Goal: Task Accomplishment & Management: Manage account settings

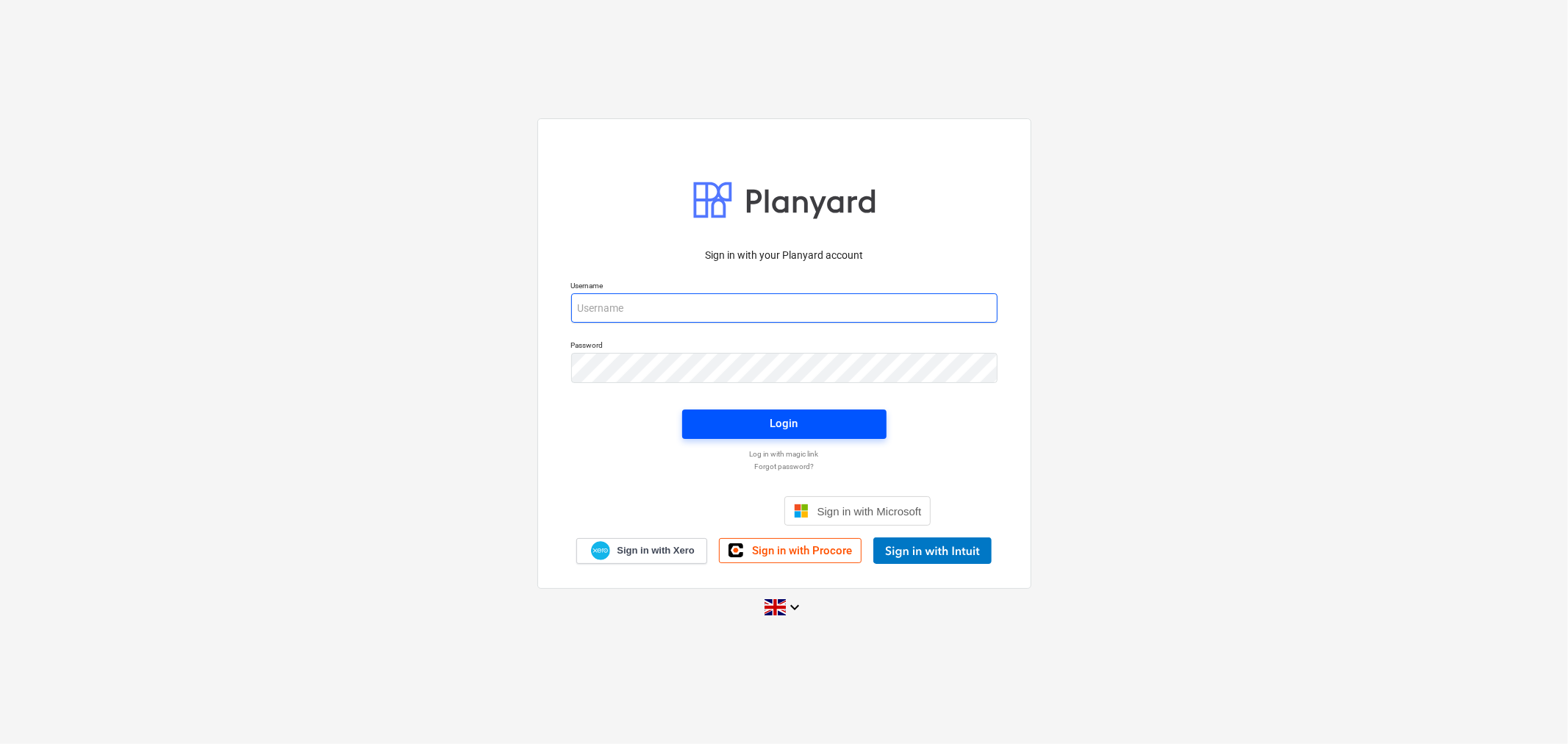
type input "[EMAIL_ADDRESS][DOMAIN_NAME]"
click at [766, 422] on span "Login" at bounding box center [784, 423] width 169 height 19
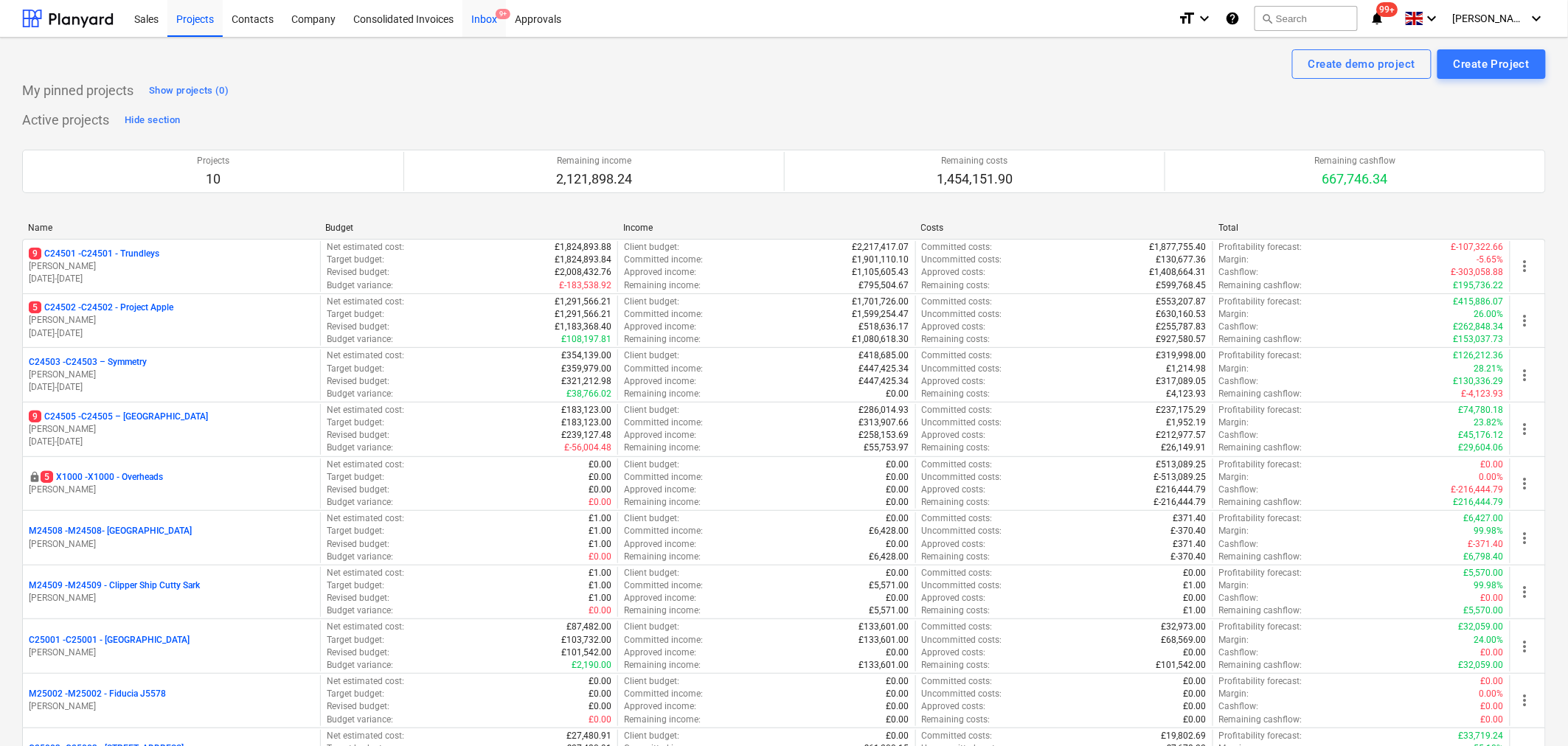
click at [474, 29] on div "Inbox 9+" at bounding box center [484, 18] width 43 height 38
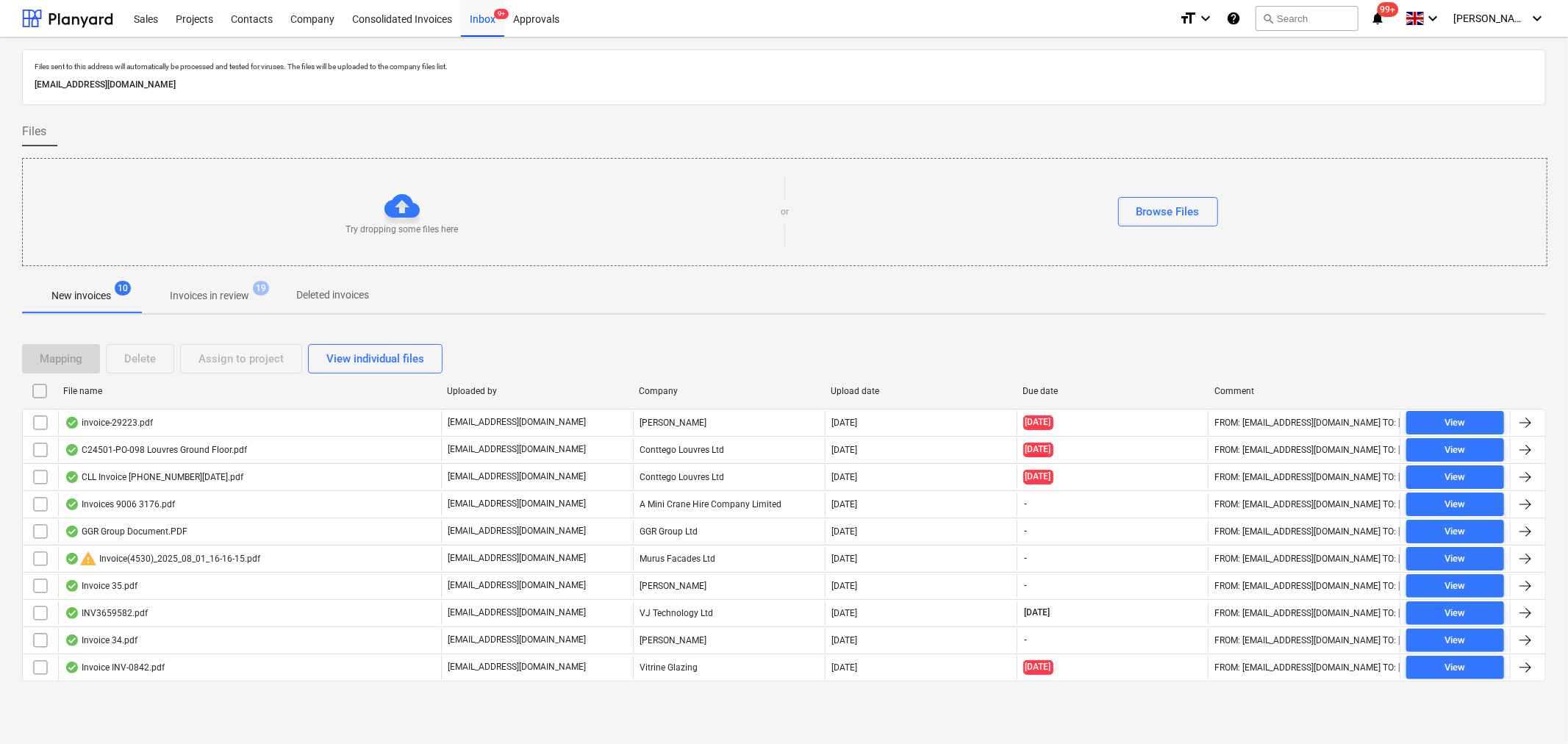
click at [654, 386] on div "Company" at bounding box center [729, 391] width 180 height 10
checkbox input "false"
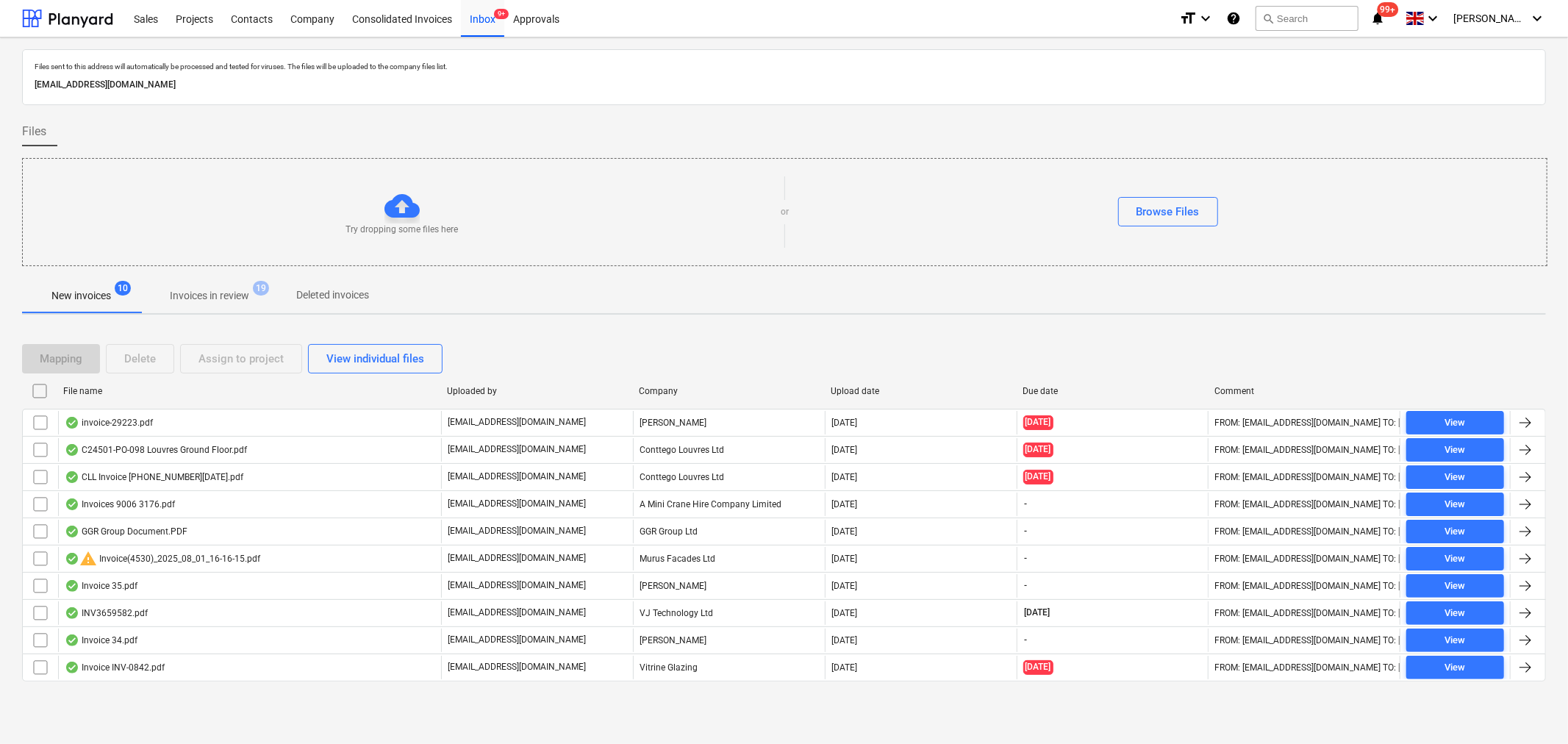
checkbox input "false"
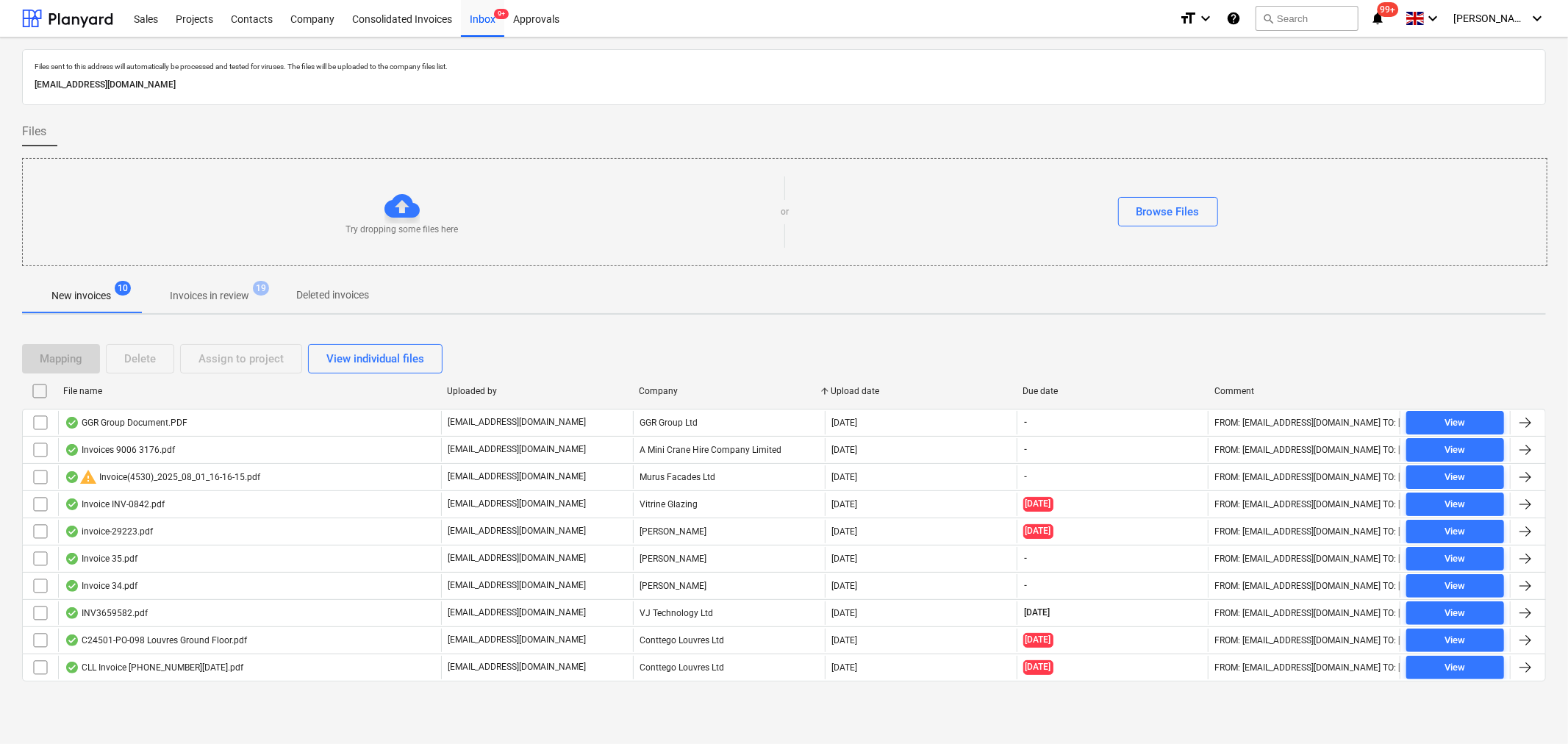
click at [208, 289] on p "Invoices in review" at bounding box center [209, 296] width 79 height 15
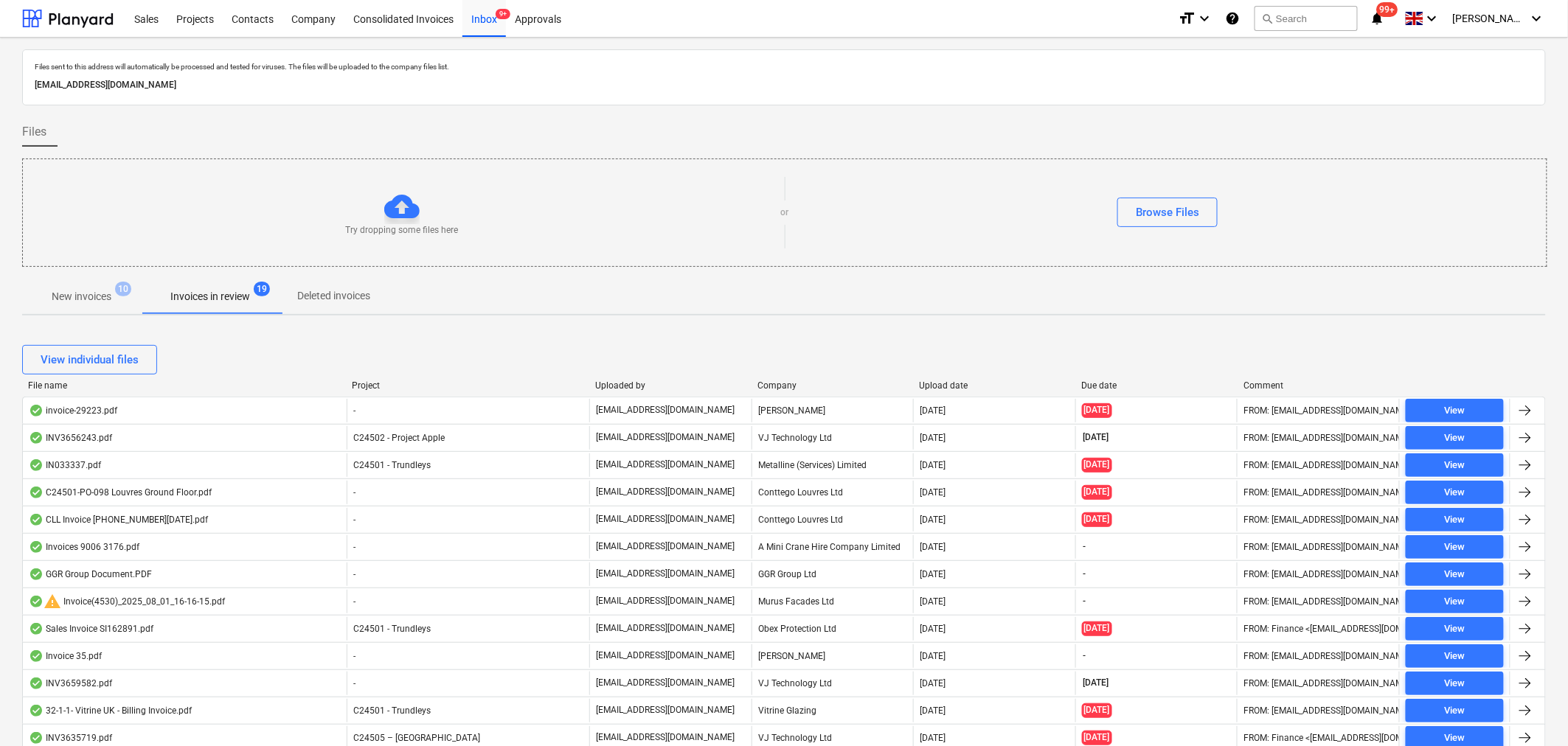
click at [776, 383] on div "Company" at bounding box center [833, 385] width 150 height 10
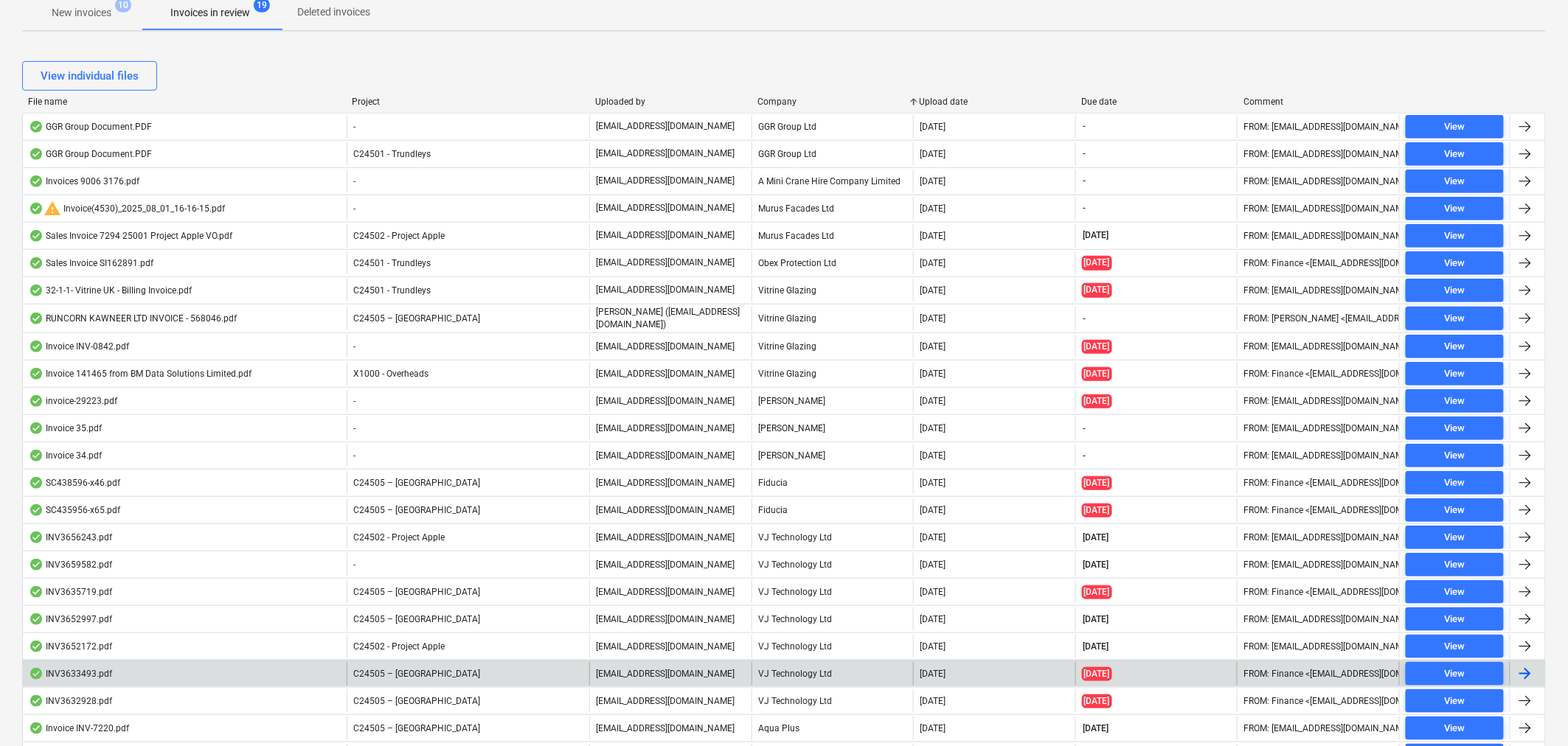
scroll to position [199, 0]
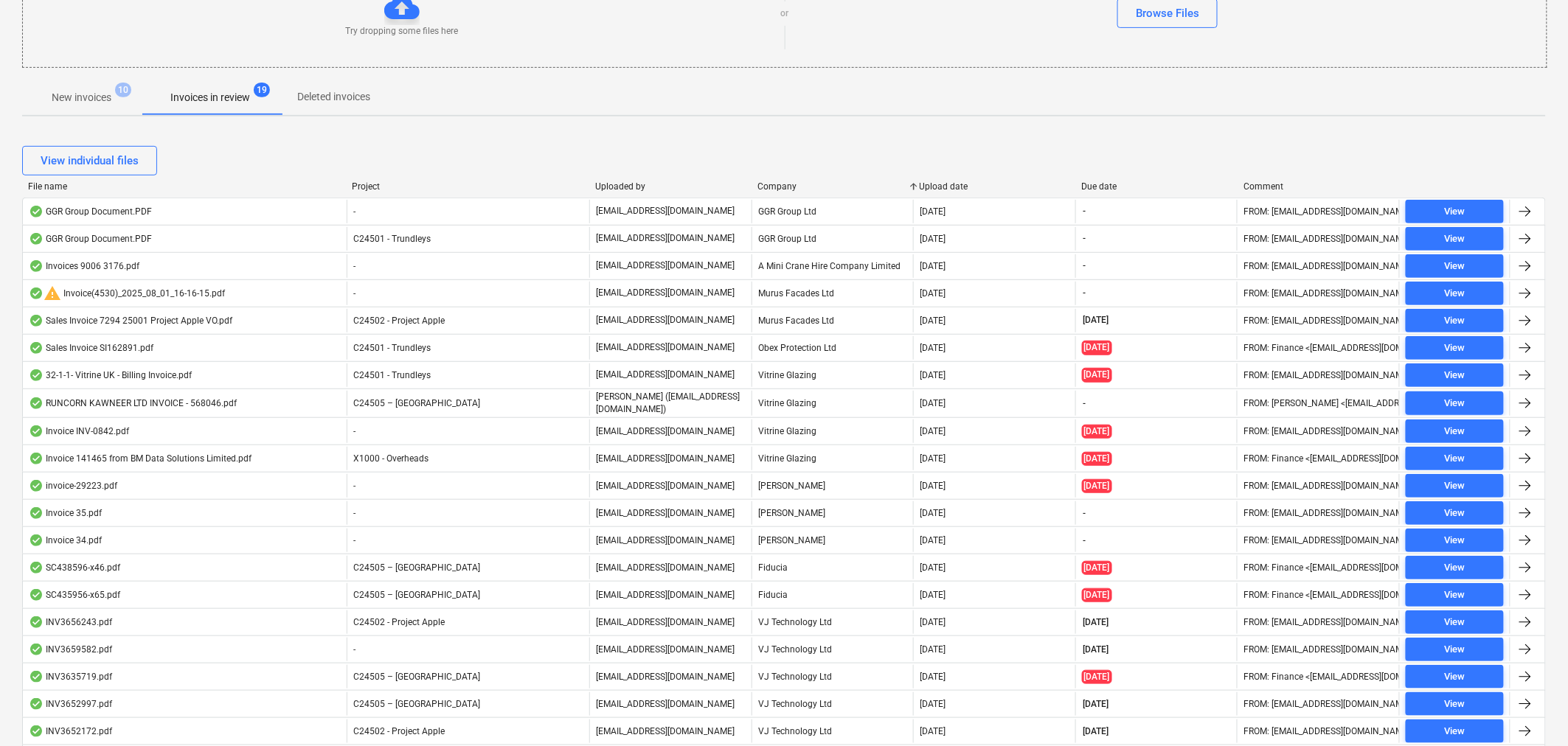
click at [74, 96] on p "New invoices" at bounding box center [81, 98] width 59 height 15
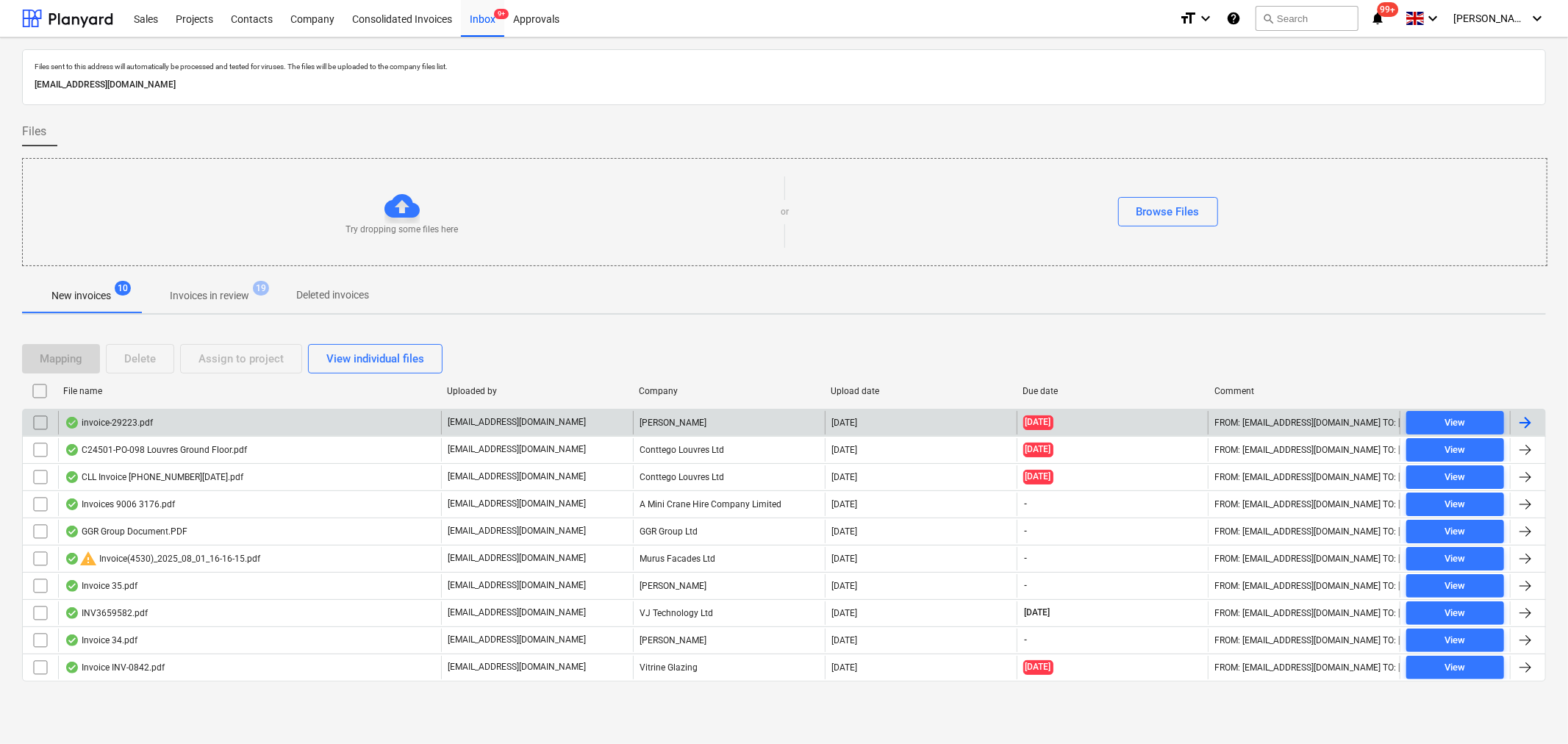
click at [251, 419] on div "invoice-29223.pdf" at bounding box center [250, 422] width 383 height 24
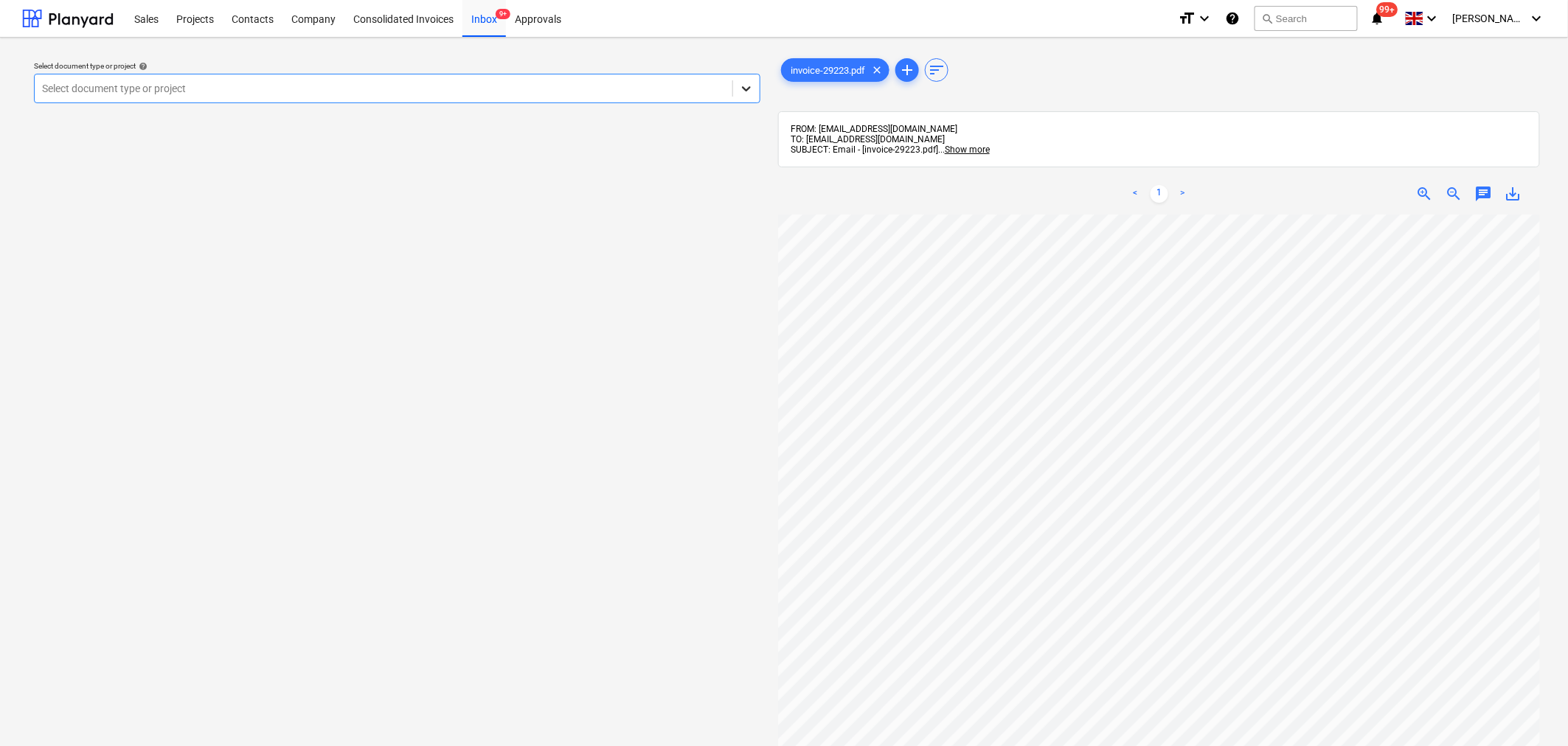
click at [750, 90] on icon at bounding box center [746, 88] width 15 height 15
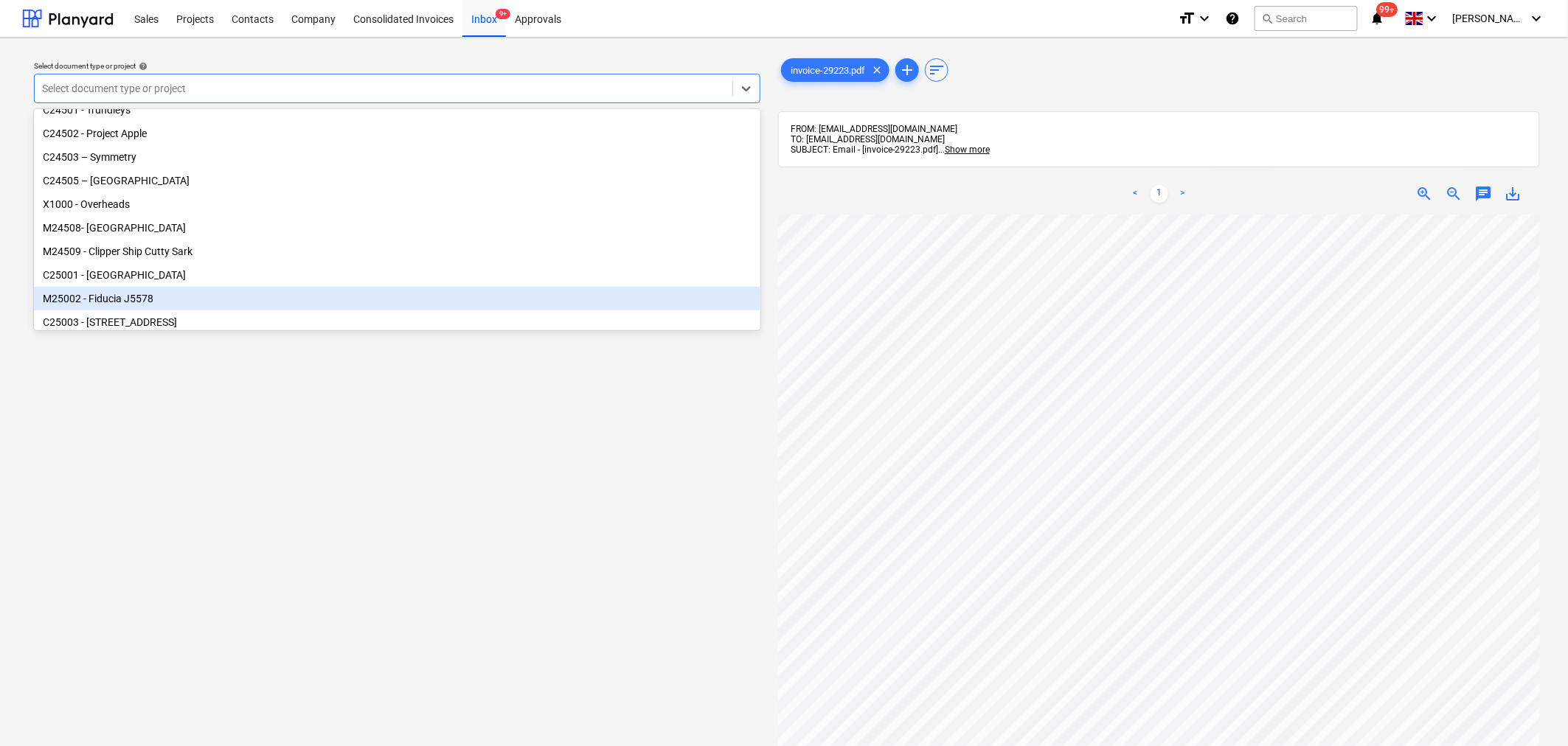
scroll to position [164, 0]
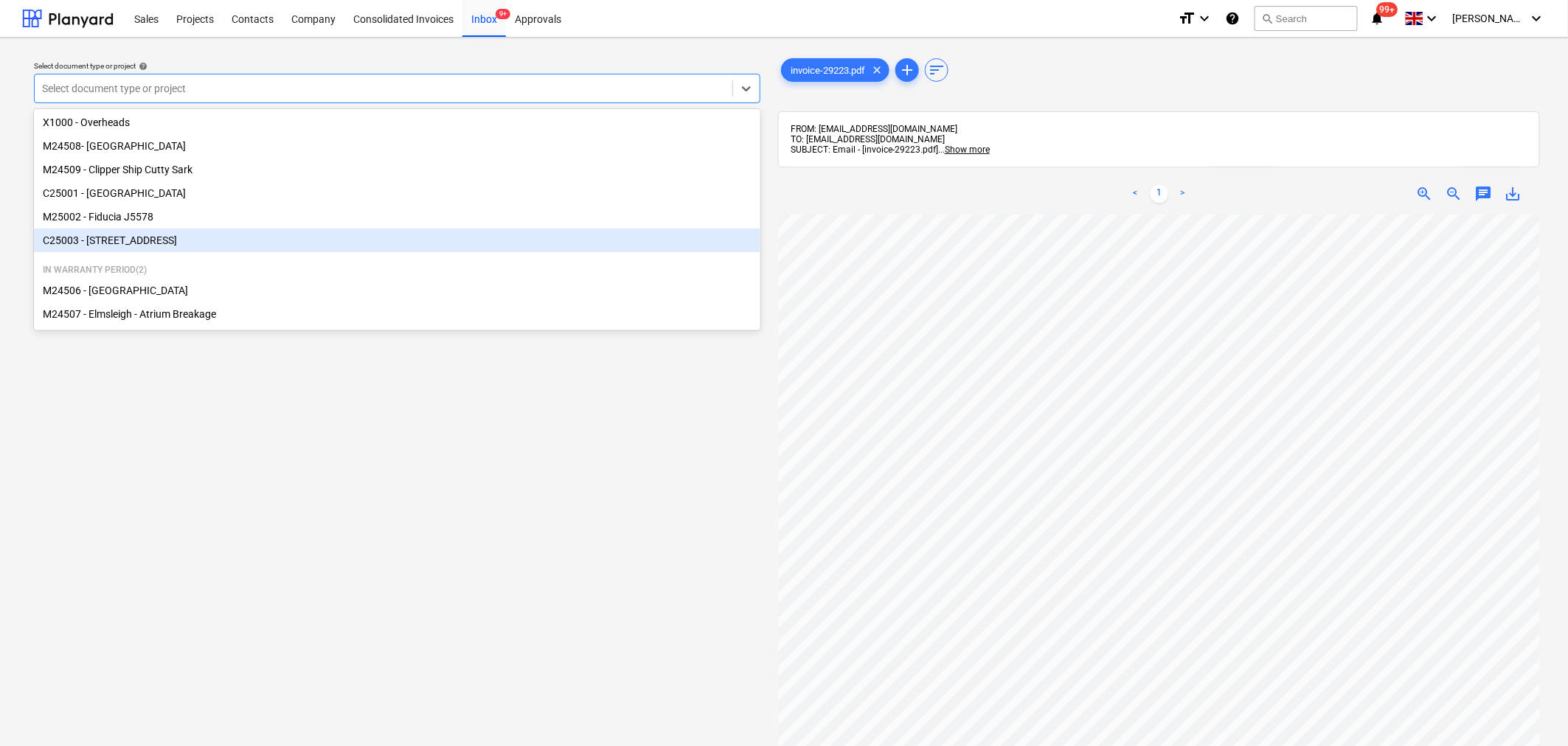
click at [483, 241] on div "C25003 - [STREET_ADDRESS]" at bounding box center [397, 240] width 726 height 24
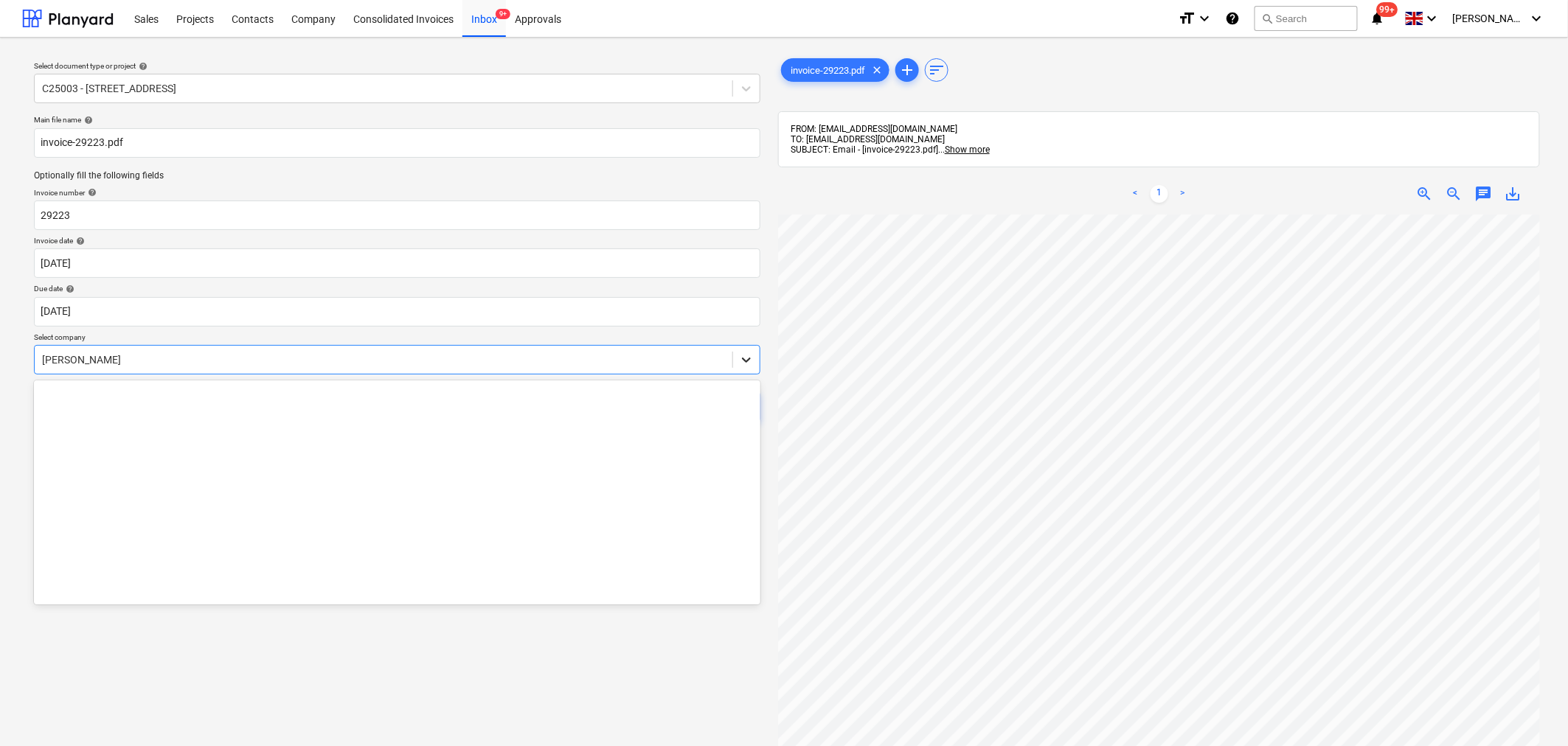
click at [740, 362] on icon at bounding box center [746, 359] width 15 height 15
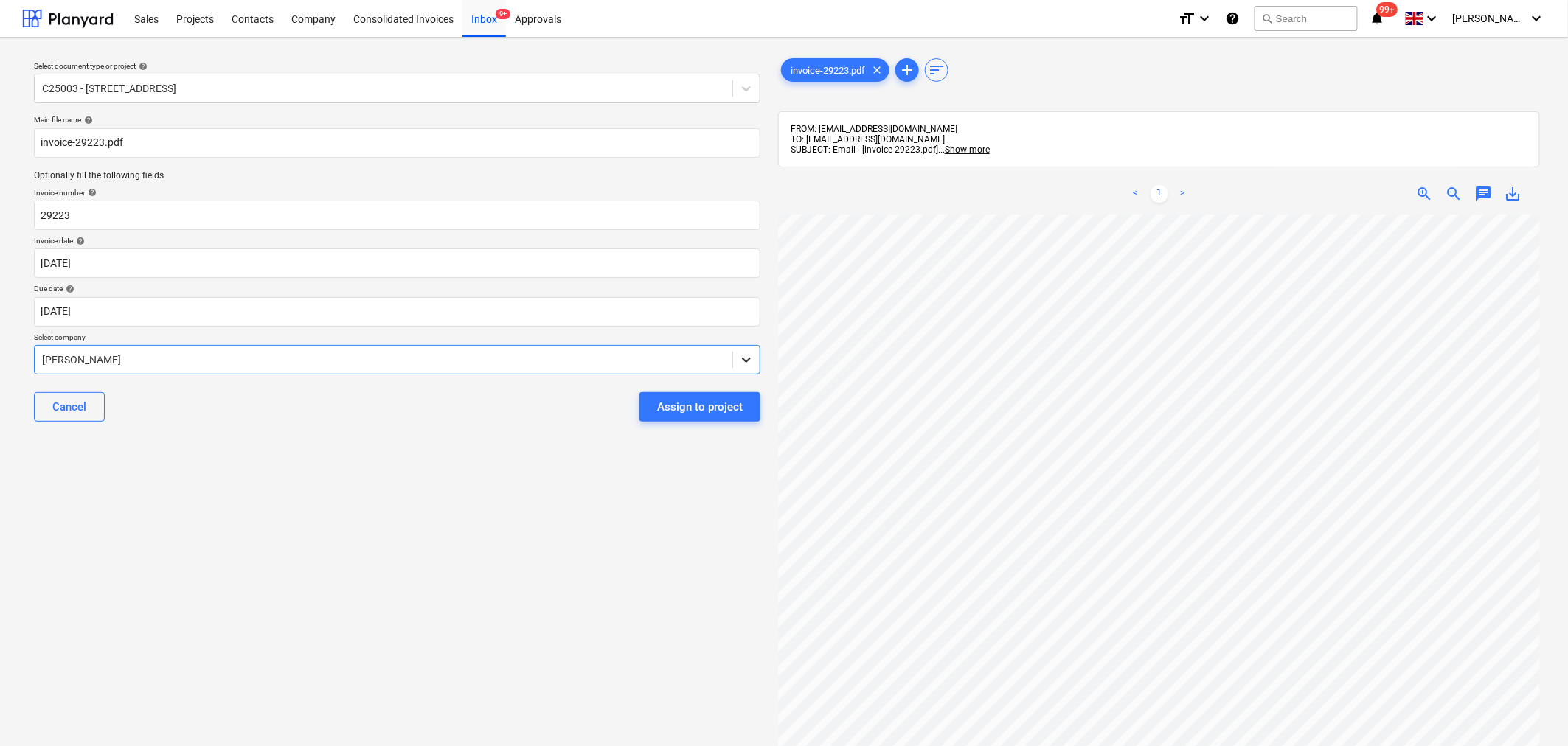
click at [740, 362] on icon at bounding box center [746, 359] width 15 height 15
click at [683, 408] on div "Assign to project" at bounding box center [700, 407] width 86 height 19
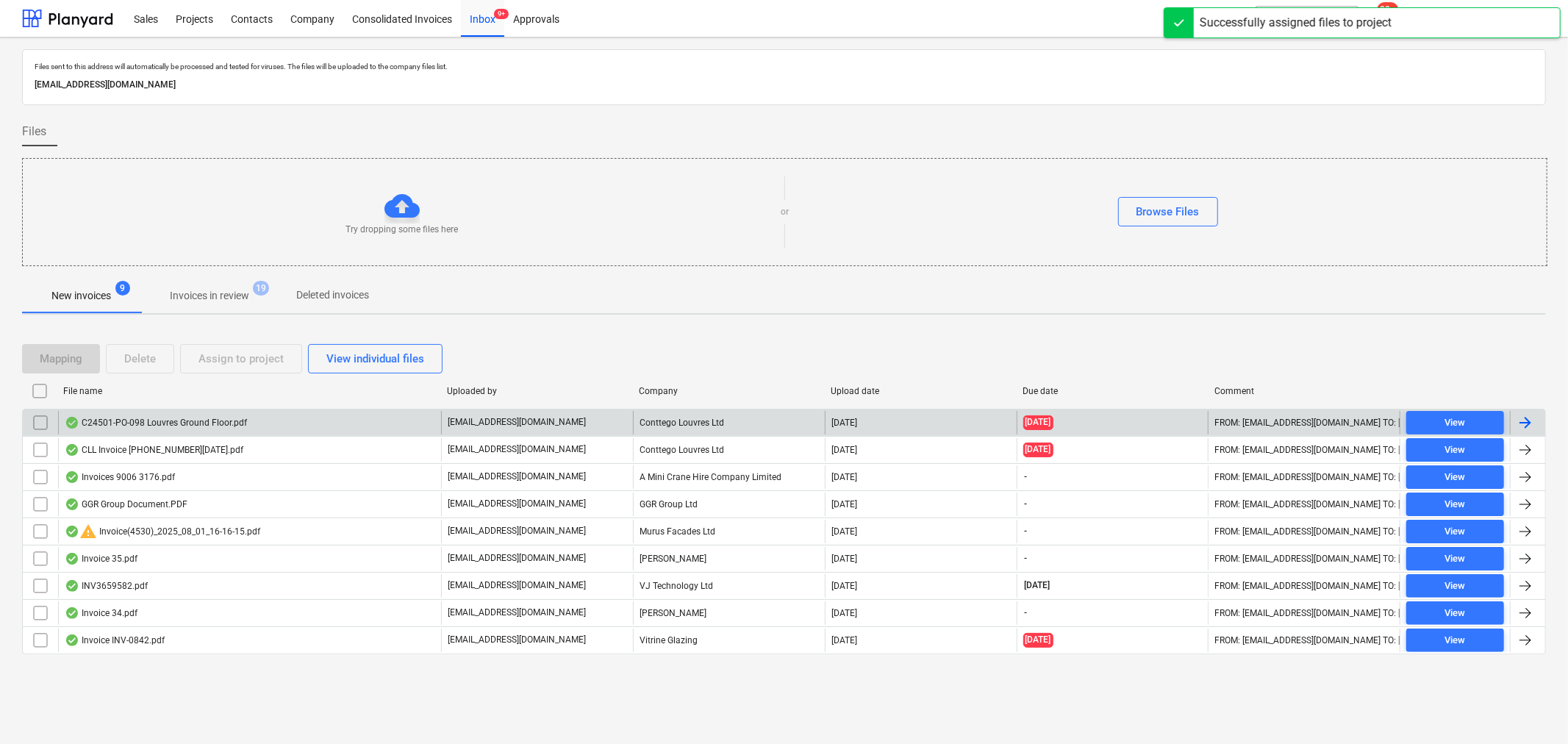
click at [149, 432] on div "C24501-PO-098 Louvres Ground Floor.pdf" at bounding box center [250, 422] width 383 height 24
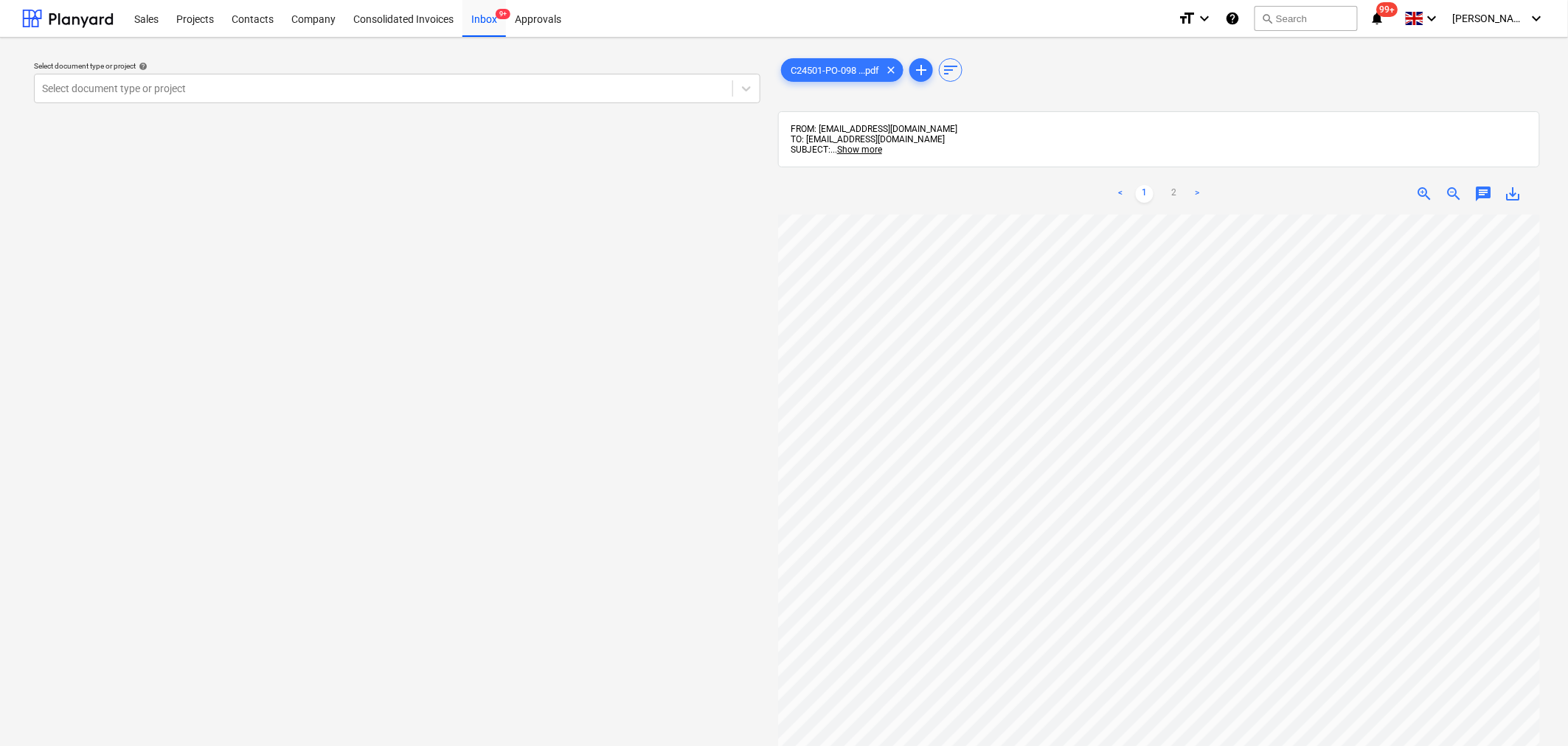
click at [1194, 192] on link ">" at bounding box center [1198, 194] width 18 height 18
click at [1114, 197] on link "<" at bounding box center [1120, 194] width 18 height 18
click at [1200, 189] on link ">" at bounding box center [1198, 194] width 18 height 18
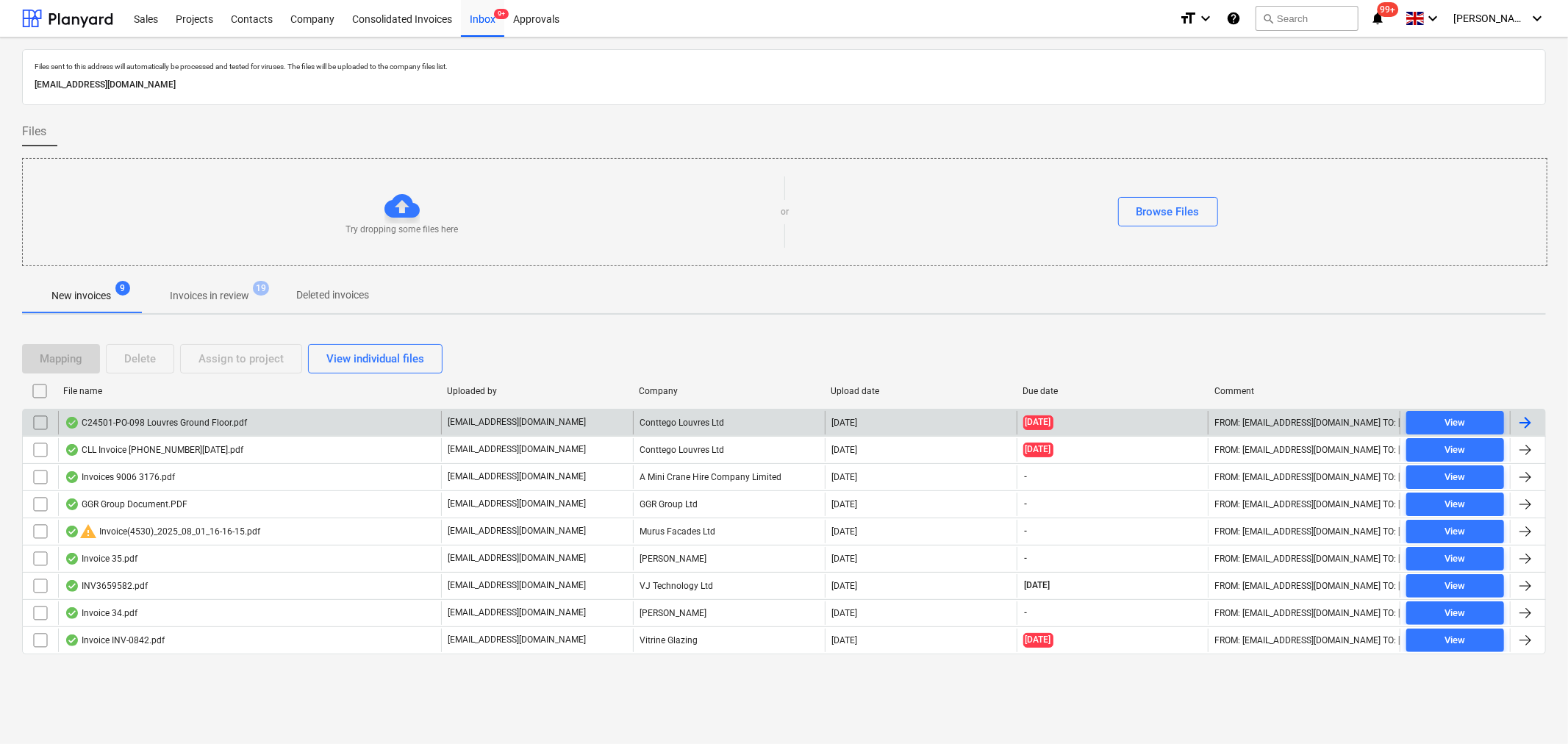
click at [40, 415] on input "checkbox" at bounding box center [40, 422] width 24 height 24
click at [138, 364] on div "Delete" at bounding box center [140, 359] width 32 height 19
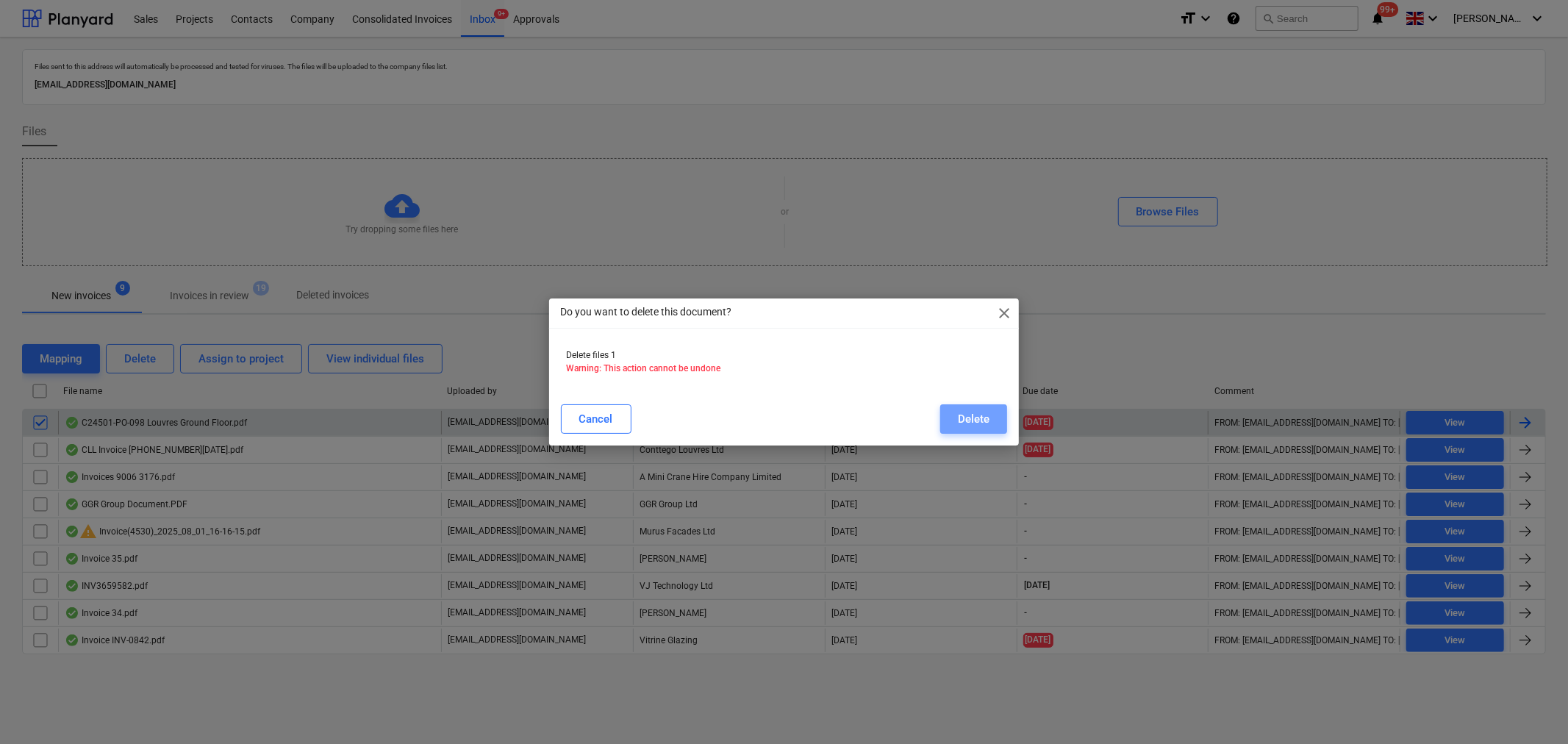
drag, startPoint x: 974, startPoint y: 426, endPoint x: 924, endPoint y: 426, distance: 50.0
click at [974, 426] on div "Delete" at bounding box center [973, 419] width 32 height 19
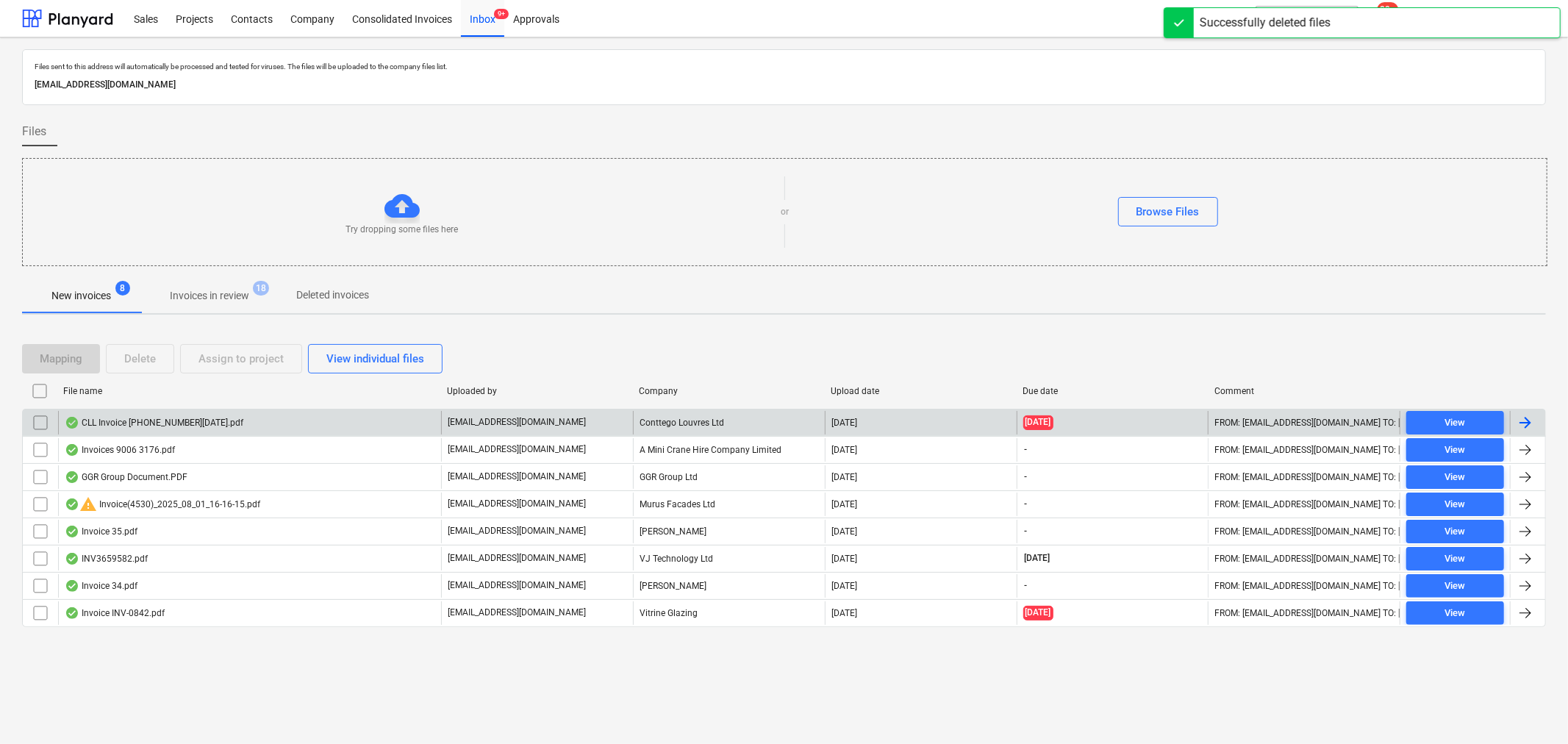
click at [124, 427] on div "CLL Invoice [PHONE_NUMBER][DATE].pdf" at bounding box center [154, 422] width 178 height 12
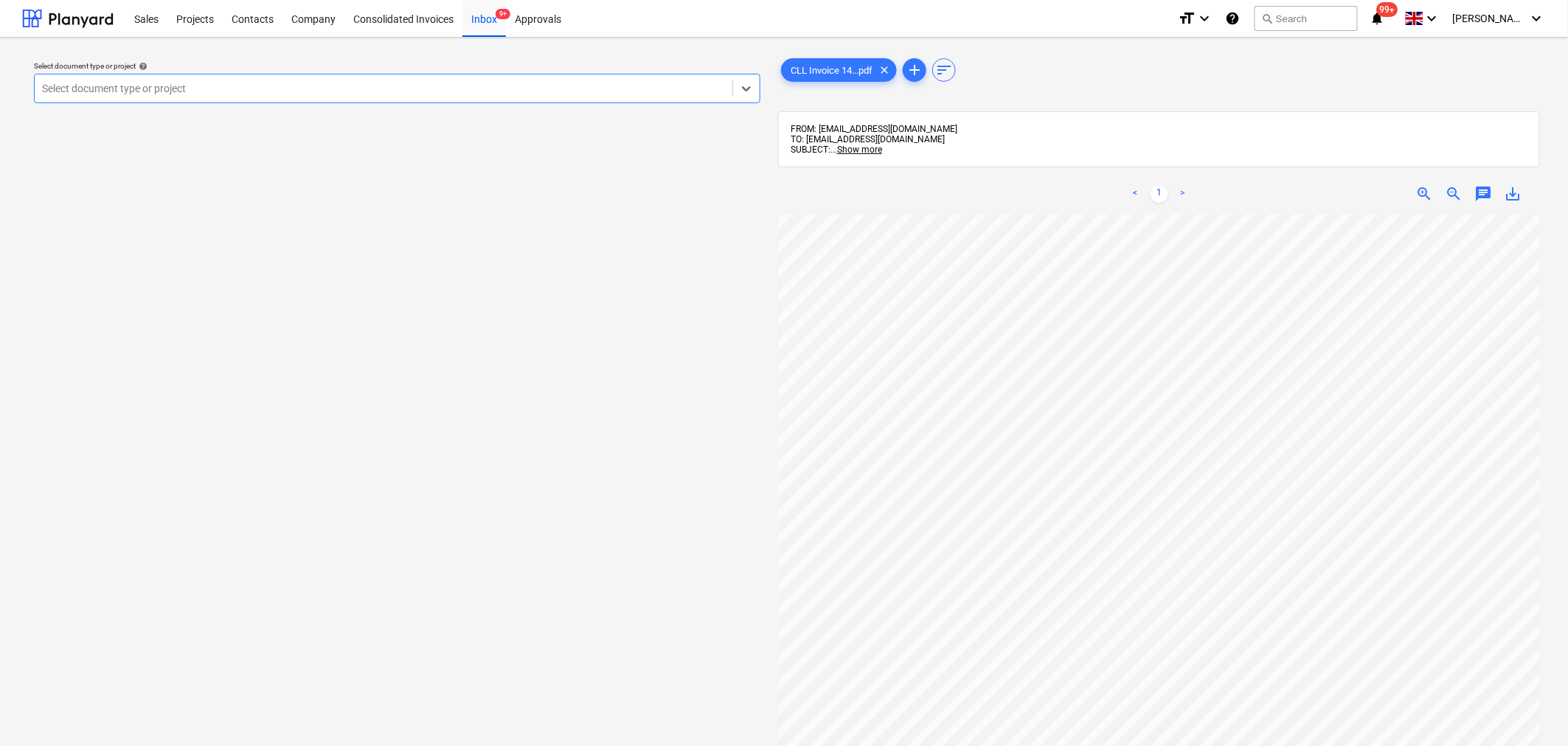
scroll to position [63, 0]
click at [741, 101] on div at bounding box center [746, 88] width 26 height 26
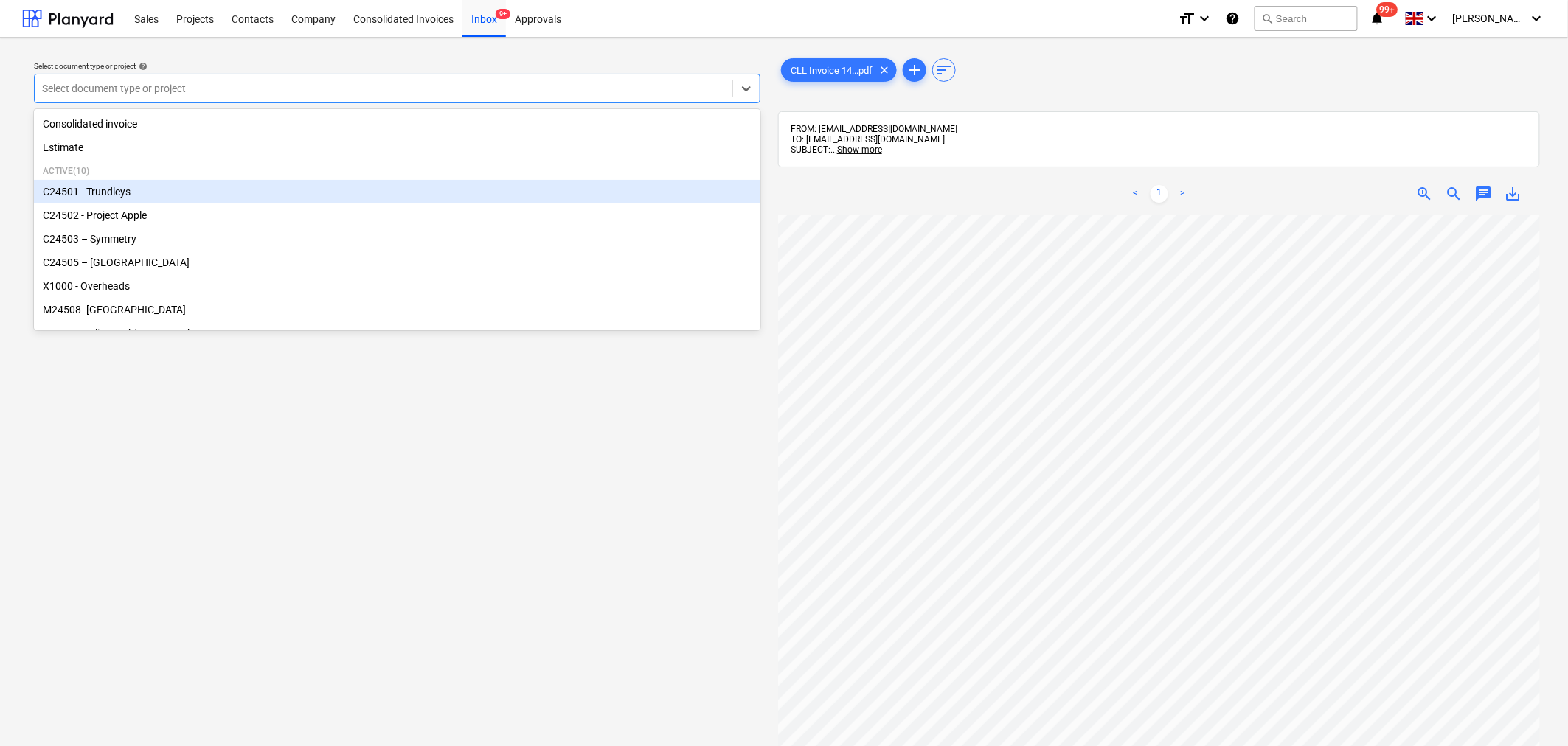
click at [634, 199] on div "C24501 - Trundleys" at bounding box center [397, 191] width 726 height 24
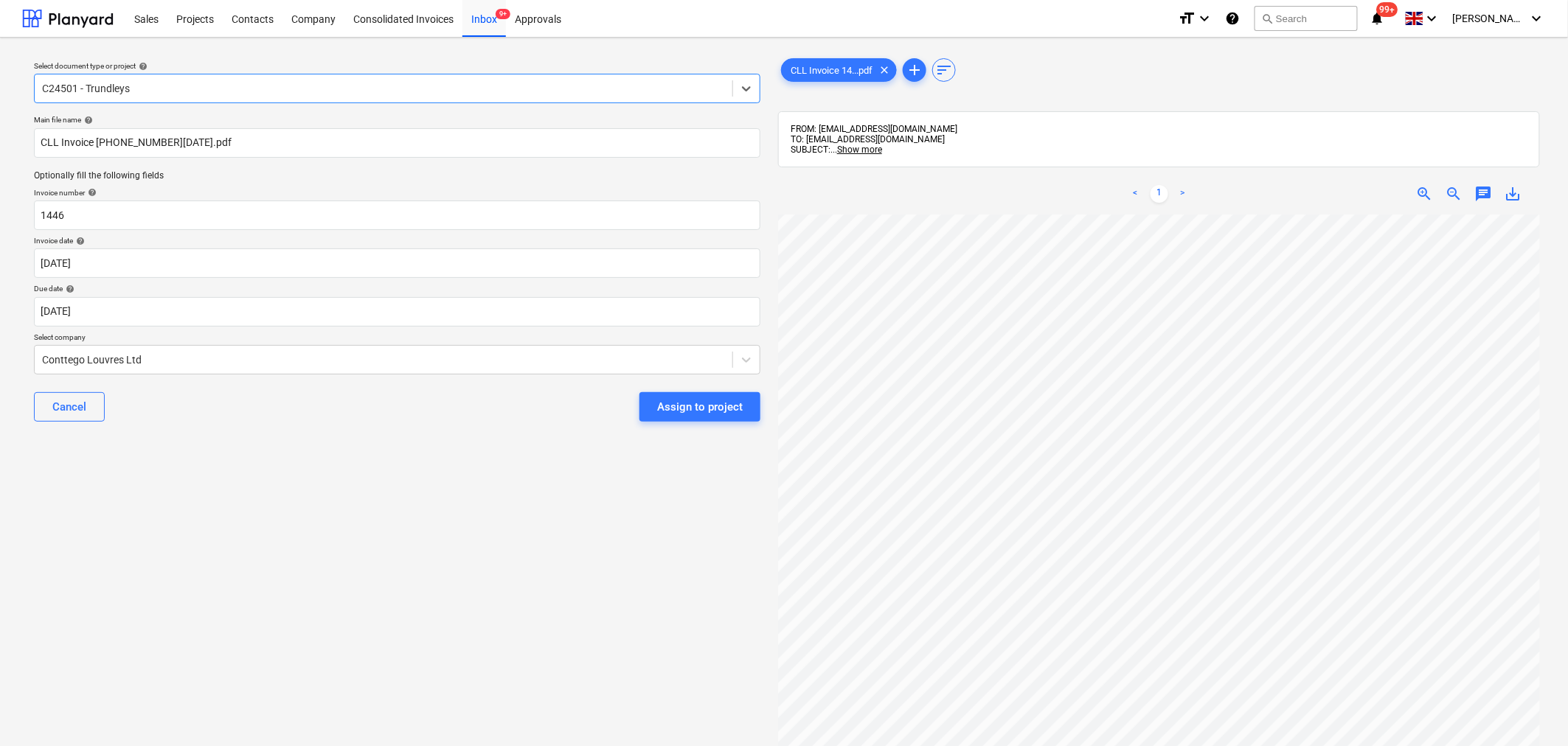
scroll to position [145, 0]
click at [705, 407] on div "Assign to project" at bounding box center [700, 407] width 86 height 19
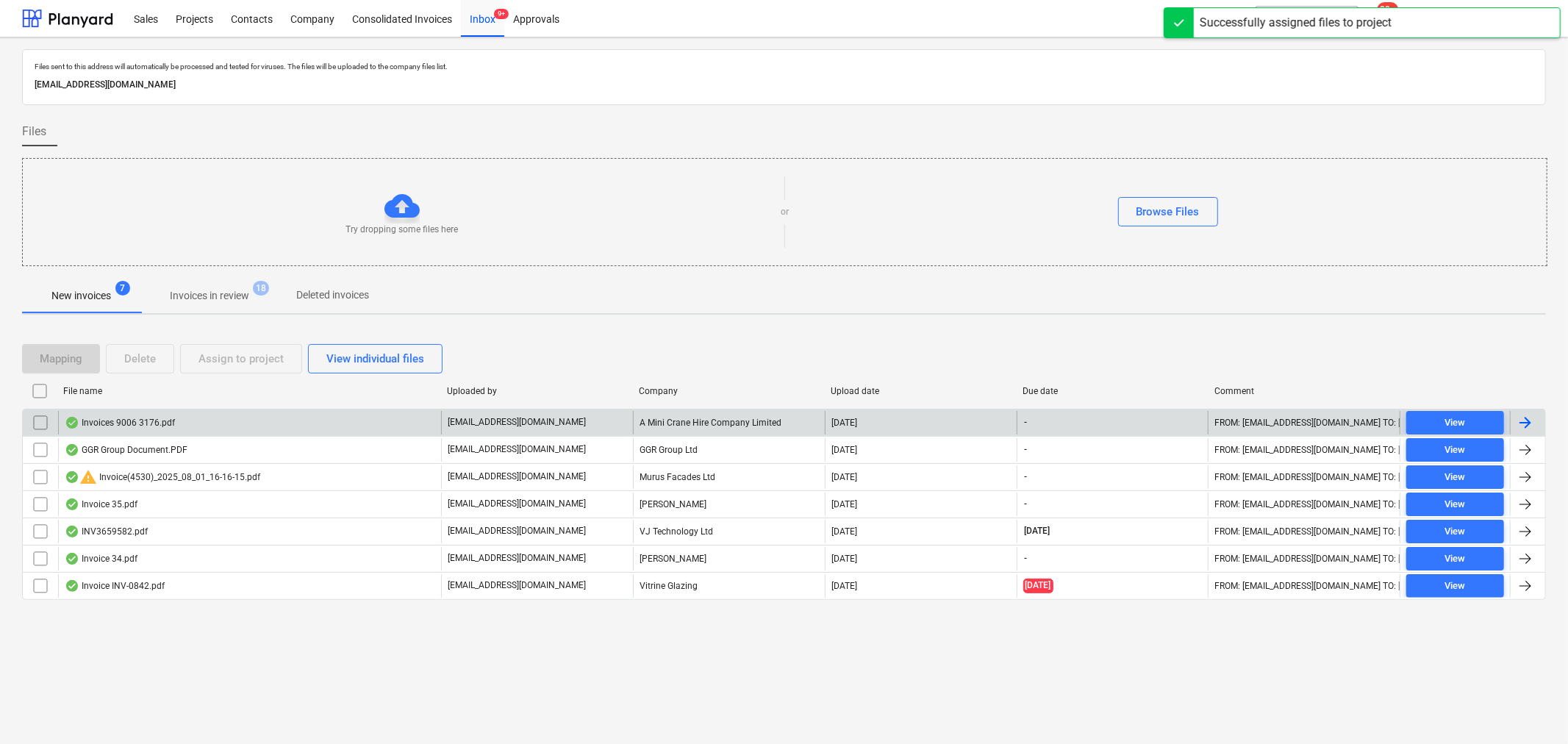
click at [332, 421] on div "Invoices 9006 3176.pdf" at bounding box center [250, 422] width 383 height 24
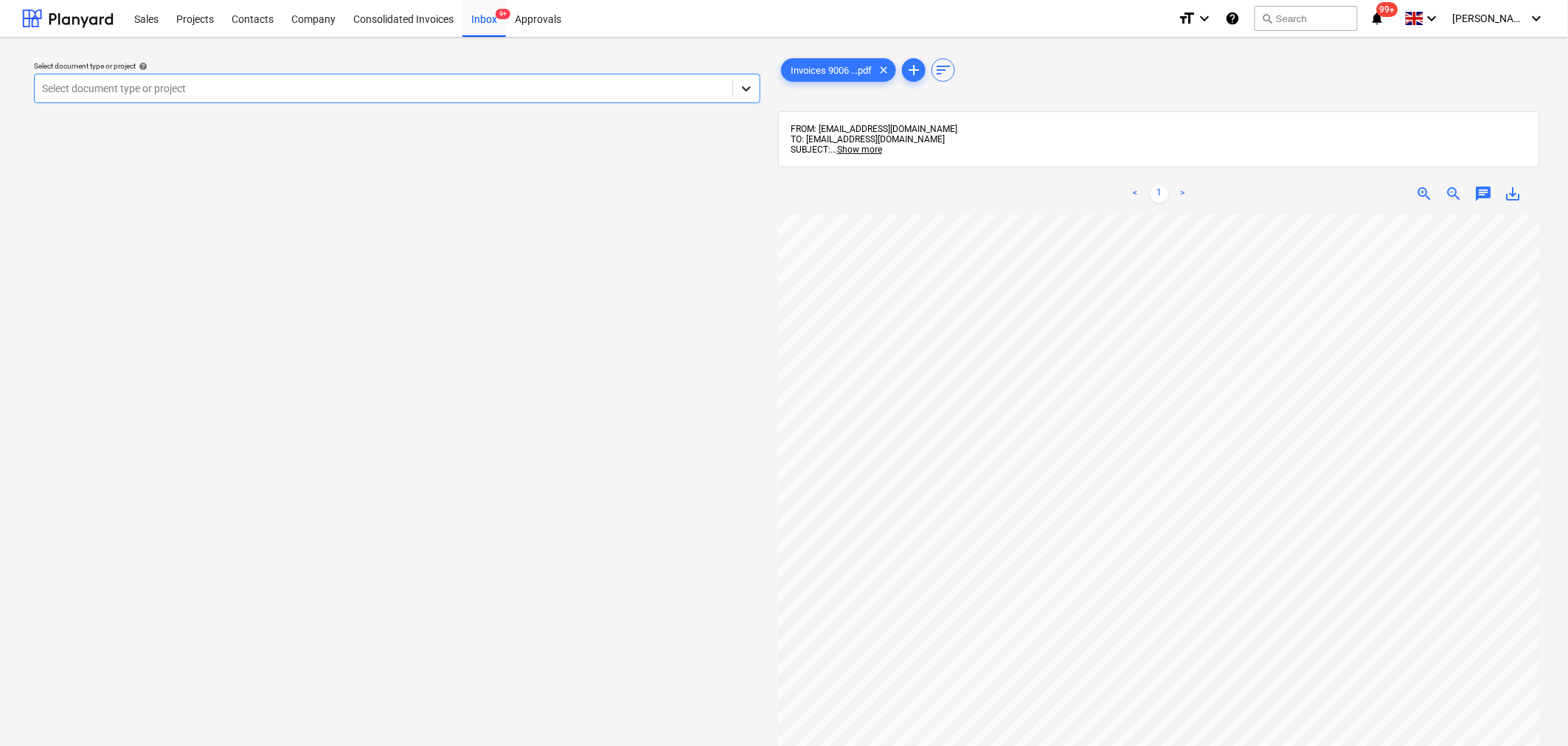
click at [747, 96] on icon at bounding box center [746, 88] width 15 height 15
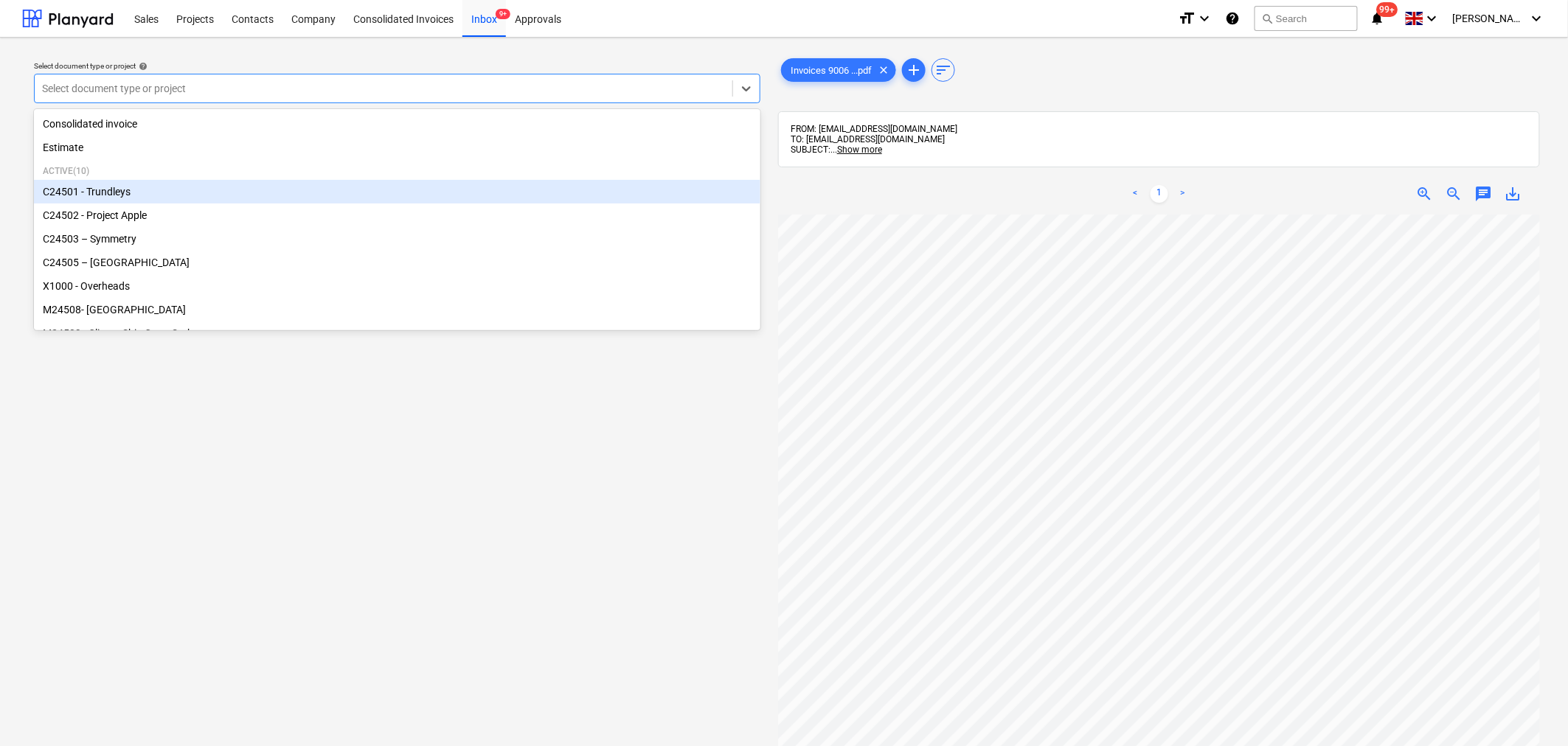
click at [574, 201] on div "C24501 - Trundleys" at bounding box center [397, 191] width 726 height 24
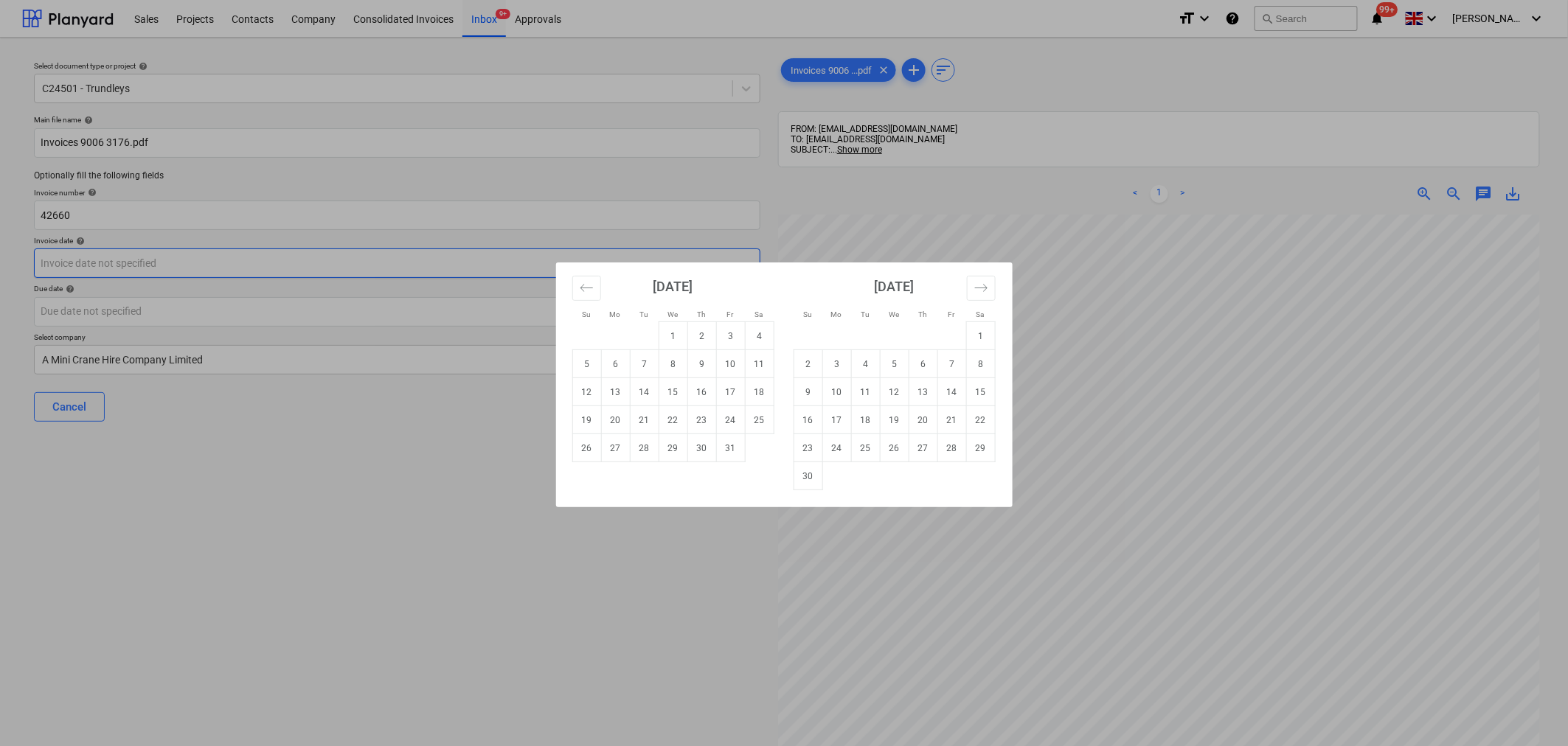
click at [691, 262] on body "Sales Projects Contacts Company Consolidated Invoices Inbox 9+ Approvals format…" at bounding box center [784, 373] width 1568 height 746
click at [576, 289] on button "Move backward to switch to the previous month." at bounding box center [586, 288] width 29 height 25
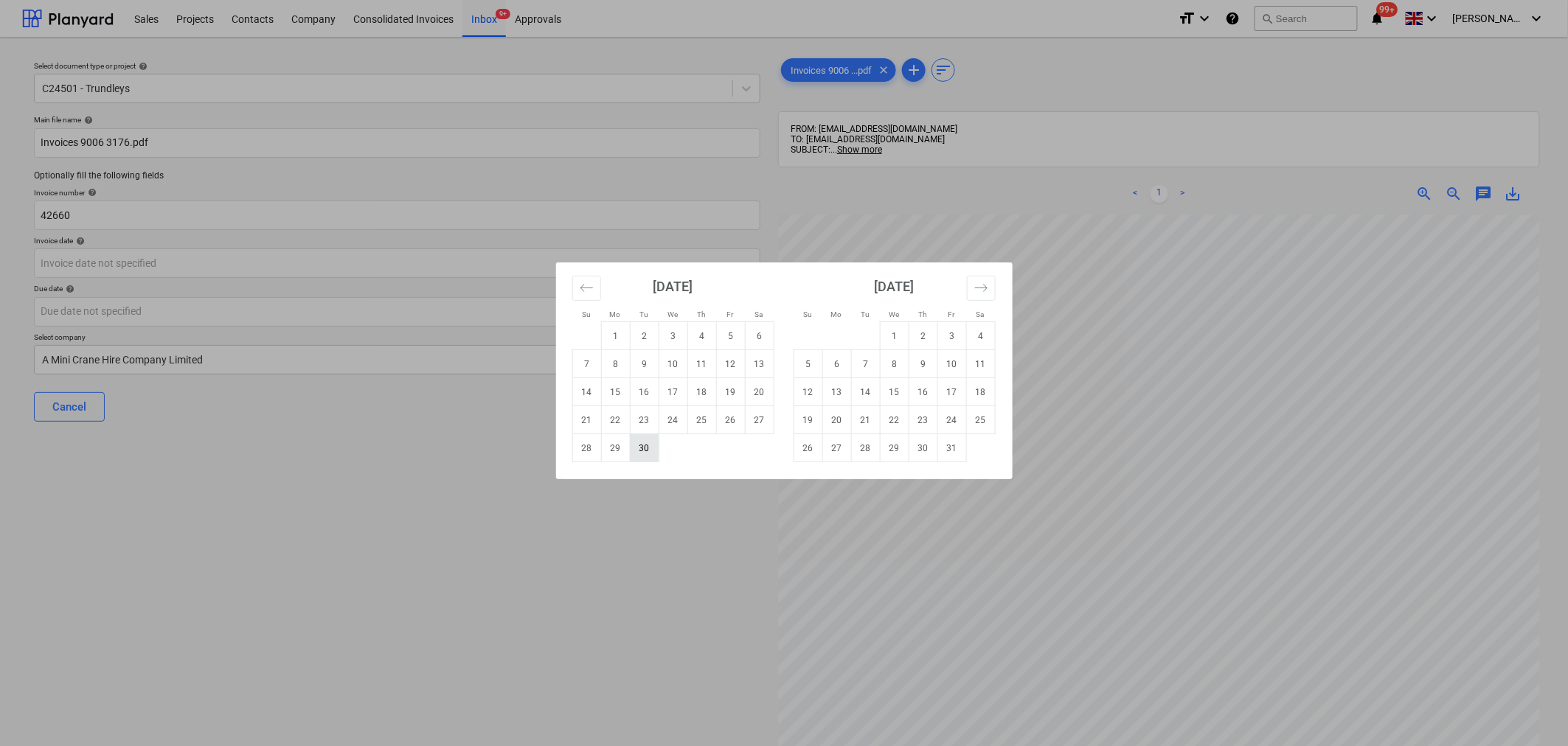
click at [647, 447] on td "30" at bounding box center [644, 448] width 29 height 28
type input "[DATE]"
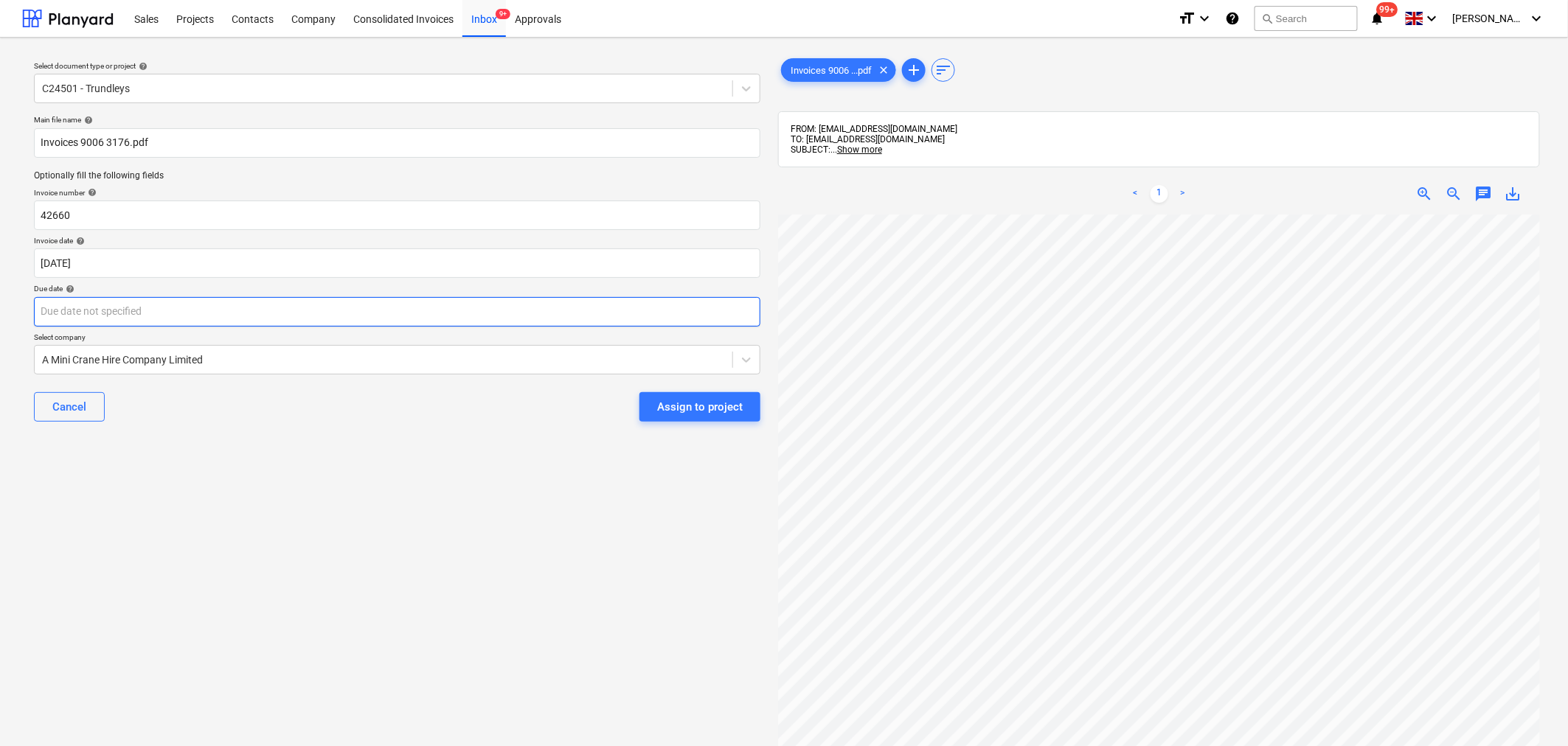
click at [711, 319] on body "Sales Projects Contacts Company Consolidated Invoices Inbox 9+ Approvals format…" at bounding box center [784, 373] width 1568 height 746
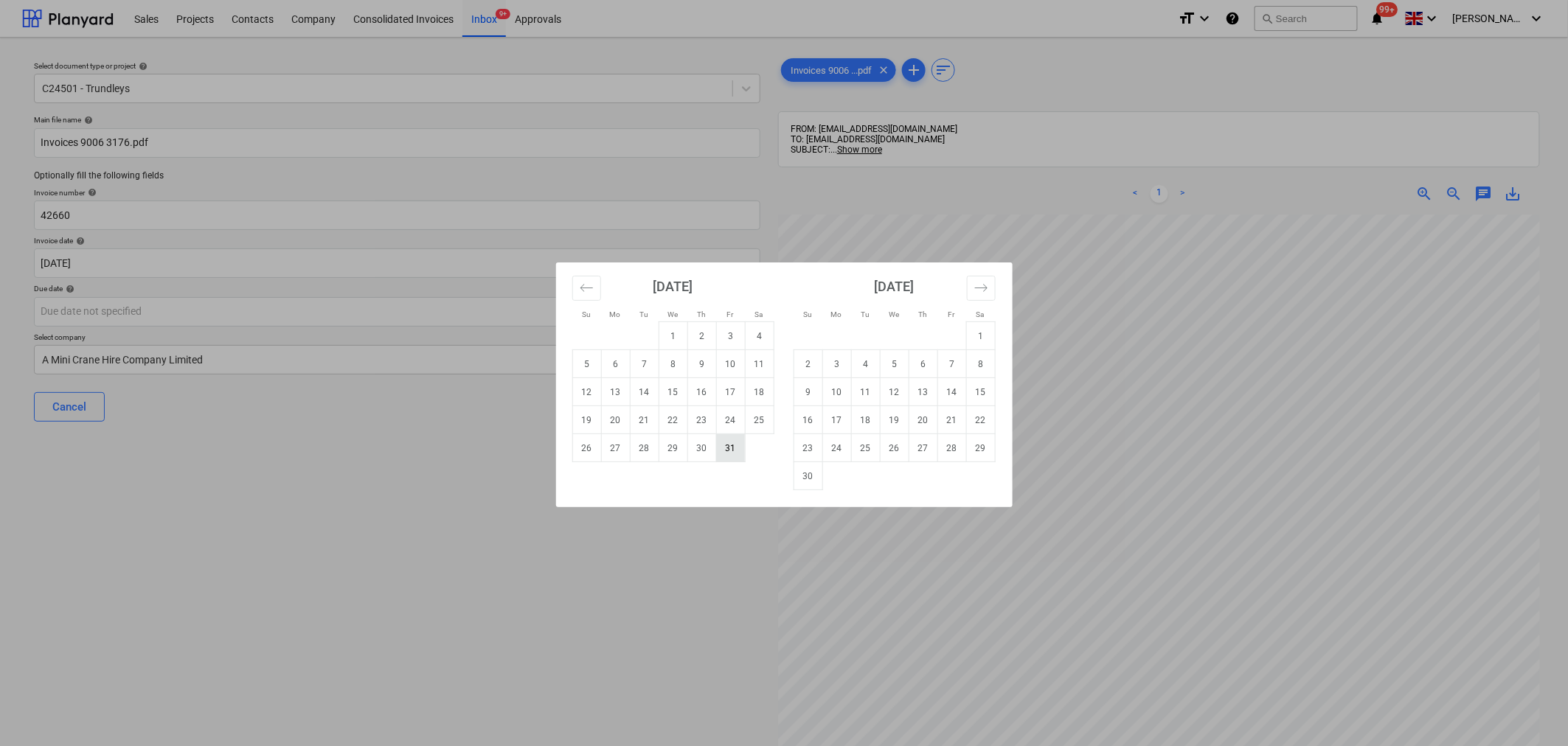
click at [725, 445] on td "31" at bounding box center [730, 448] width 29 height 28
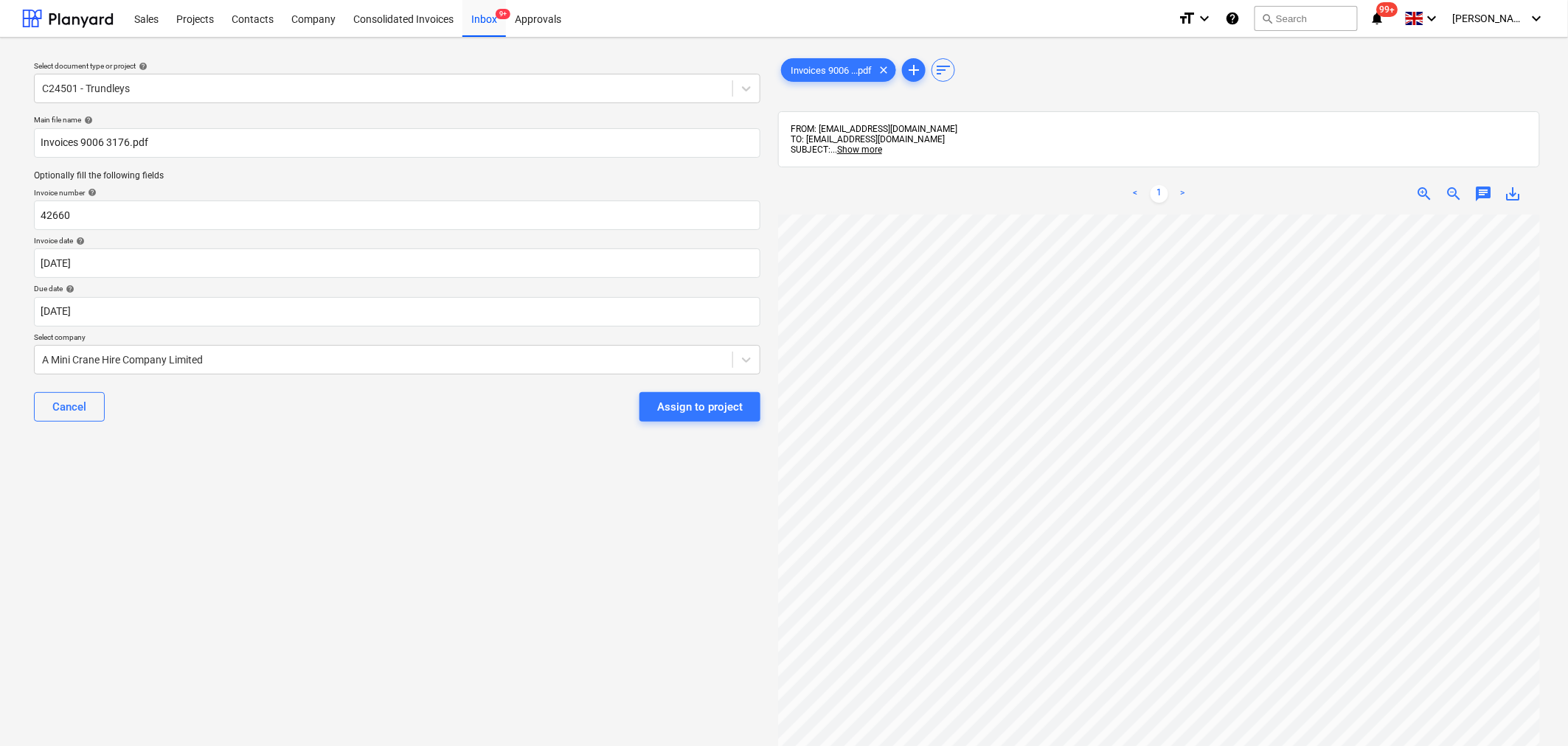
type input "[DATE]"
drag, startPoint x: 687, startPoint y: 414, endPoint x: 674, endPoint y: 416, distance: 13.2
click at [686, 414] on div "Assign to project" at bounding box center [700, 407] width 86 height 19
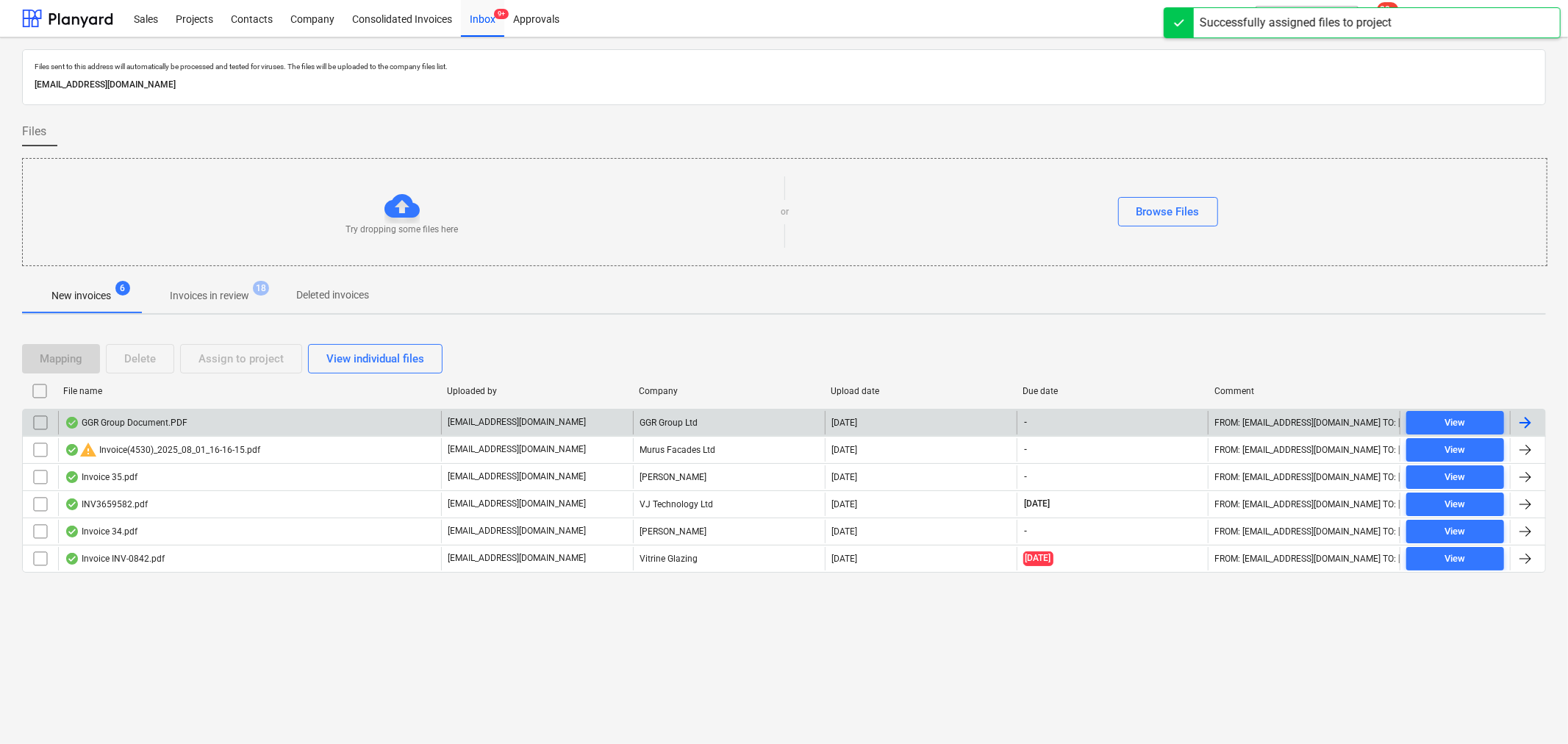
click at [258, 422] on div "GGR Group Document.PDF" at bounding box center [250, 422] width 383 height 24
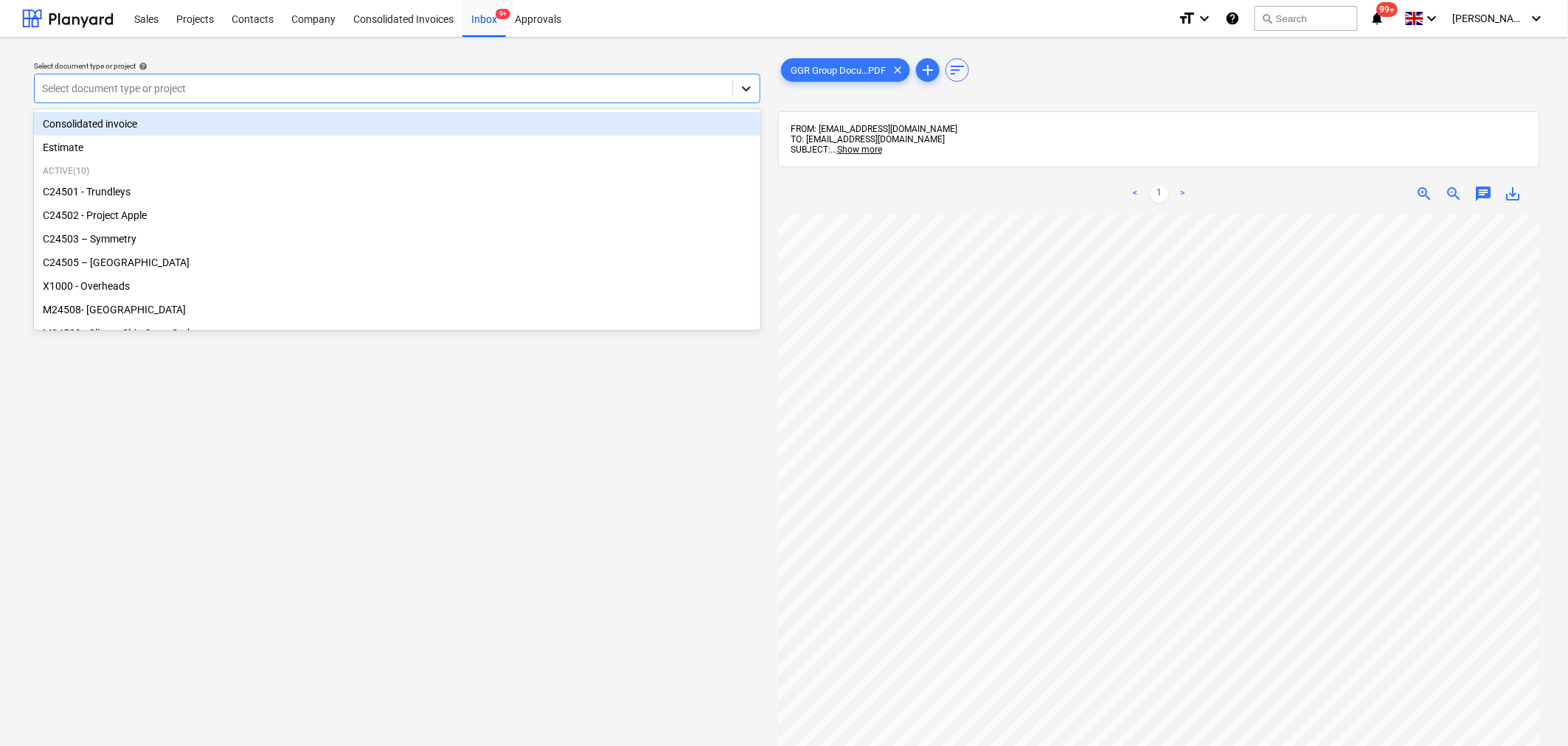
click at [748, 90] on icon at bounding box center [746, 89] width 8 height 5
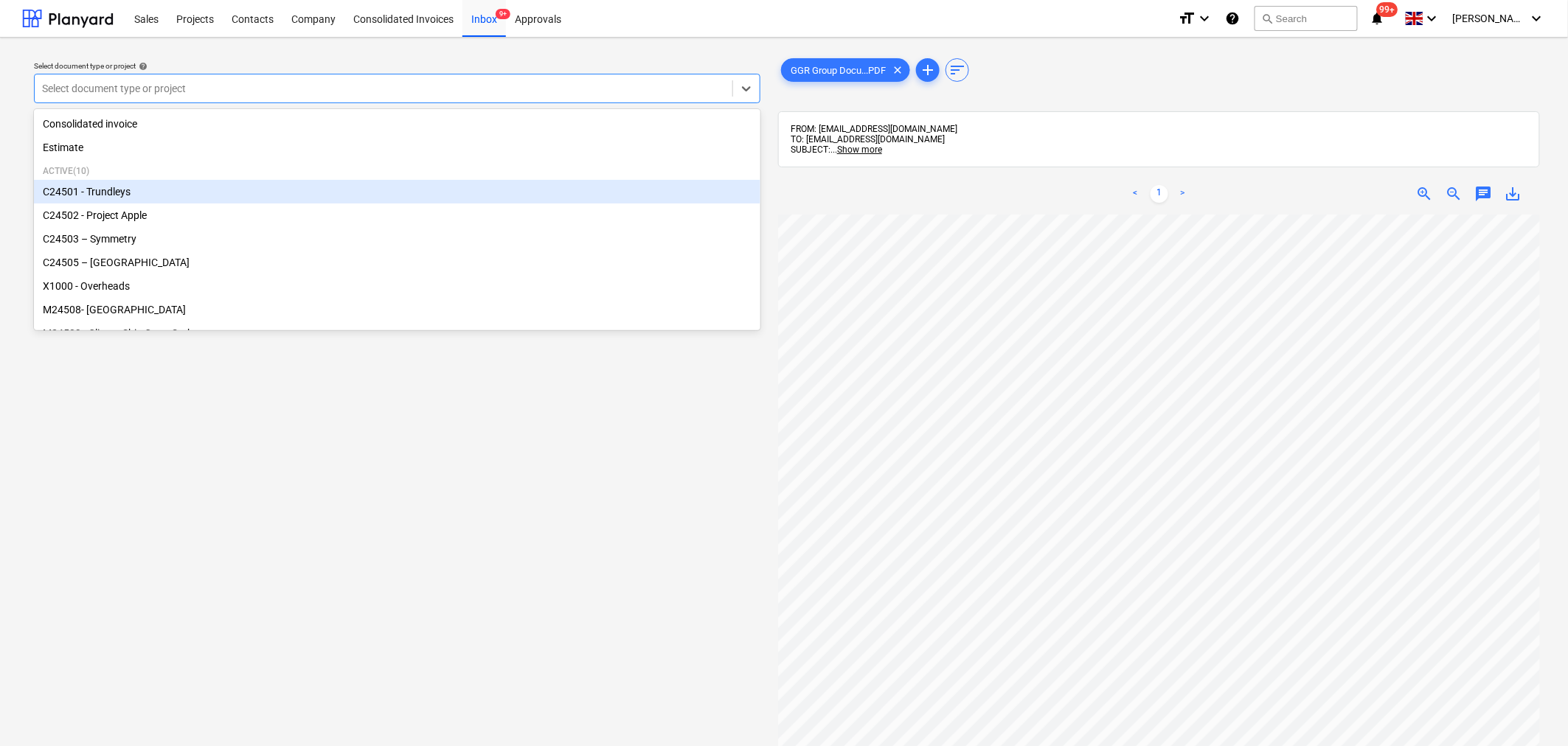
click at [629, 202] on div "C24501 - Trundleys" at bounding box center [397, 191] width 726 height 24
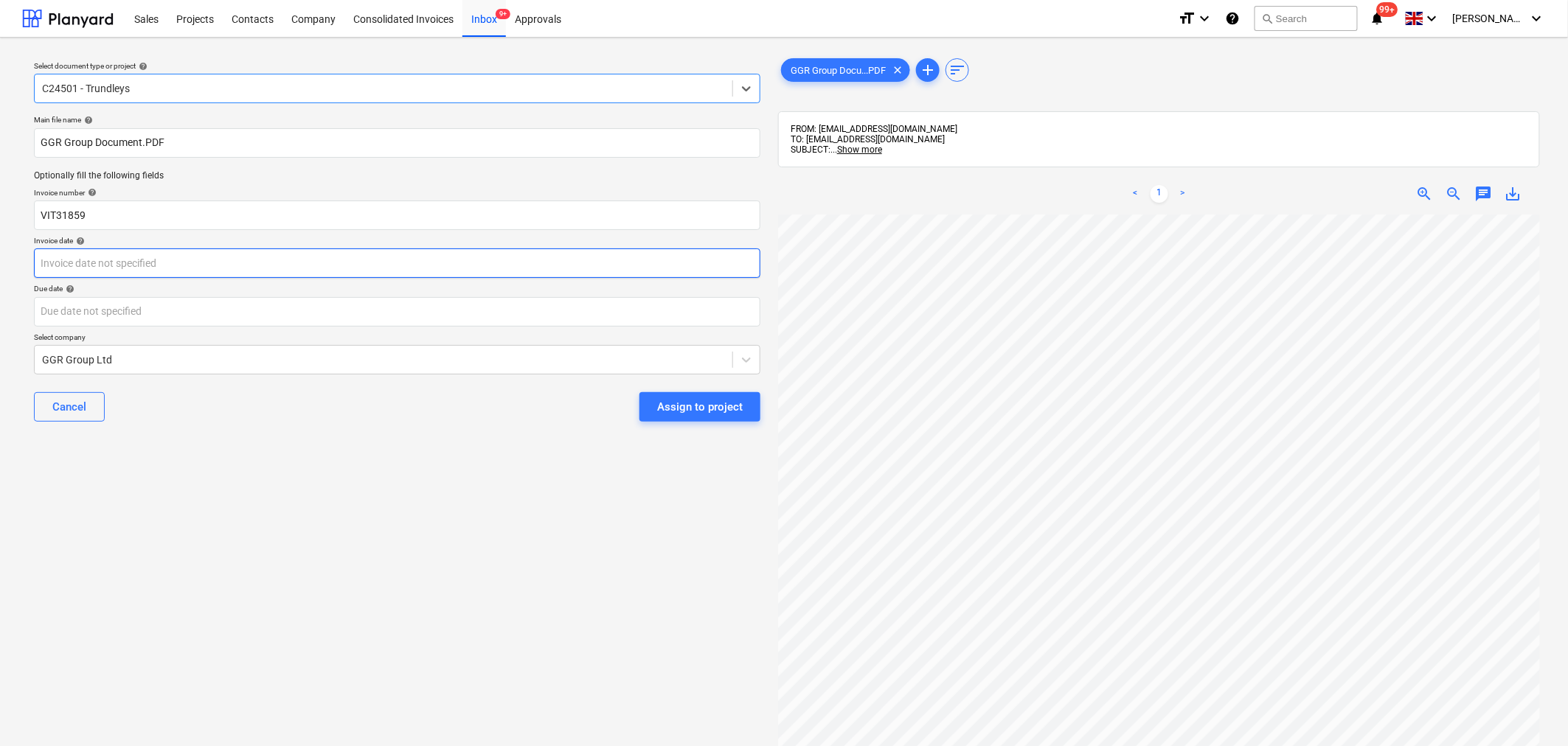
click at [504, 266] on body "Sales Projects Contacts Company Consolidated Invoices Inbox 9+ Approvals format…" at bounding box center [784, 373] width 1568 height 746
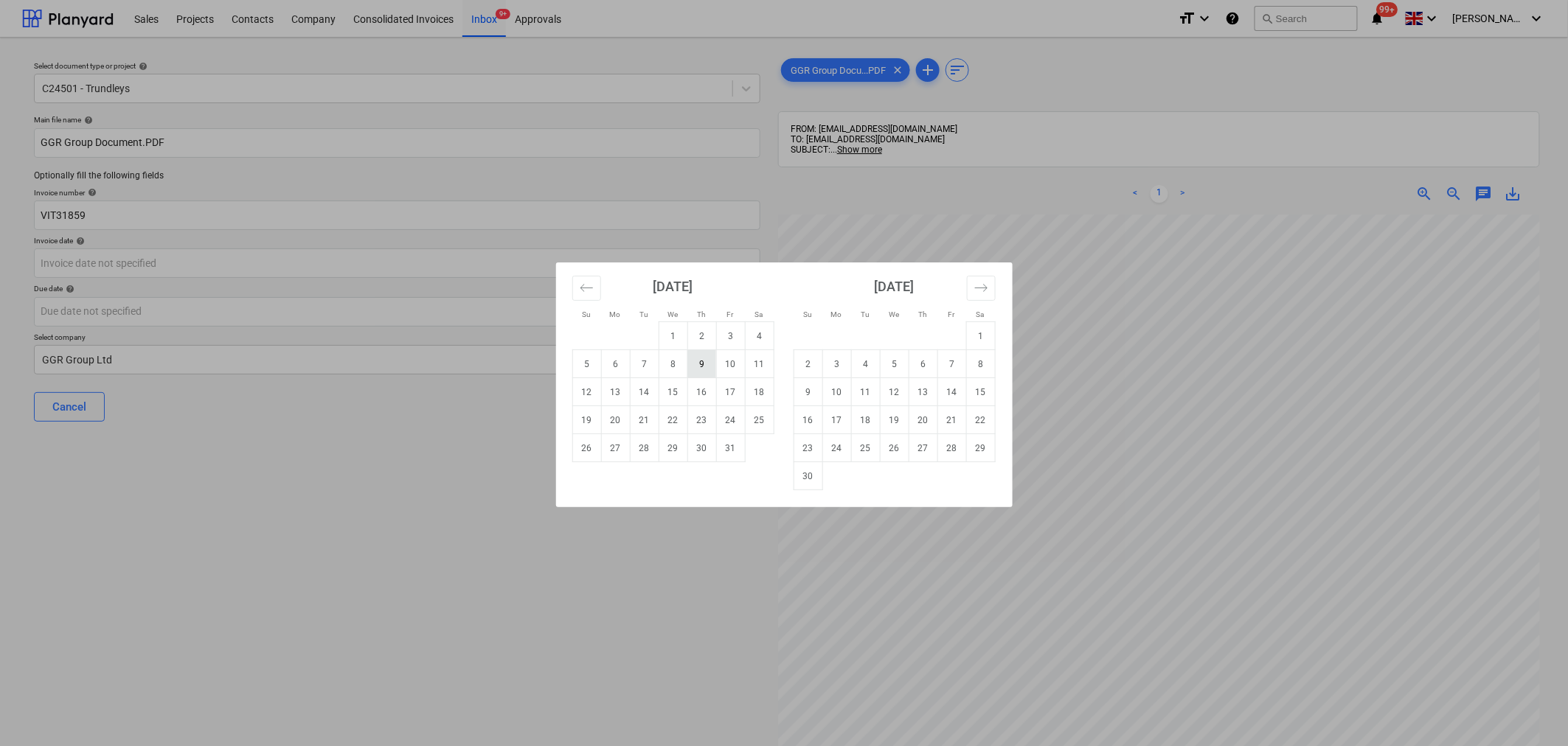
click at [701, 365] on td "9" at bounding box center [701, 364] width 29 height 28
type input "[DATE]"
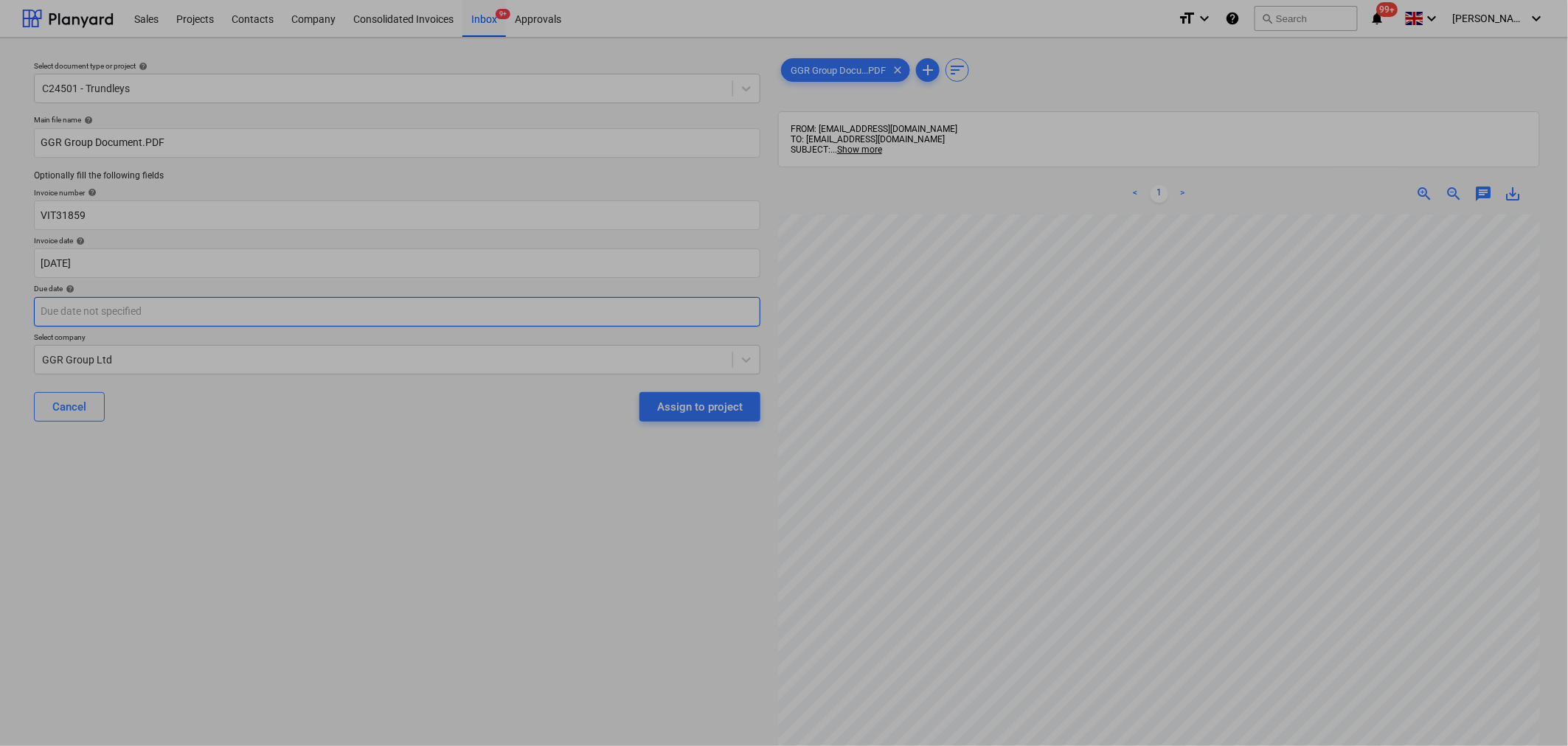
click at [633, 312] on body "Sales Projects Contacts Company Consolidated Invoices Inbox 9+ Approvals format…" at bounding box center [784, 373] width 1568 height 746
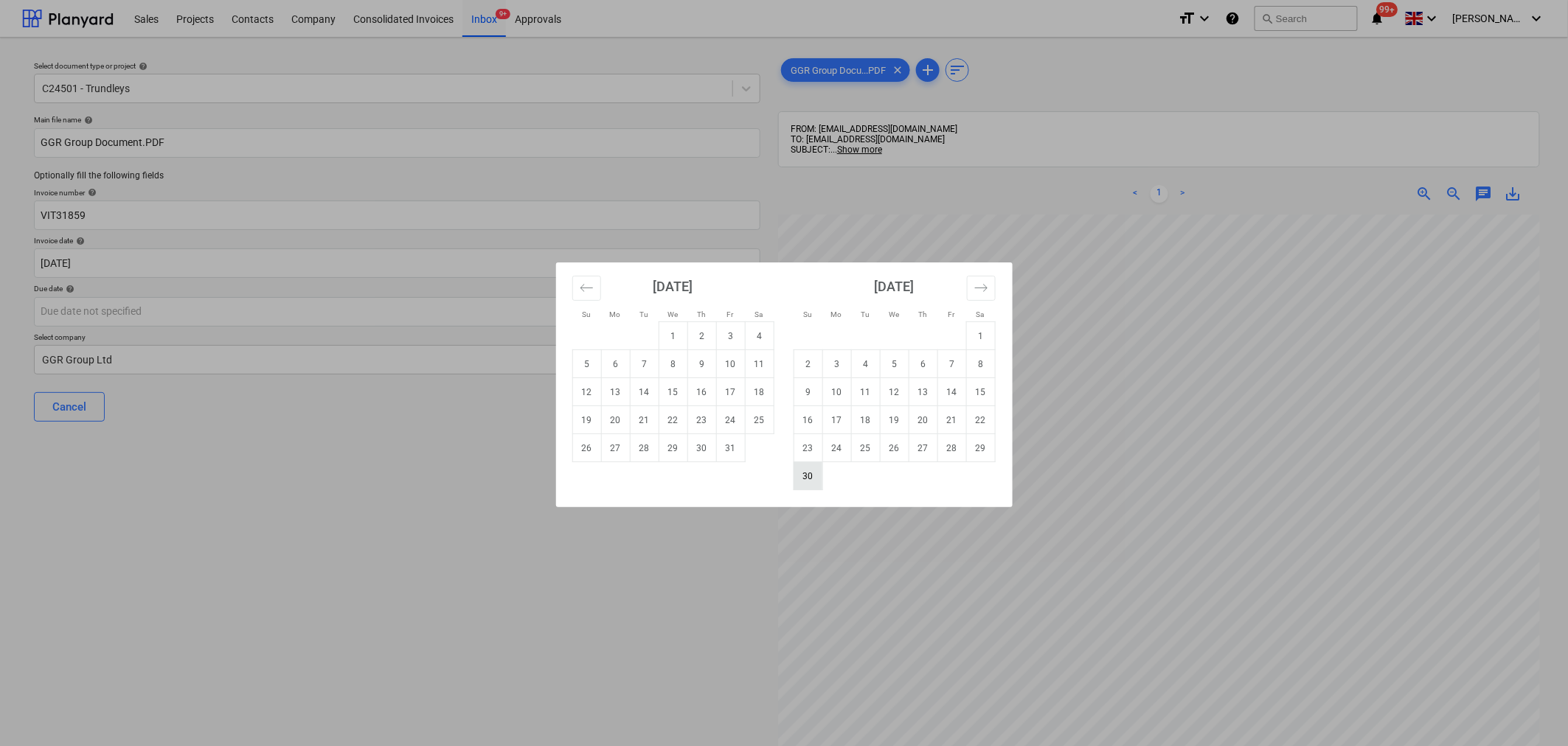
click at [809, 478] on td "30" at bounding box center [807, 476] width 29 height 28
type input "[DATE]"
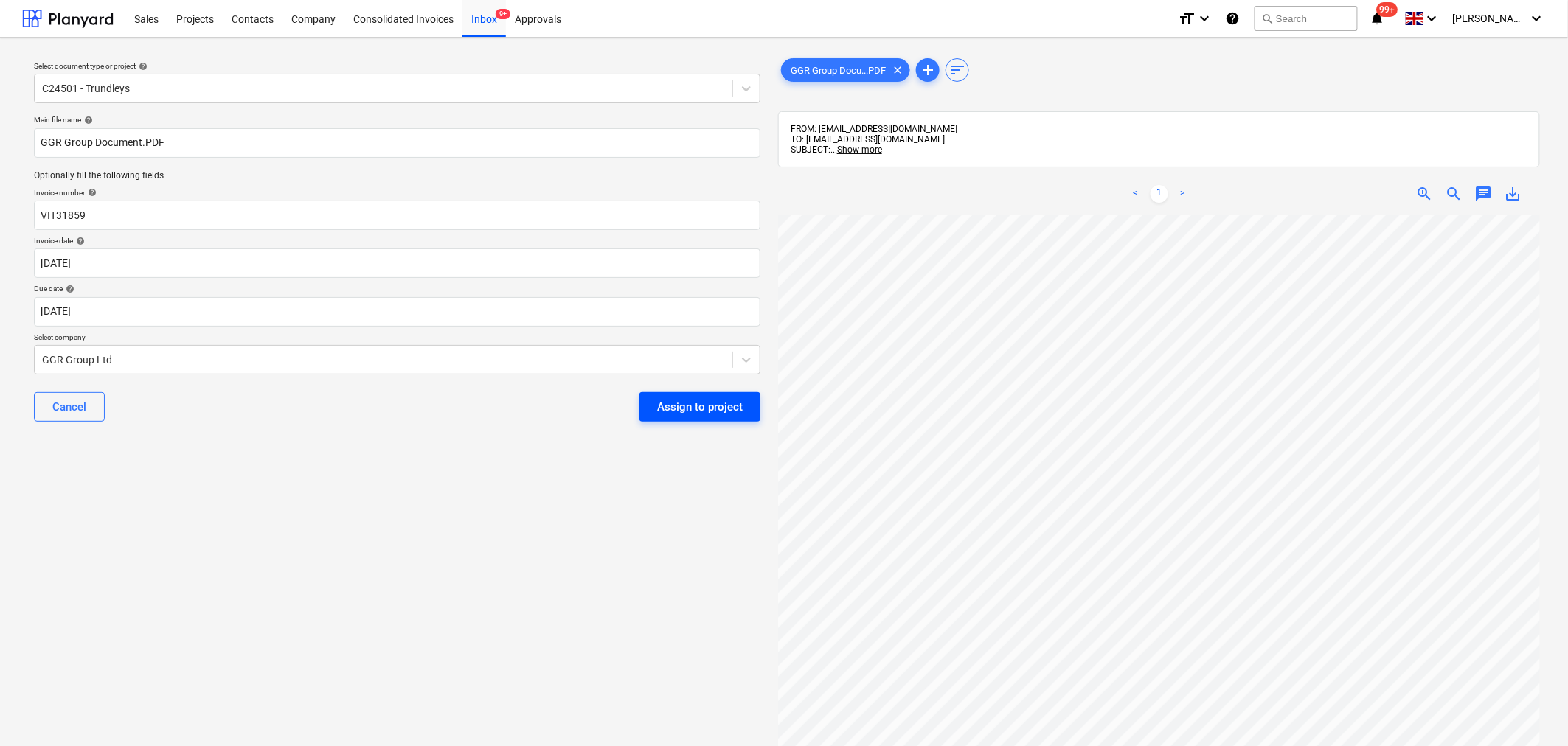
click at [707, 409] on div "Assign to project" at bounding box center [700, 407] width 86 height 19
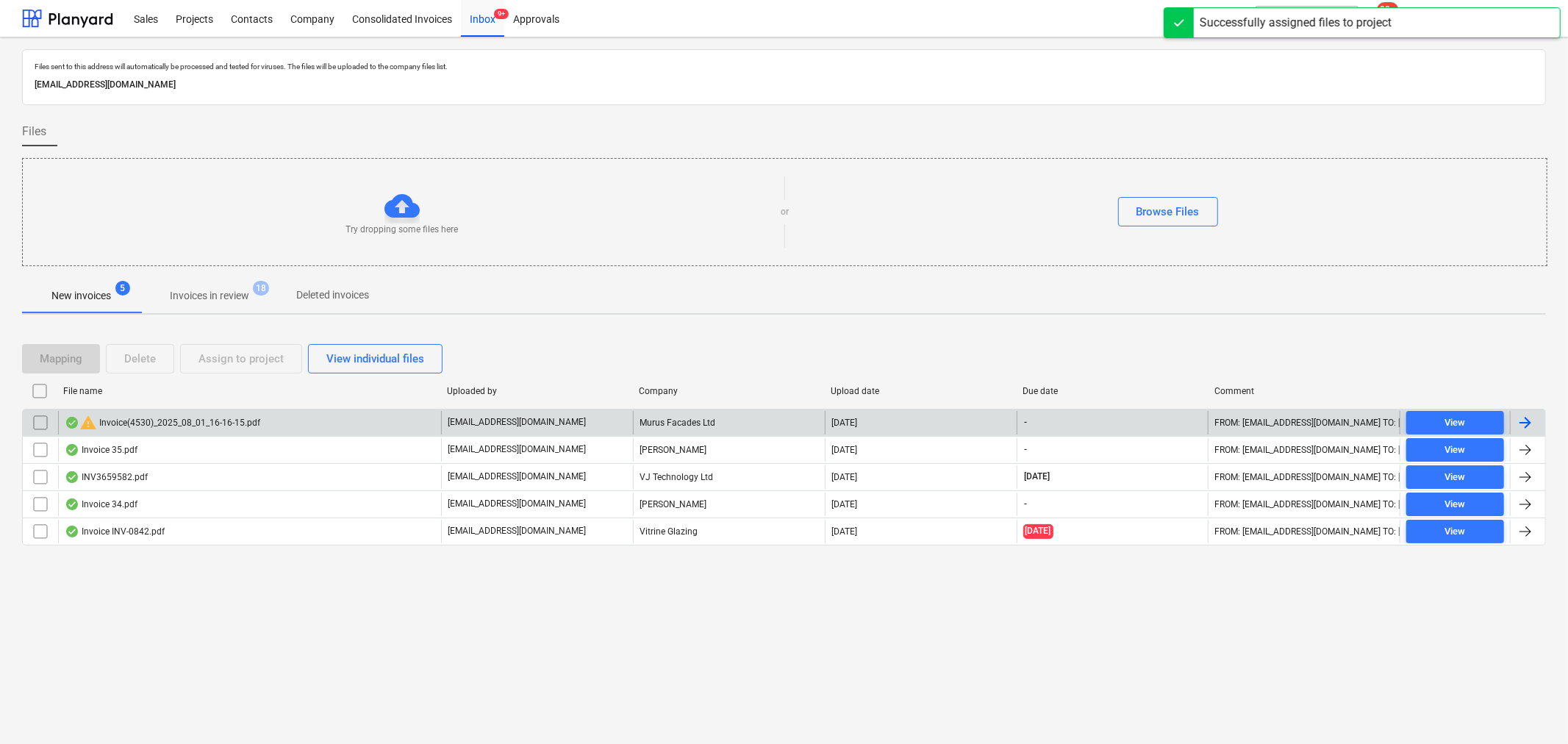
click at [436, 431] on div "warning Invoice(4530)_2025_08_01_16-16-15.pdf" at bounding box center [250, 422] width 383 height 24
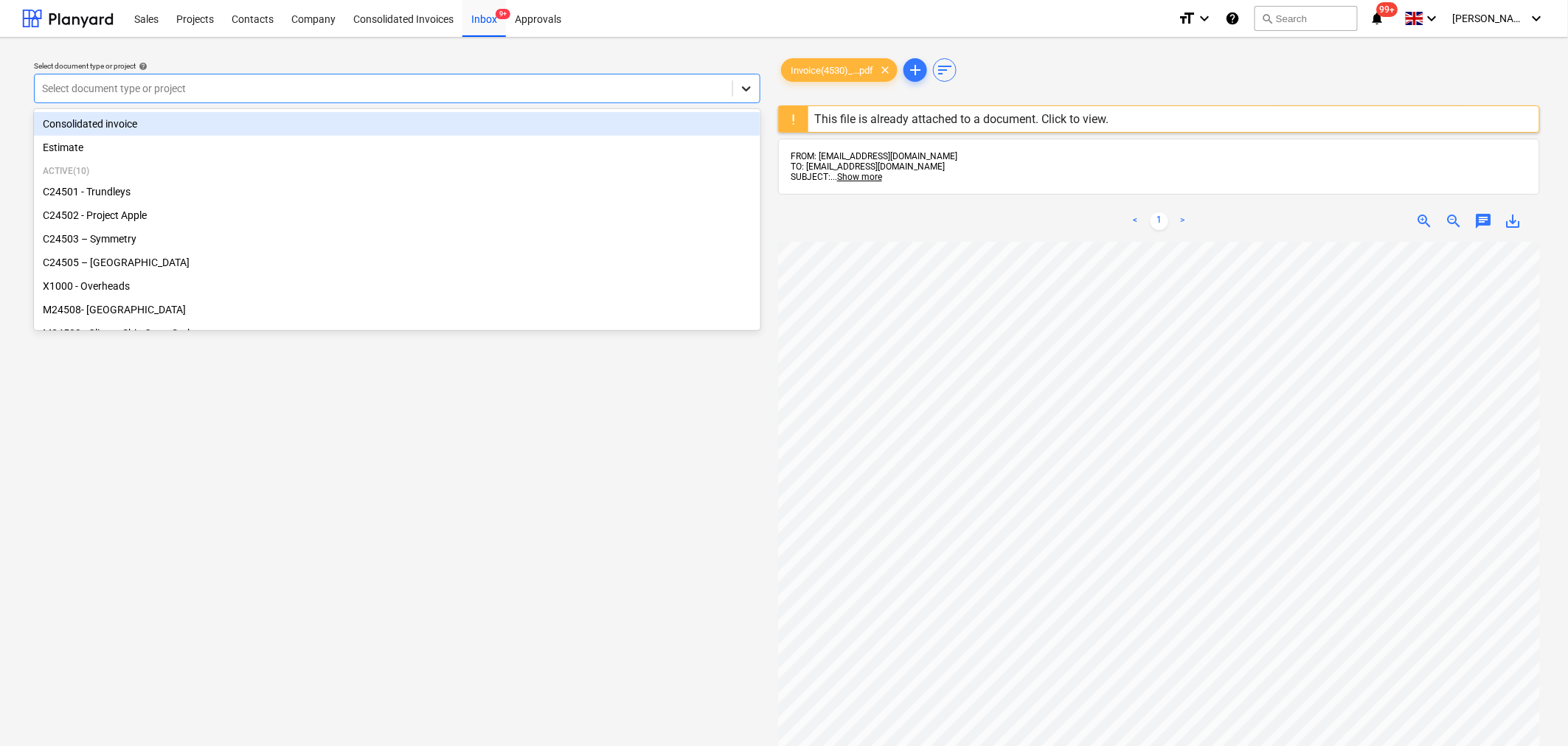
click at [742, 87] on icon at bounding box center [746, 88] width 15 height 15
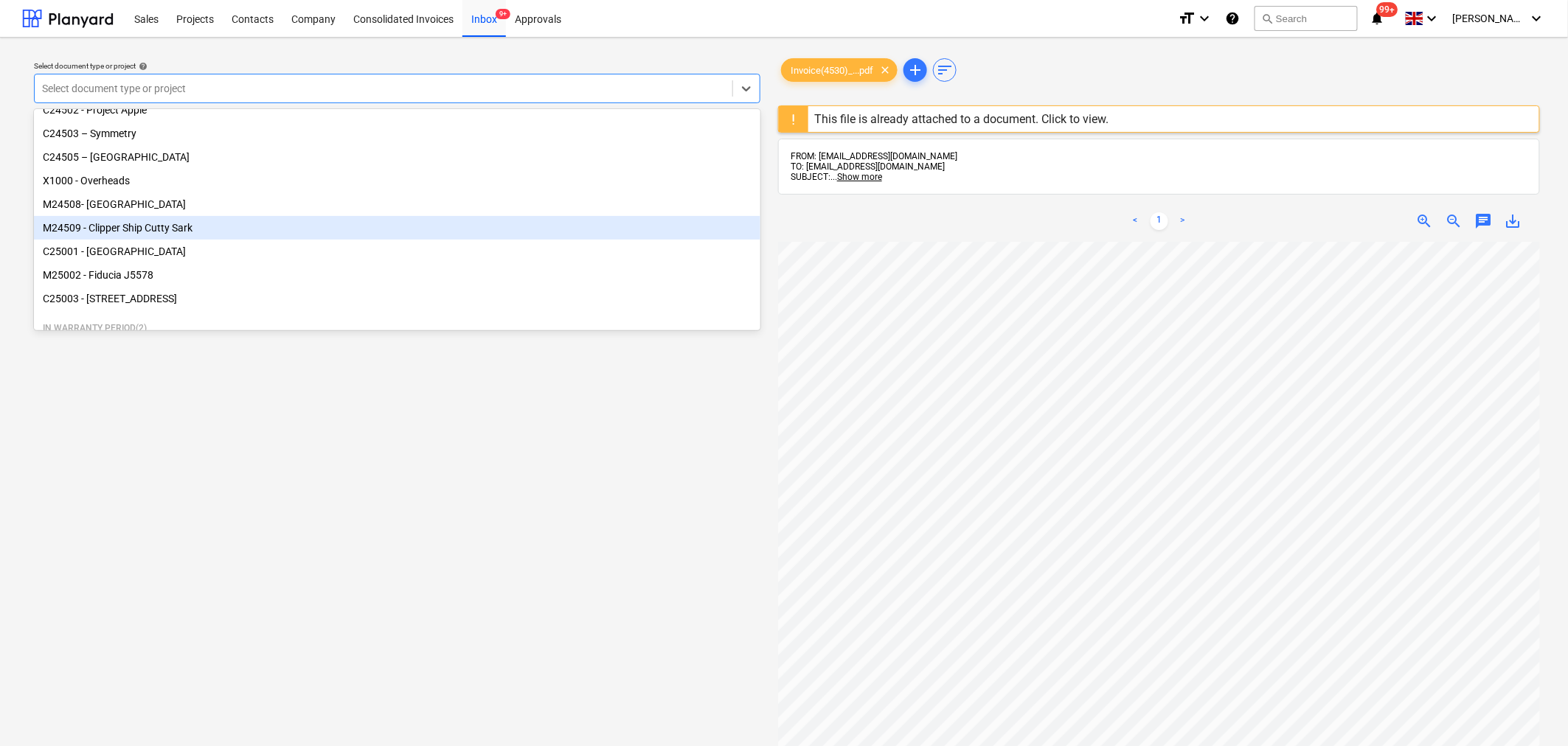
scroll to position [82, 0]
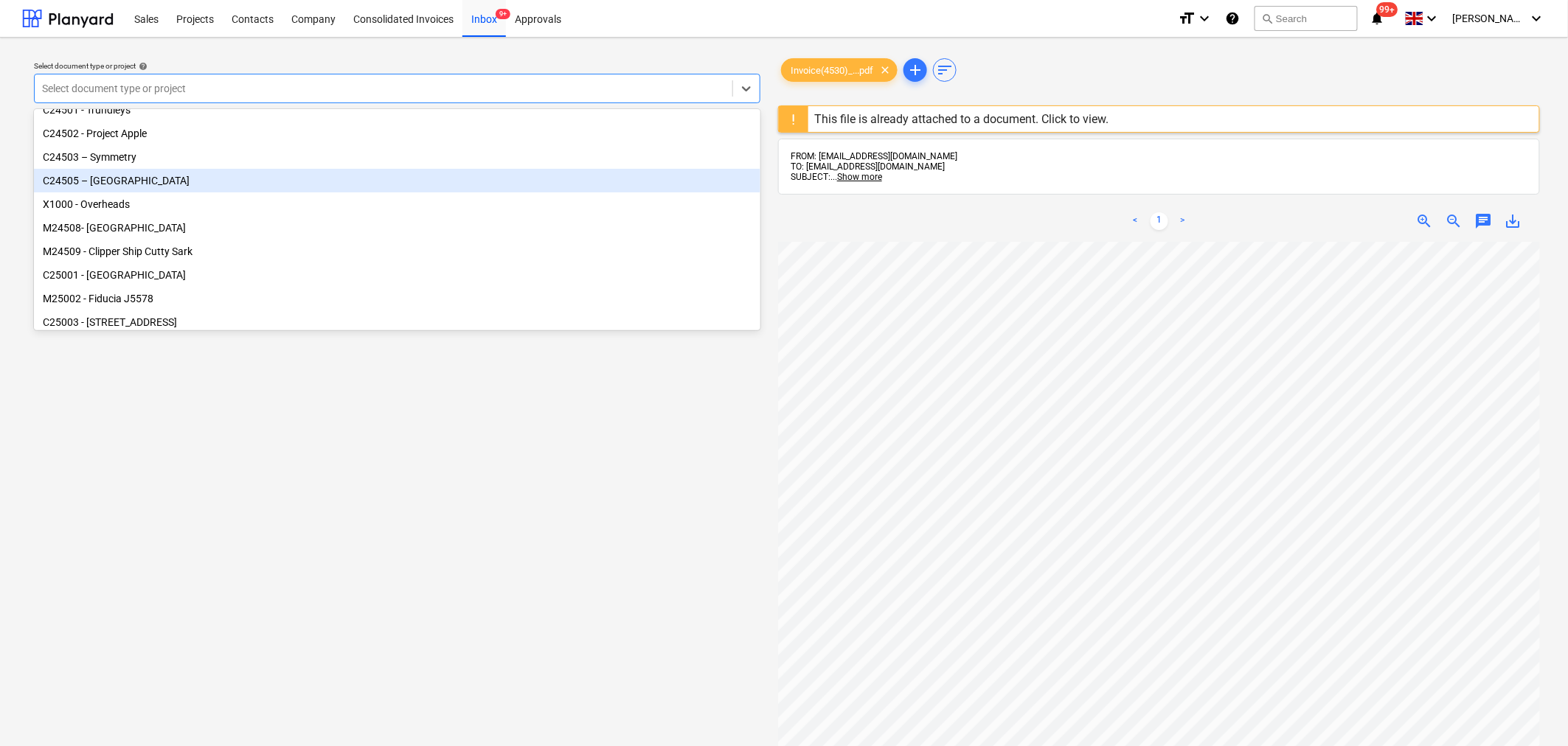
click at [394, 181] on div "C24505 – [GEOGRAPHIC_DATA]" at bounding box center [397, 181] width 726 height 24
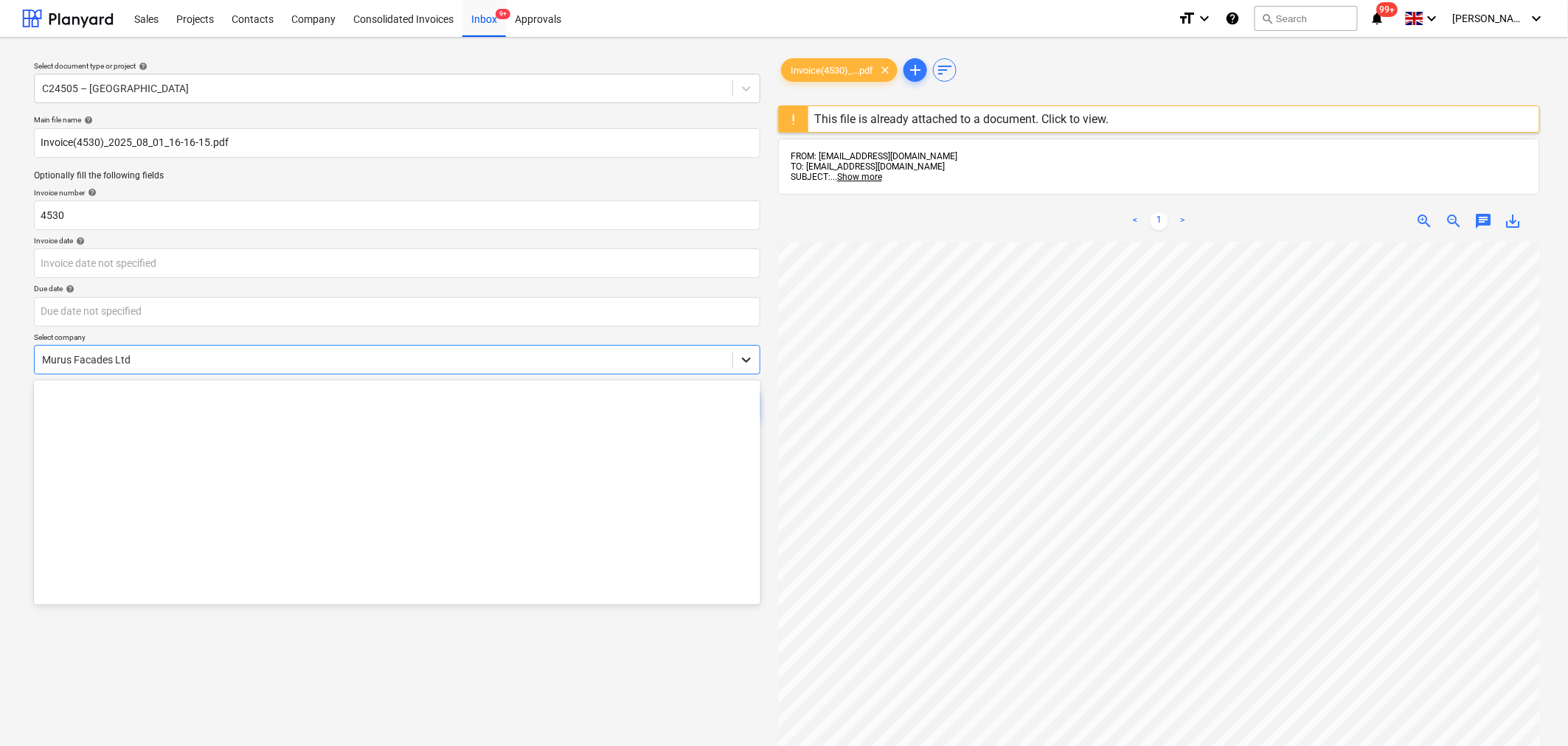
click at [749, 366] on icon at bounding box center [746, 359] width 15 height 15
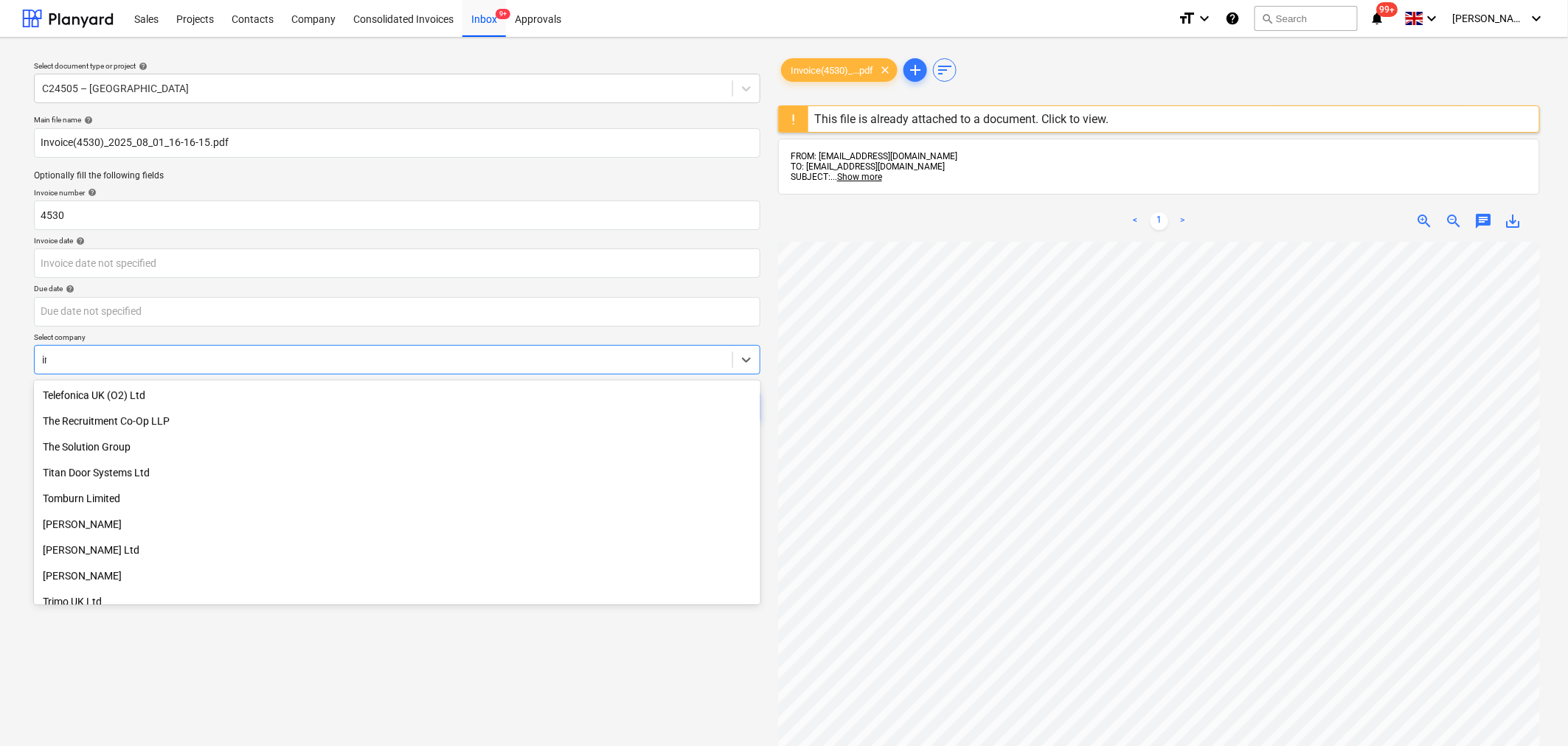
scroll to position [657, 0]
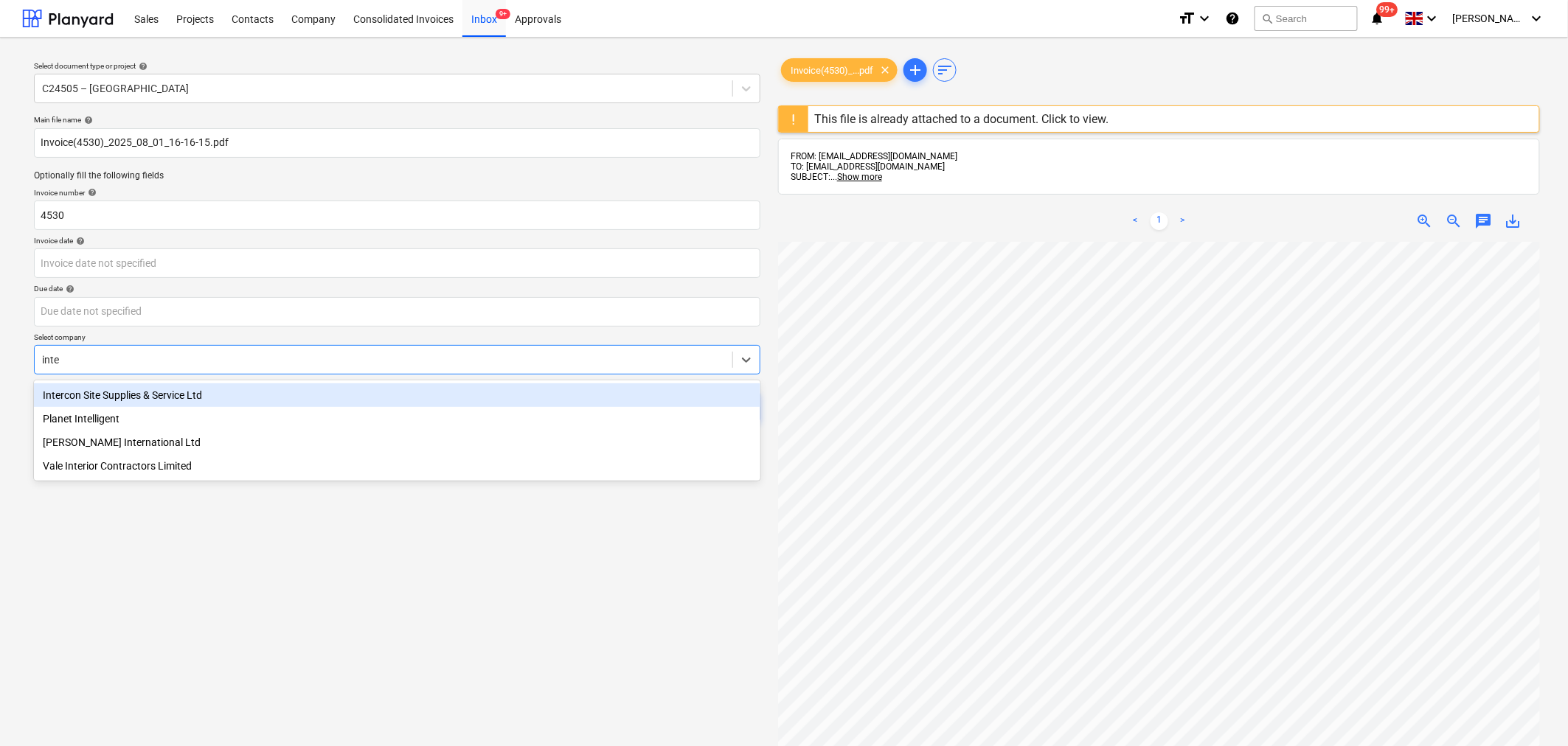
type input "inter"
click at [215, 387] on div "Intercon Site Supplies & Service Ltd" at bounding box center [397, 395] width 726 height 24
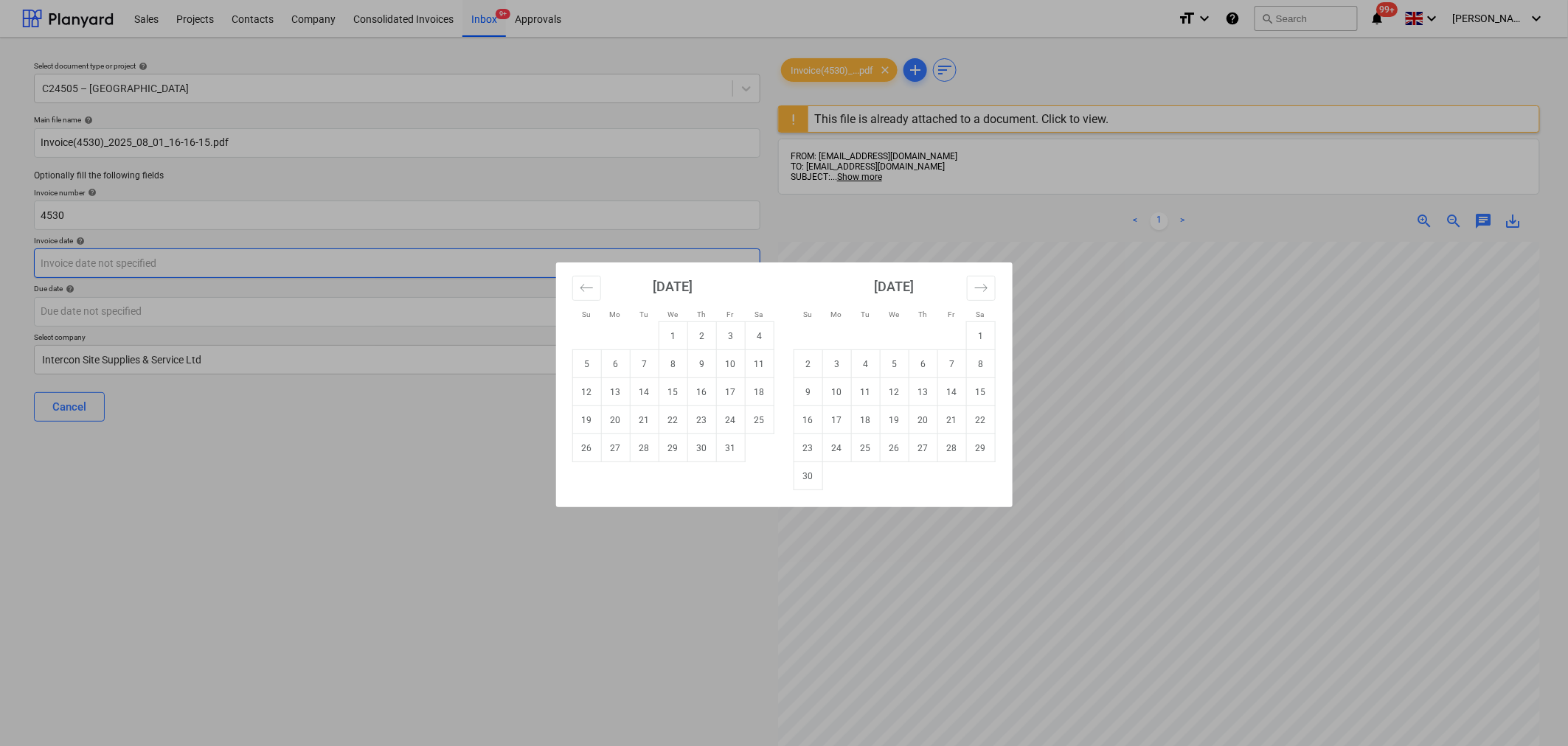
click at [418, 266] on body "Sales Projects Contacts Company Consolidated Invoices Inbox 9+ Approvals format…" at bounding box center [784, 373] width 1568 height 746
click at [586, 286] on icon "Move backward to switch to the previous month." at bounding box center [586, 288] width 14 height 14
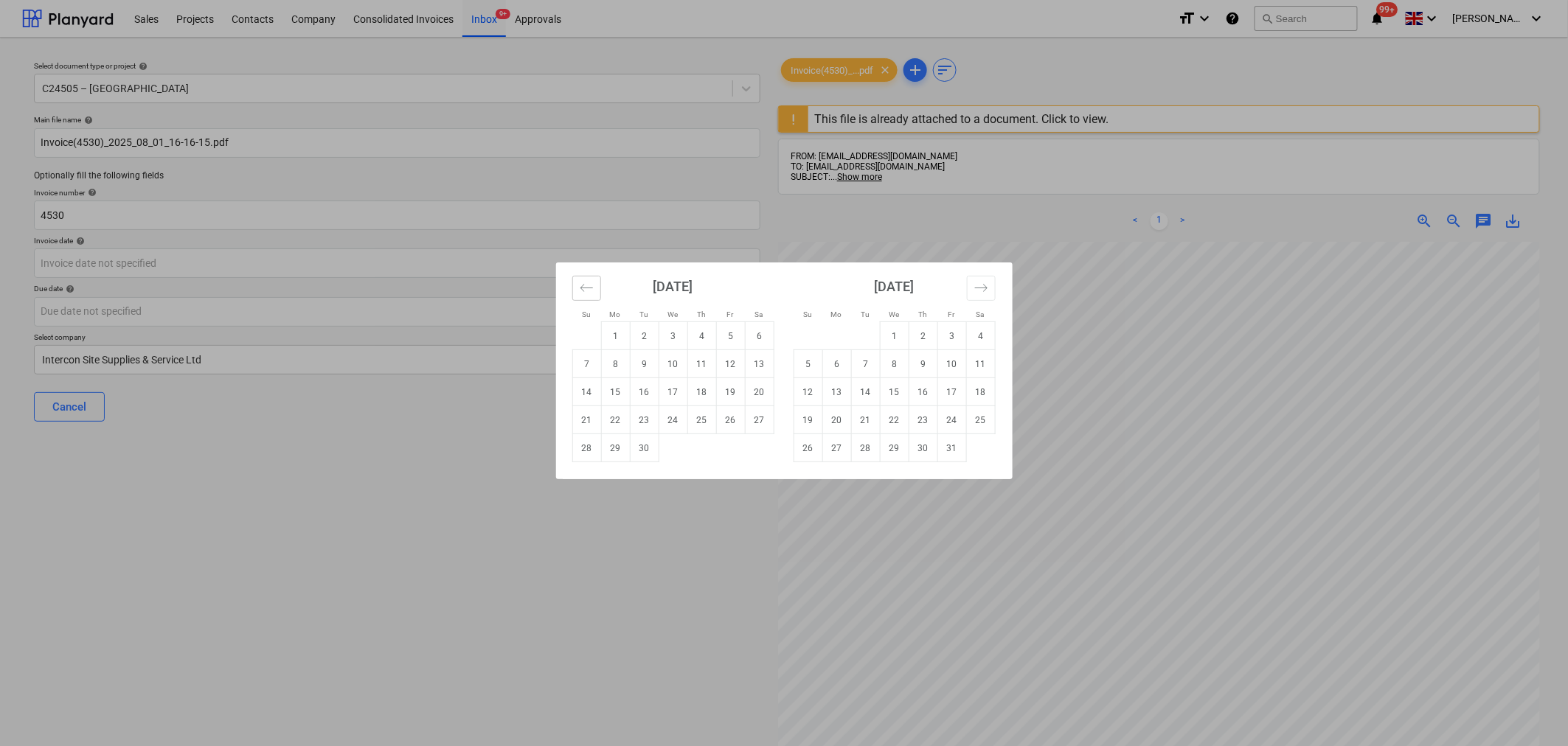
click at [585, 292] on icon "Move backward to switch to the previous month." at bounding box center [586, 288] width 14 height 14
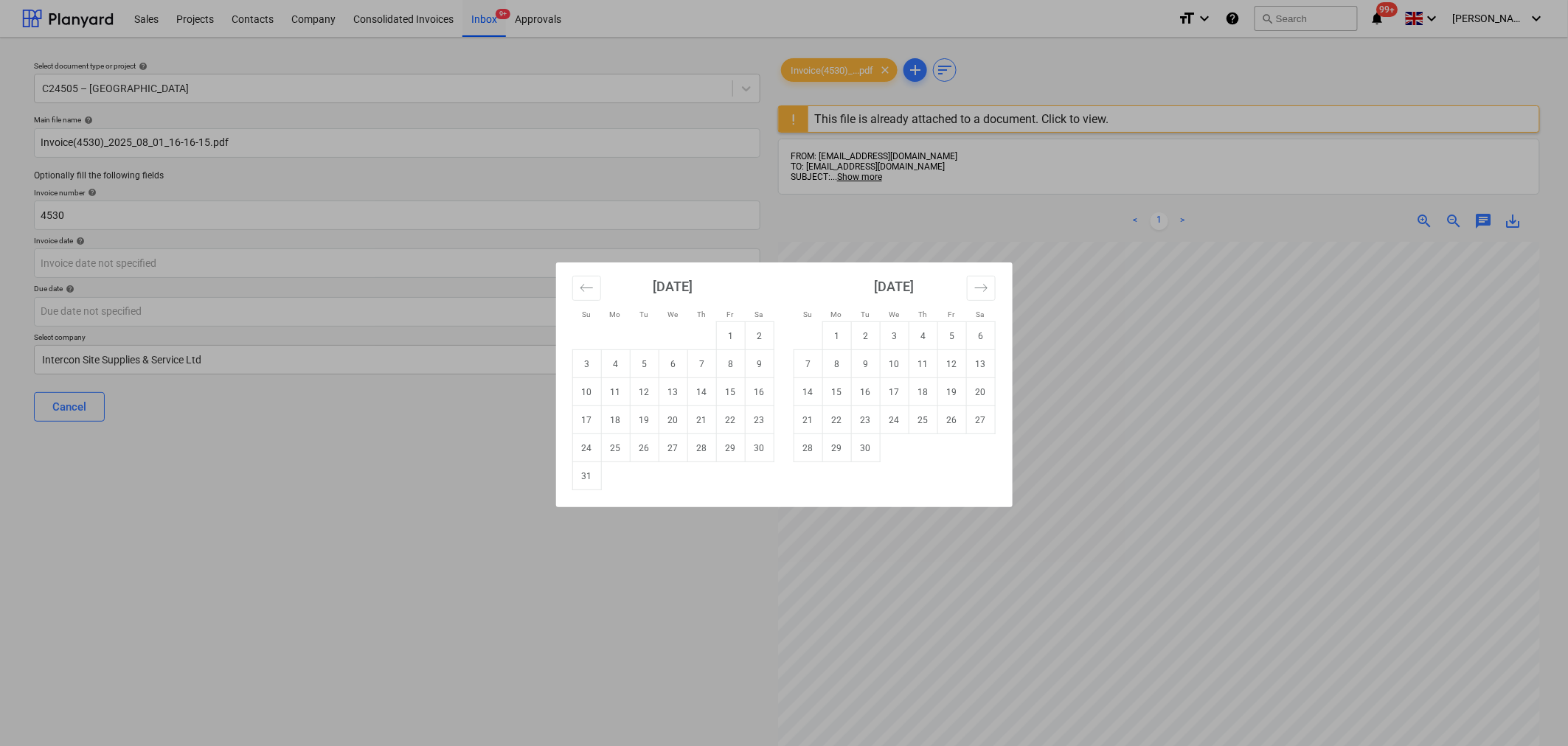
click at [1093, 56] on div "Su Mo Tu We Th Fr Sa Su Mo Tu We Th Fr Sa [DATE] 1 2 3 4 5 6 7 8 9 10 11 12 13 …" at bounding box center [784, 373] width 1568 height 746
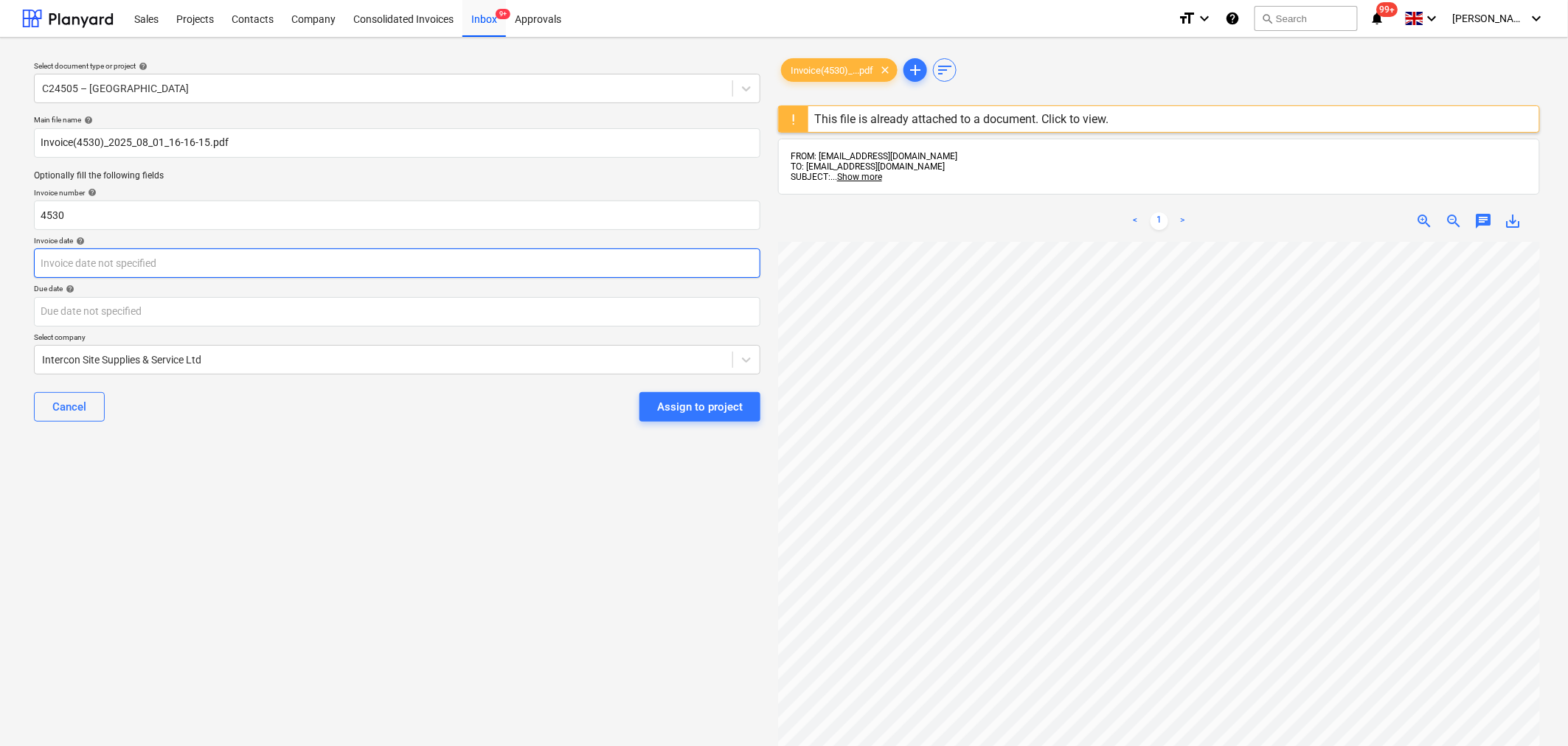
click at [290, 260] on body "Sales Projects Contacts Company Consolidated Invoices Inbox 9+ Approvals format…" at bounding box center [784, 373] width 1568 height 746
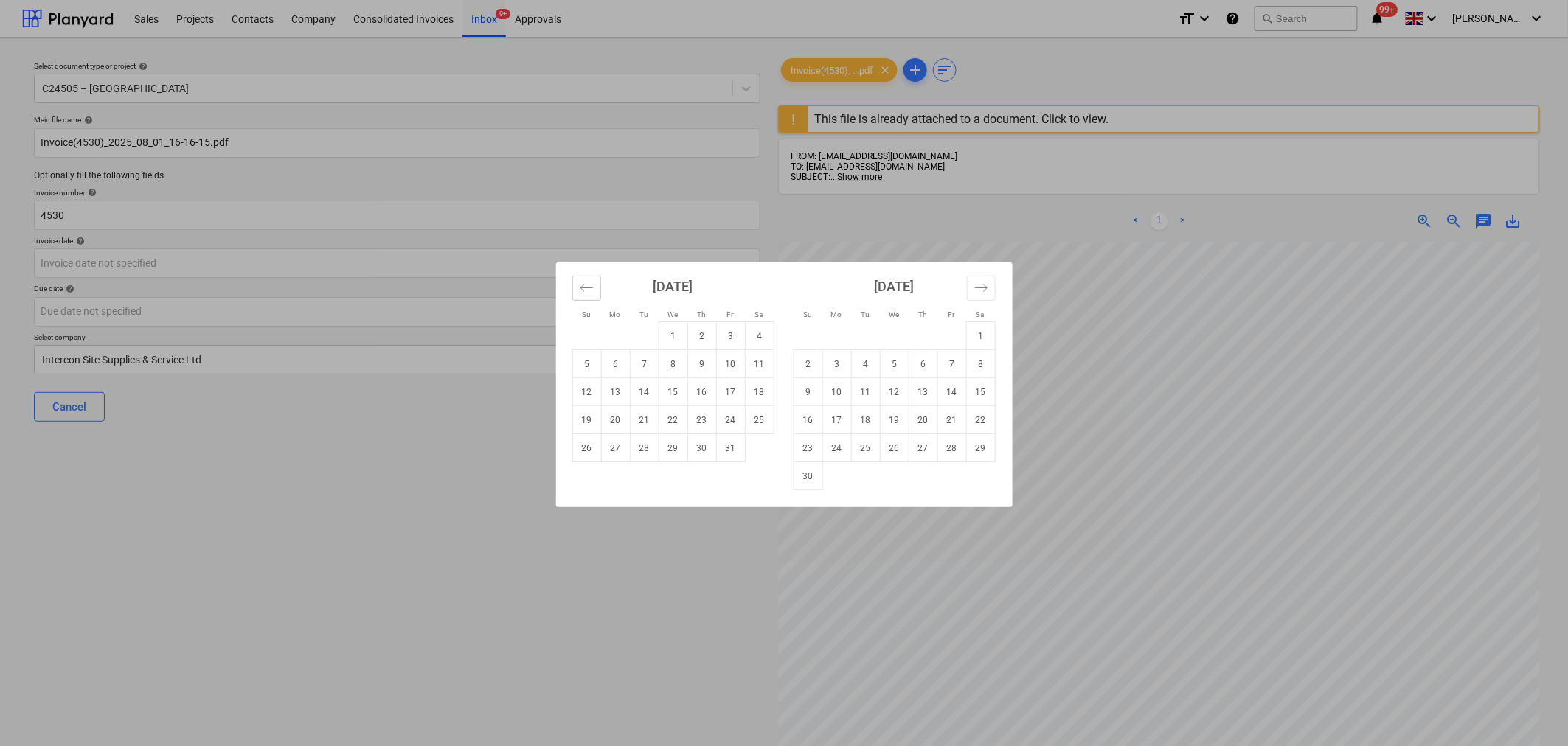
click at [585, 280] on button "Move backward to switch to the previous month." at bounding box center [586, 288] width 29 height 25
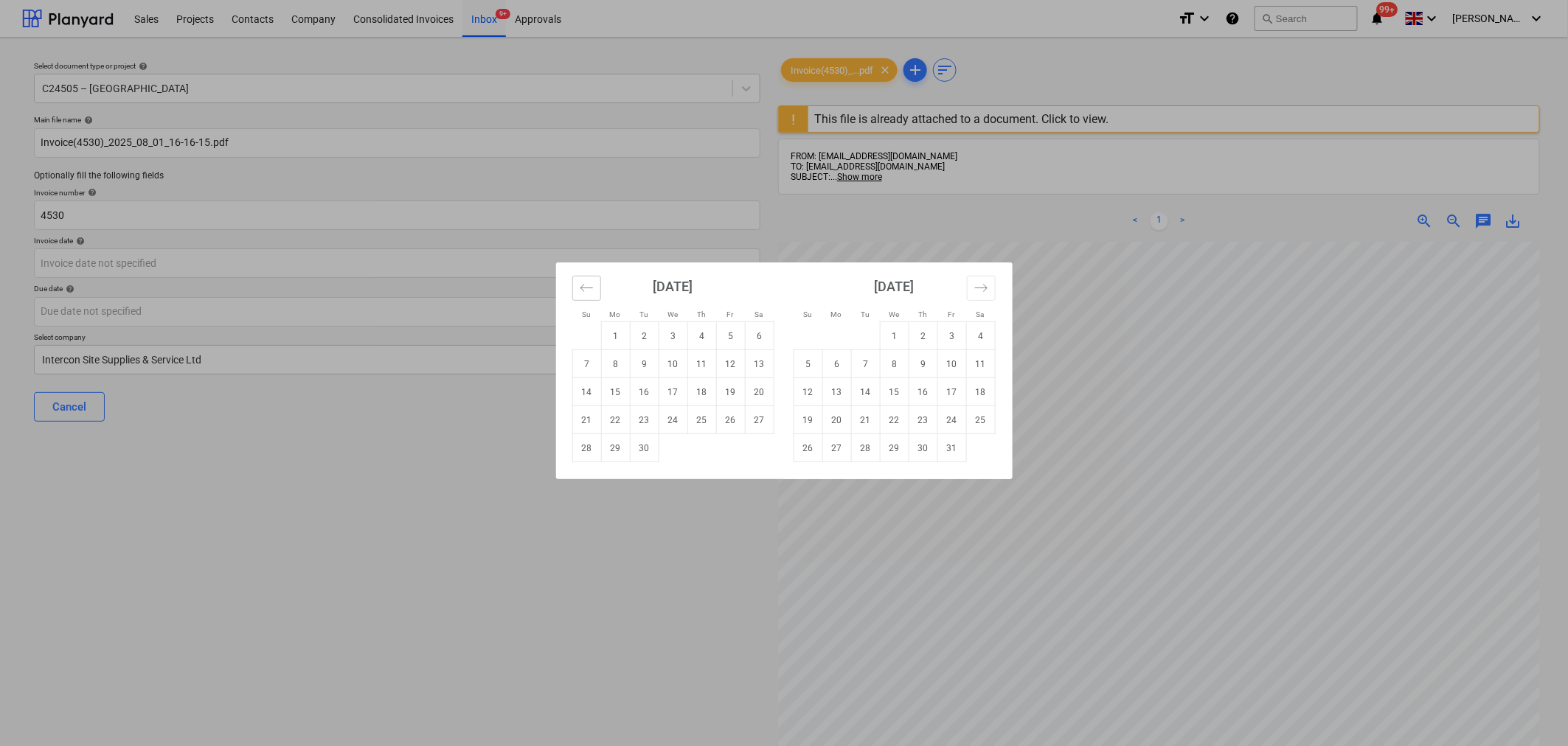
click at [585, 280] on button "Move backward to switch to the previous month." at bounding box center [586, 288] width 29 height 25
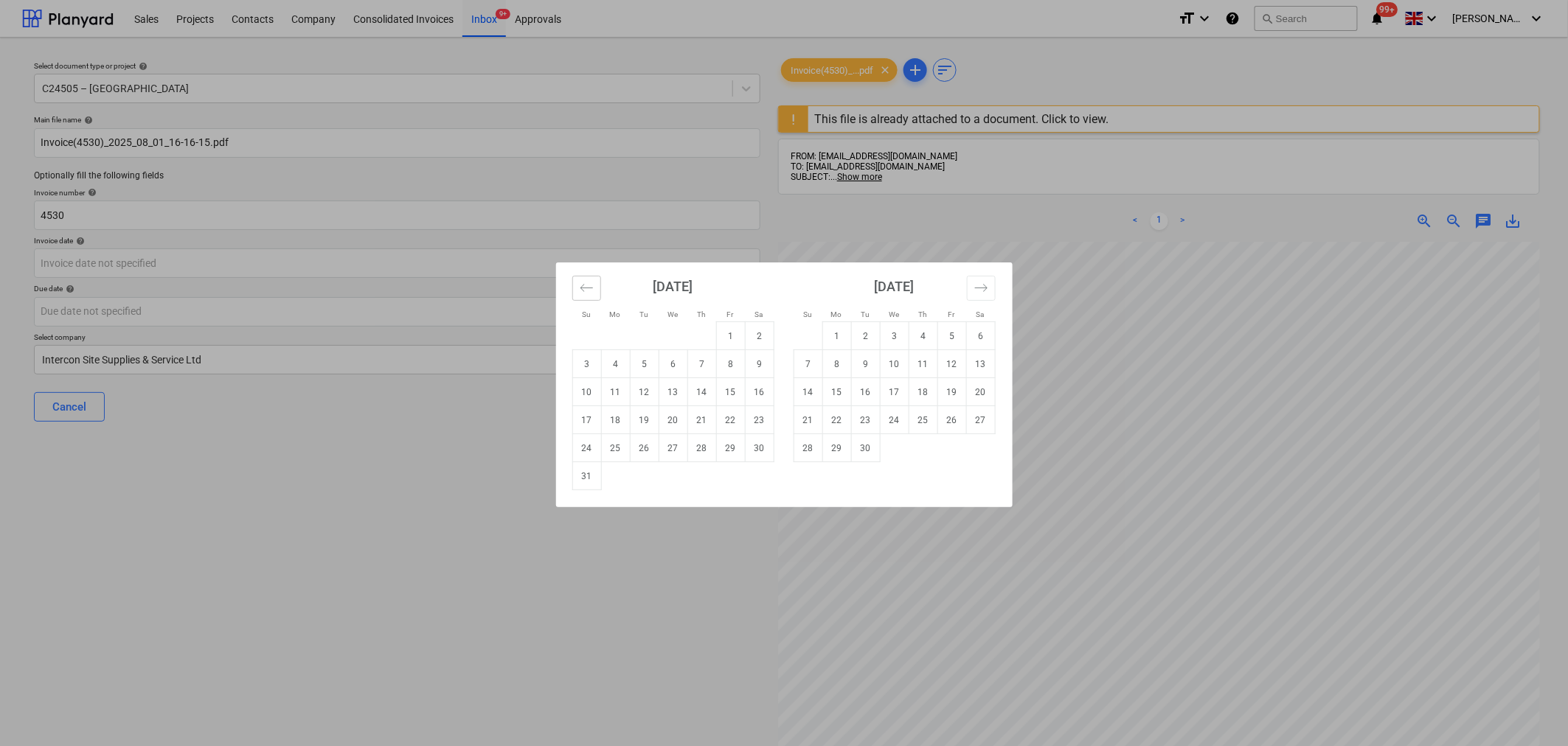
click at [585, 281] on icon "Move backward to switch to the previous month." at bounding box center [586, 288] width 14 height 14
click at [699, 447] on td "31" at bounding box center [701, 448] width 29 height 28
type input "[DATE]"
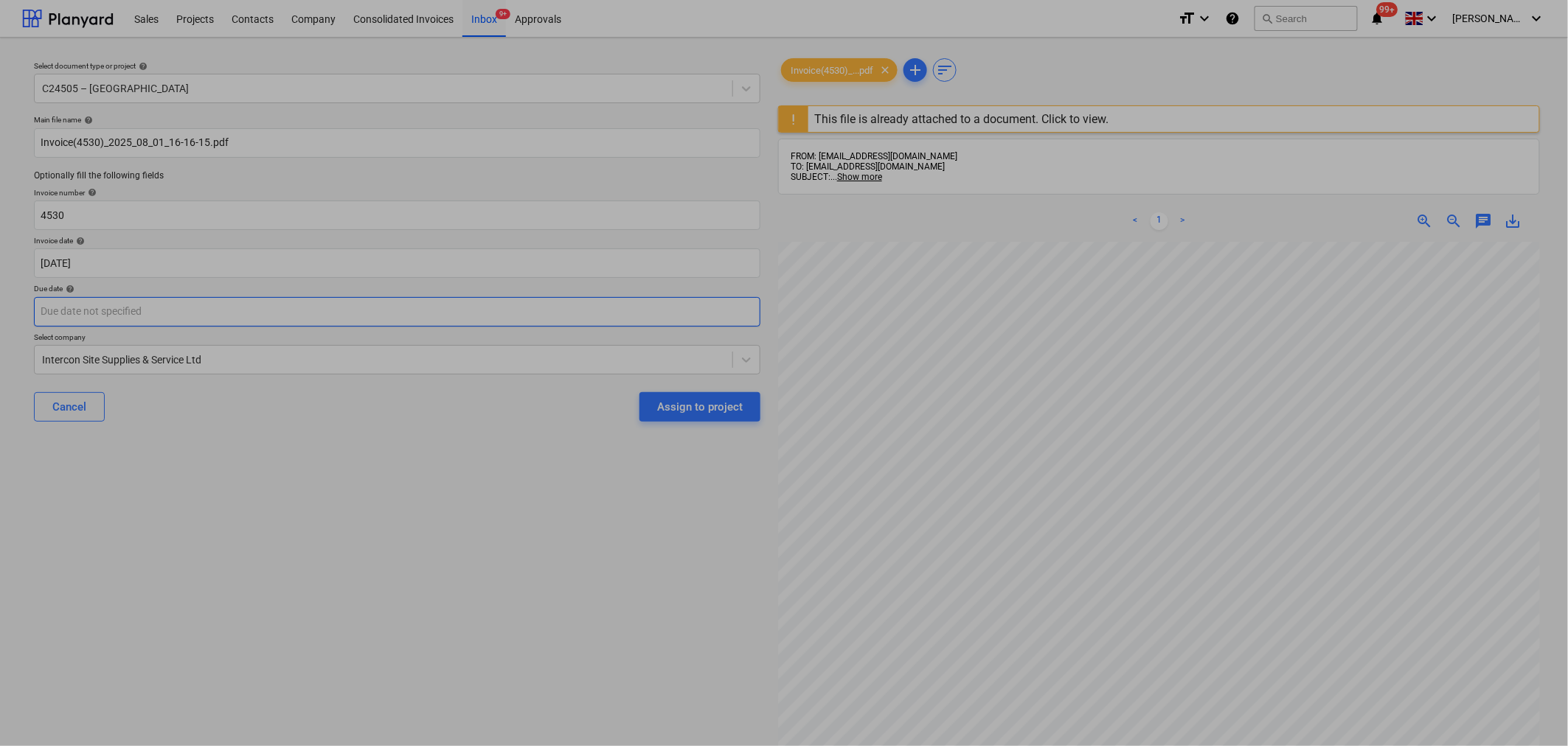
click at [542, 313] on body "Sales Projects Contacts Company Consolidated Invoices Inbox 9+ Approvals format…" at bounding box center [784, 373] width 1568 height 746
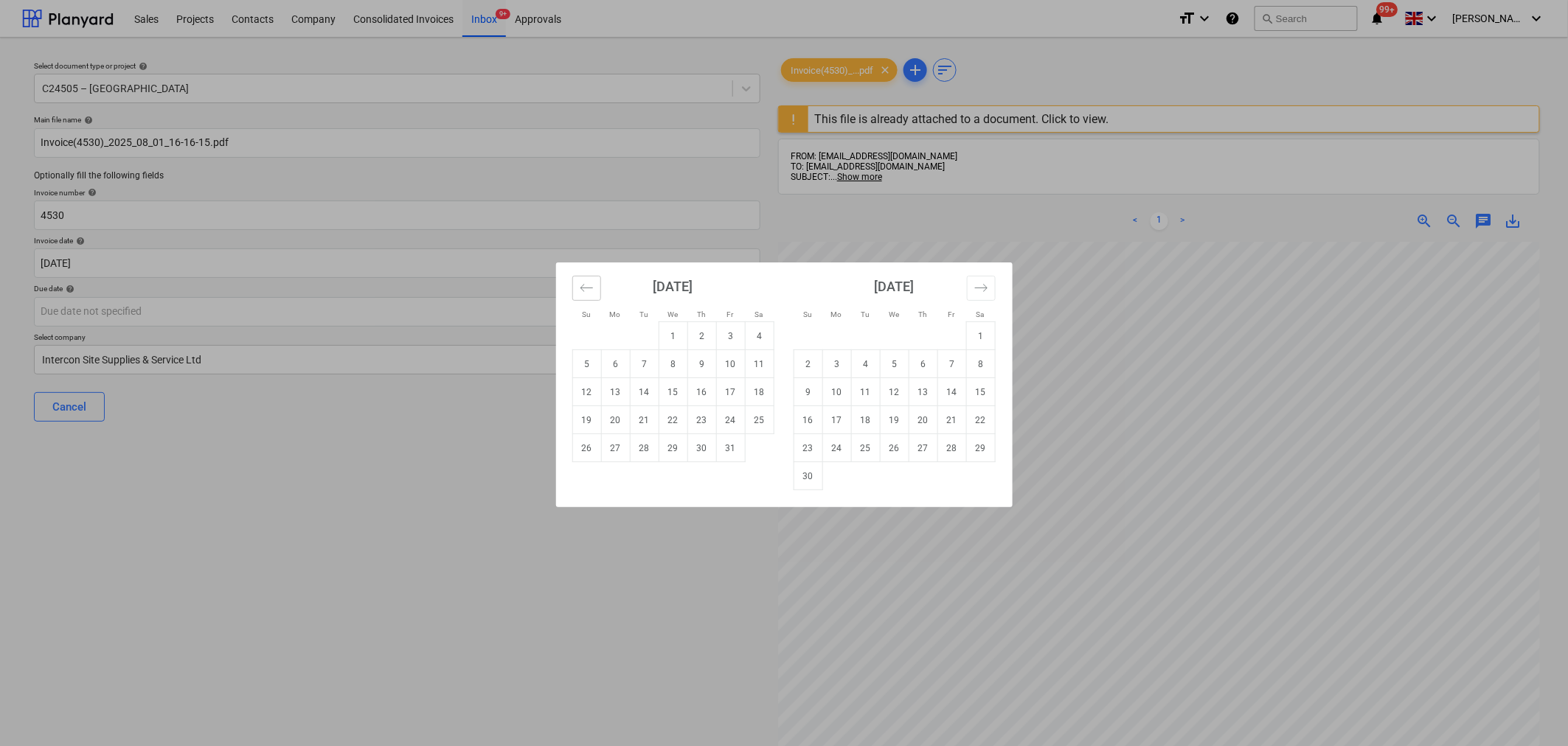
click at [576, 282] on button "Move backward to switch to the previous month." at bounding box center [586, 288] width 29 height 25
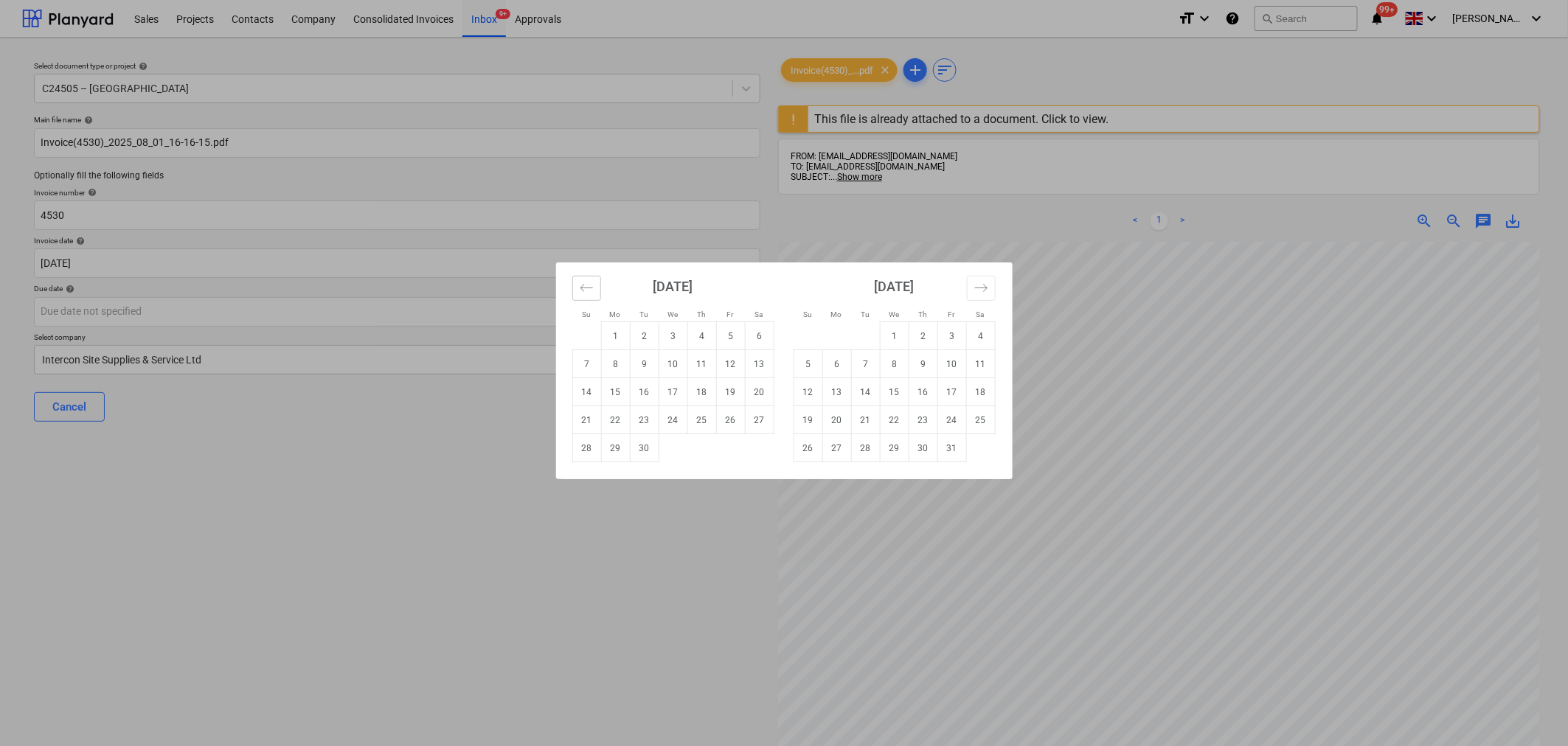
click at [585, 288] on icon "Move backward to switch to the previous month." at bounding box center [586, 288] width 14 height 14
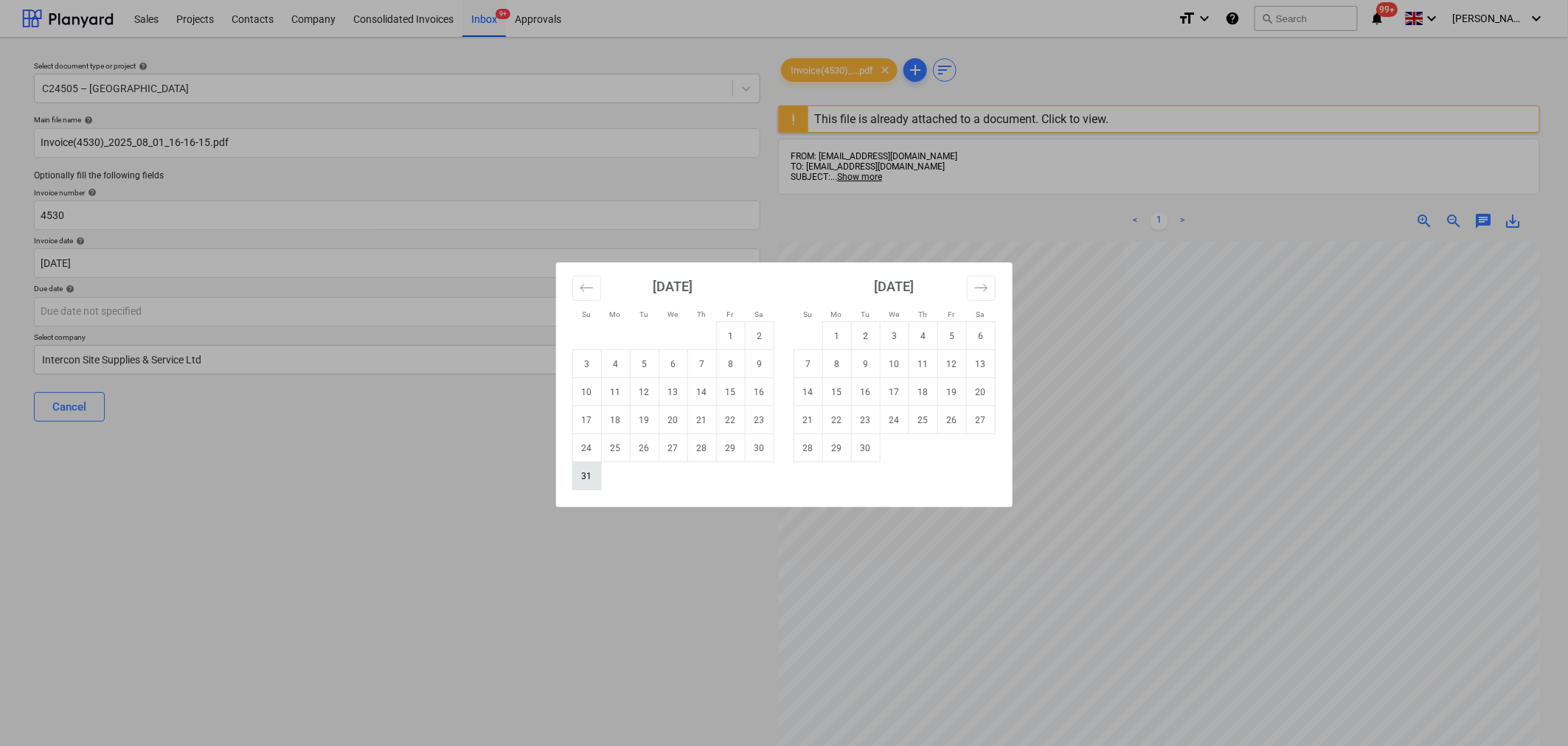
click at [587, 481] on td "31" at bounding box center [586, 476] width 29 height 28
type input "[DATE]"
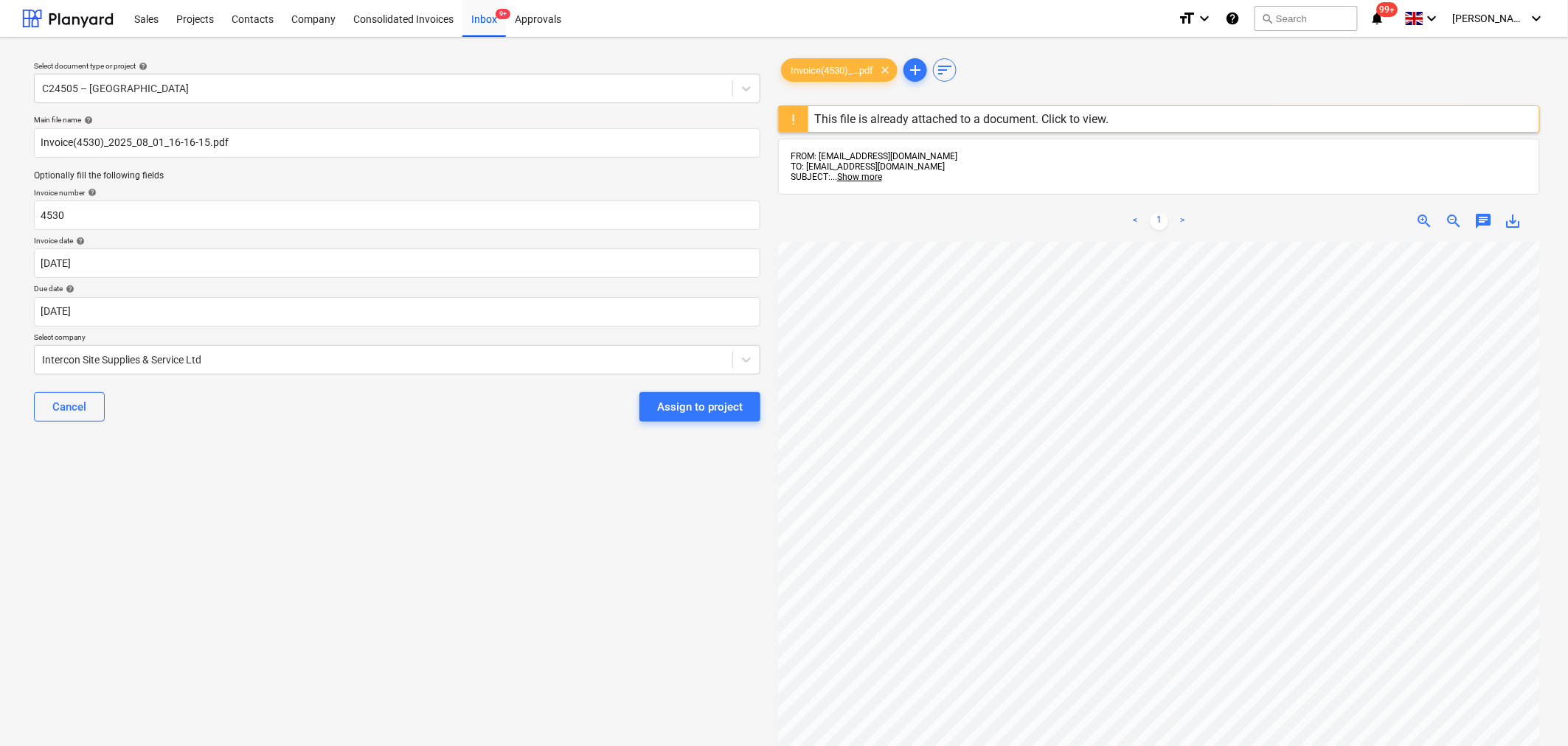
scroll to position [146, 0]
click at [693, 415] on div "Assign to project" at bounding box center [700, 407] width 86 height 19
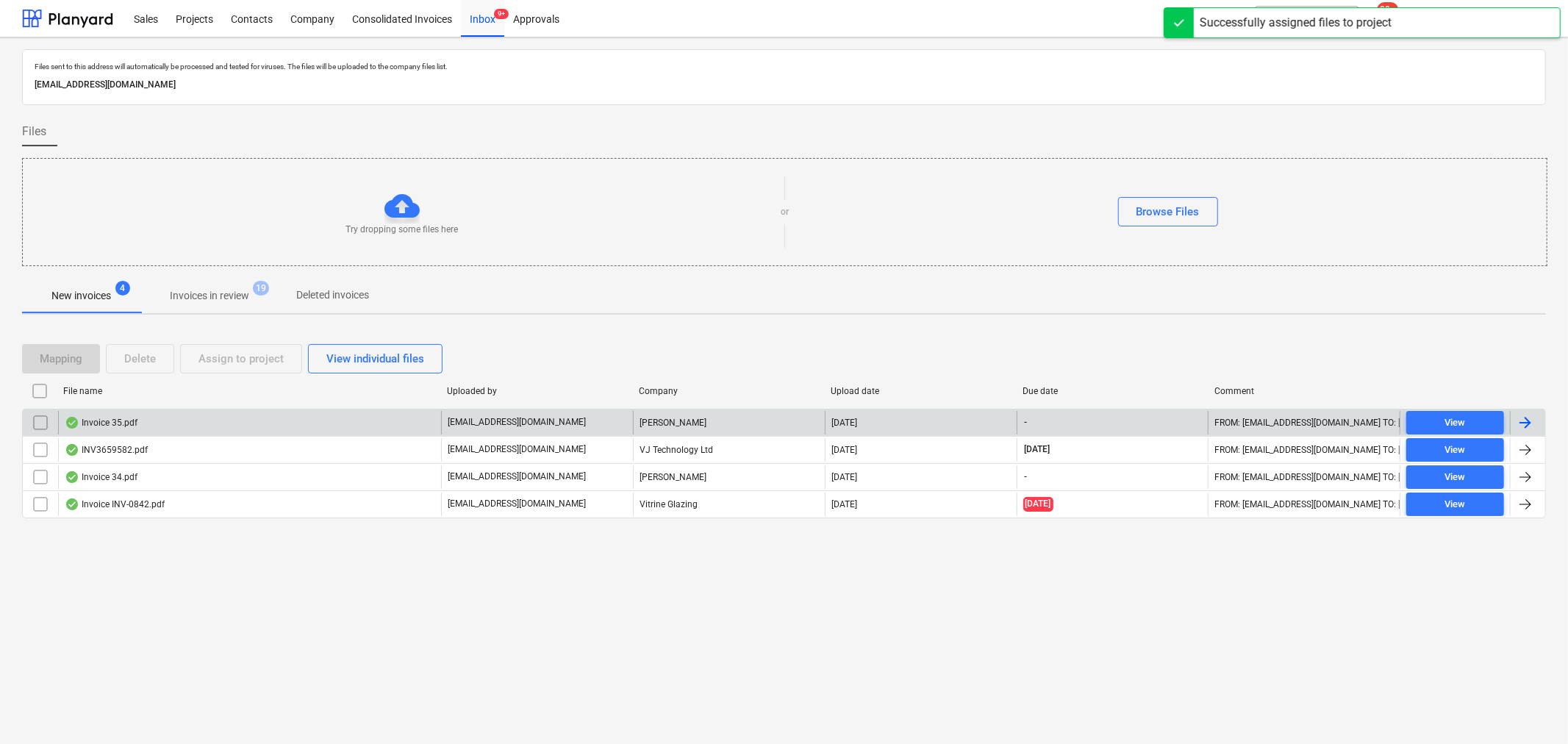
click at [549, 421] on p "[EMAIL_ADDRESS][DOMAIN_NAME]" at bounding box center [517, 422] width 138 height 12
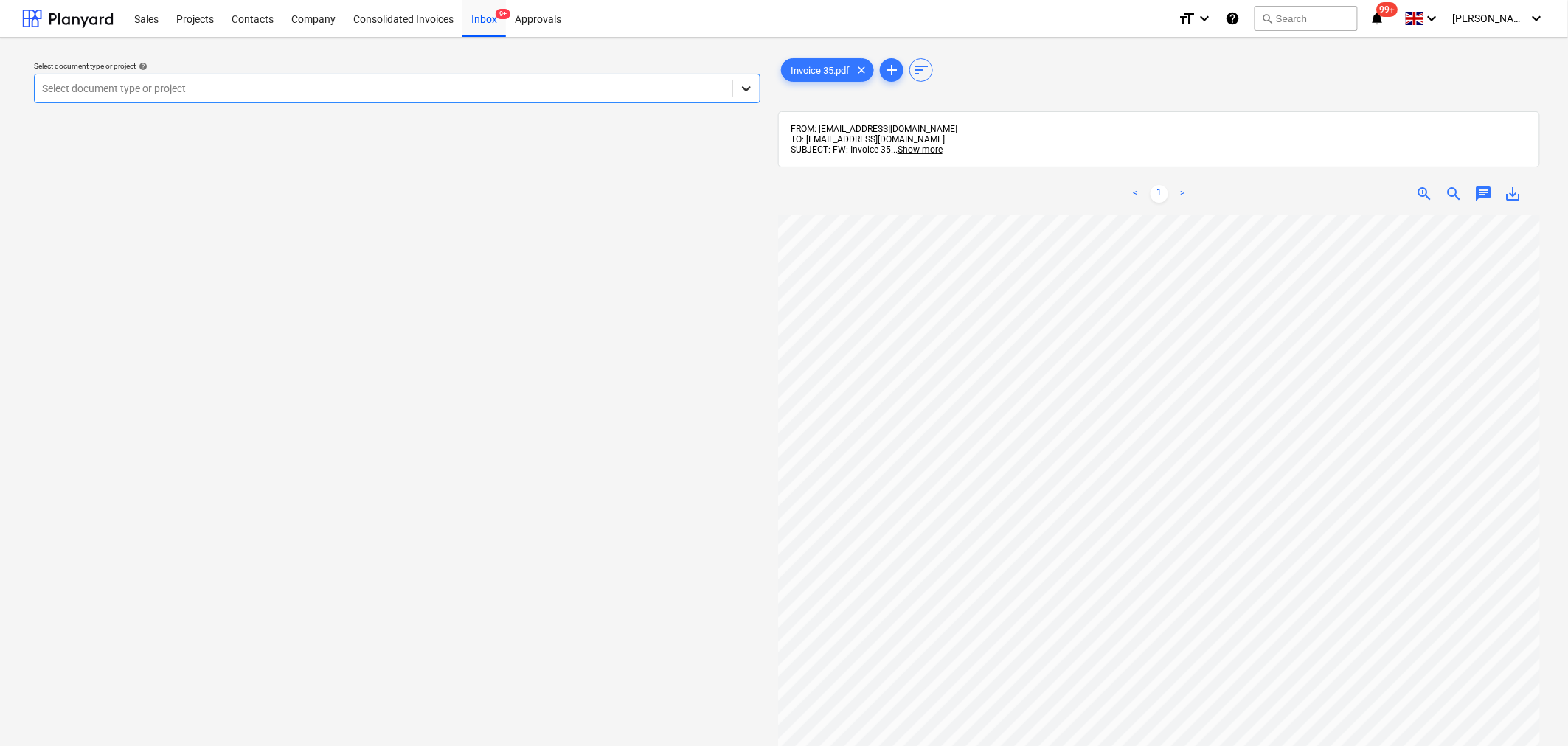
click at [748, 86] on icon at bounding box center [746, 88] width 15 height 15
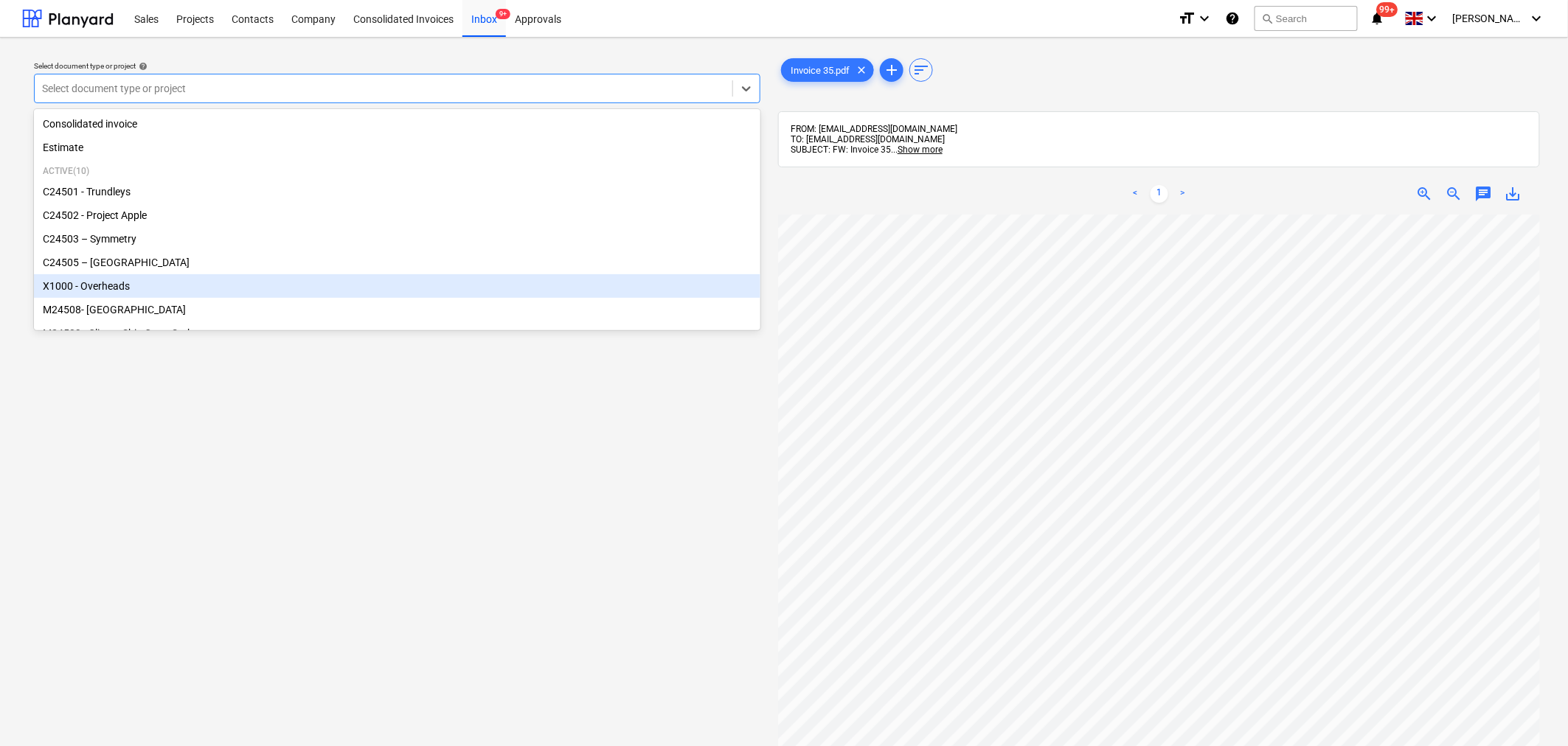
click at [647, 289] on div "X1000 - Overheads" at bounding box center [397, 286] width 726 height 24
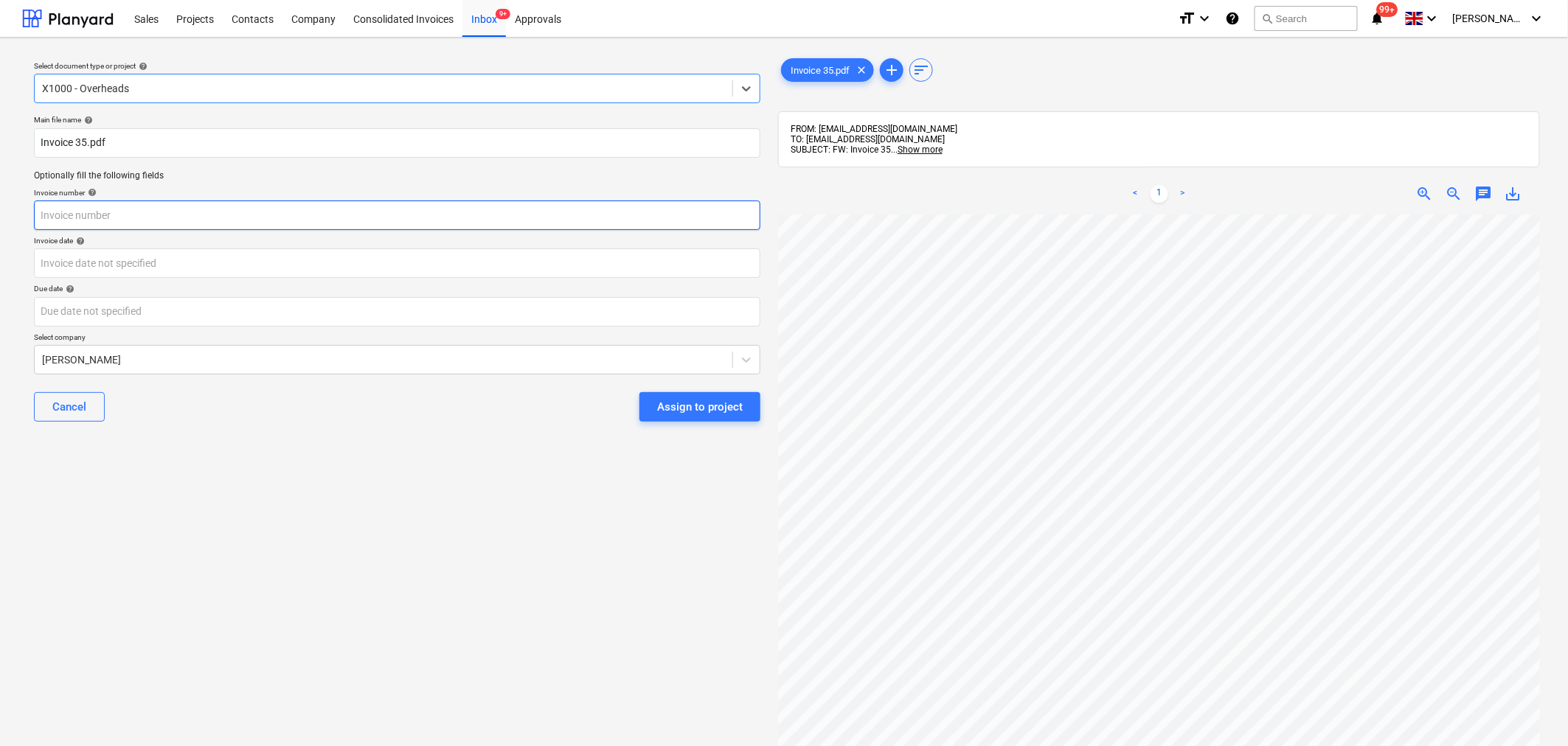
click at [620, 223] on input "text" at bounding box center [397, 215] width 726 height 29
type input "35"
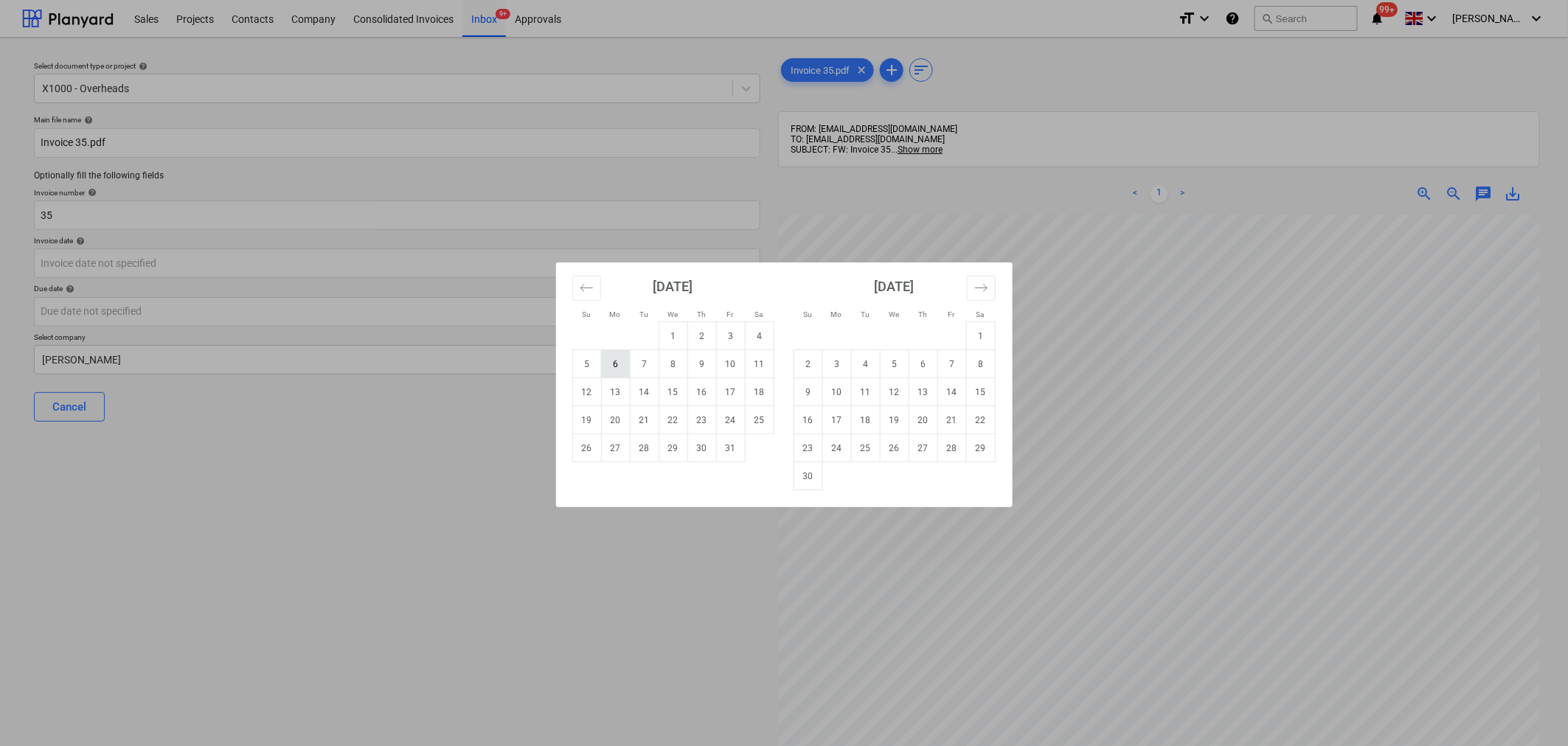
click at [617, 361] on td "6" at bounding box center [615, 364] width 29 height 28
type input "[DATE]"
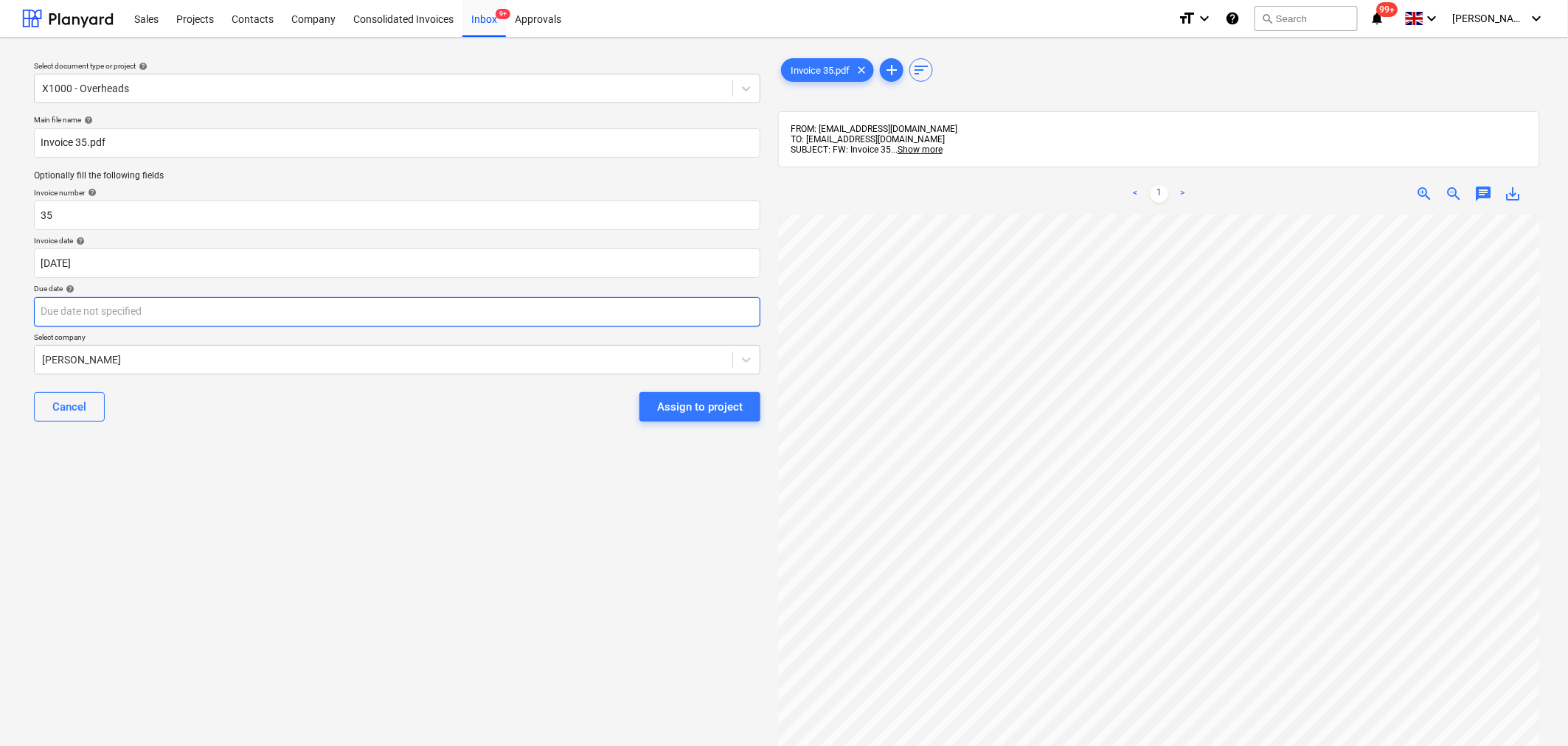
click at [682, 319] on body "Sales Projects Contacts Company Consolidated Invoices Inbox 9+ Approvals format…" at bounding box center [784, 373] width 1568 height 746
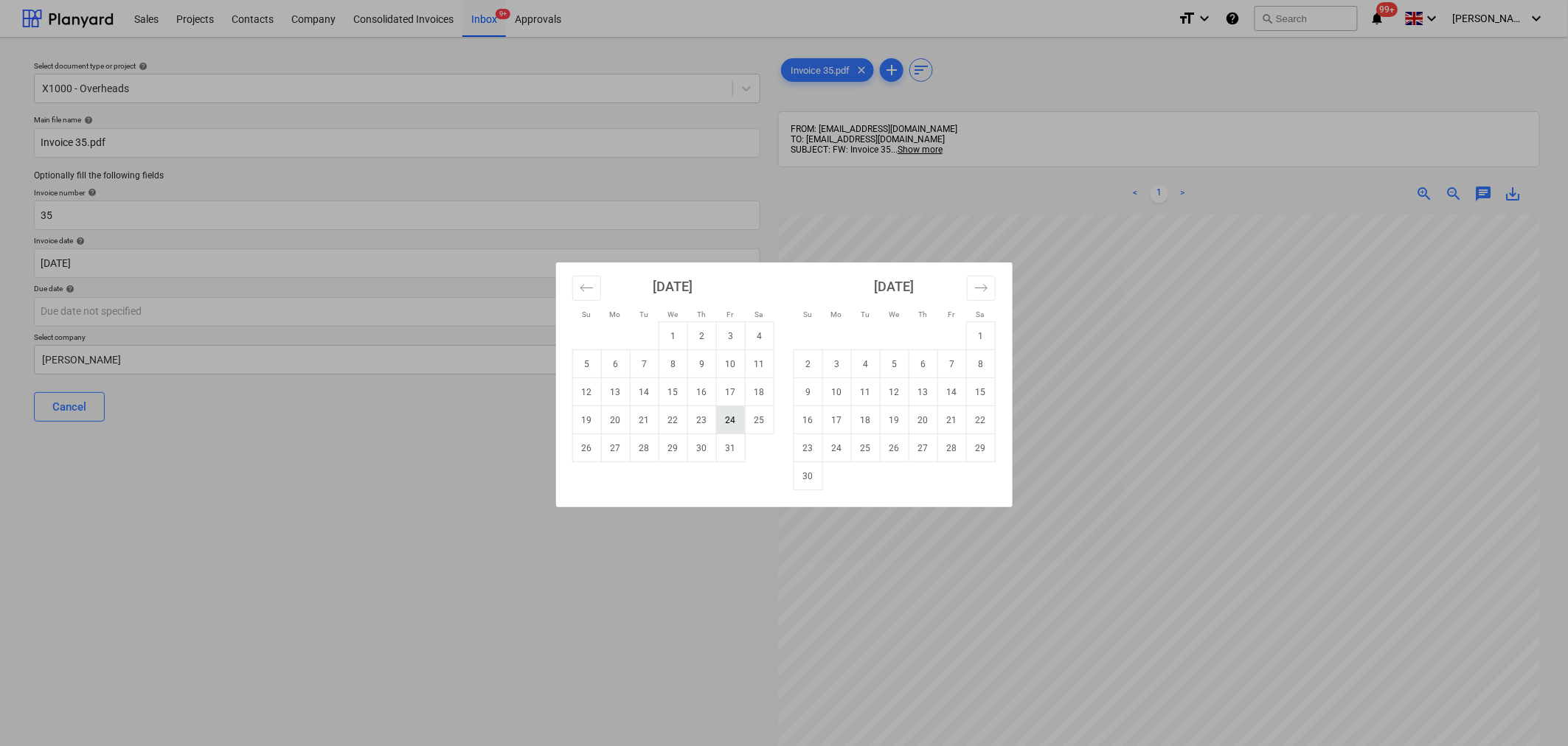
click at [725, 426] on td "24" at bounding box center [730, 420] width 29 height 28
type input "[DATE]"
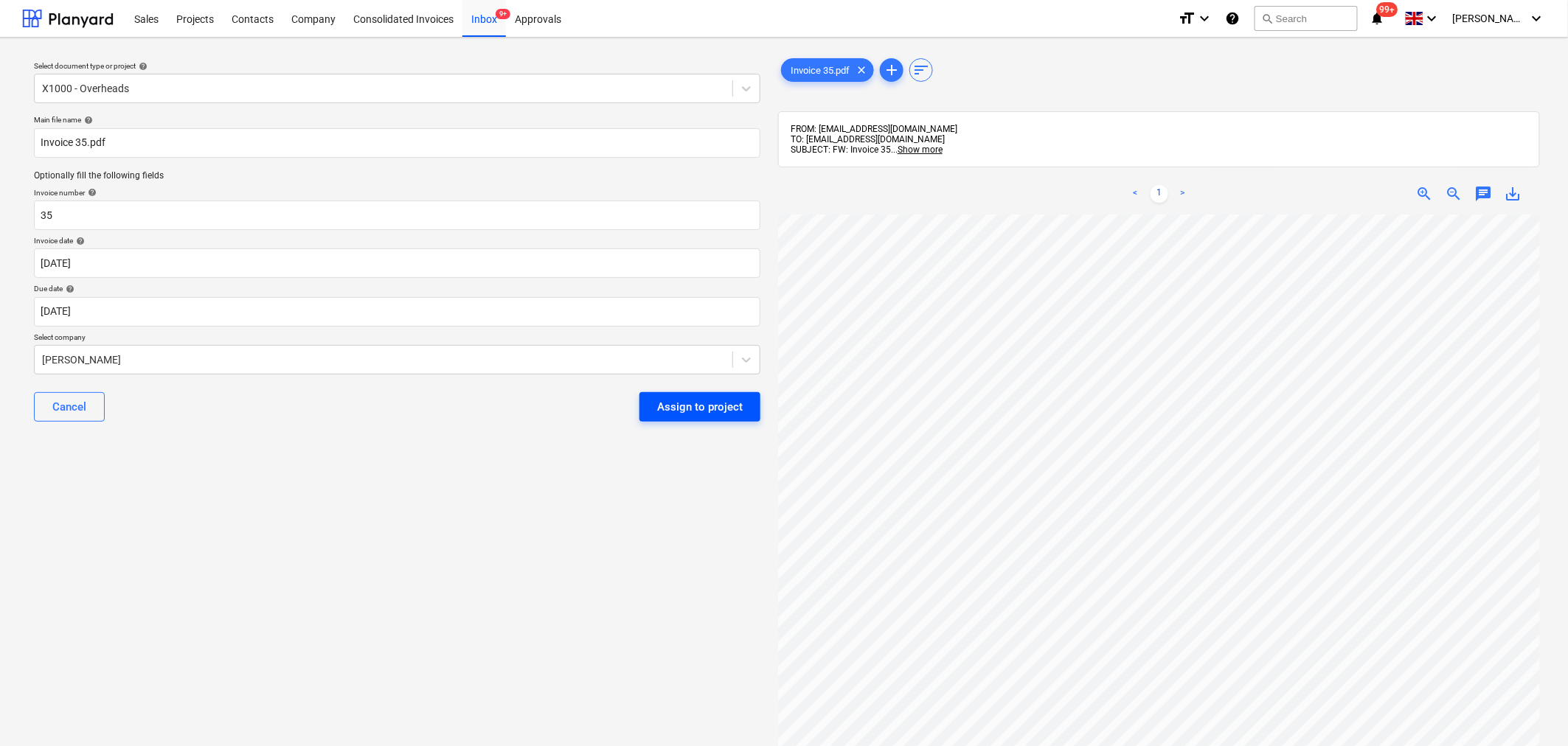
click at [710, 414] on div "Assign to project" at bounding box center [700, 407] width 86 height 19
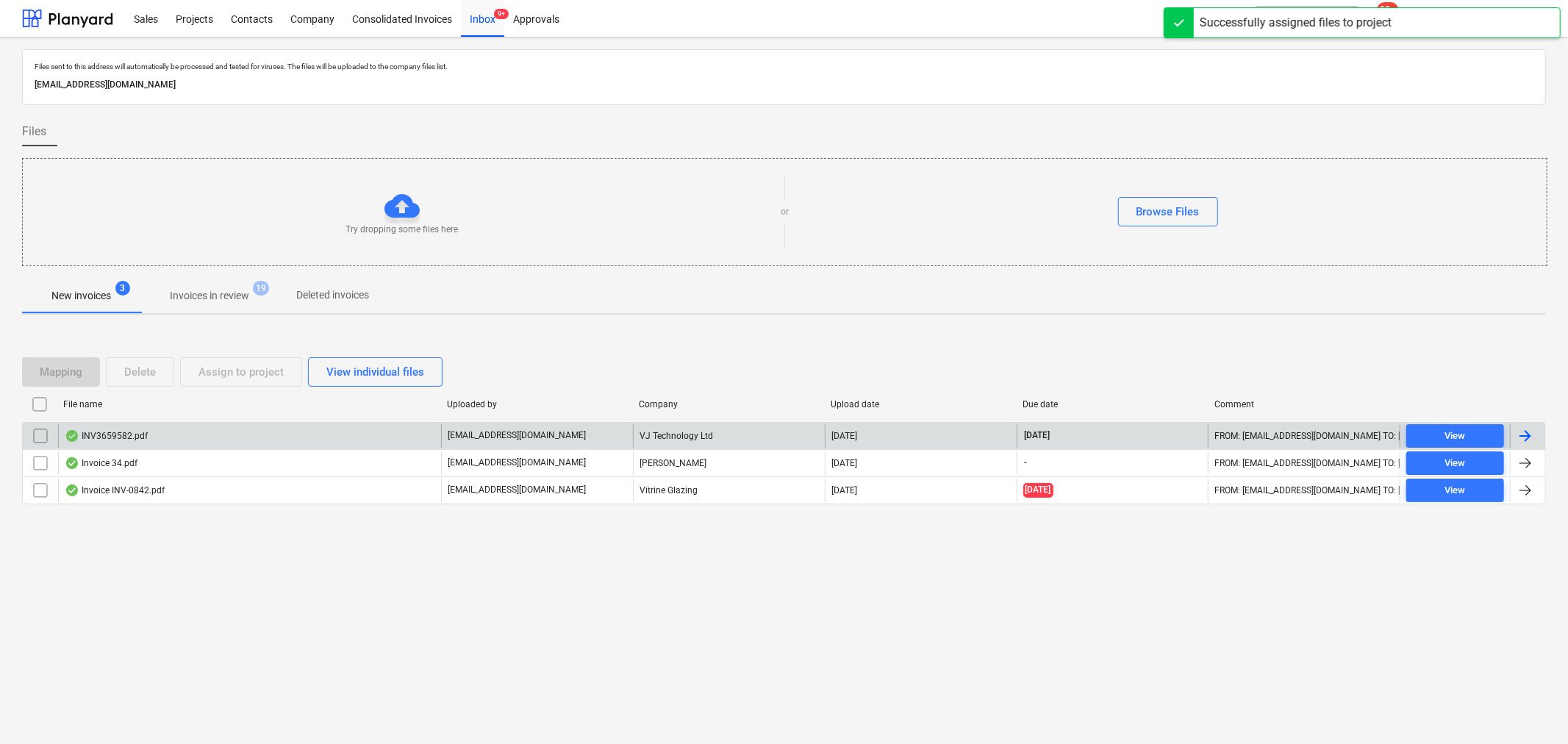
click at [579, 432] on div "[EMAIL_ADDRESS][DOMAIN_NAME]" at bounding box center [536, 436] width 191 height 24
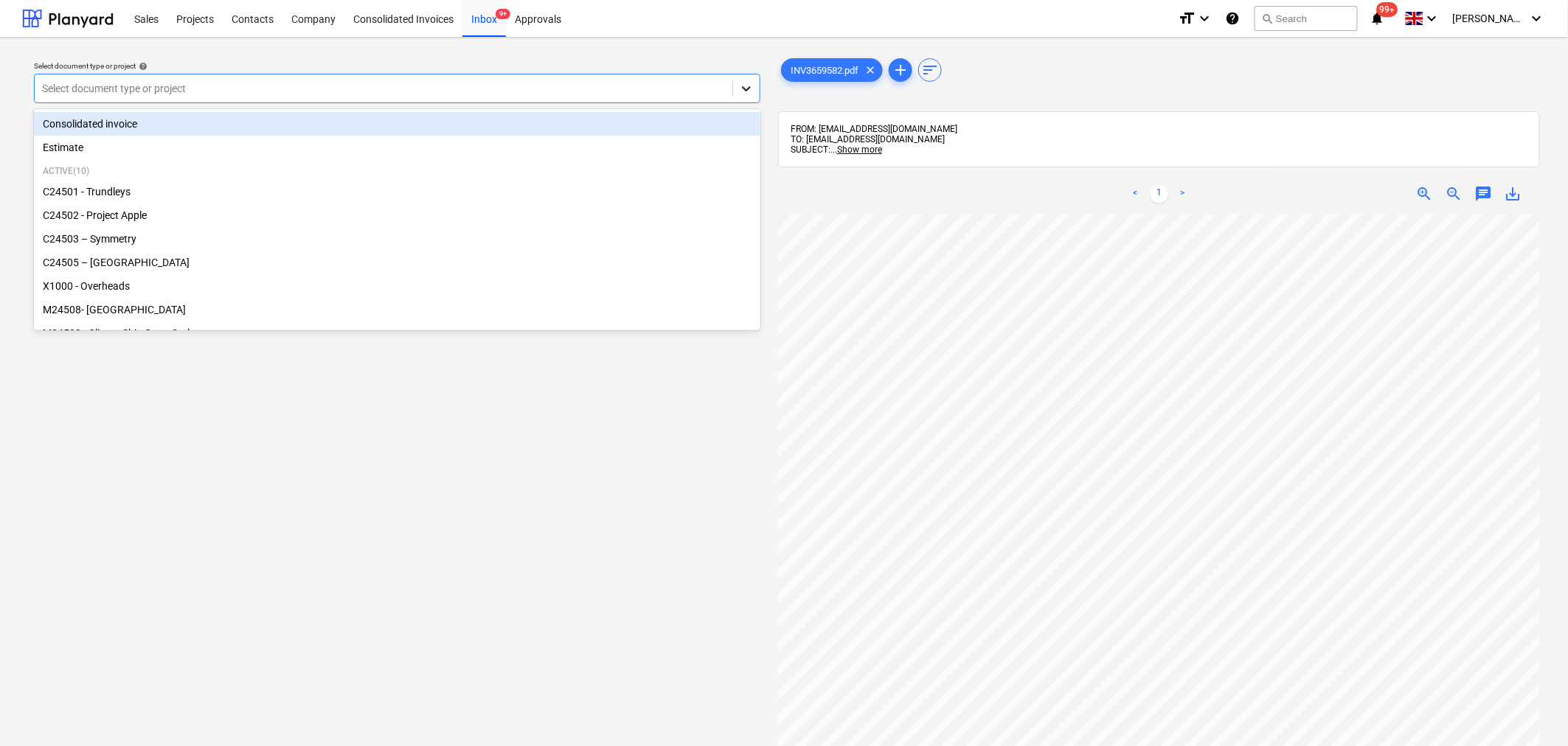
drag, startPoint x: 749, startPoint y: 93, endPoint x: 743, endPoint y: 90, distance: 6.7
click at [745, 92] on icon at bounding box center [746, 88] width 15 height 15
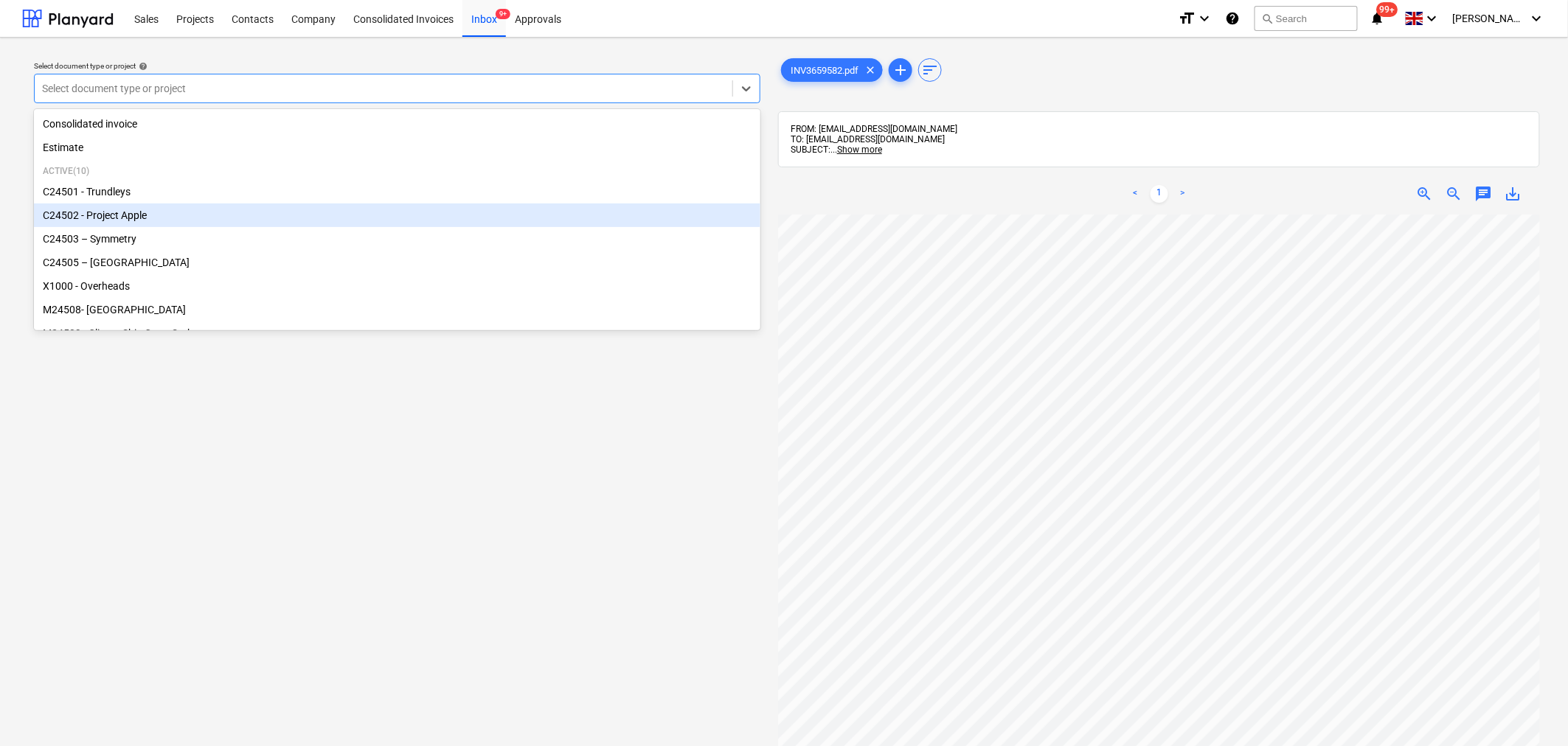
click at [574, 211] on div "C24502 - Project Apple" at bounding box center [397, 215] width 726 height 24
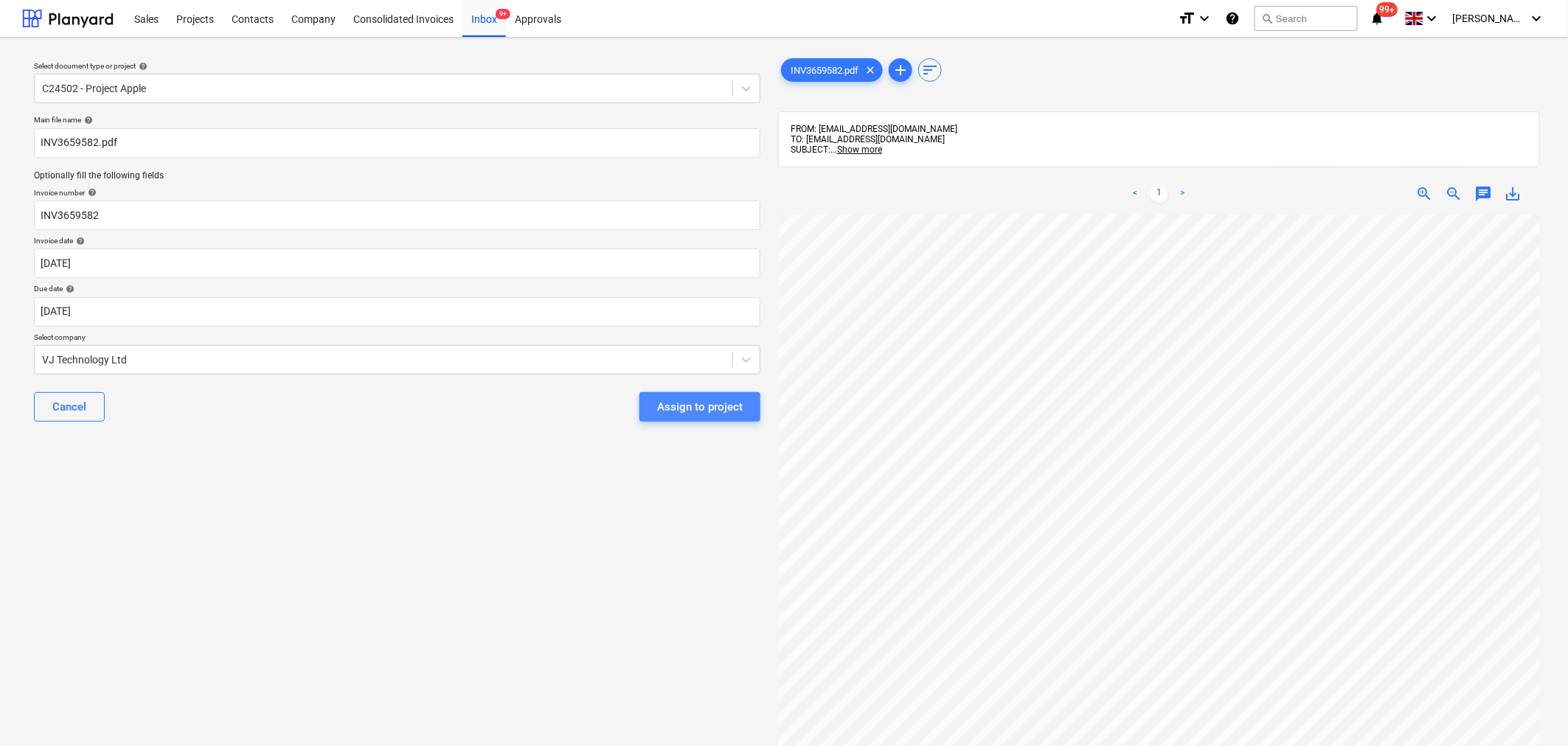
click at [681, 417] on button "Assign to project" at bounding box center [700, 407] width 121 height 29
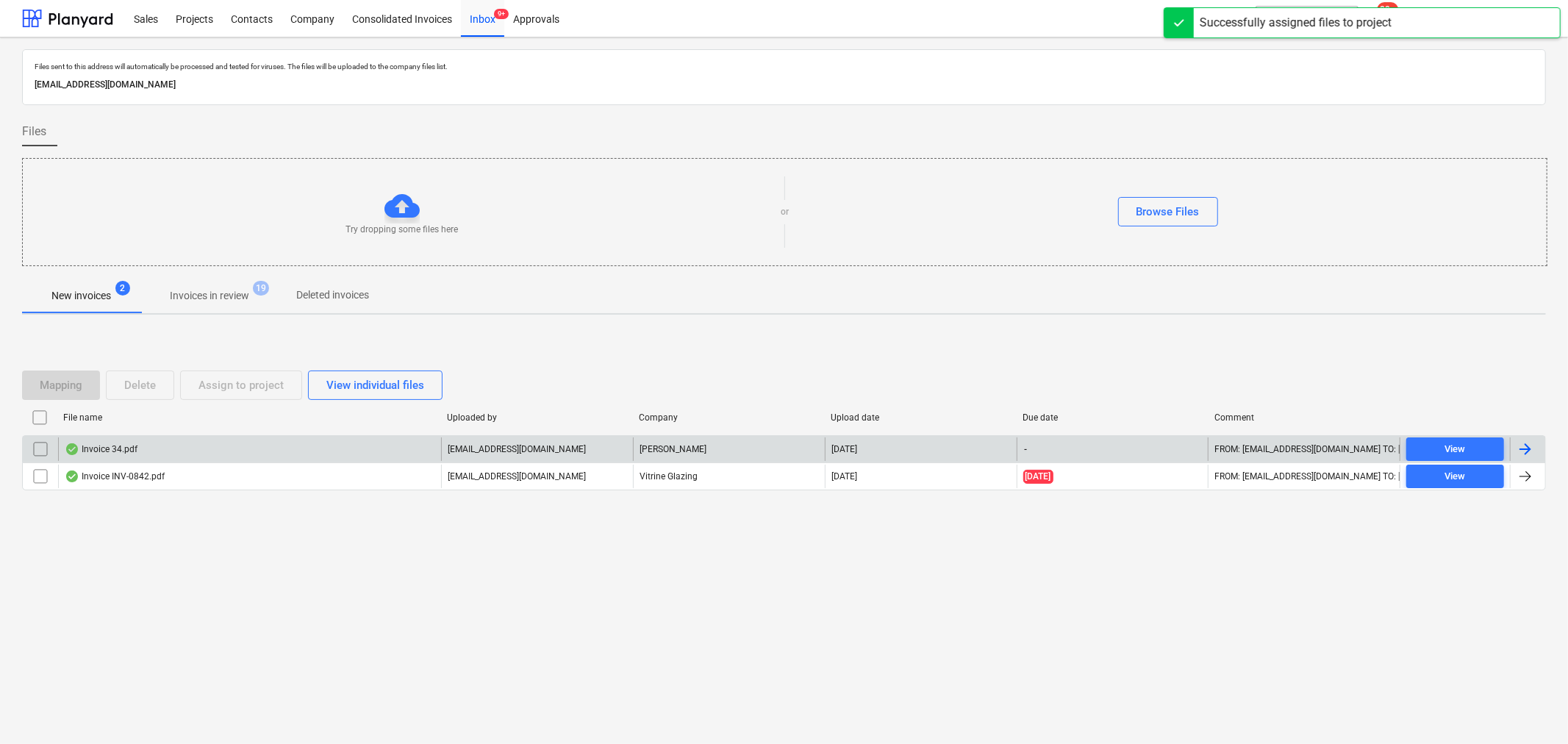
click at [571, 443] on p "[EMAIL_ADDRESS][DOMAIN_NAME]" at bounding box center [517, 449] width 138 height 12
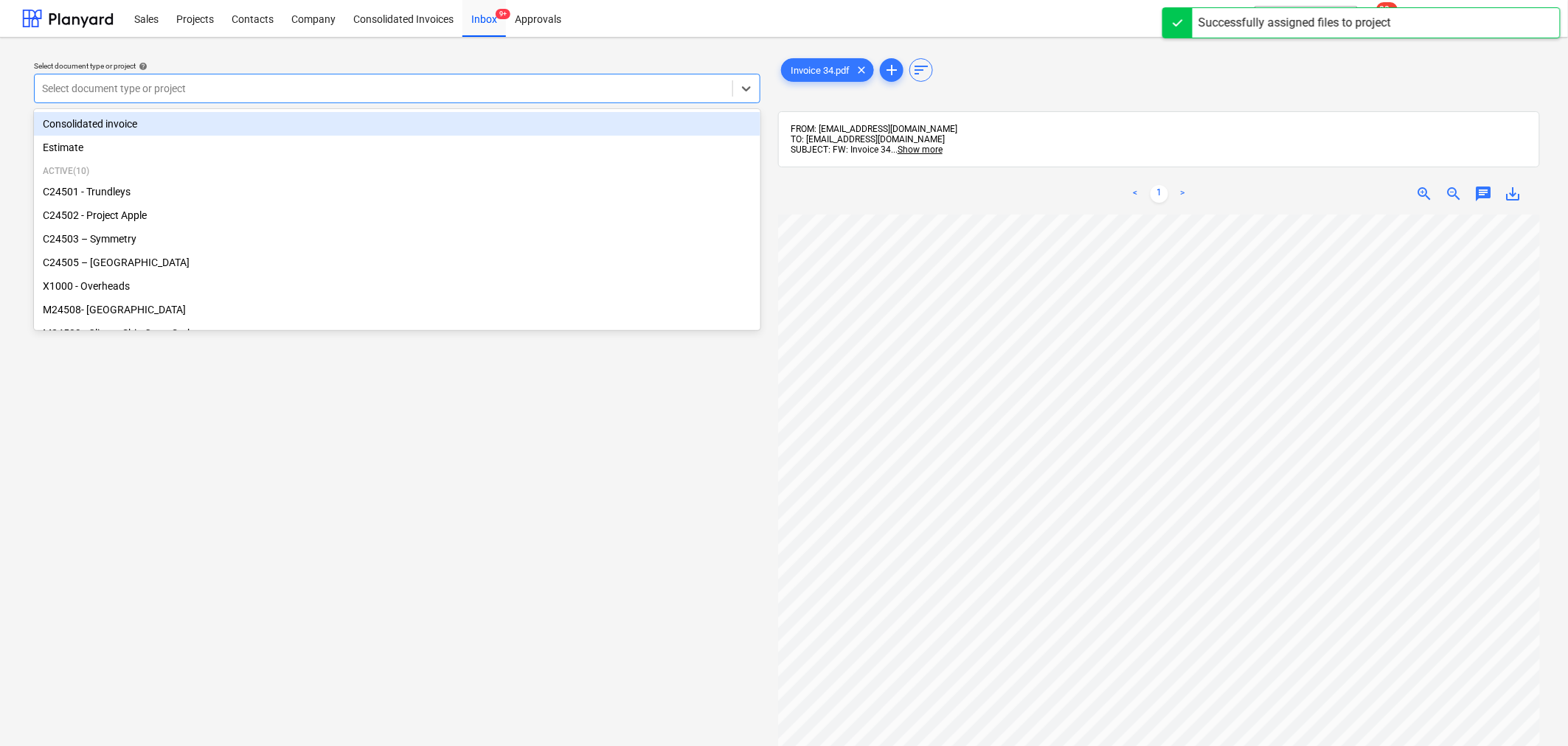
click at [653, 92] on div at bounding box center [383, 88] width 683 height 15
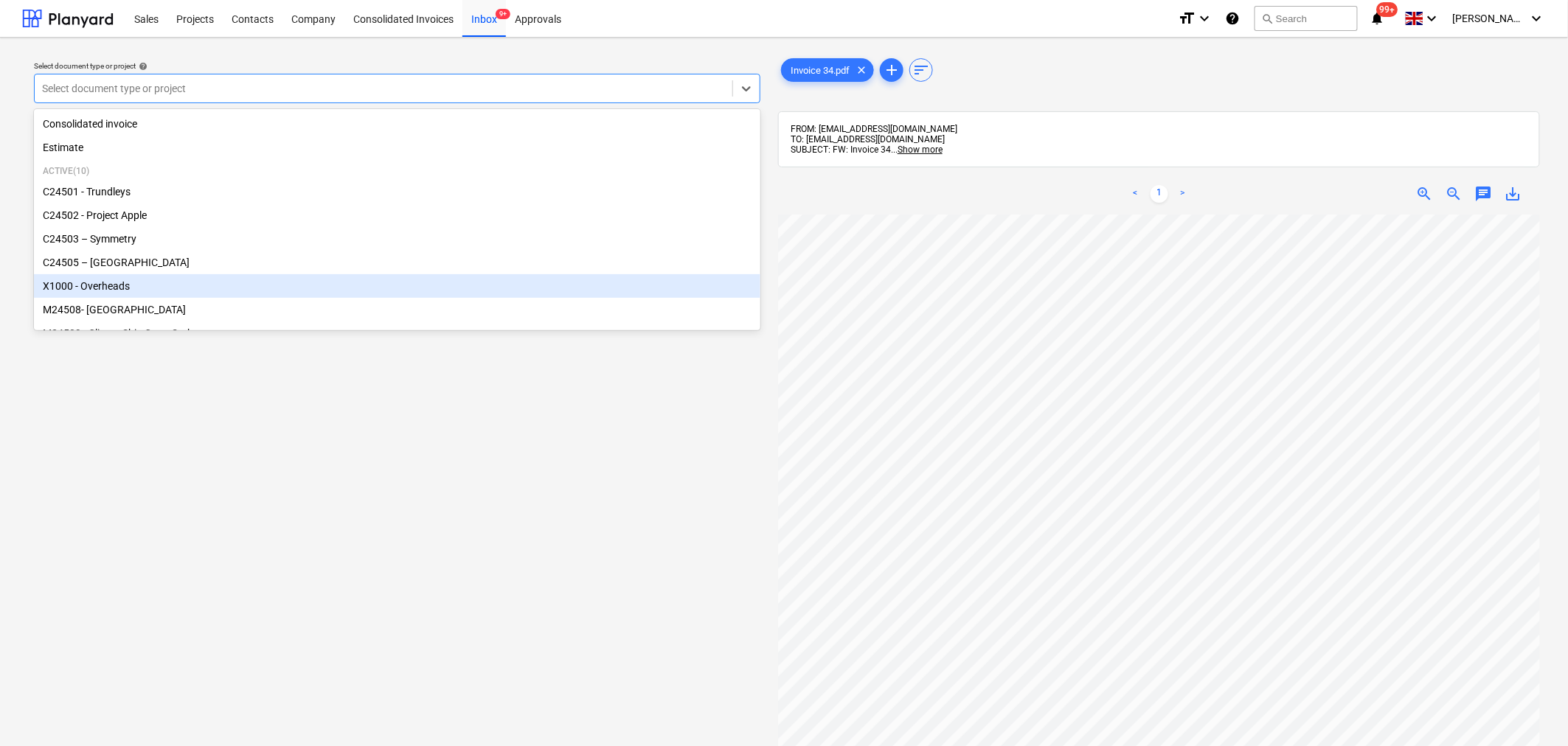
click at [529, 281] on div "X1000 - Overheads" at bounding box center [397, 286] width 726 height 24
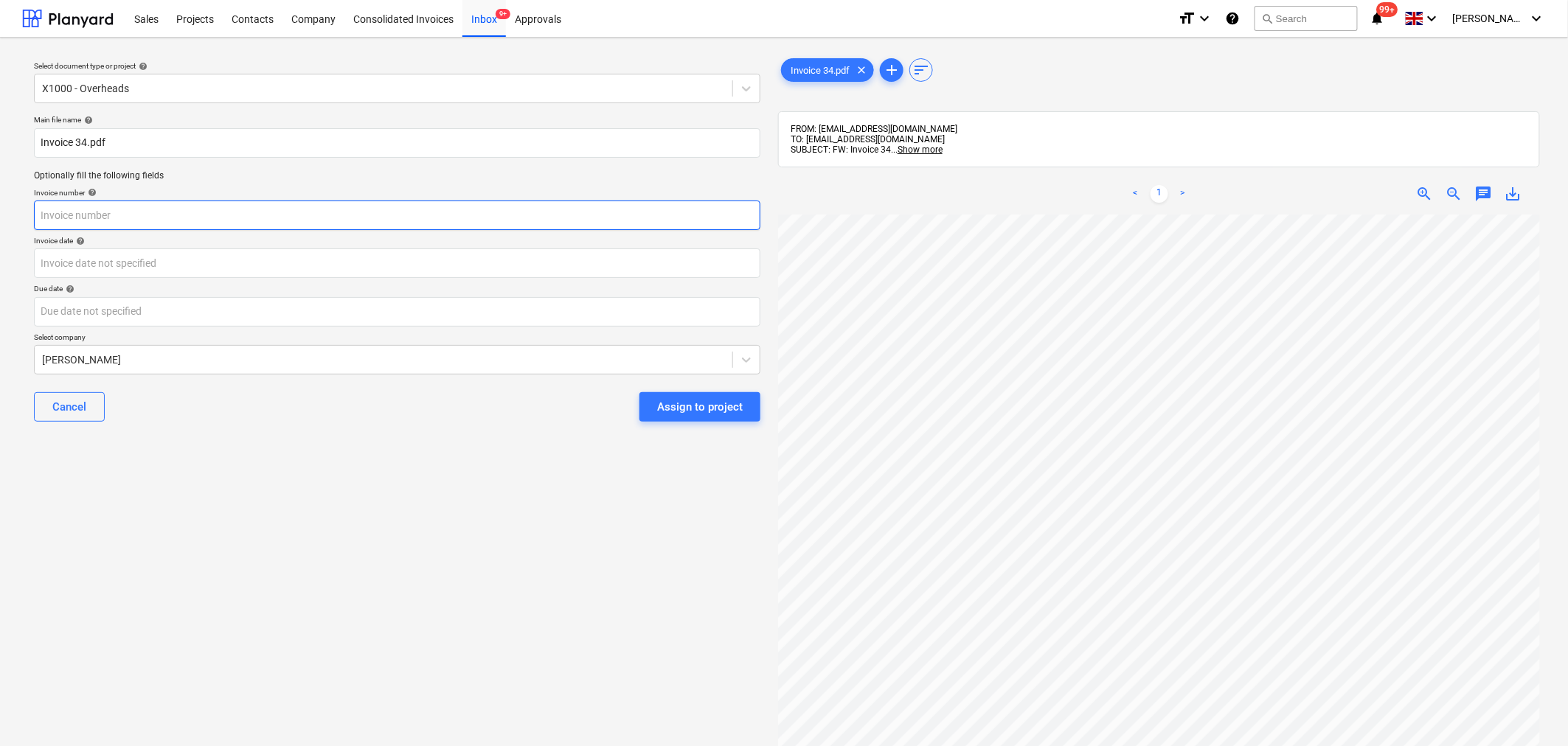
click at [455, 214] on input "text" at bounding box center [397, 215] width 726 height 29
type input "34"
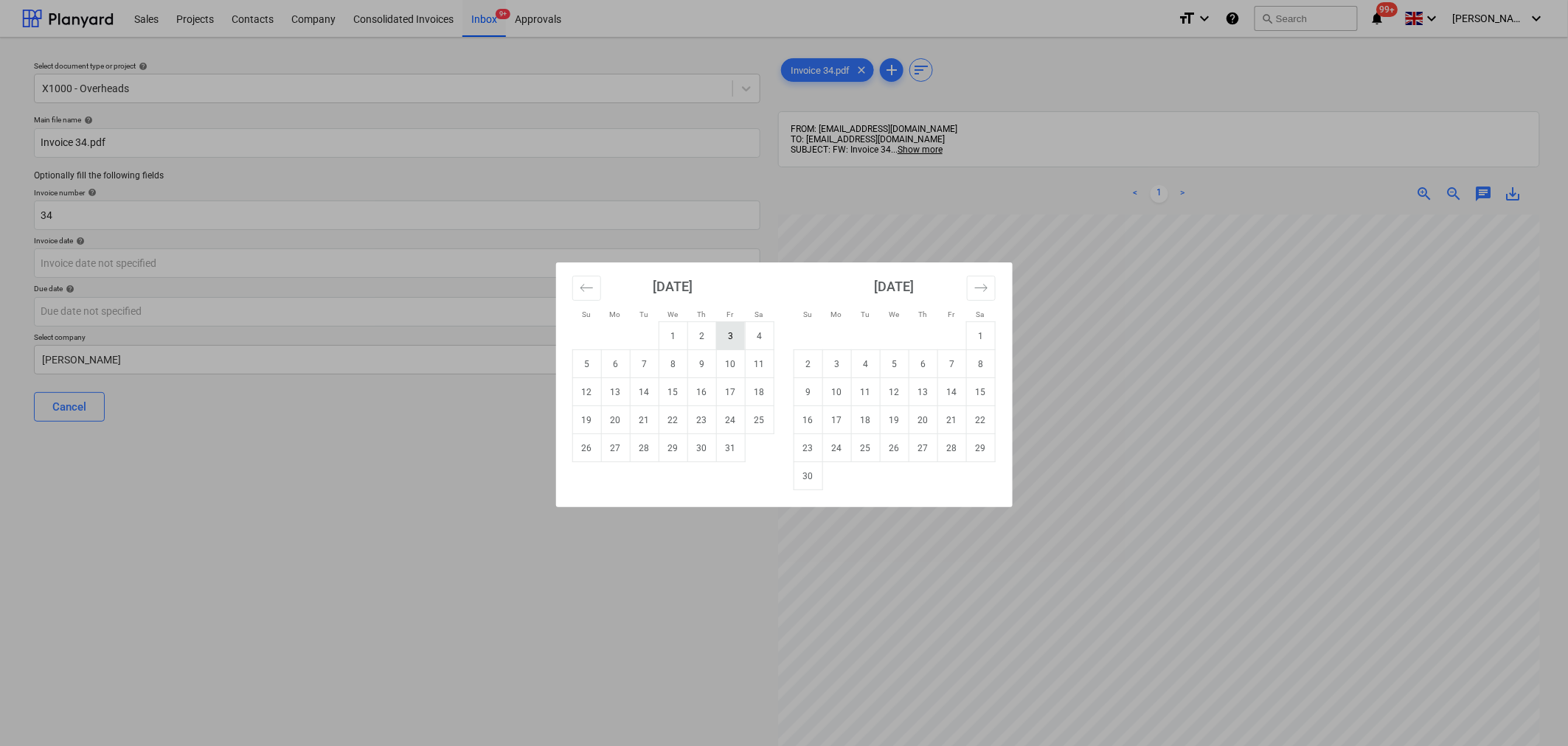
click at [725, 335] on td "3" at bounding box center [730, 336] width 29 height 28
type input "[DATE]"
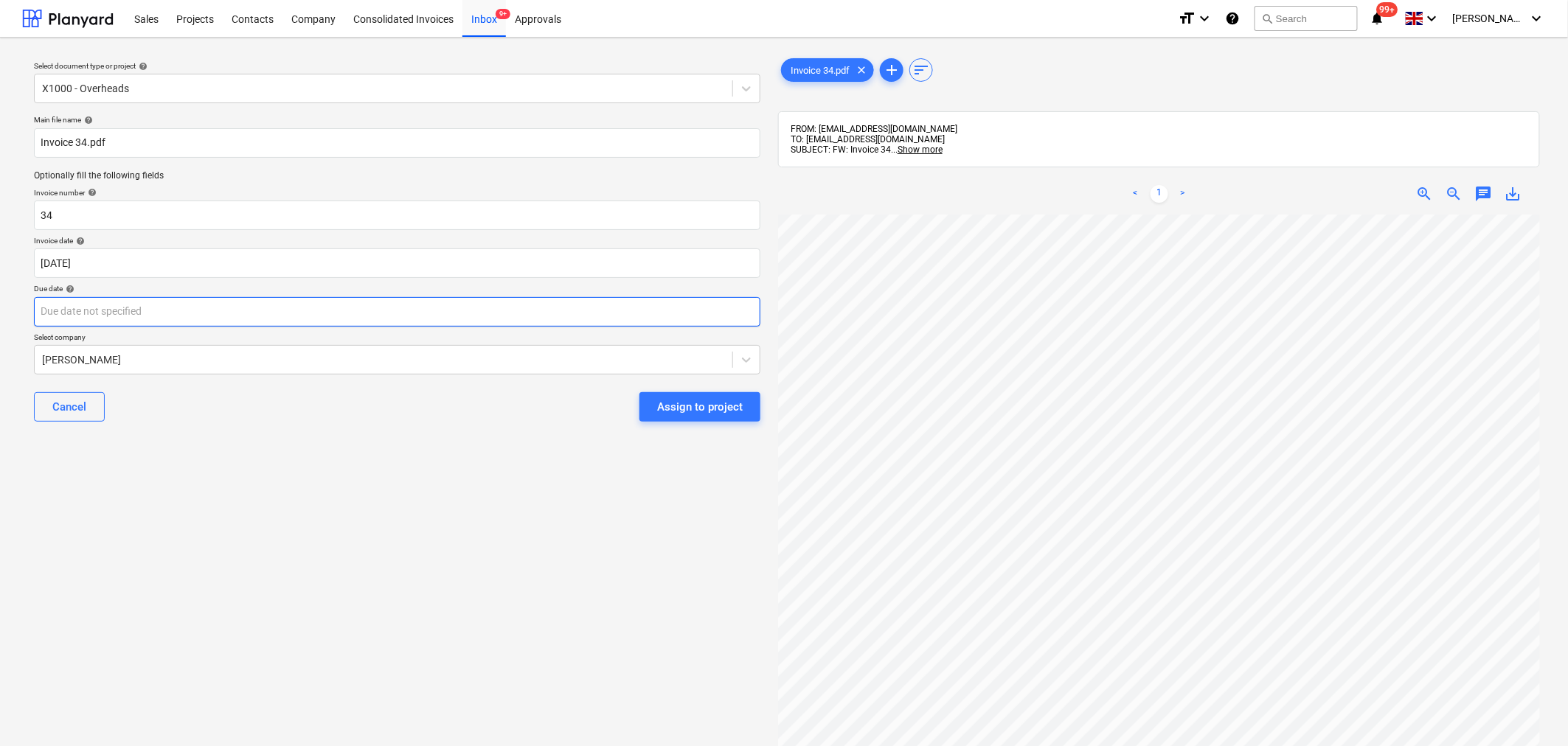
click at [684, 314] on body "Sales Projects Contacts Company Consolidated Invoices Inbox 9+ Approvals format…" at bounding box center [784, 373] width 1568 height 746
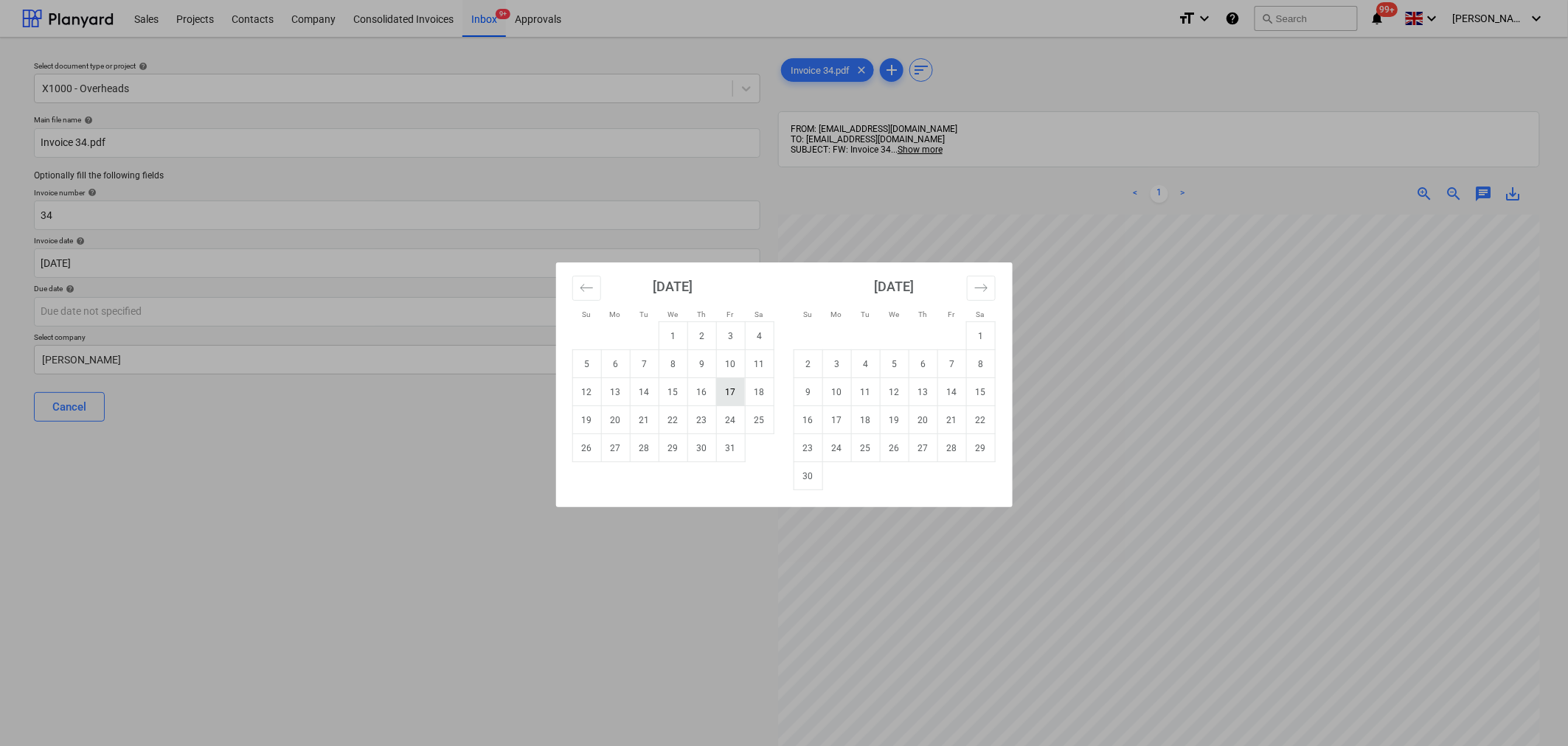
click at [730, 397] on td "17" at bounding box center [730, 392] width 29 height 28
type input "[DATE]"
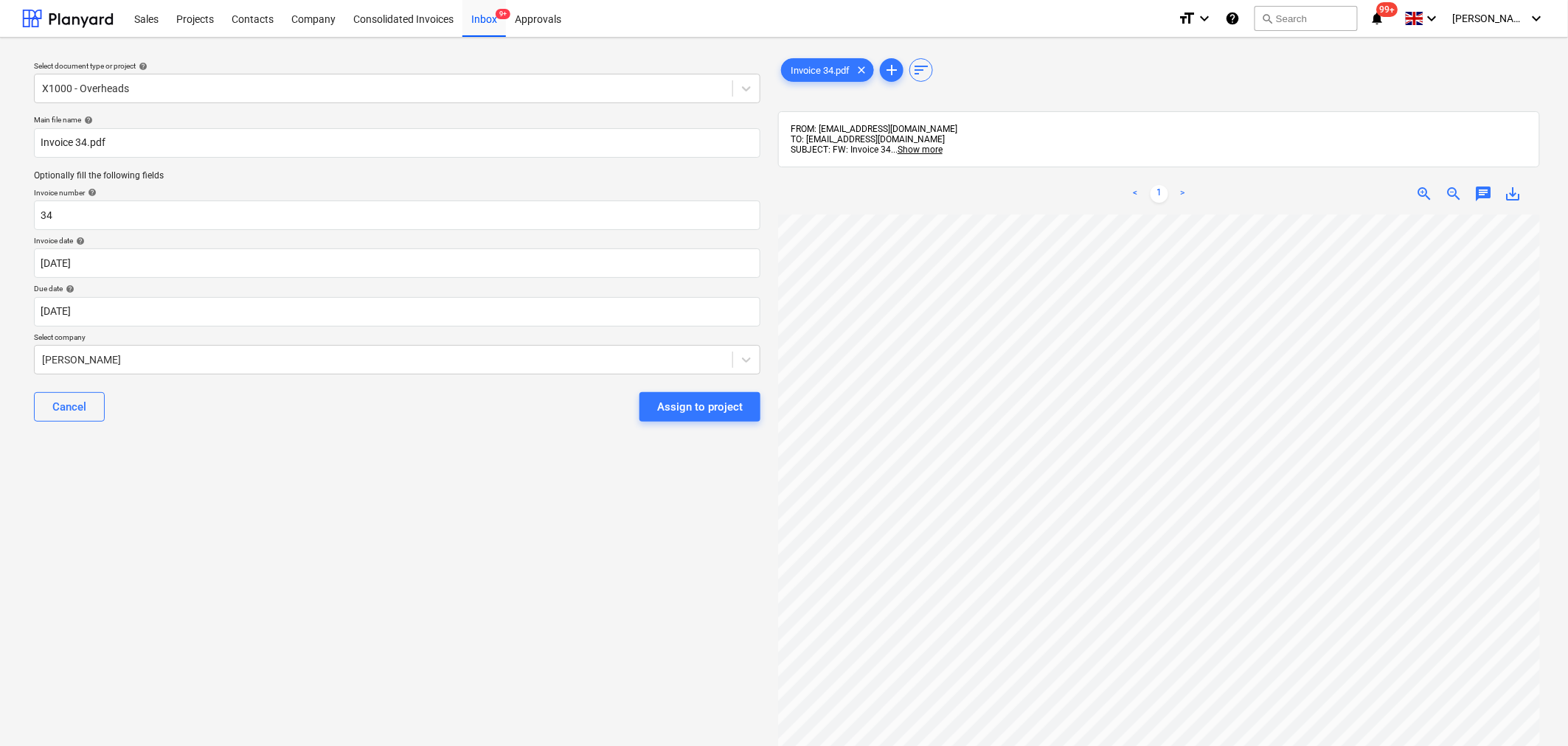
click at [690, 407] on div "Assign to project" at bounding box center [700, 407] width 86 height 19
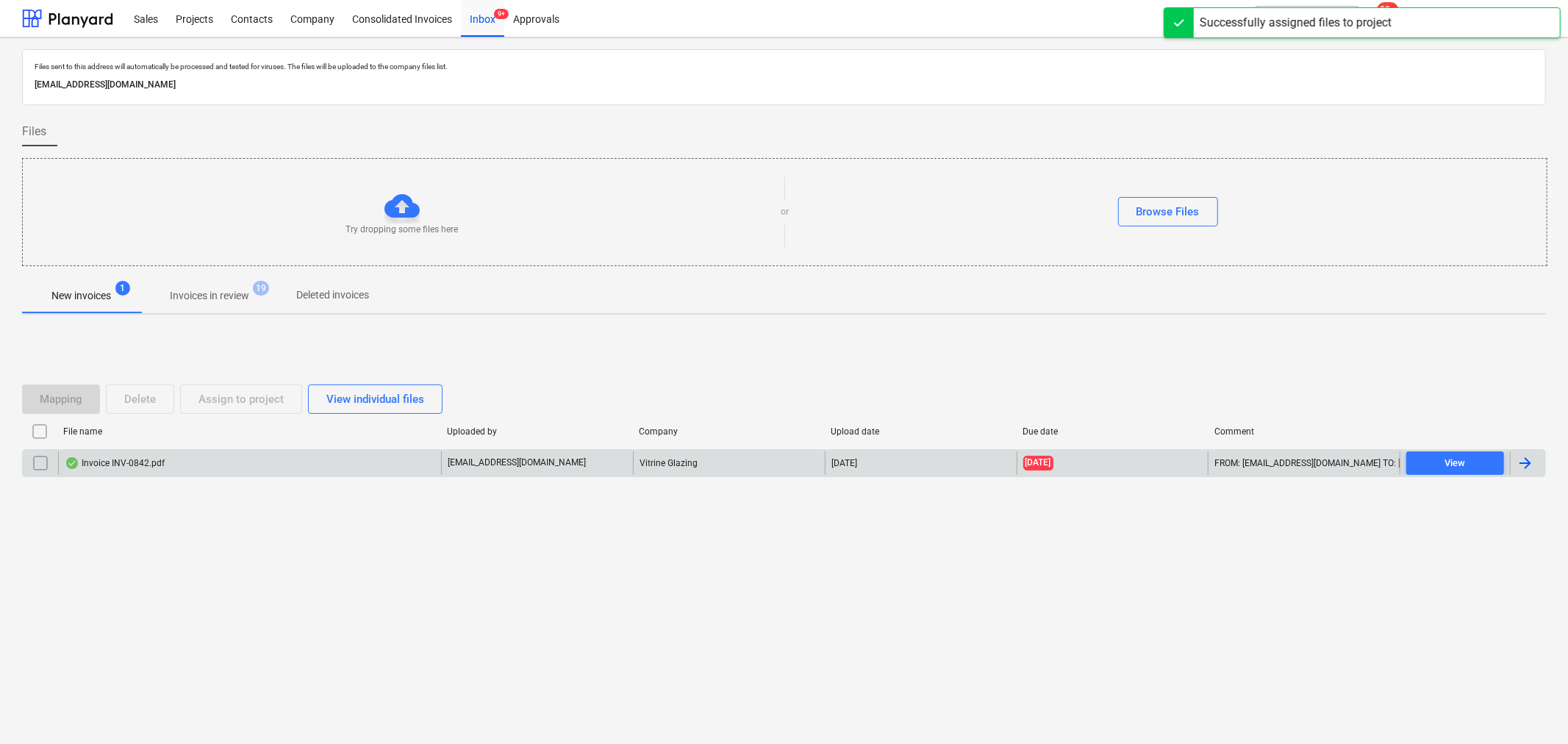
click at [584, 459] on div "[EMAIL_ADDRESS][DOMAIN_NAME]" at bounding box center [536, 463] width 191 height 24
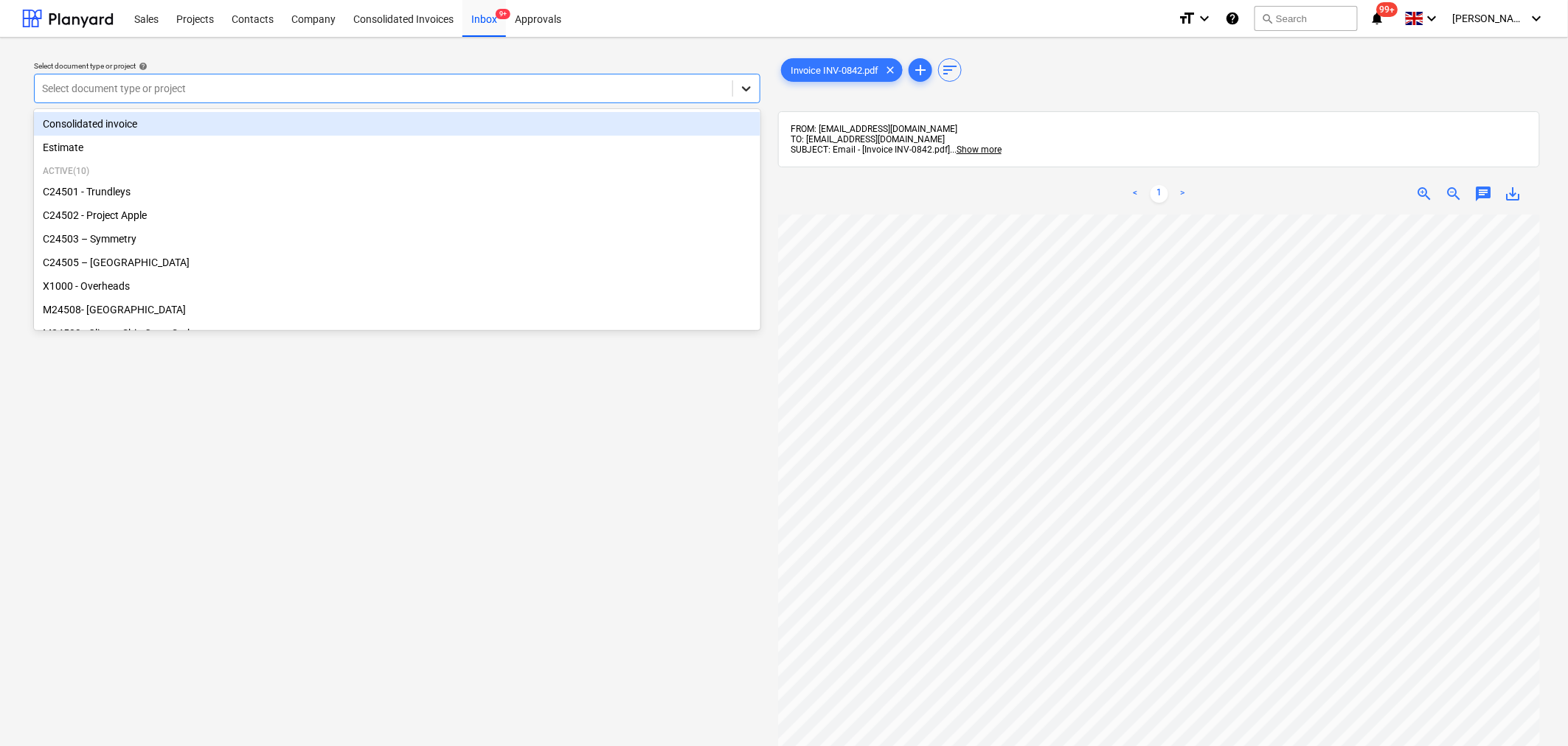
click at [749, 86] on icon at bounding box center [746, 88] width 15 height 15
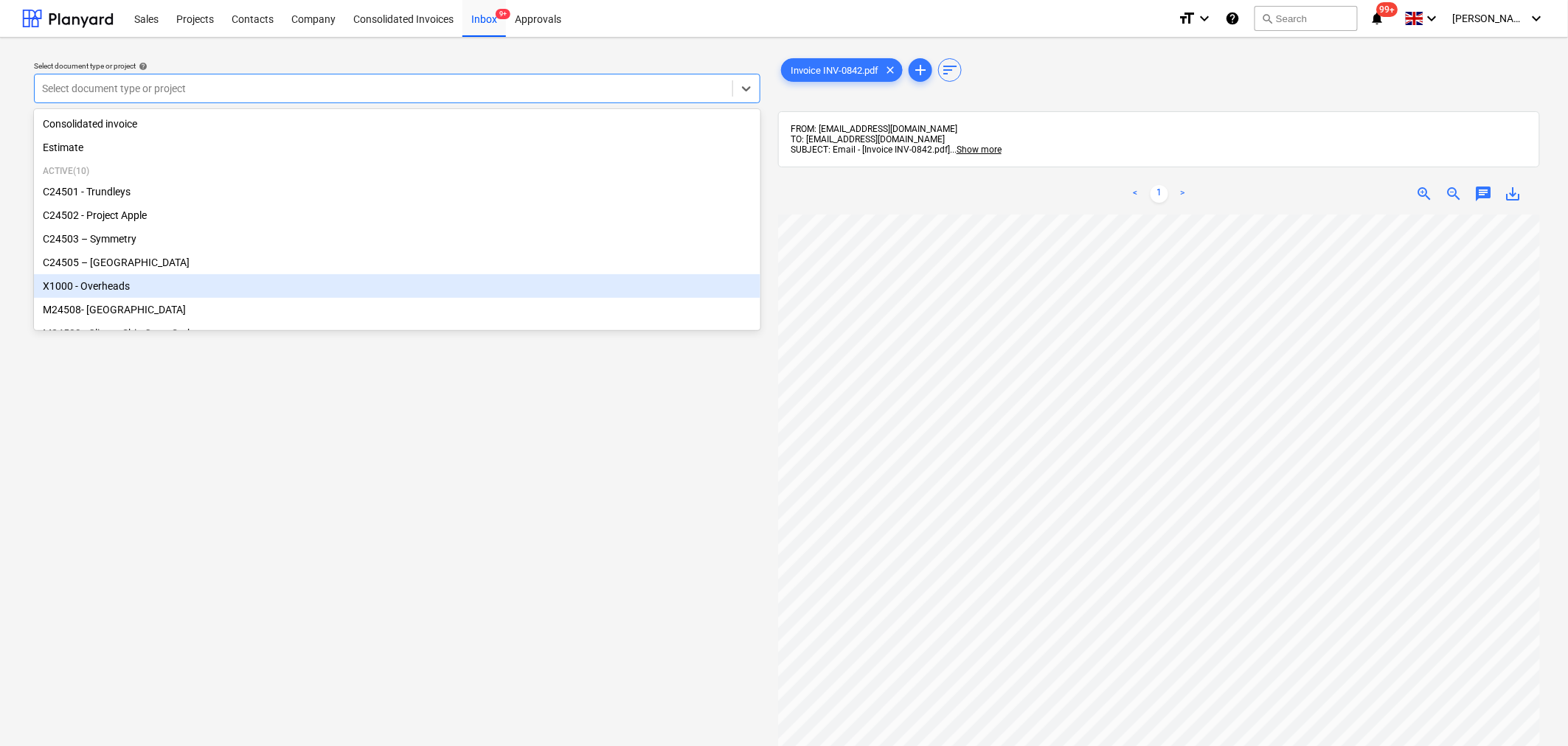
click at [595, 278] on div "X1000 - Overheads" at bounding box center [397, 286] width 726 height 24
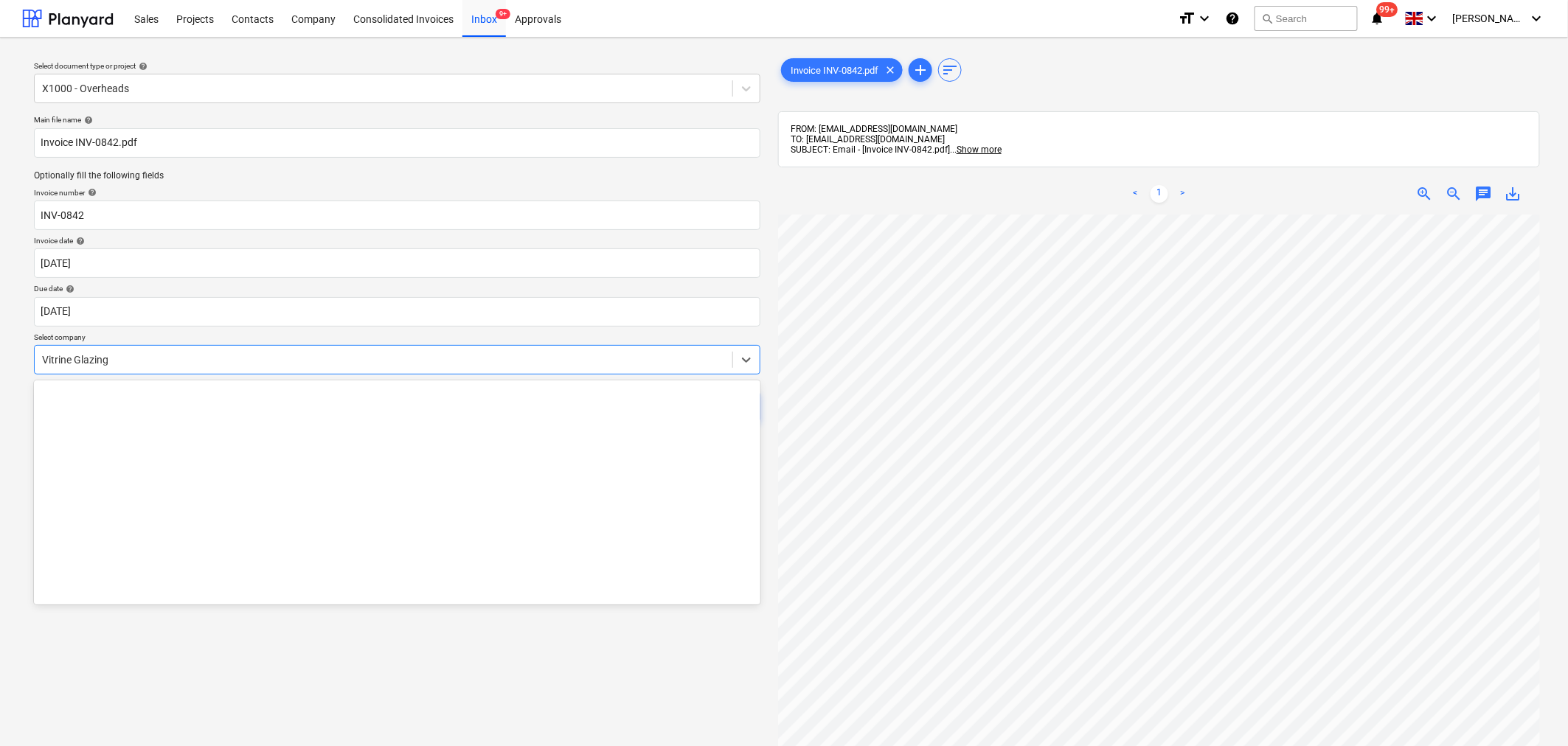
click at [707, 356] on div at bounding box center [383, 359] width 683 height 15
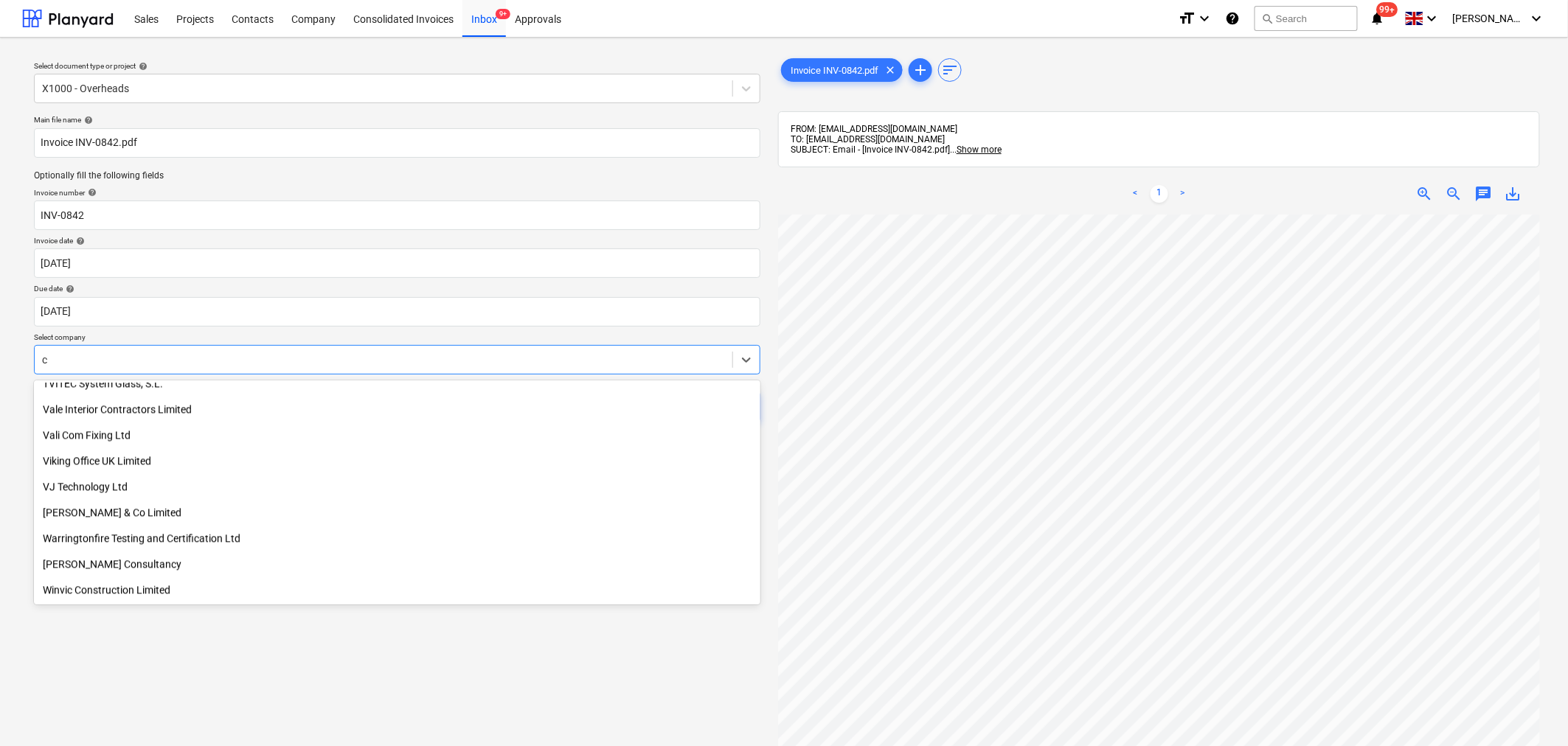
scroll to position [501, 0]
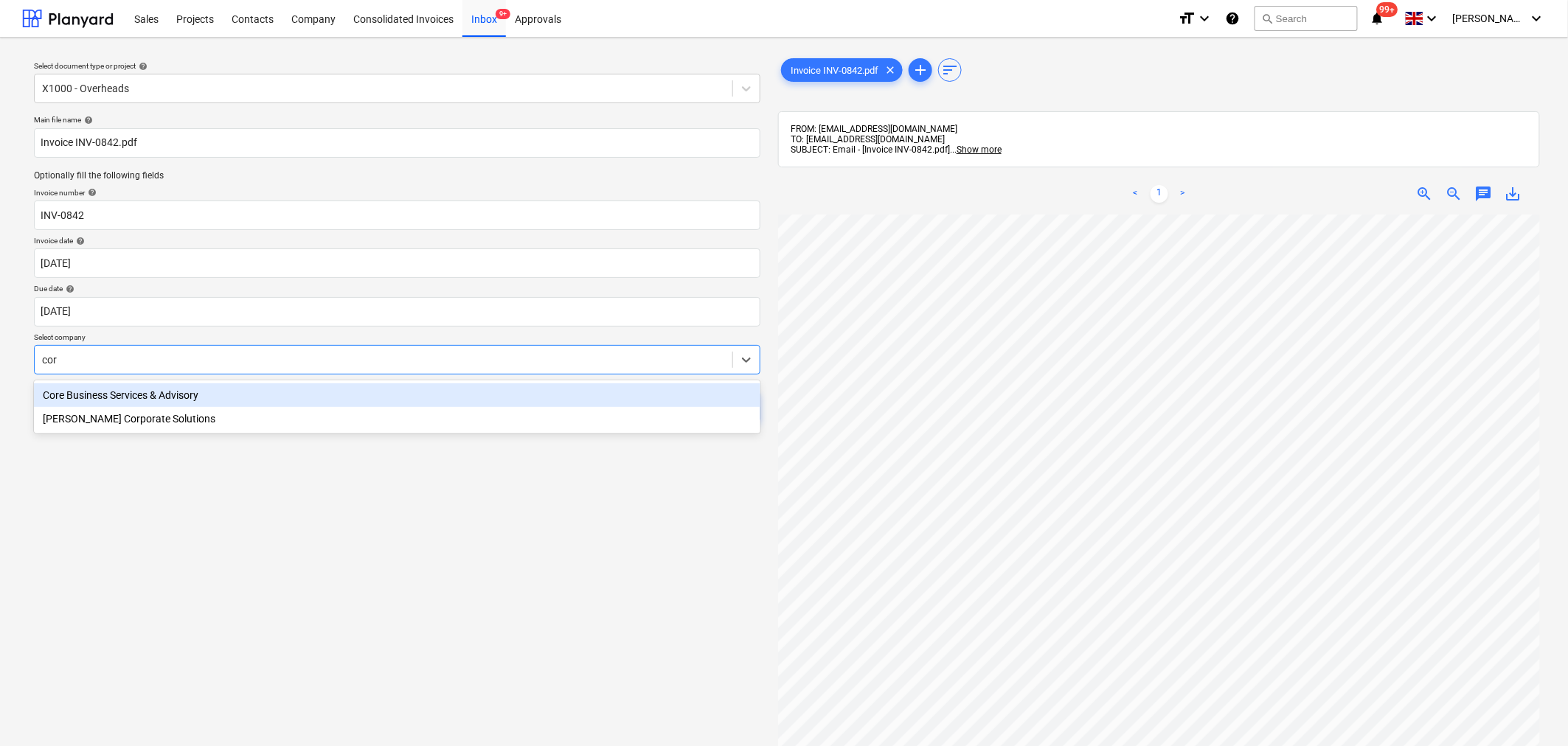
type input "core"
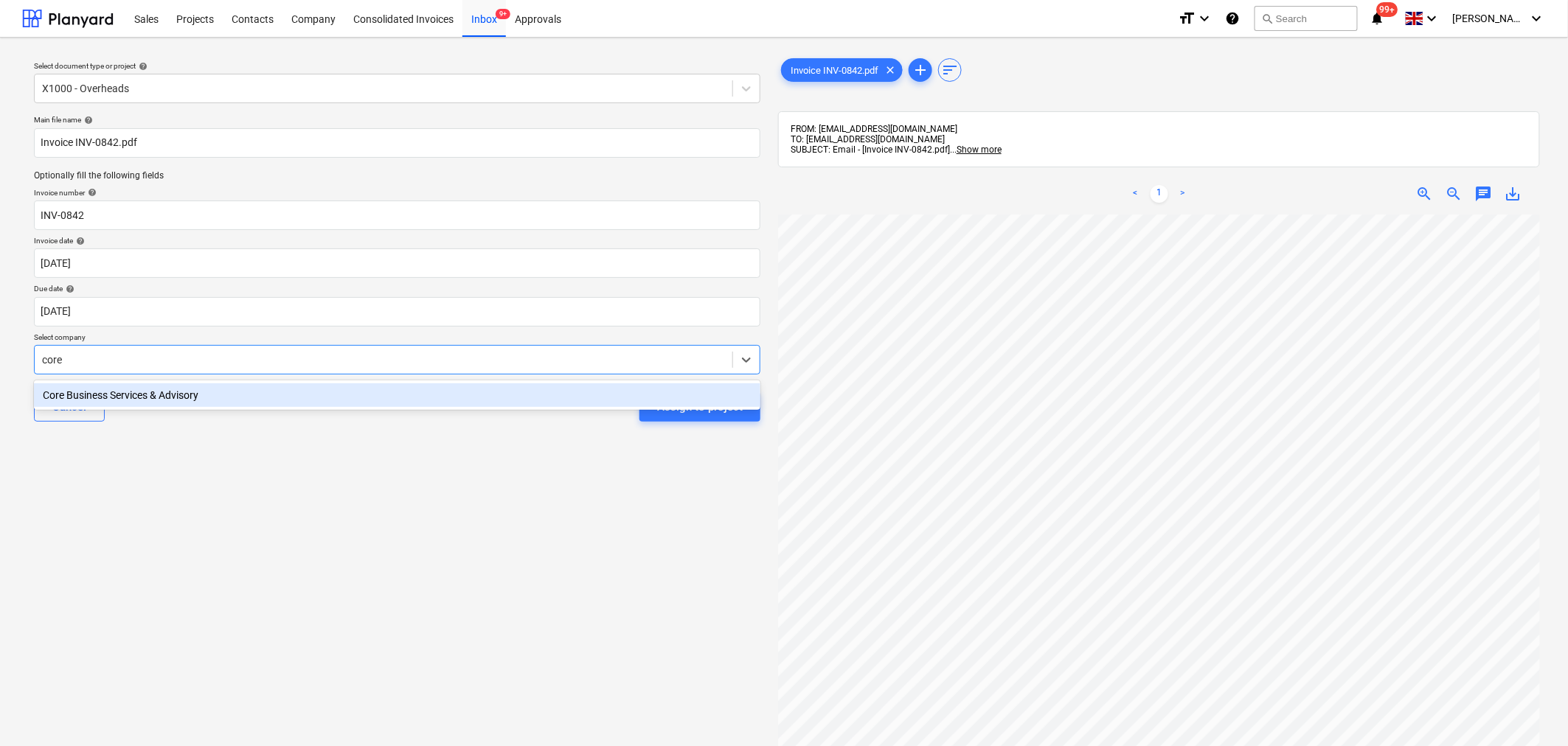
click at [416, 392] on div "Core Business Services & Advisory" at bounding box center [397, 395] width 726 height 24
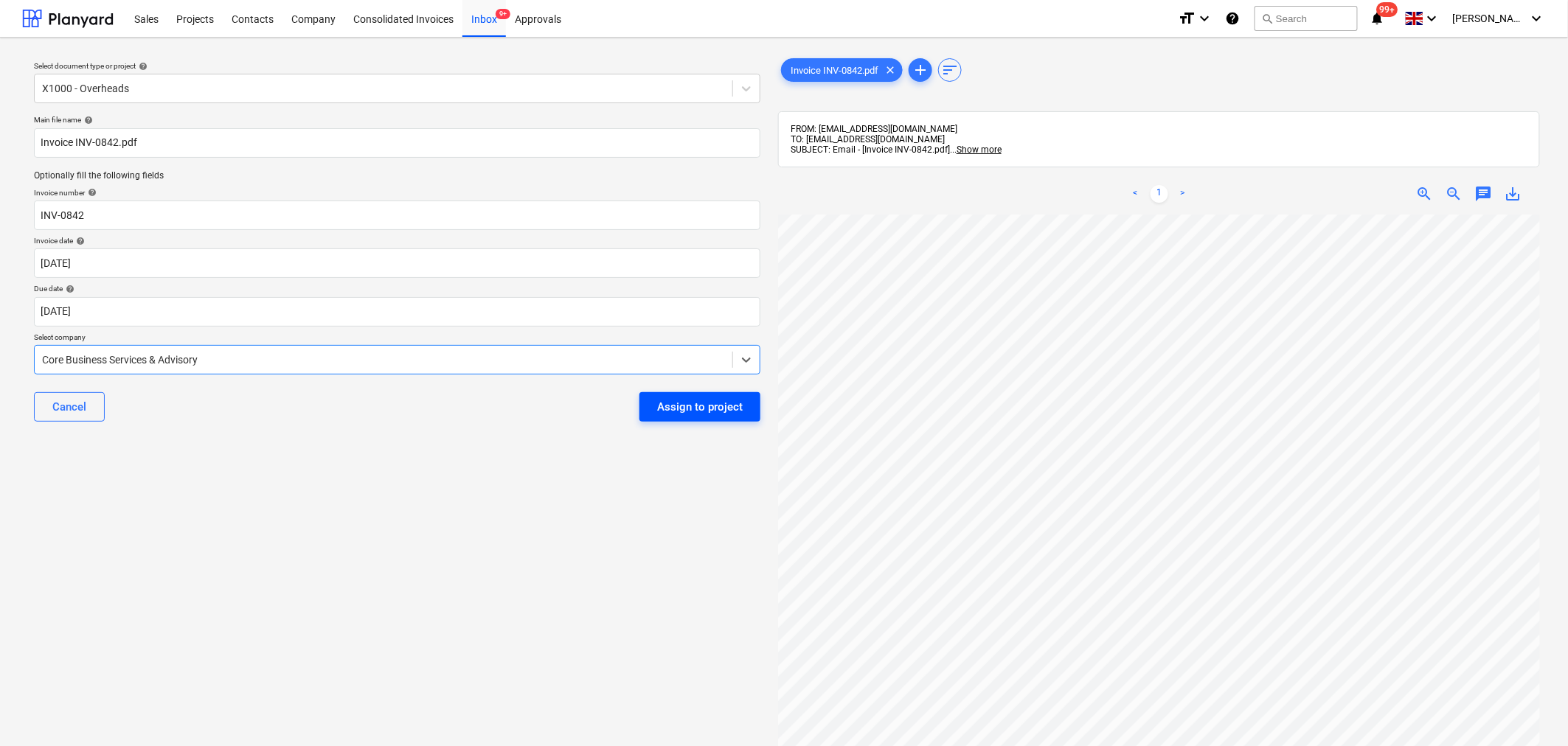
click at [699, 410] on div "Assign to project" at bounding box center [700, 407] width 86 height 19
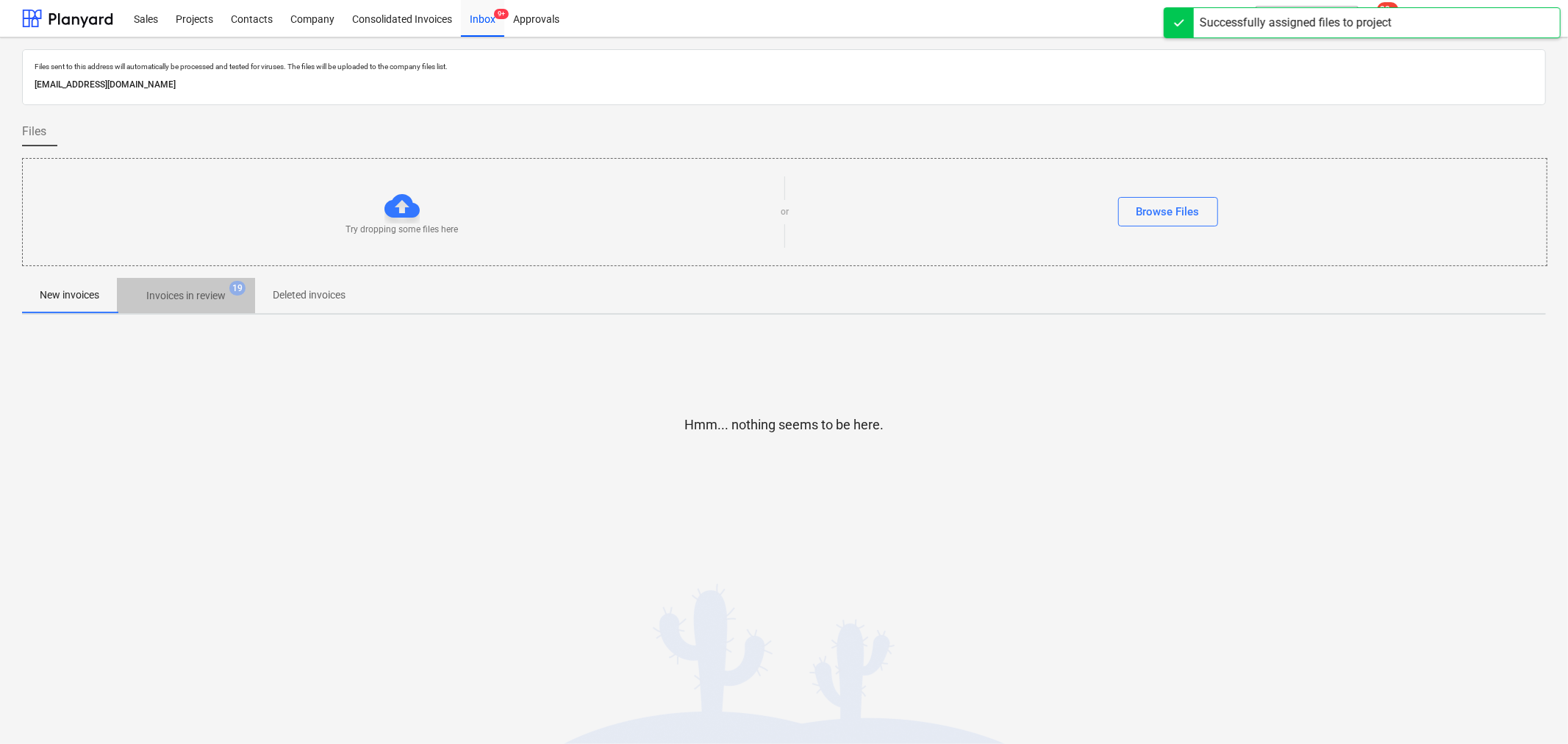
click at [219, 289] on p "Invoices in review" at bounding box center [185, 296] width 79 height 15
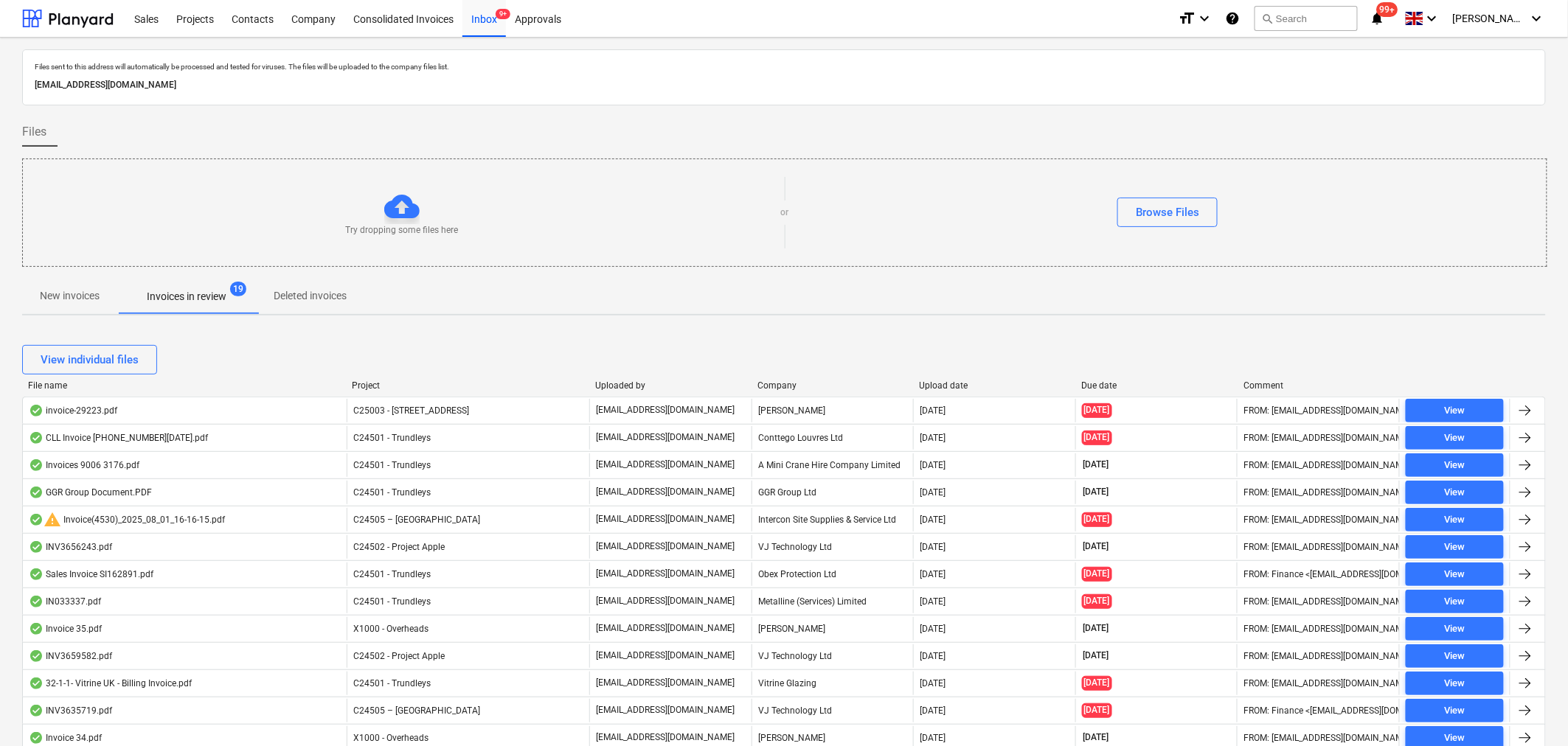
click at [776, 387] on div "Company" at bounding box center [833, 385] width 150 height 10
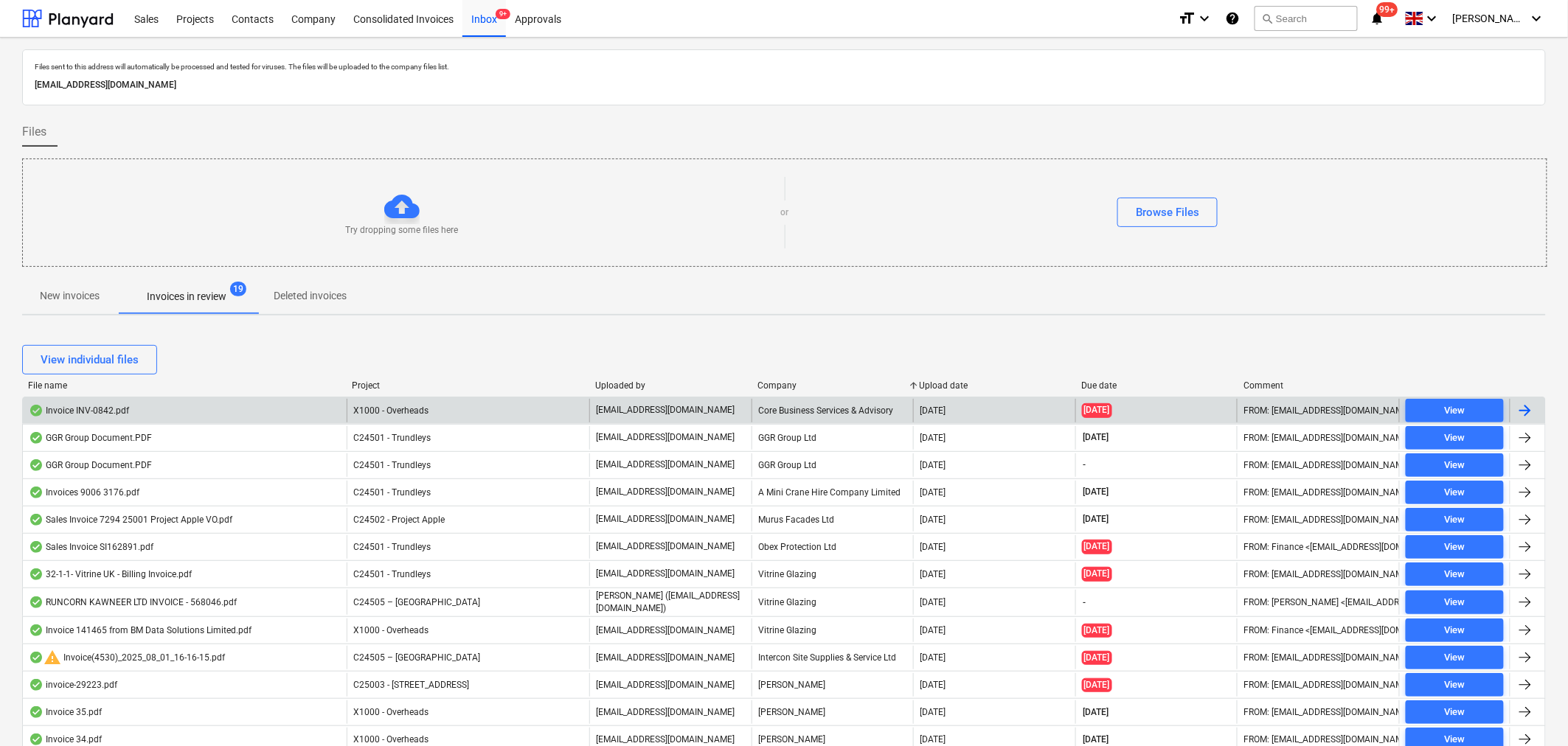
click at [792, 403] on div "Core Business Services & Advisory" at bounding box center [833, 410] width 162 height 24
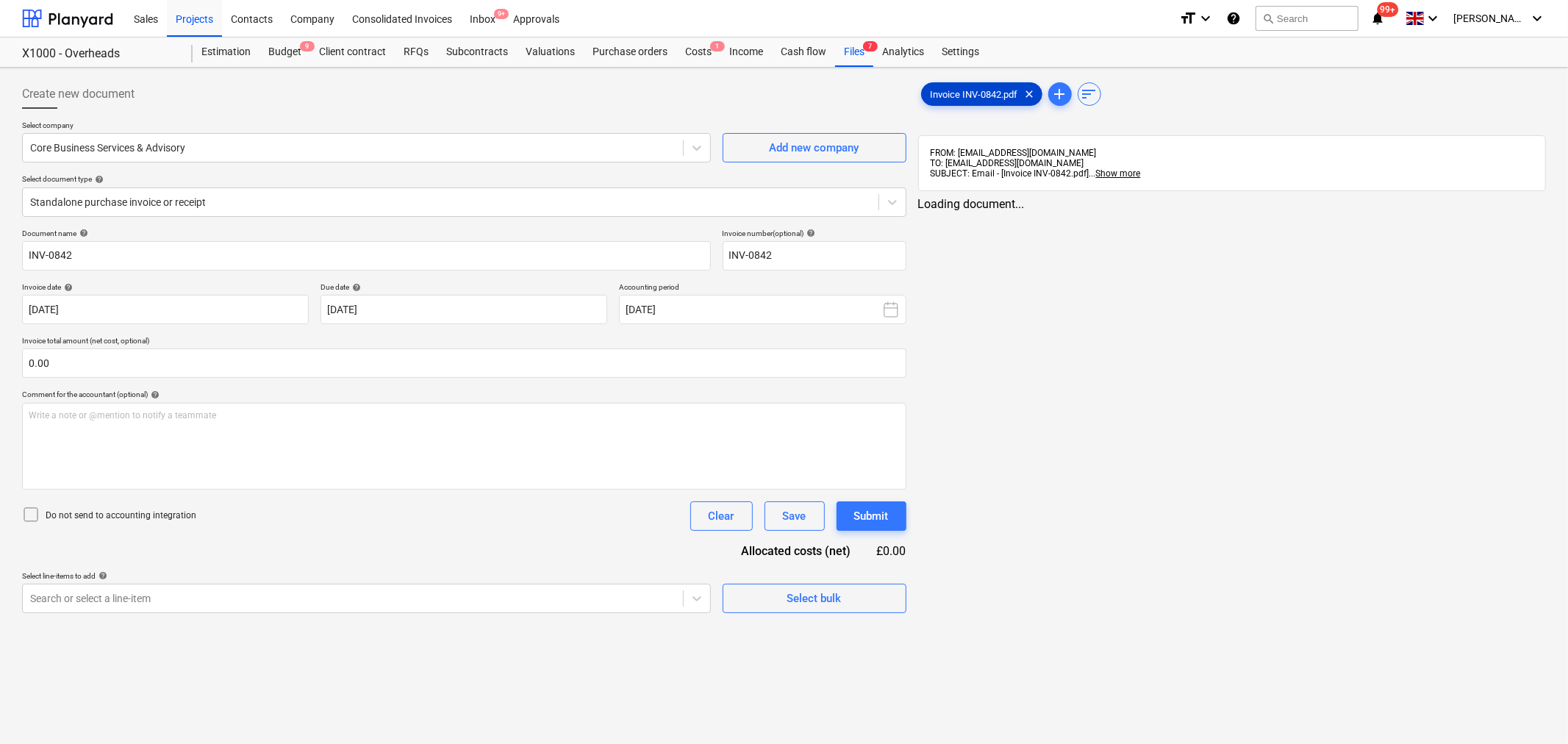
click at [987, 92] on span "Invoice INV-0842.pdf" at bounding box center [974, 95] width 105 height 11
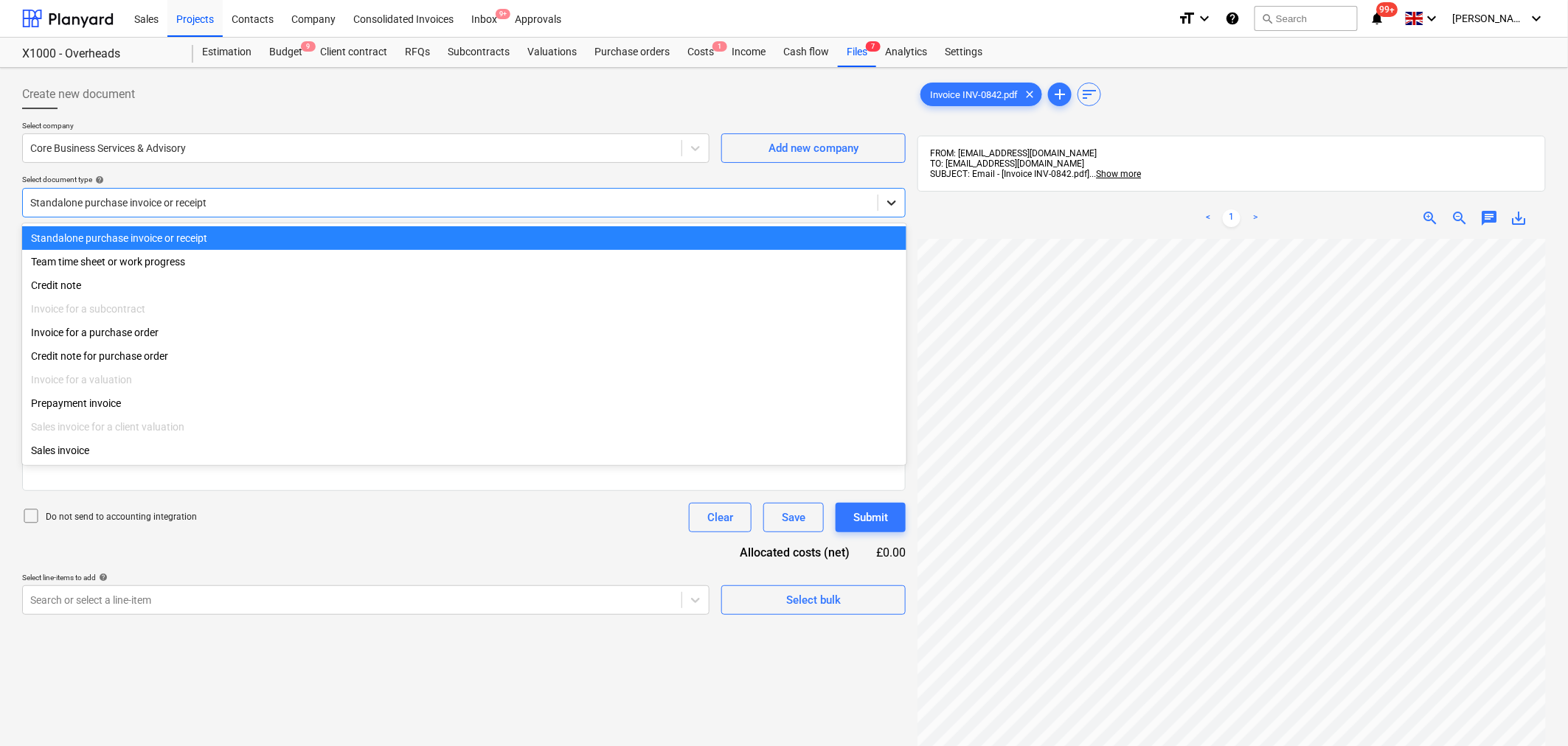
click at [886, 210] on div at bounding box center [891, 203] width 26 height 26
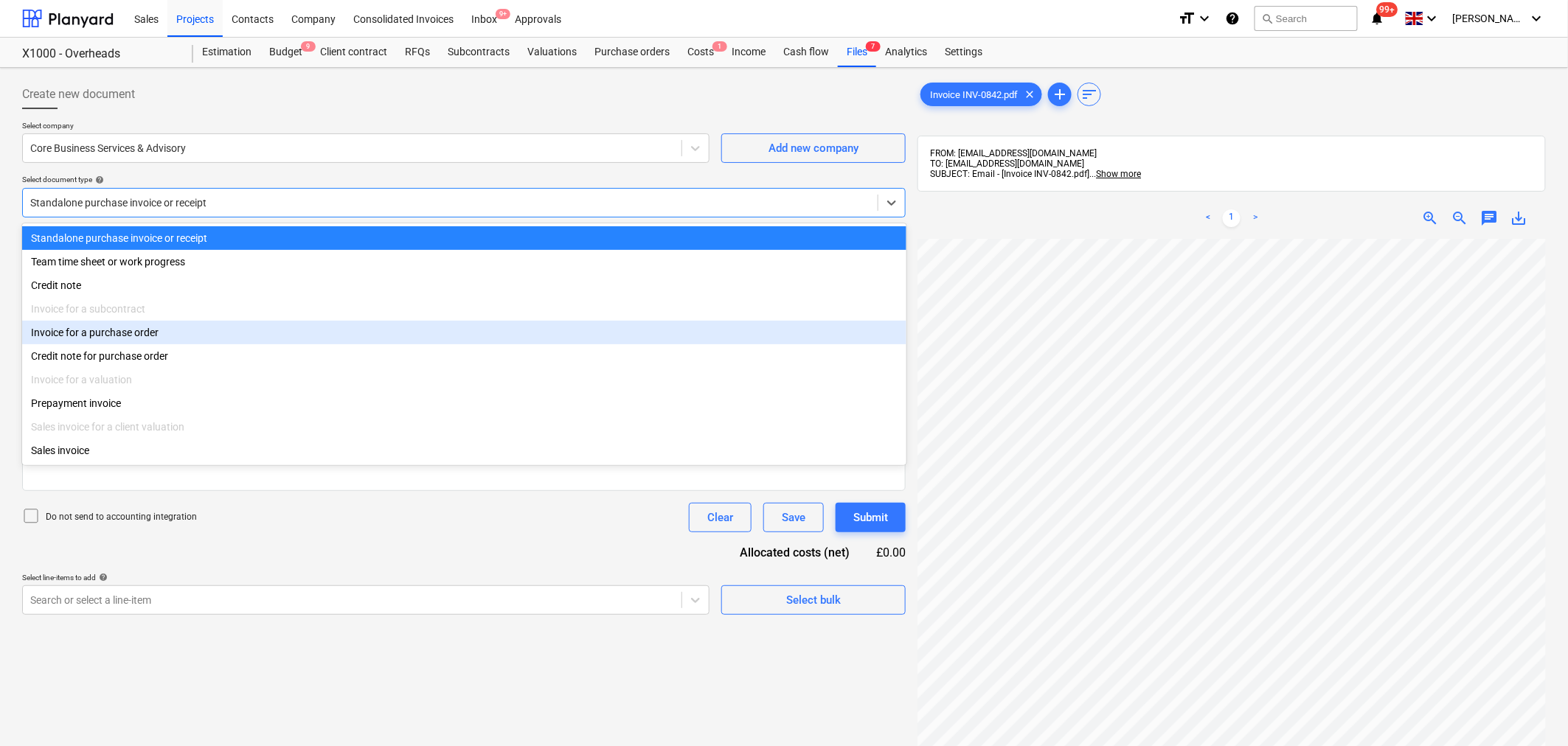
click at [780, 327] on div "Invoice for a purchase order" at bounding box center [465, 332] width 884 height 24
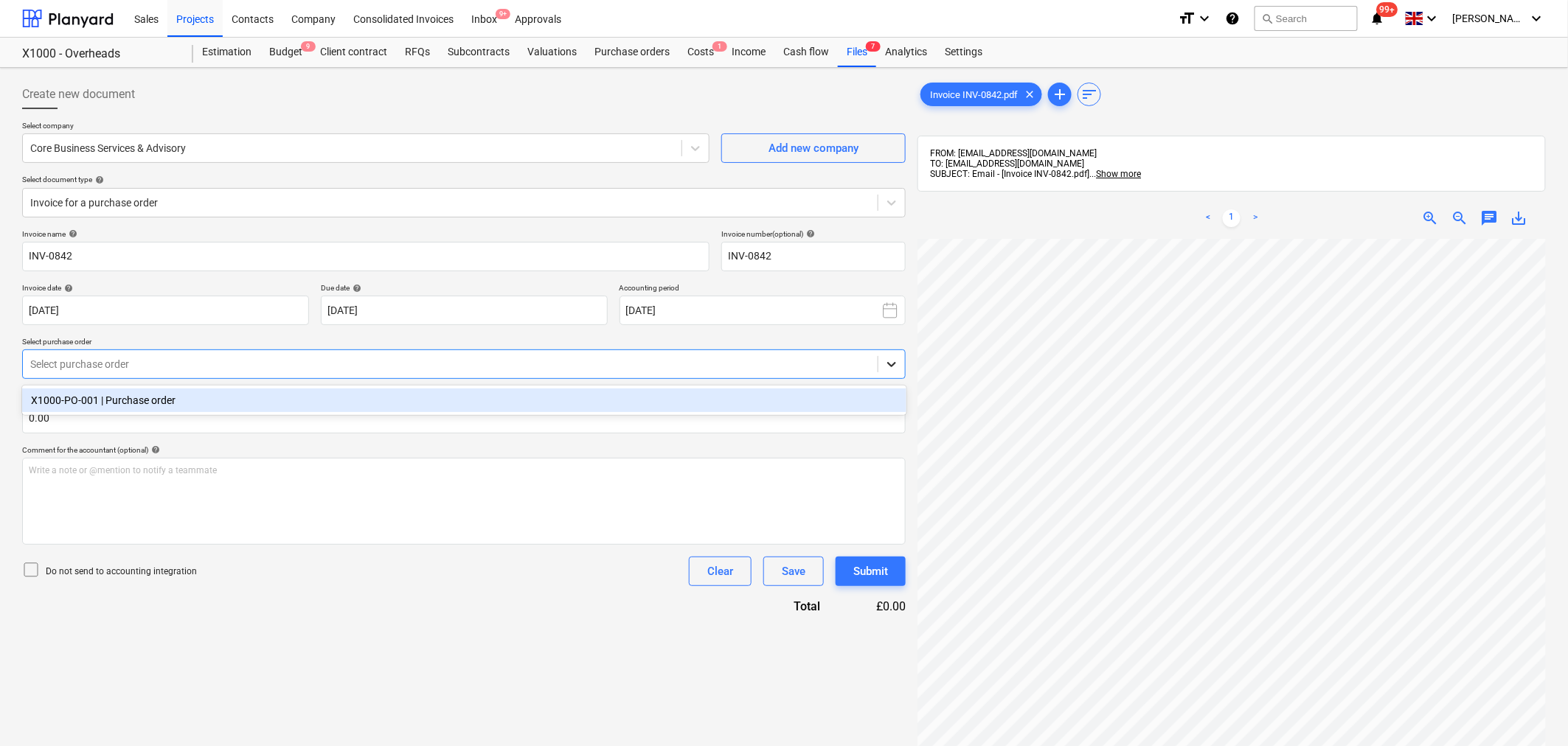
click at [894, 365] on icon at bounding box center [892, 365] width 8 height 5
click at [829, 401] on div "X1000-PO-001 | Purchase order" at bounding box center [465, 400] width 884 height 24
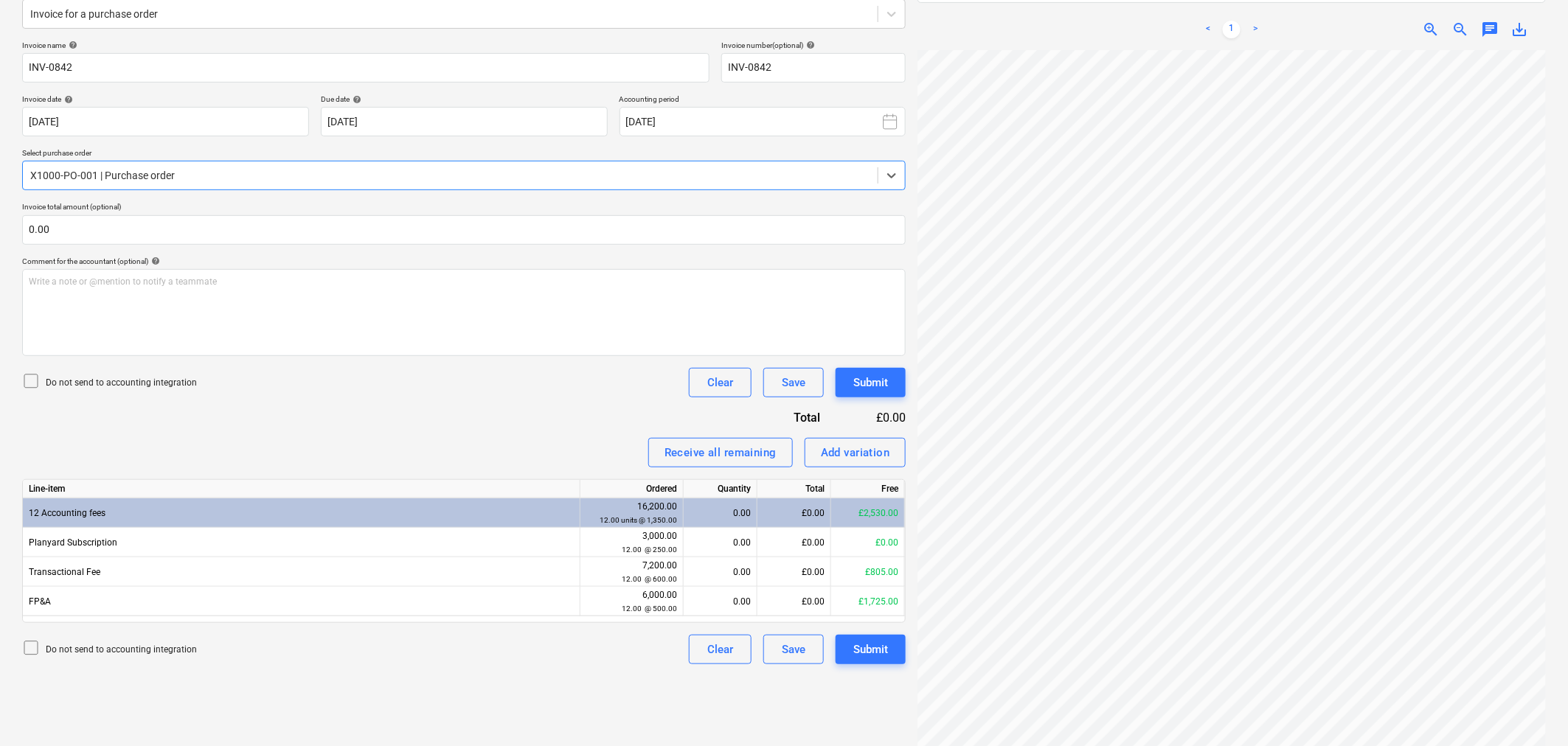
scroll to position [210, 0]
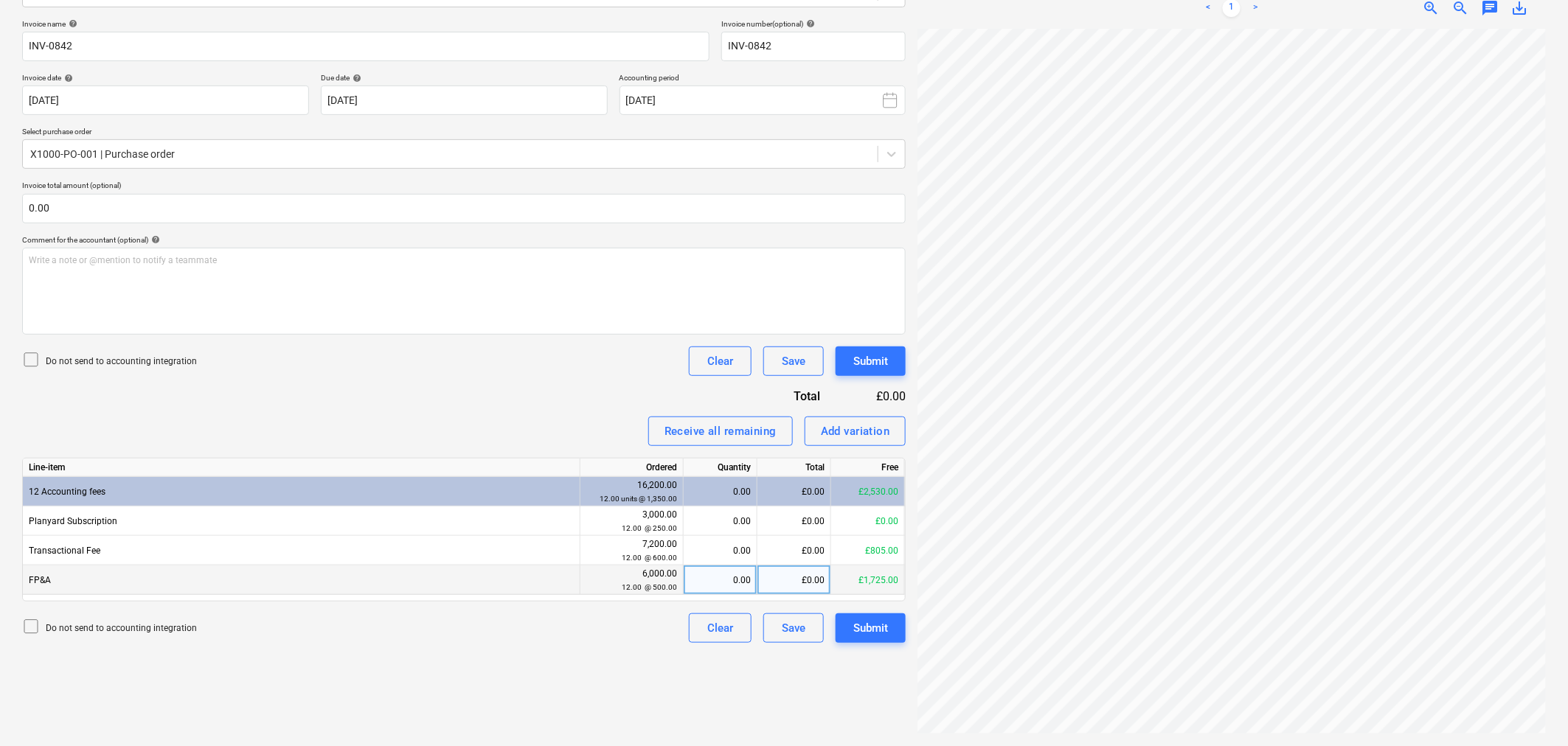
click at [776, 583] on div "£0.00" at bounding box center [795, 580] width 74 height 29
type input "600"
drag, startPoint x: 828, startPoint y: 579, endPoint x: 760, endPoint y: 579, distance: 68.0
click at [760, 579] on div "£600.00" at bounding box center [795, 580] width 74 height 29
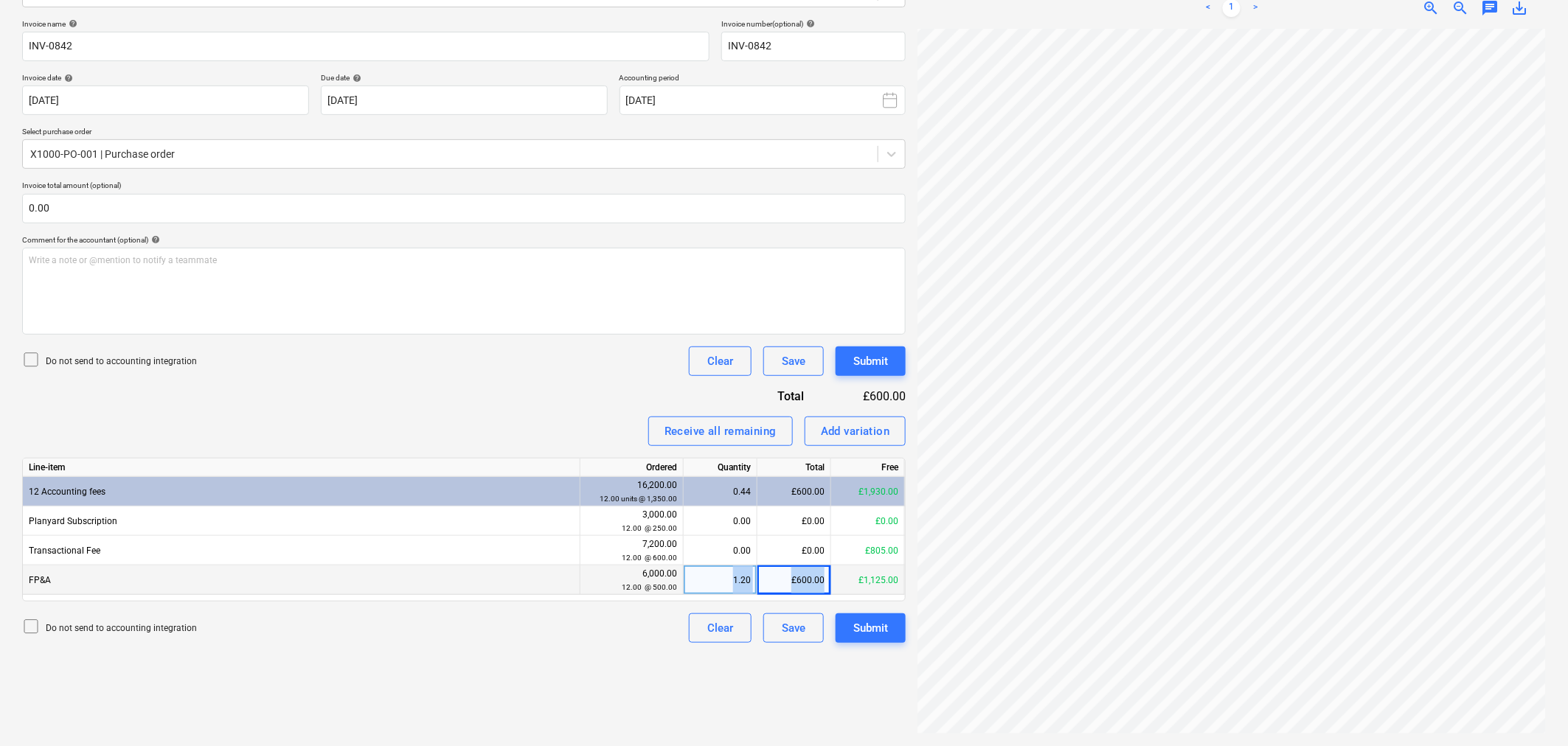
drag, startPoint x: 824, startPoint y: 585, endPoint x: 714, endPoint y: 585, distance: 110.0
click at [0, 0] on div "FP&A 6,000.00 12.00 @ 500.00 1.20 £600.00 £1,125.00" at bounding box center [0, 0] width 0 height 0
click at [832, 583] on div "£1,125.00" at bounding box center [868, 580] width 74 height 29
drag, startPoint x: 823, startPoint y: 577, endPoint x: 776, endPoint y: 576, distance: 47.0
click at [776, 576] on div "£600.00" at bounding box center [795, 580] width 74 height 29
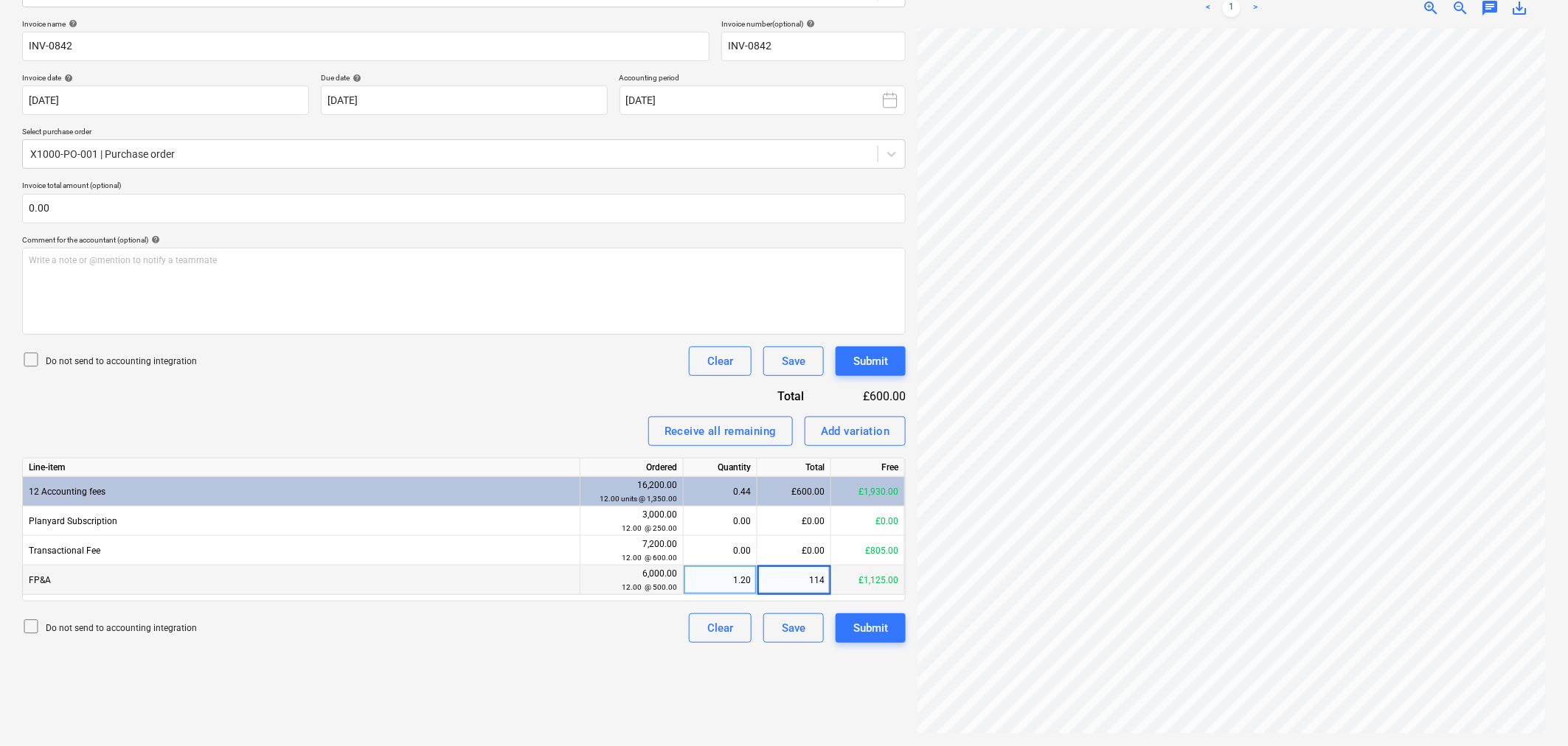
type input "1145"
click at [880, 630] on div "Submit" at bounding box center [870, 628] width 35 height 19
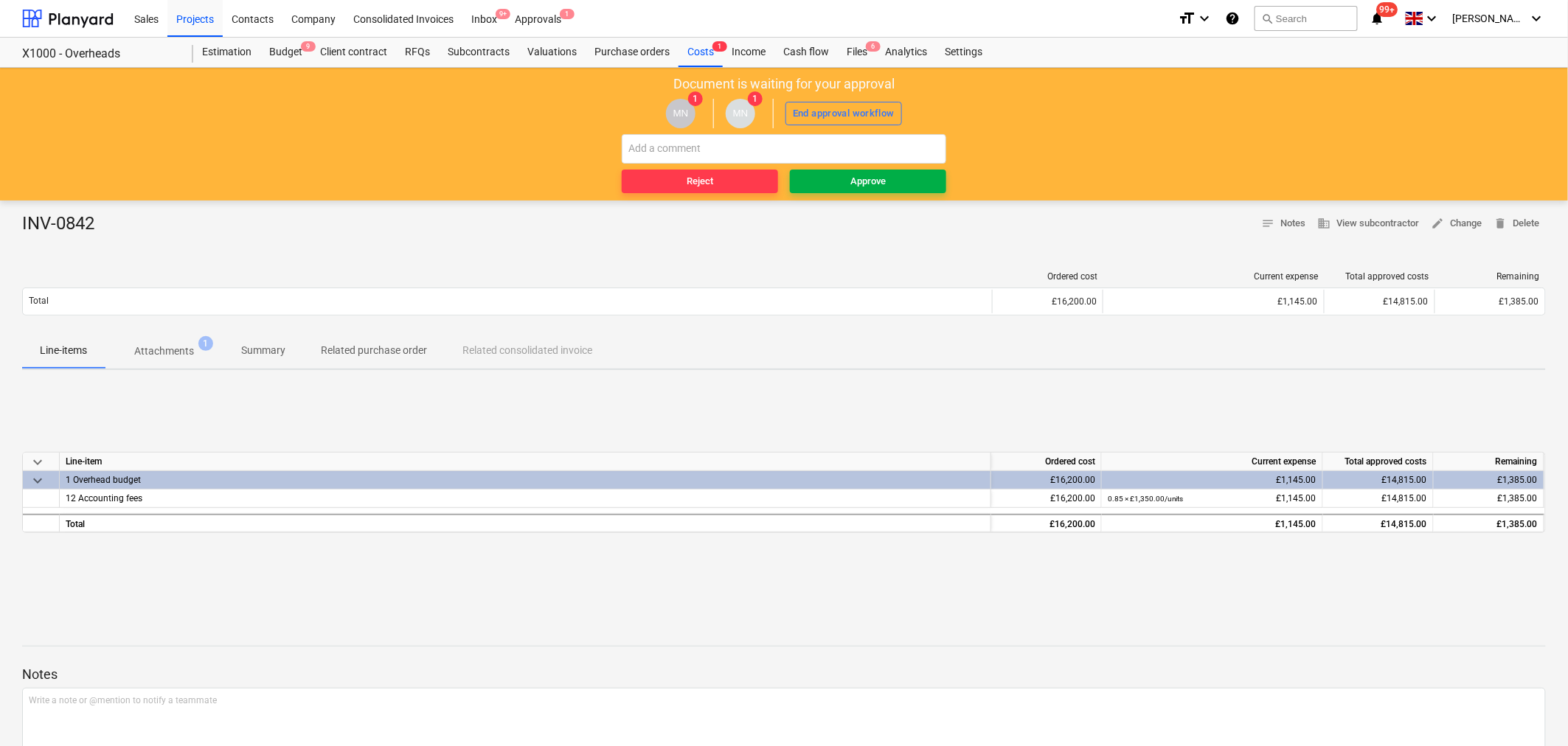
click at [860, 177] on div "Approve" at bounding box center [868, 182] width 35 height 17
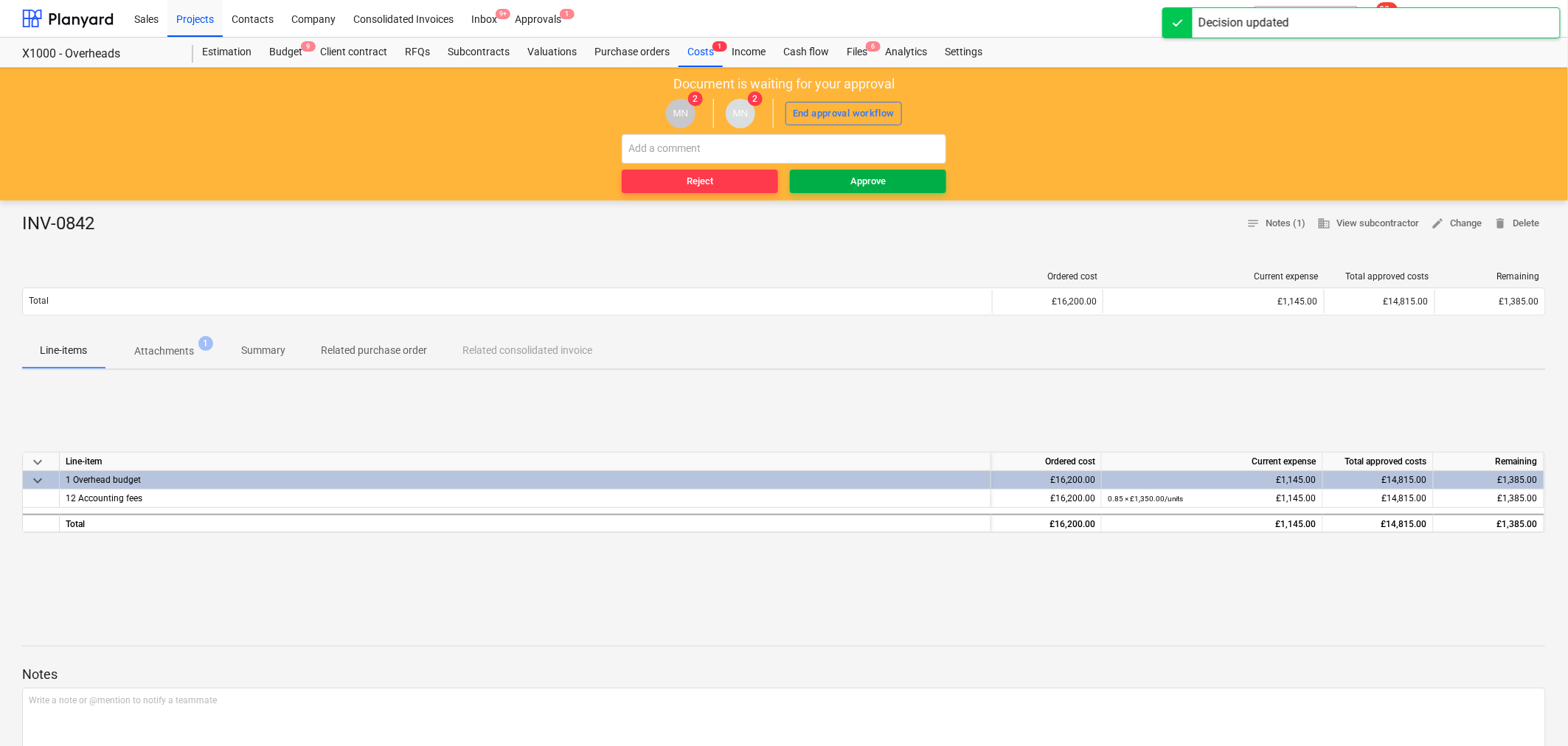
click at [869, 177] on div "Approve" at bounding box center [868, 182] width 35 height 17
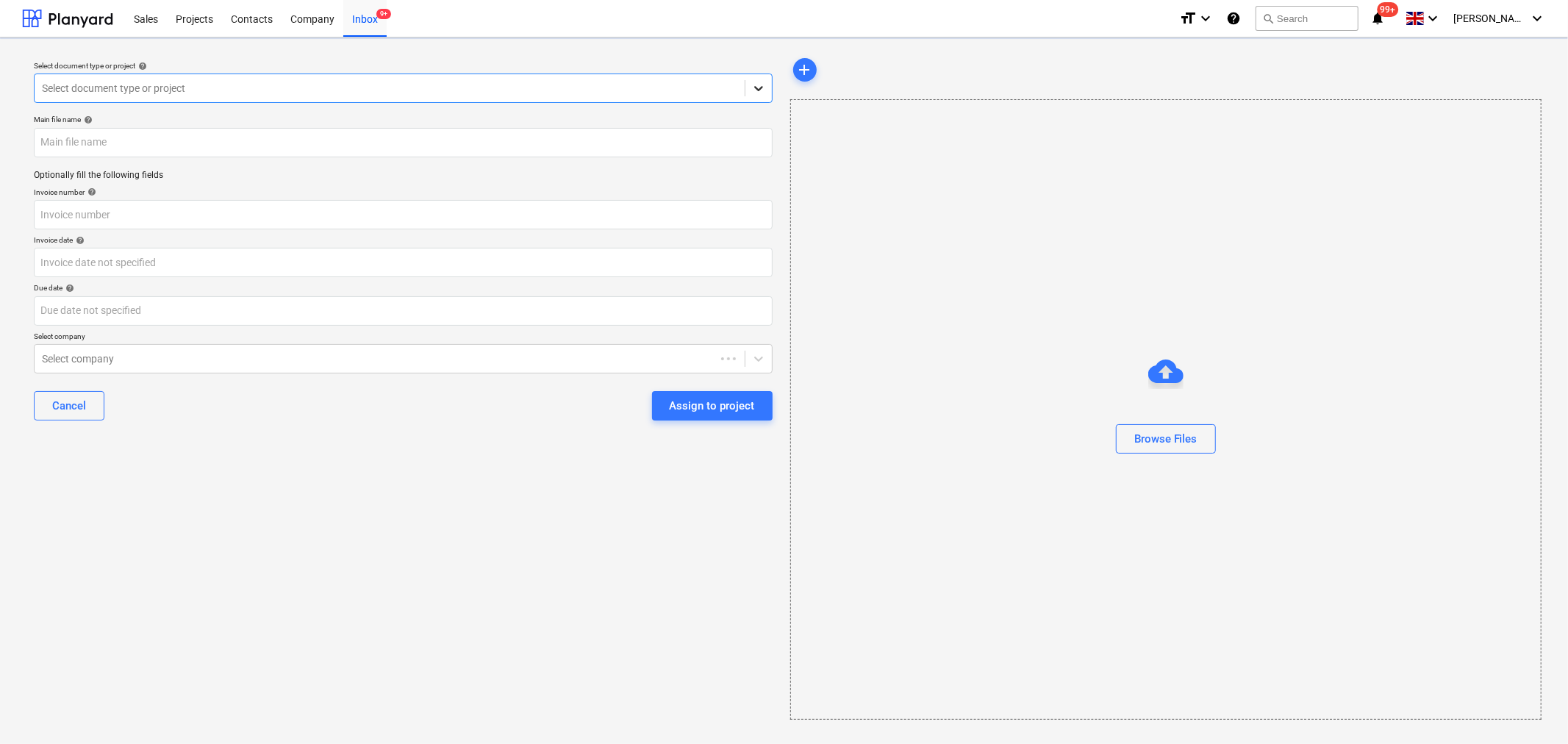
type input "Invoice(4530)_2025_08_01_16-16-15.pdf"
type input "4530"
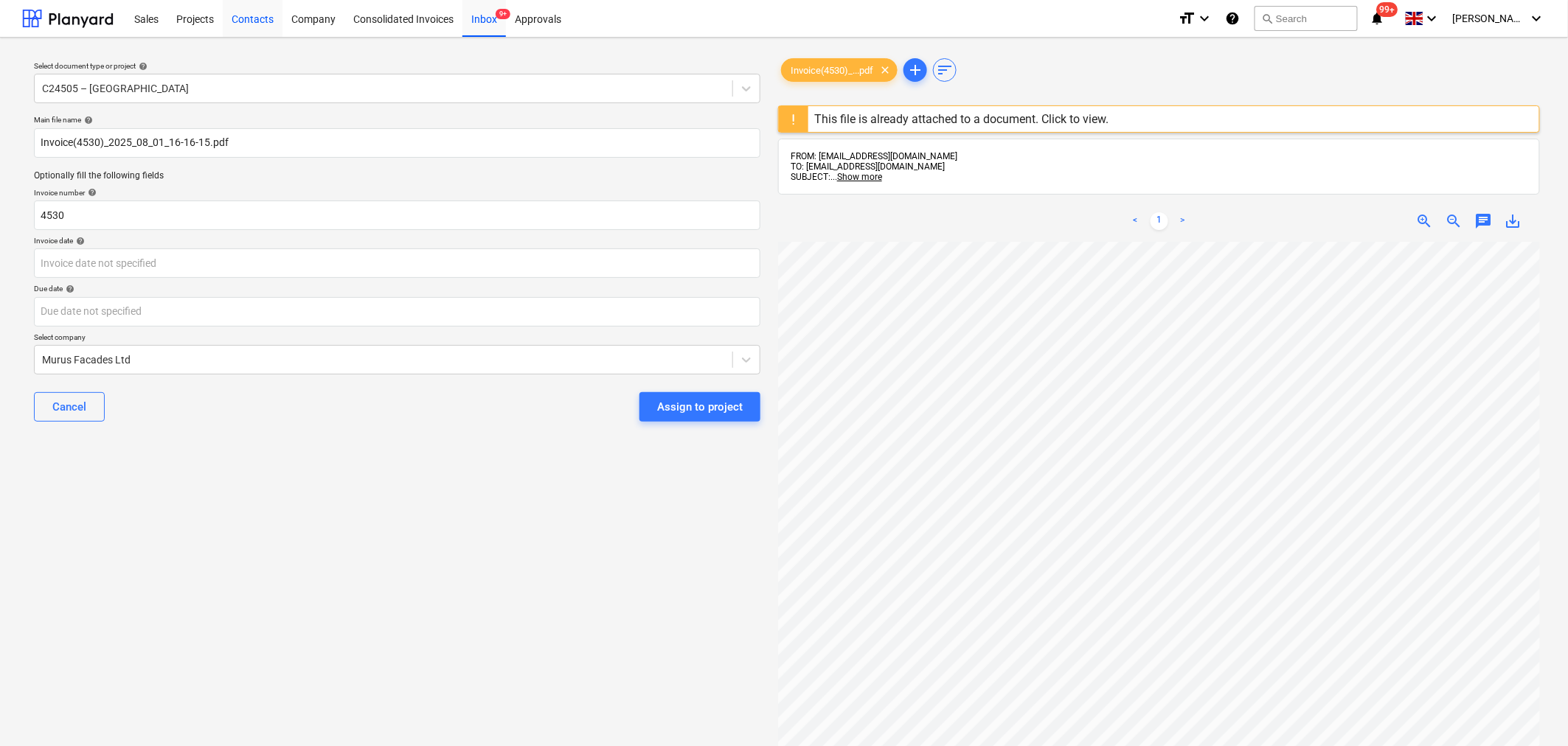
click at [249, 19] on div "Contacts" at bounding box center [252, 18] width 59 height 38
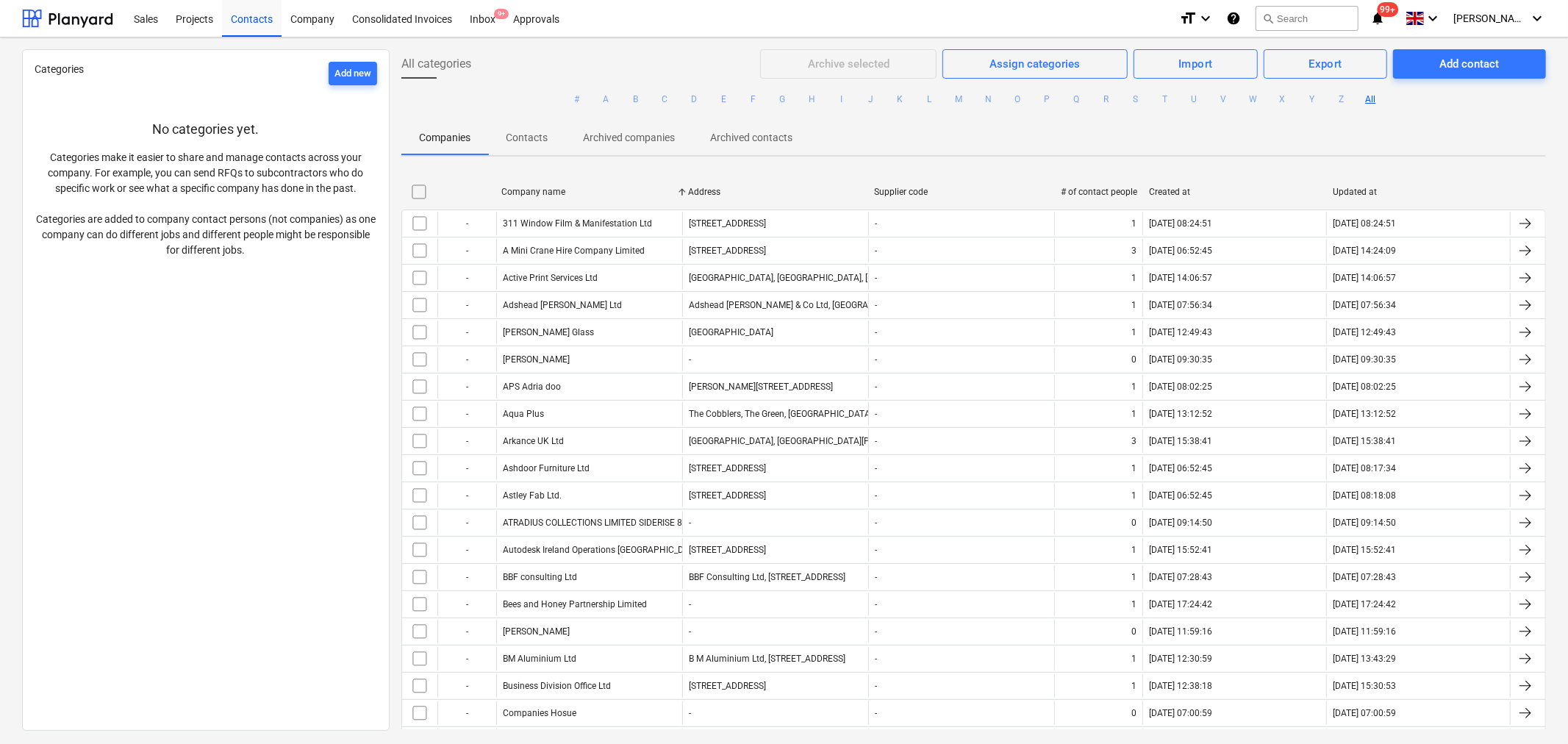
click at [541, 187] on div "Company name" at bounding box center [588, 192] width 175 height 10
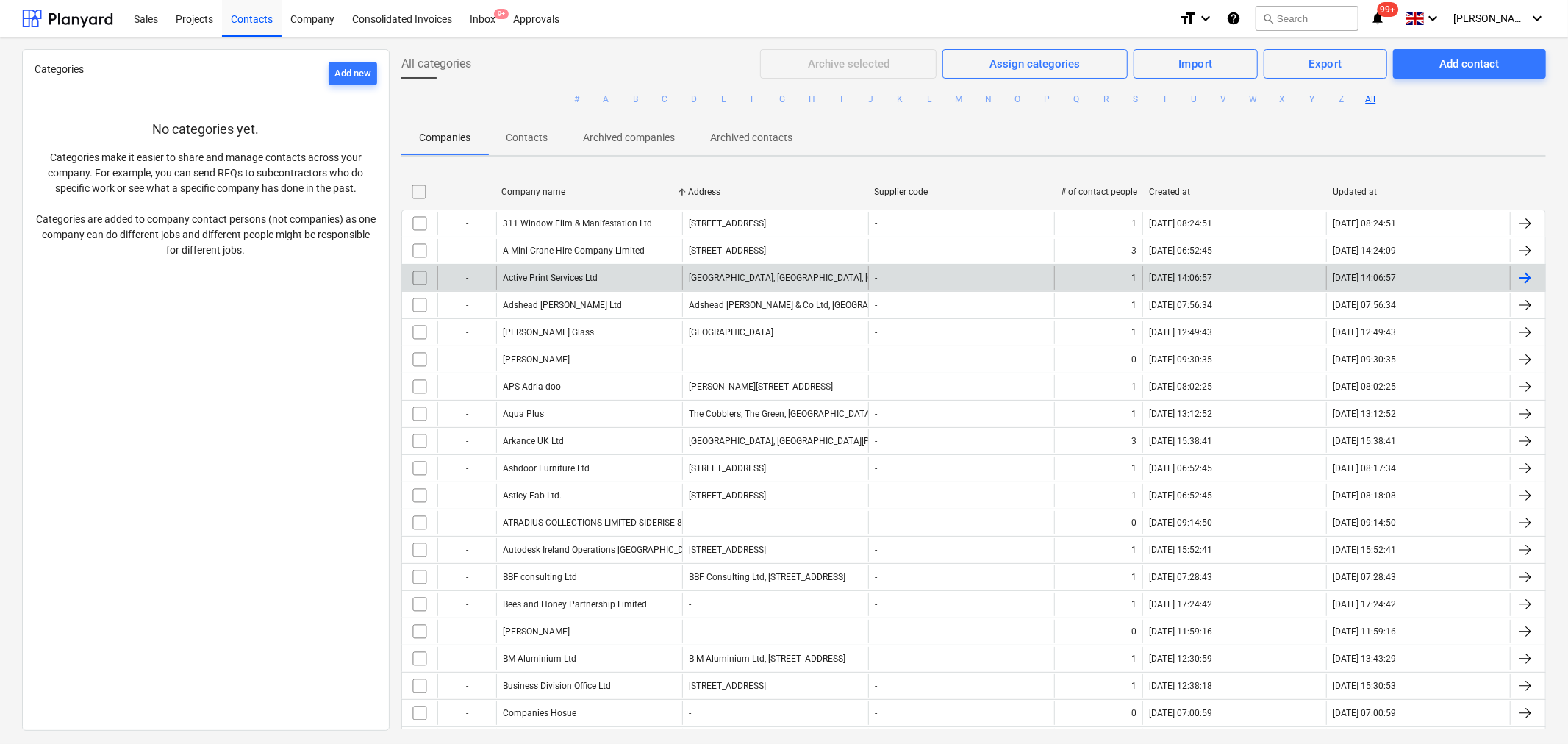
checkbox input "false"
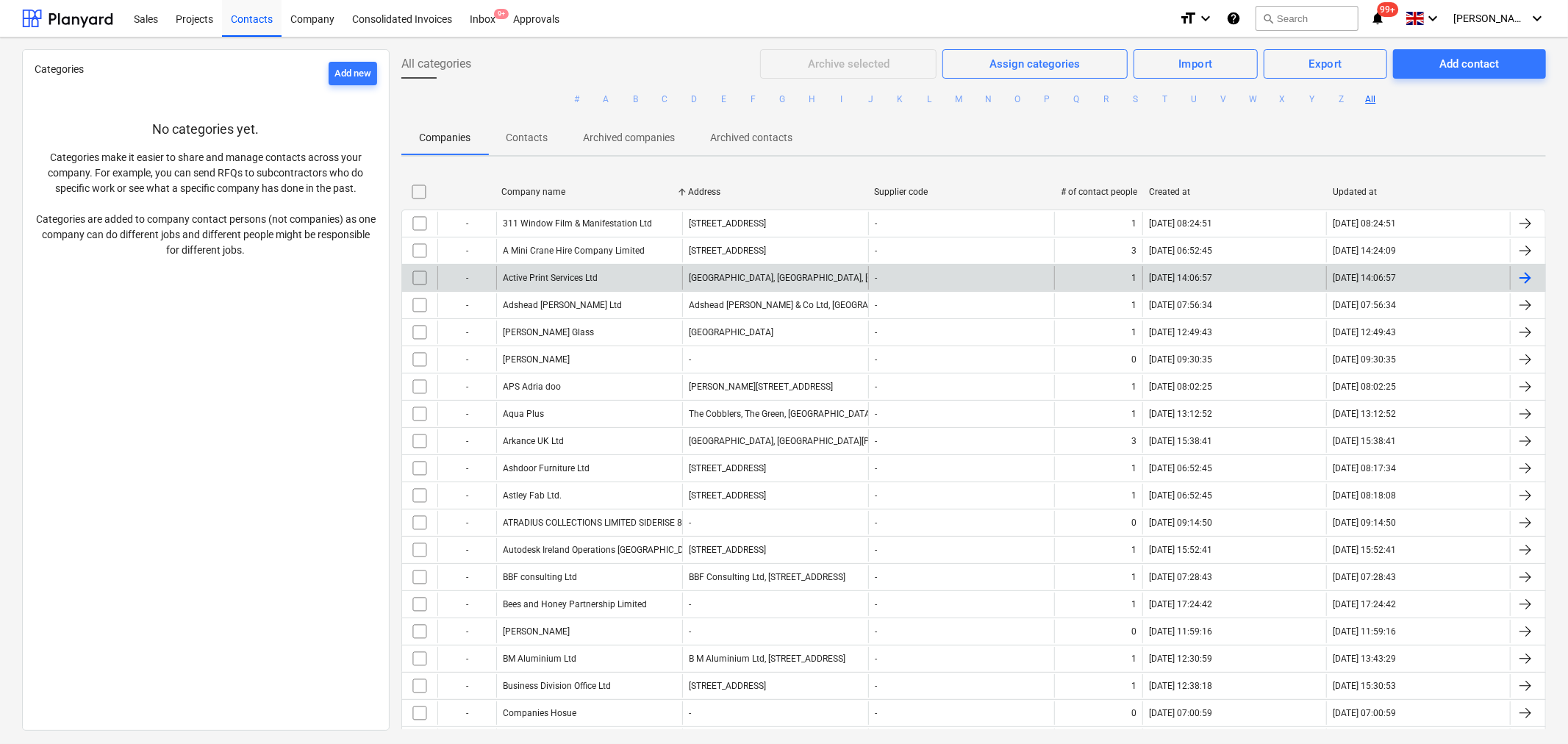
checkbox input "false"
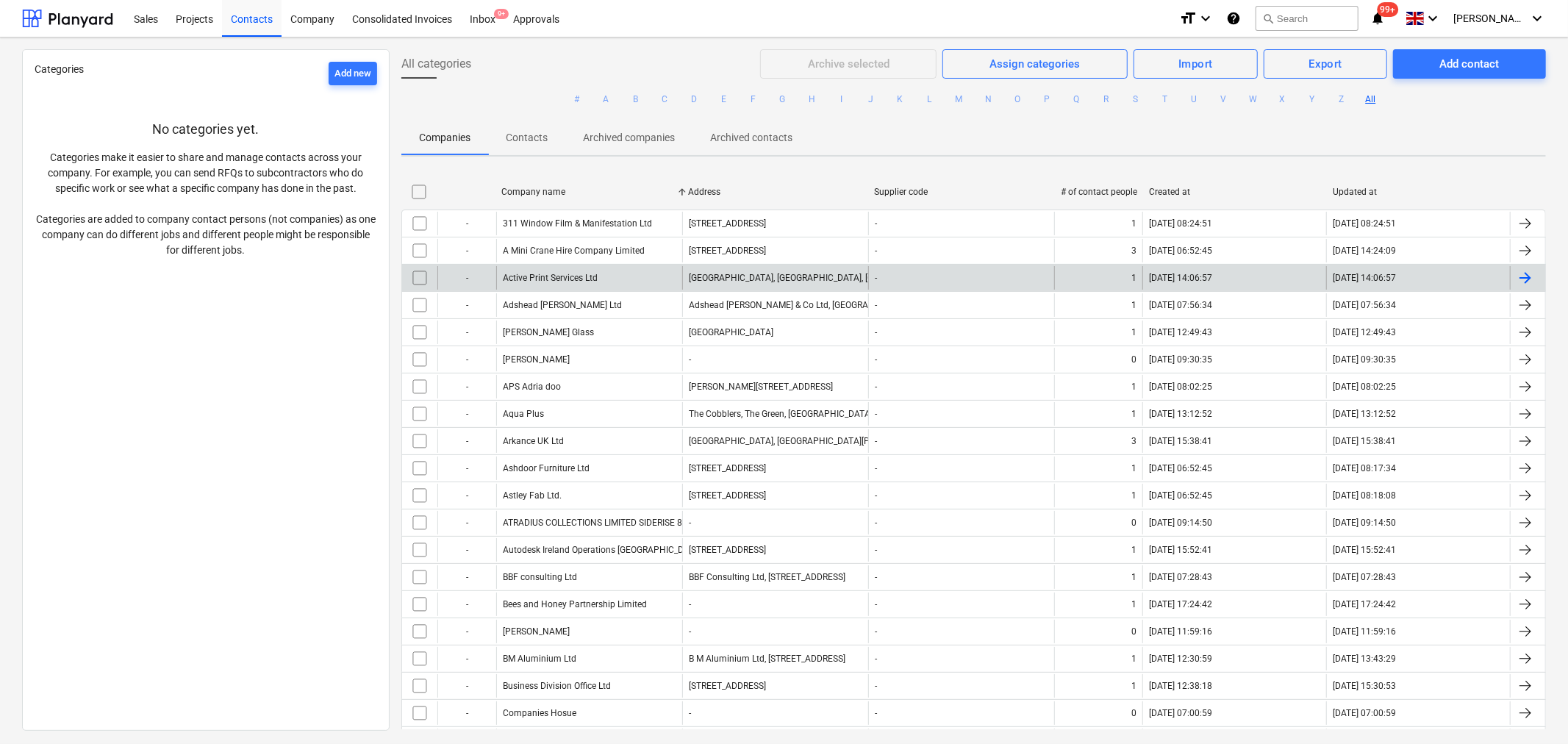
checkbox input "false"
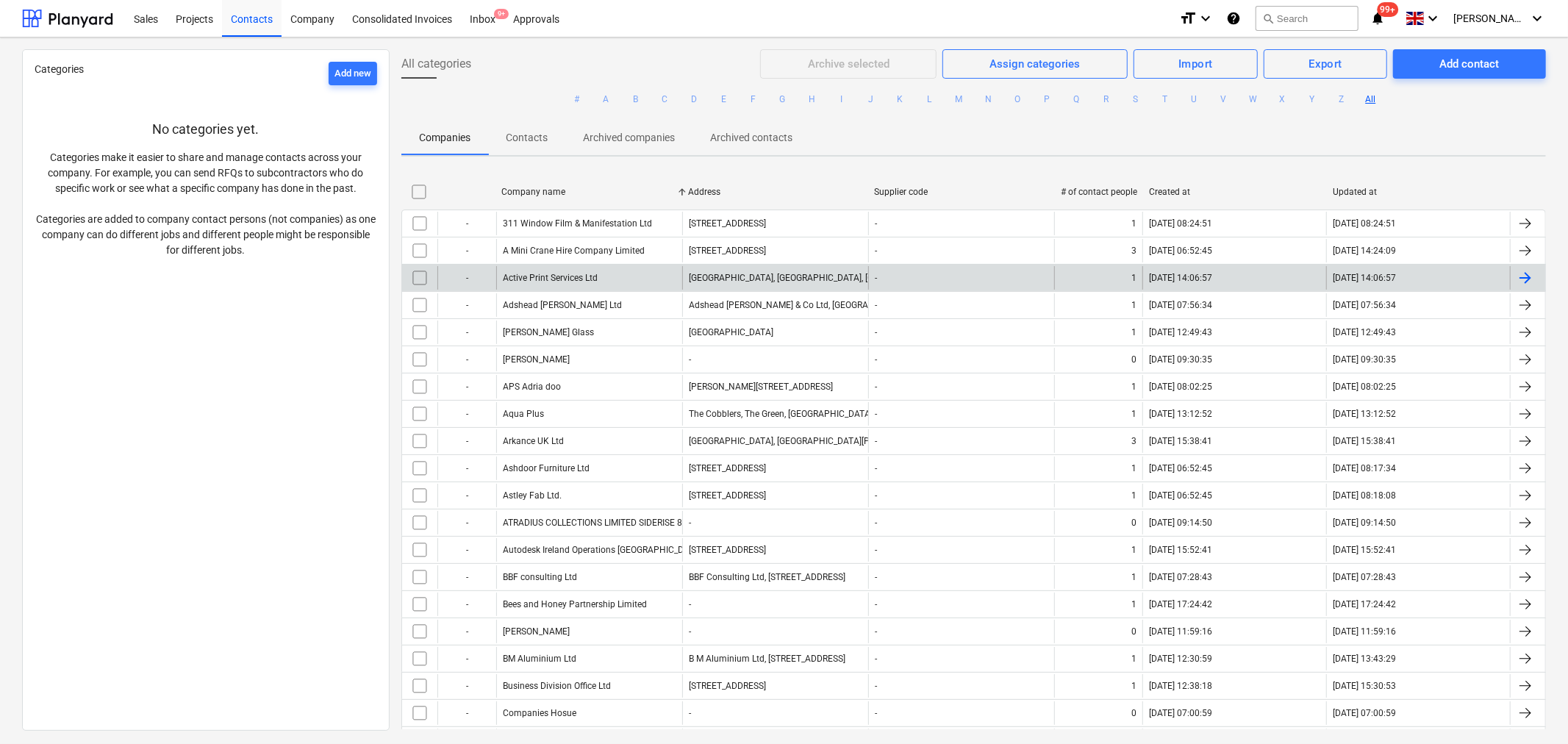
checkbox input "false"
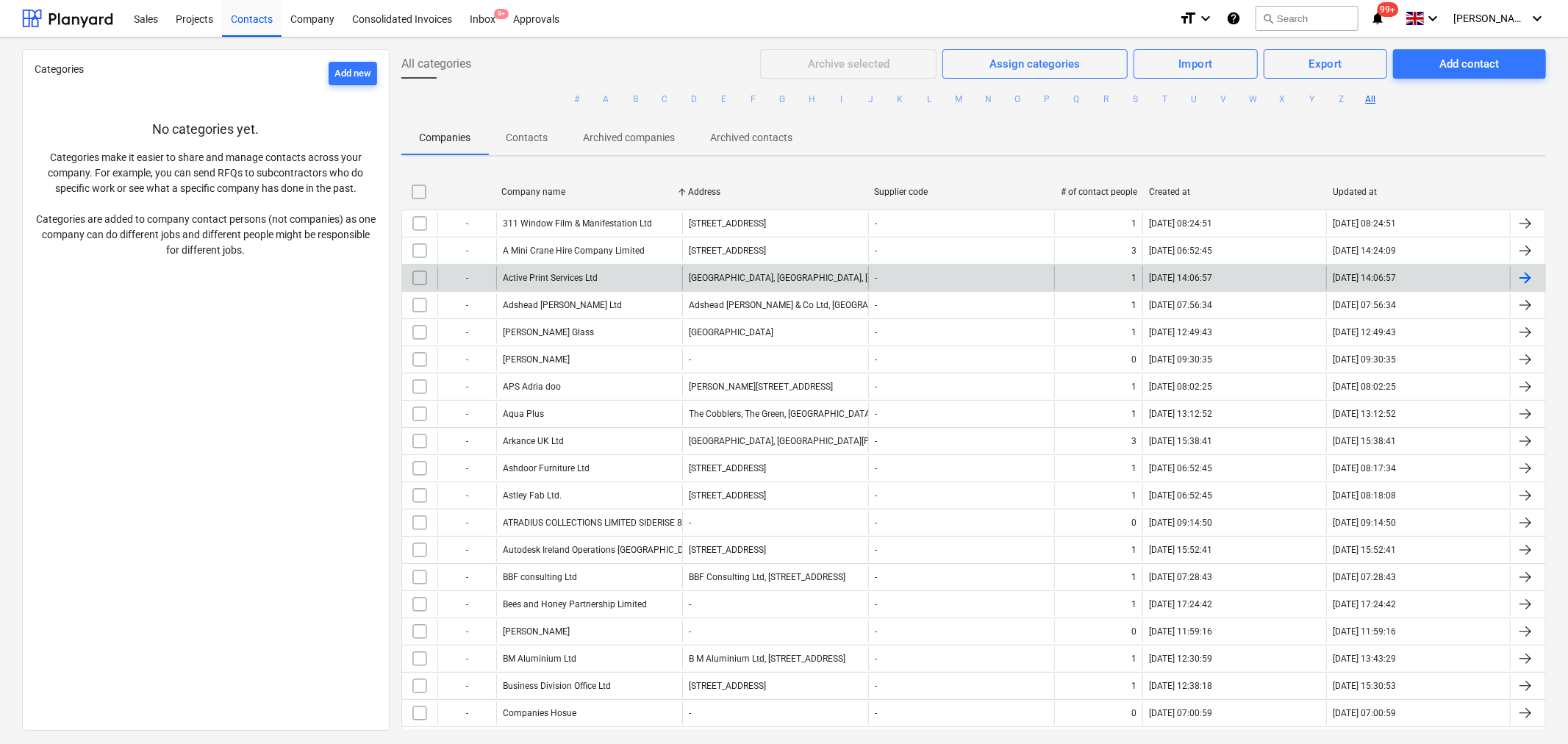
checkbox input "false"
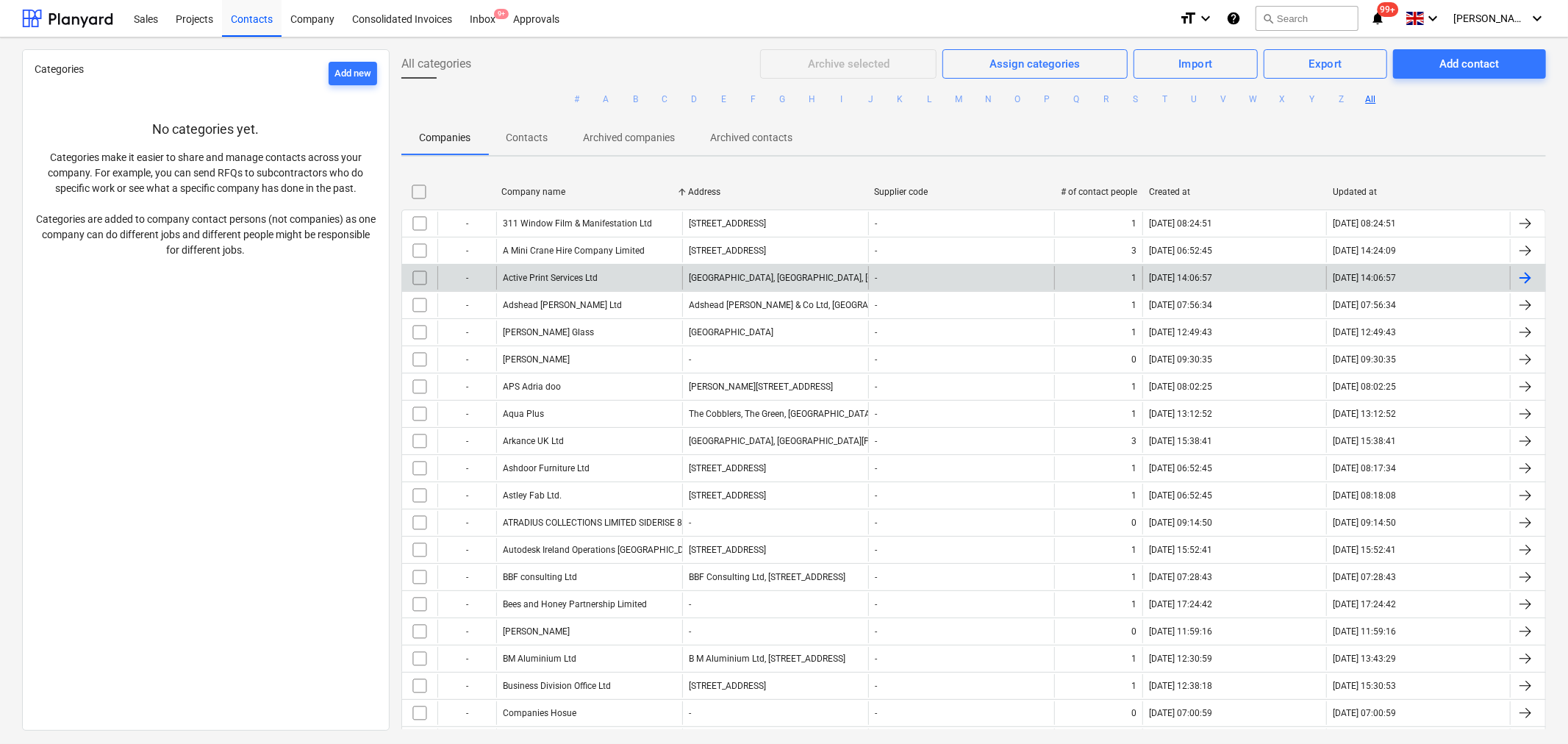
checkbox input "false"
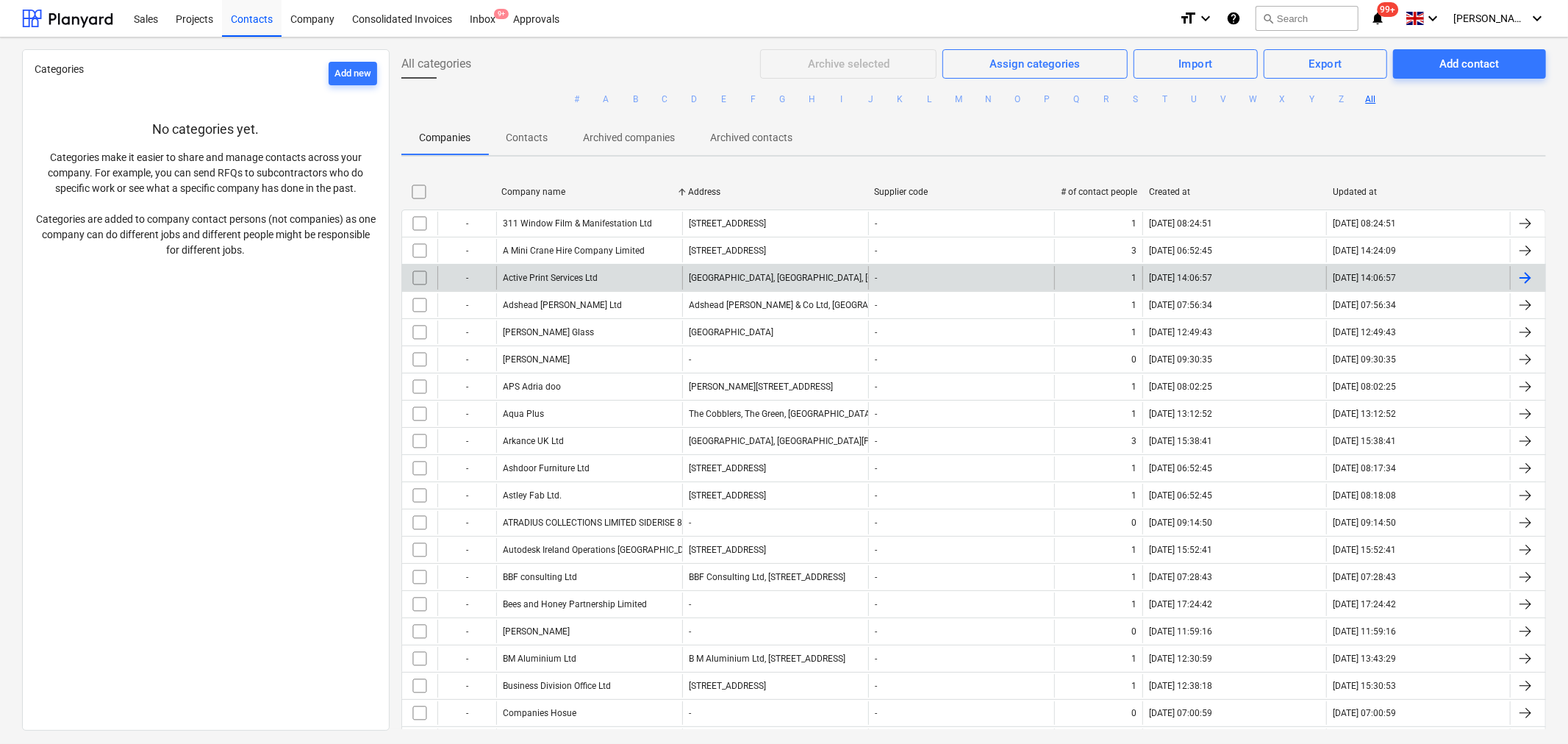
checkbox input "false"
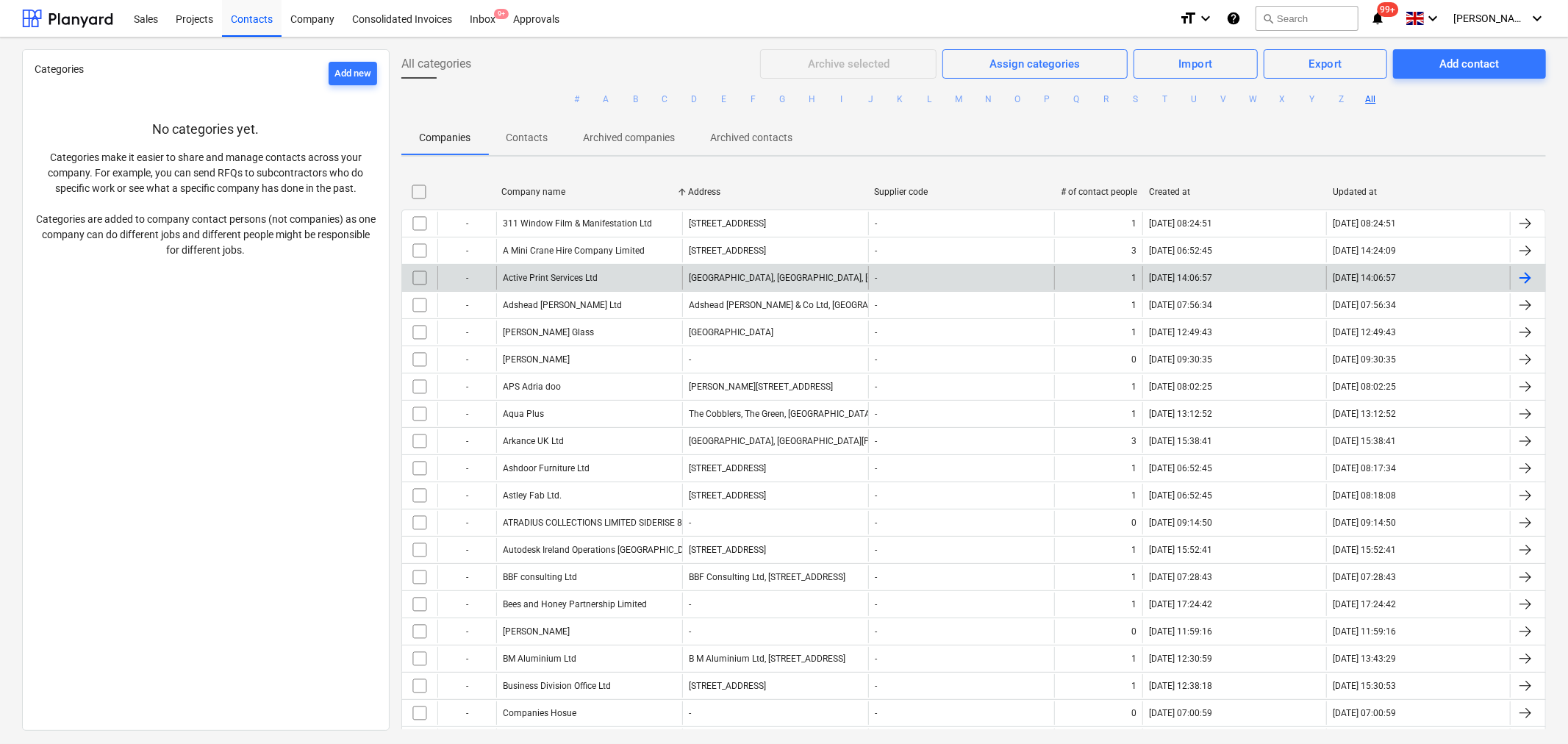
checkbox input "false"
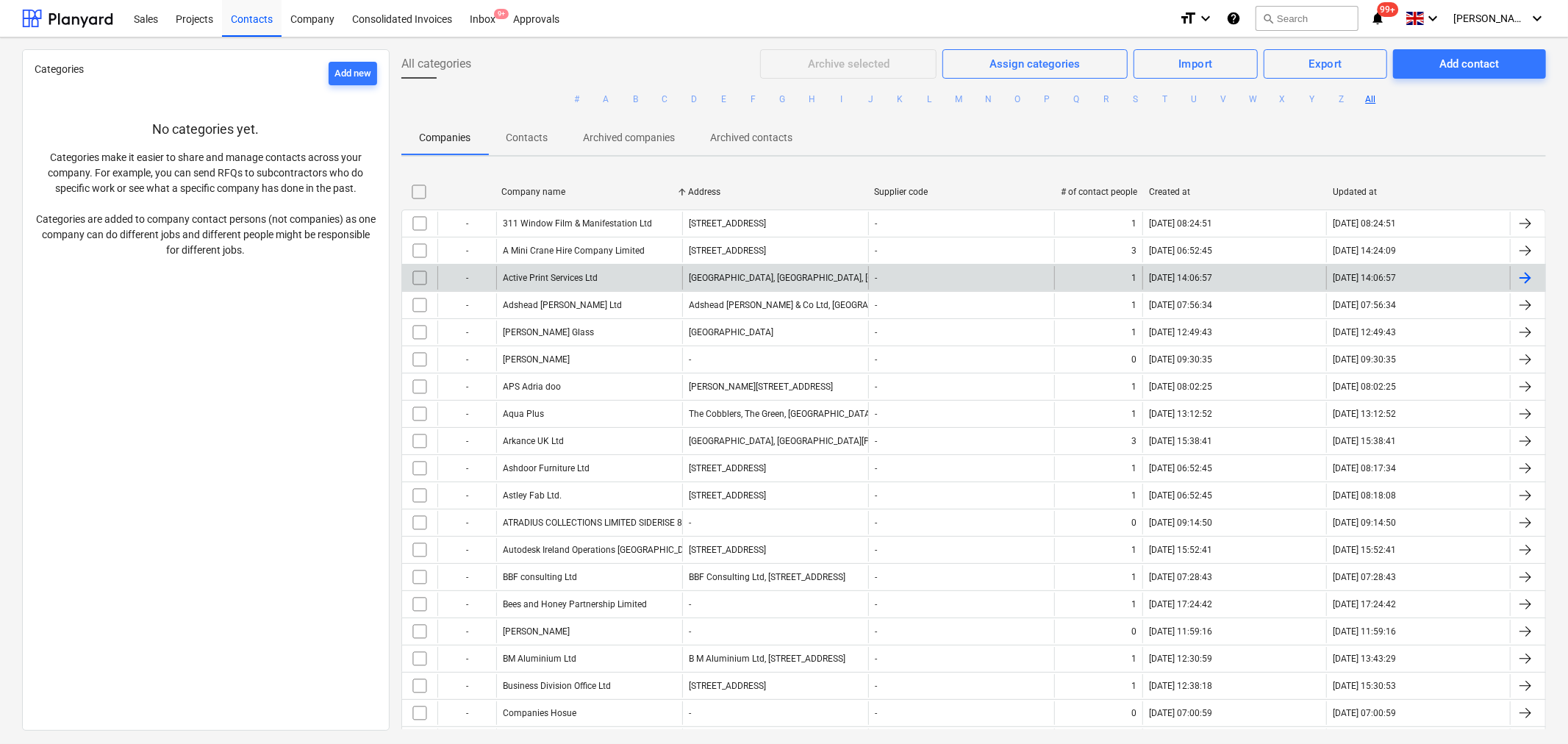
checkbox input "false"
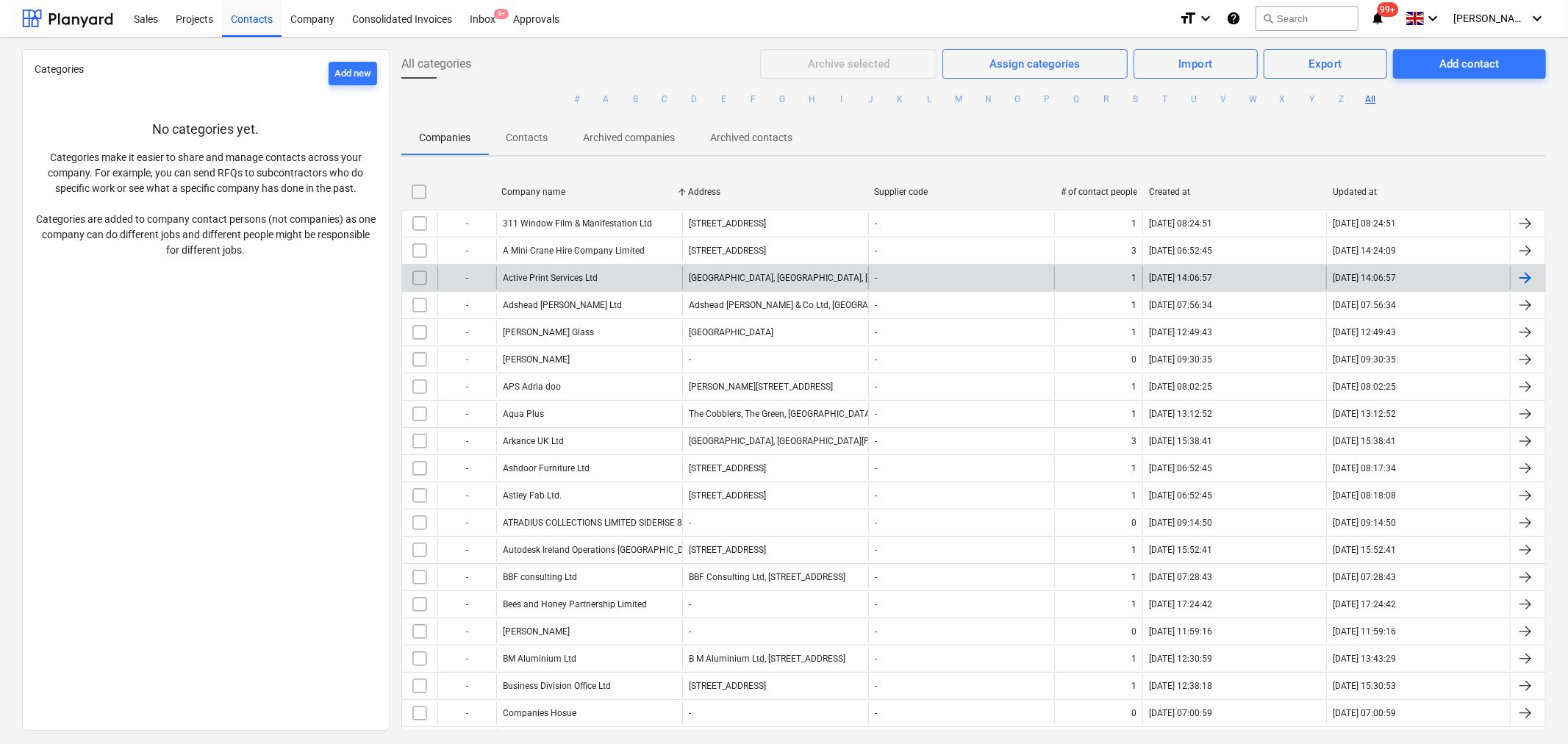
checkbox input "false"
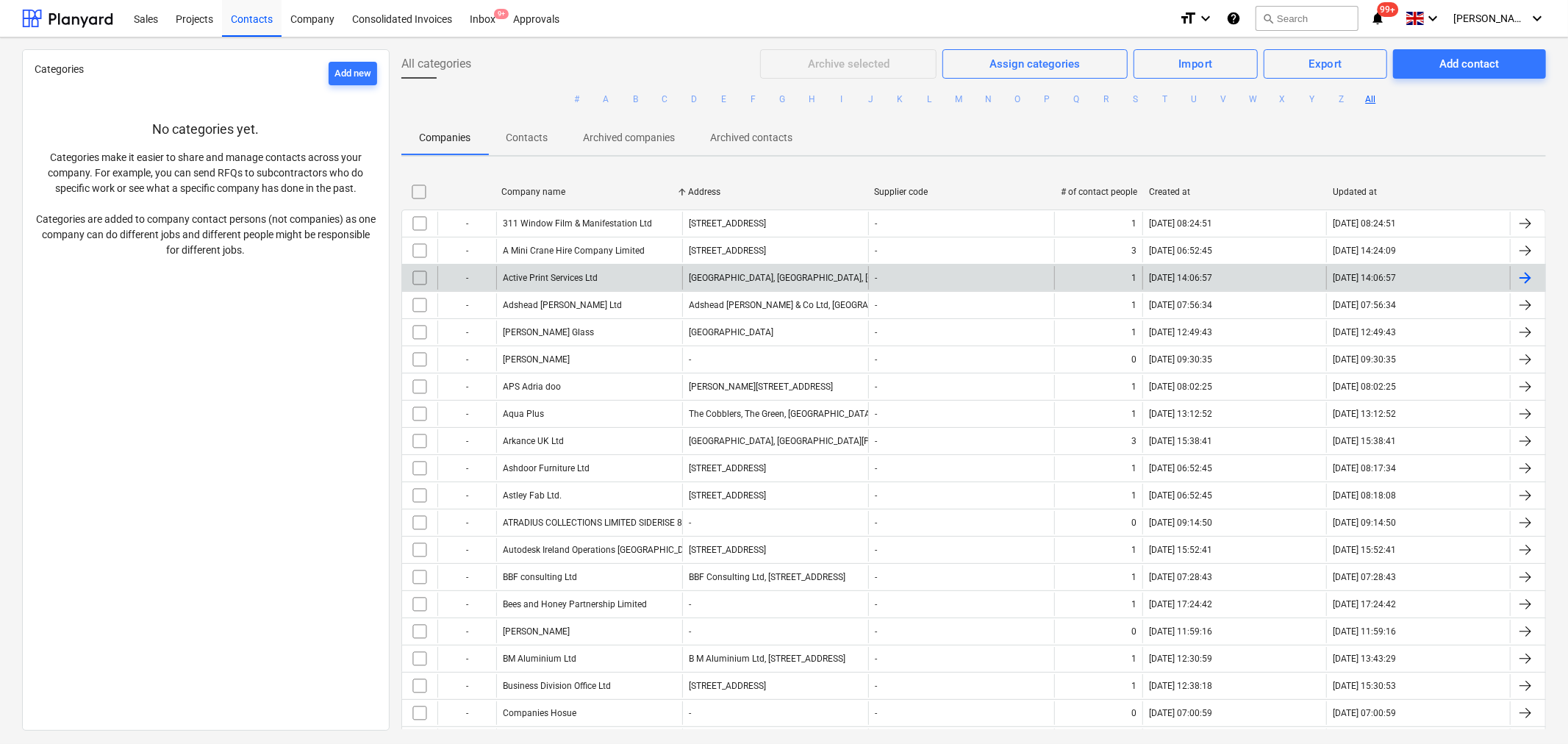
checkbox input "false"
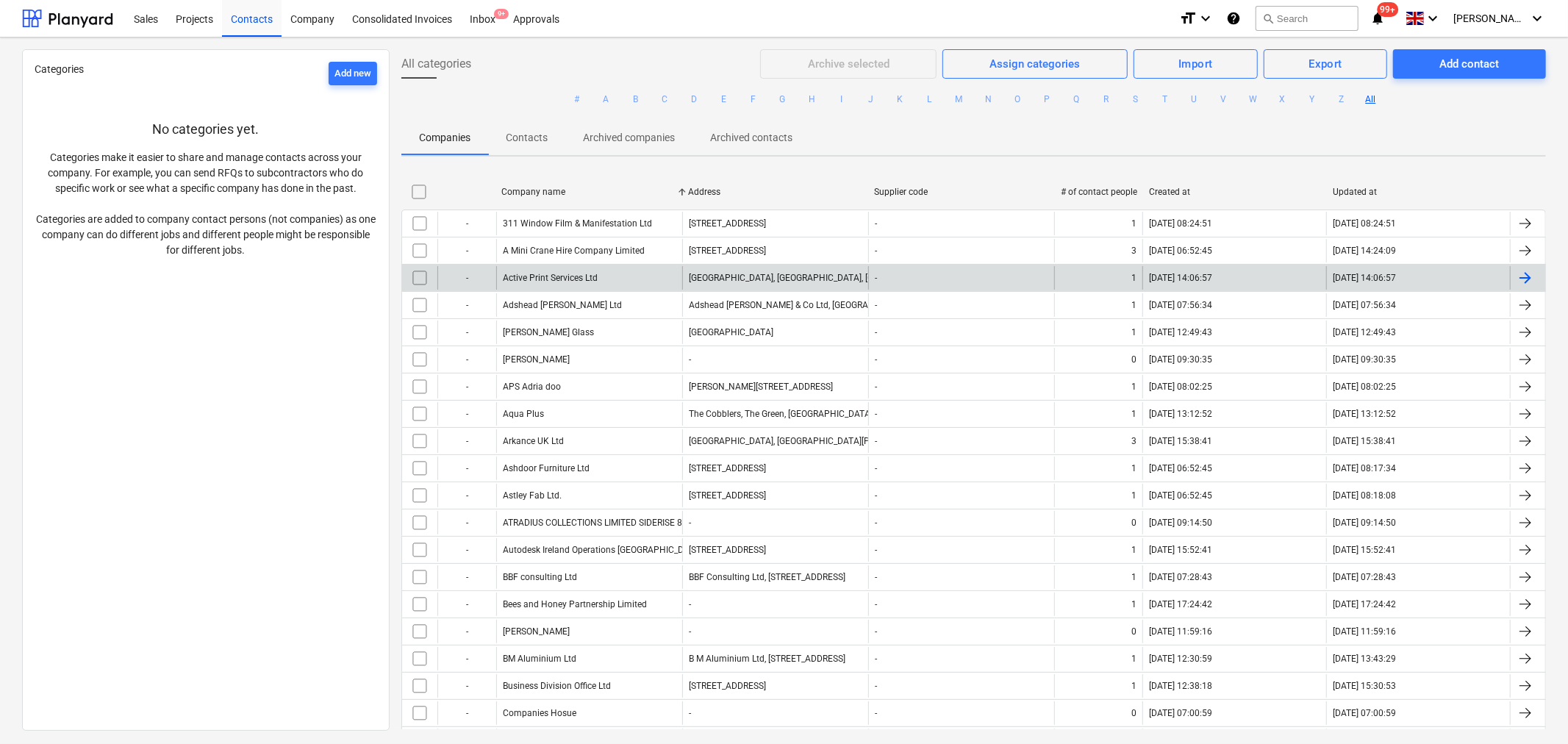
checkbox input "false"
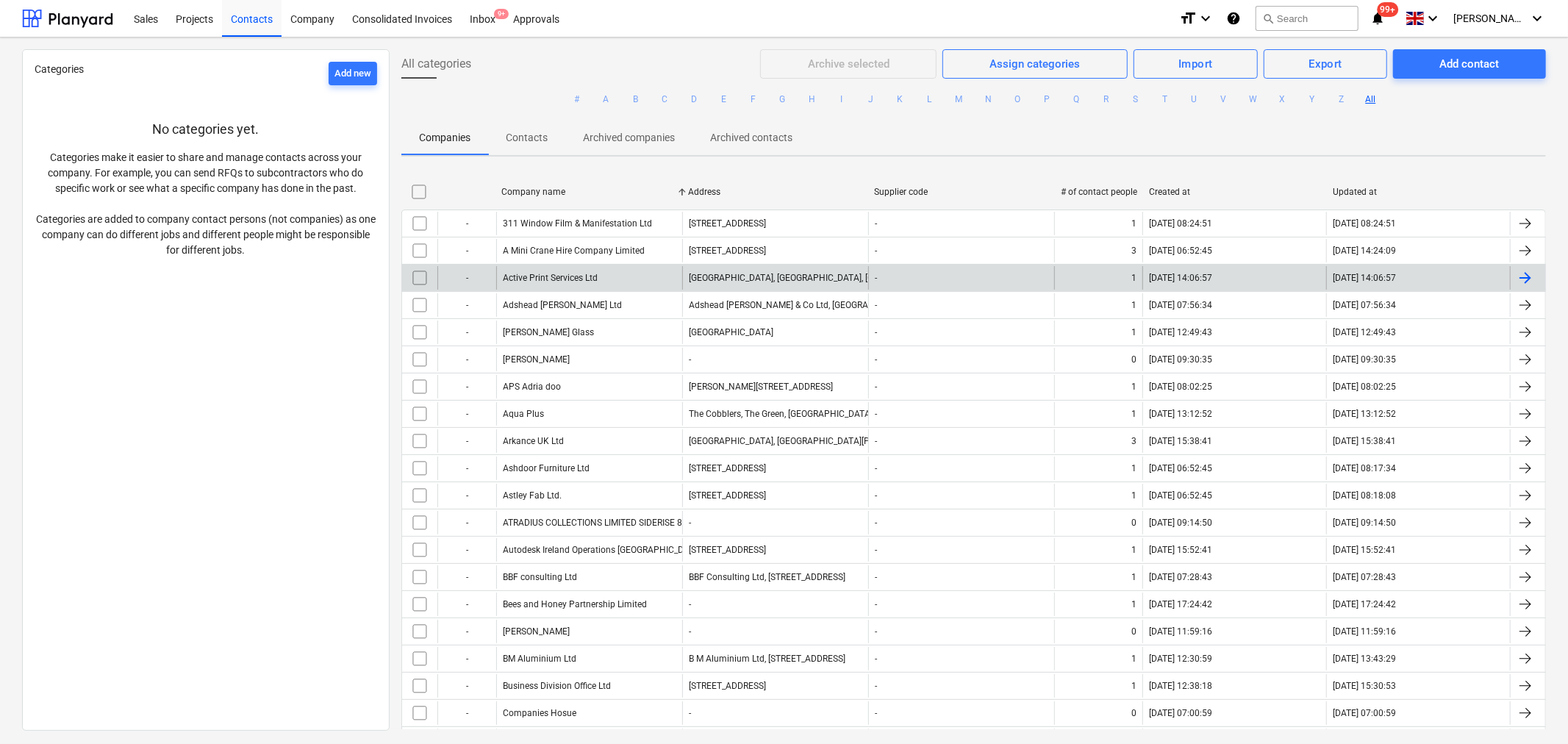
checkbox input "false"
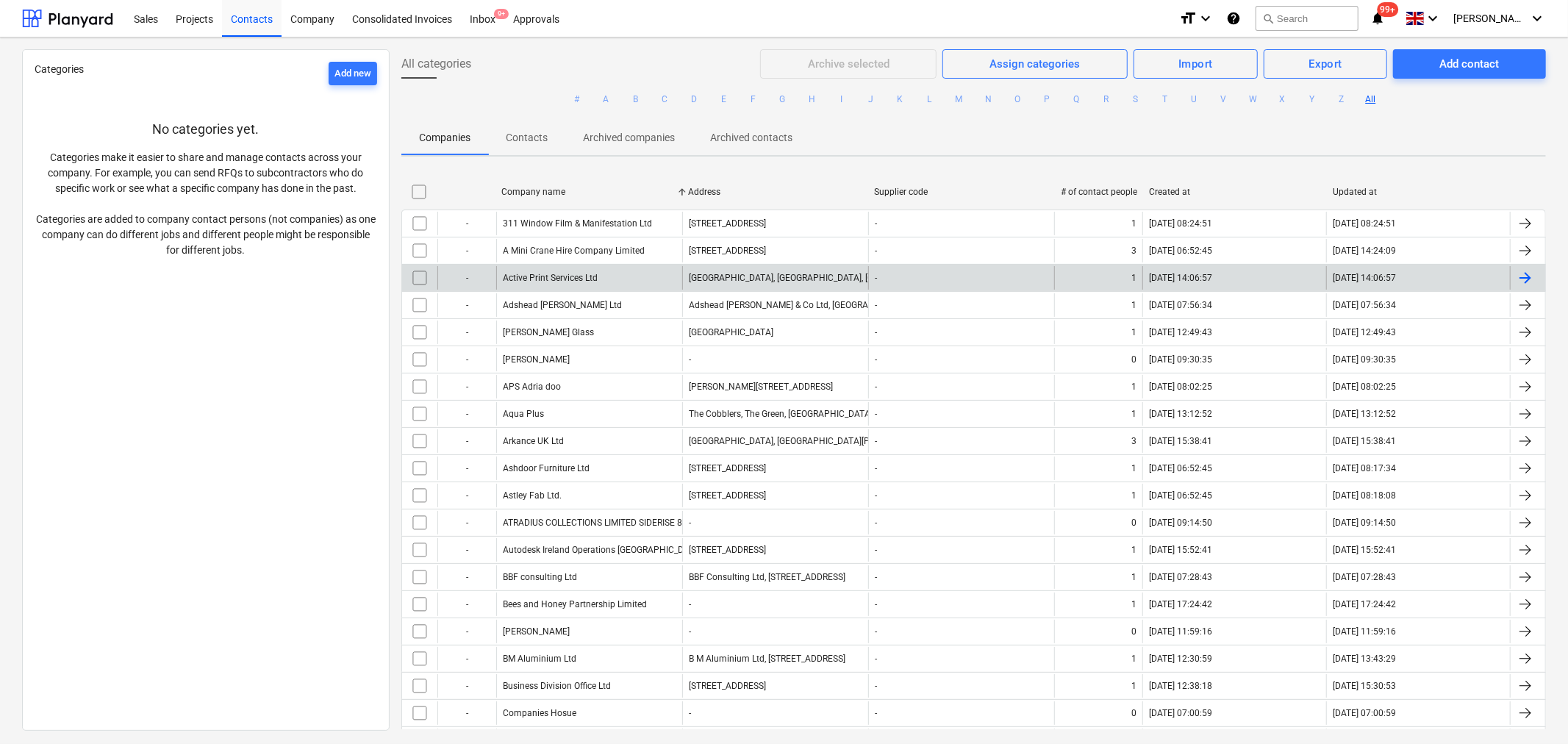
checkbox input "false"
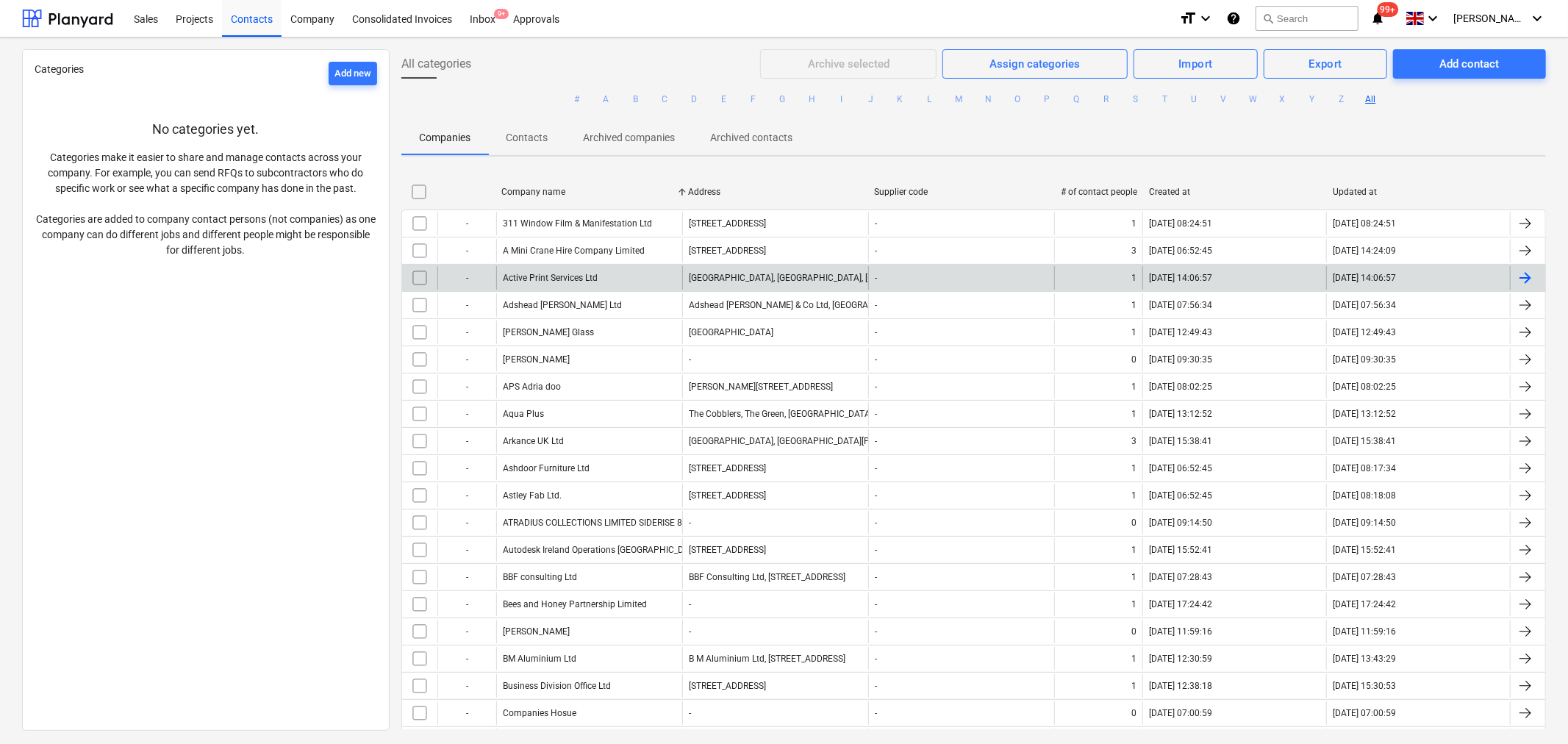
checkbox input "false"
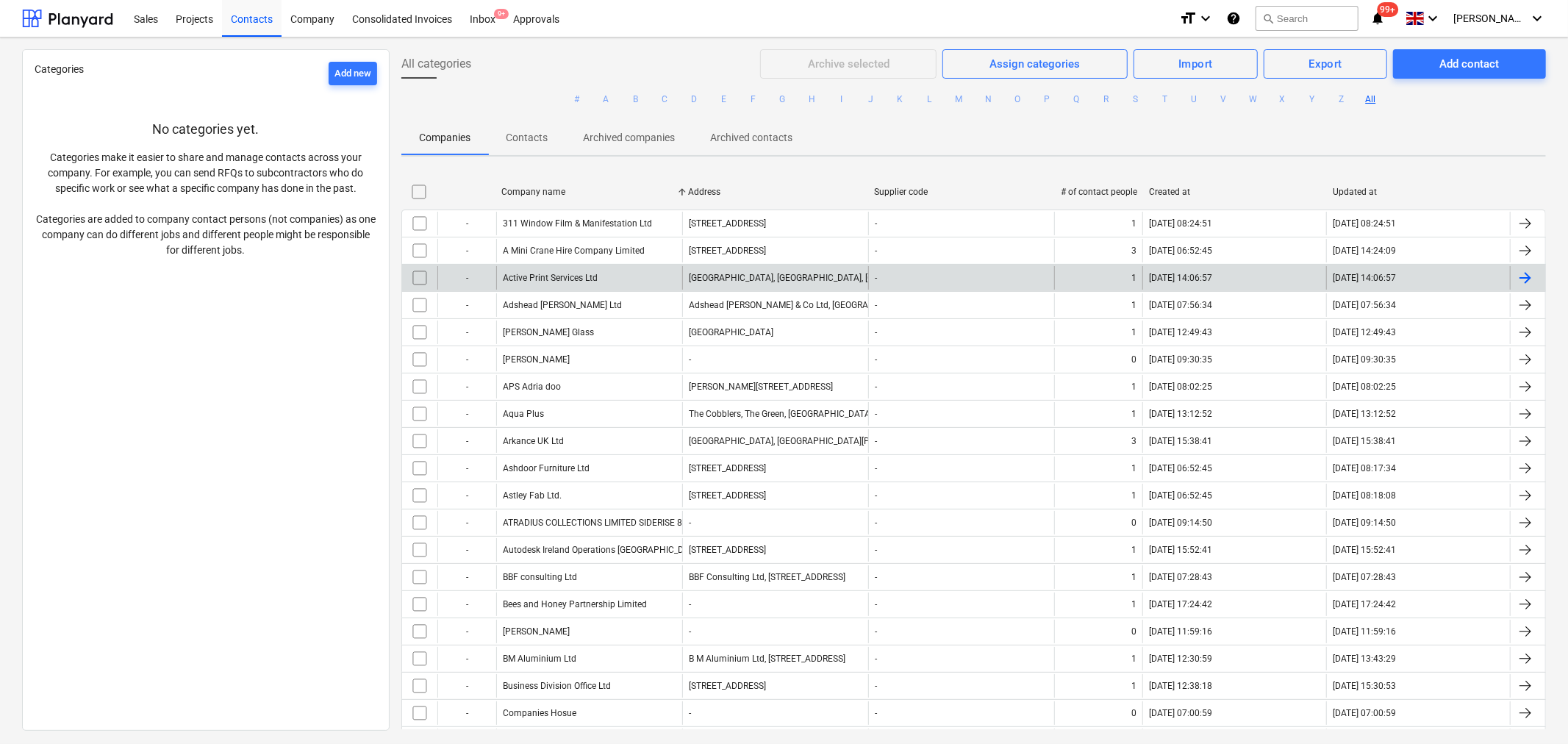
checkbox input "false"
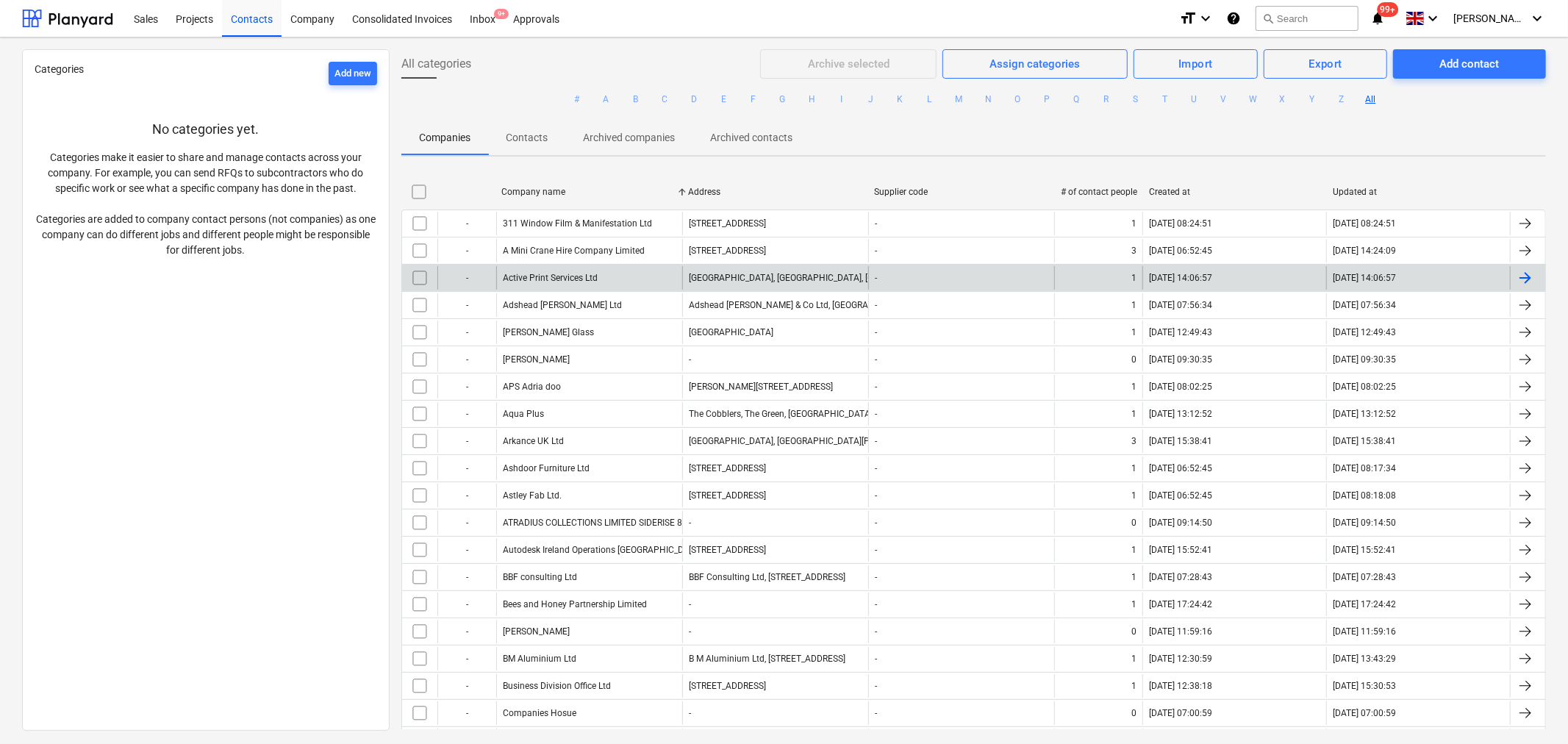
checkbox input "false"
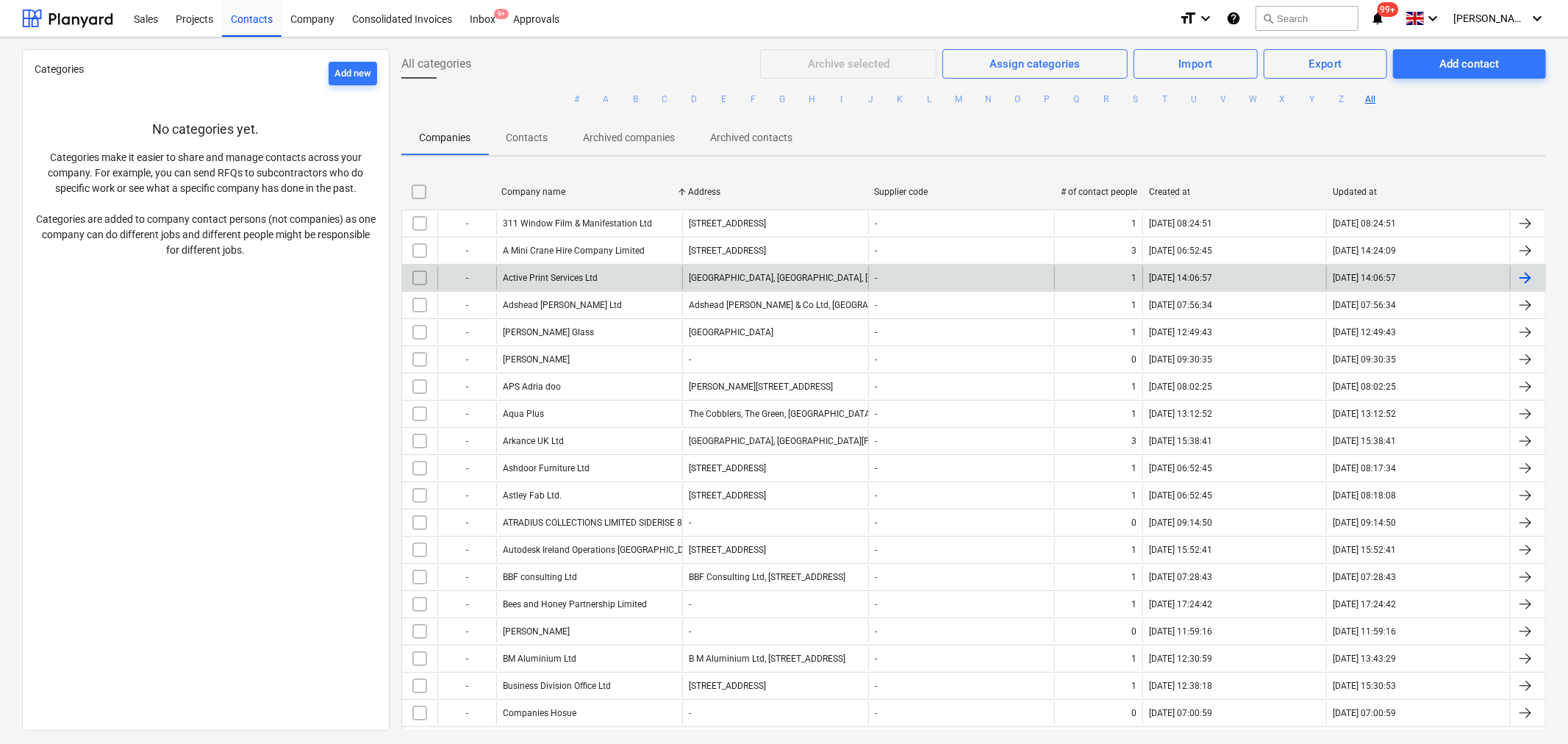
checkbox input "false"
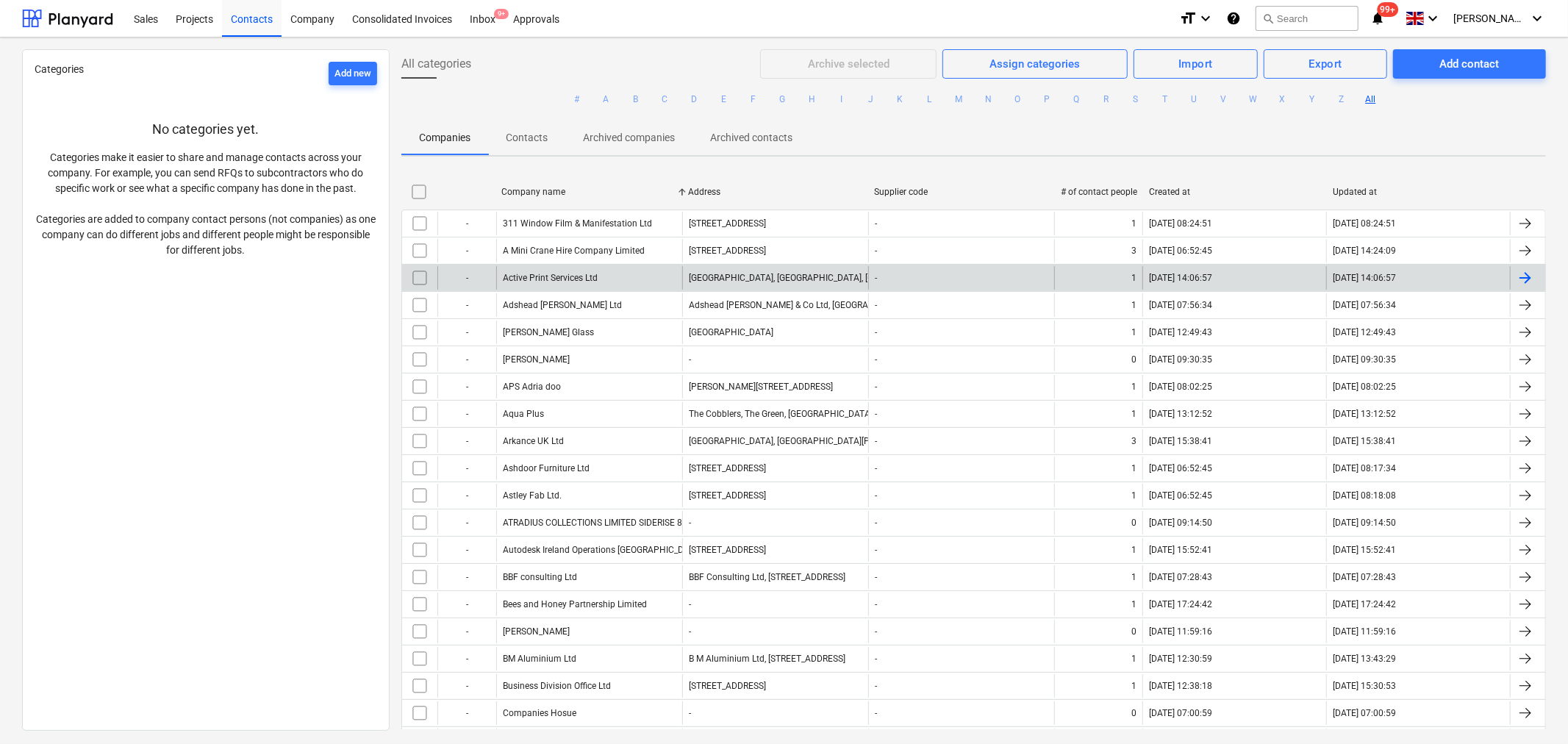
checkbox input "false"
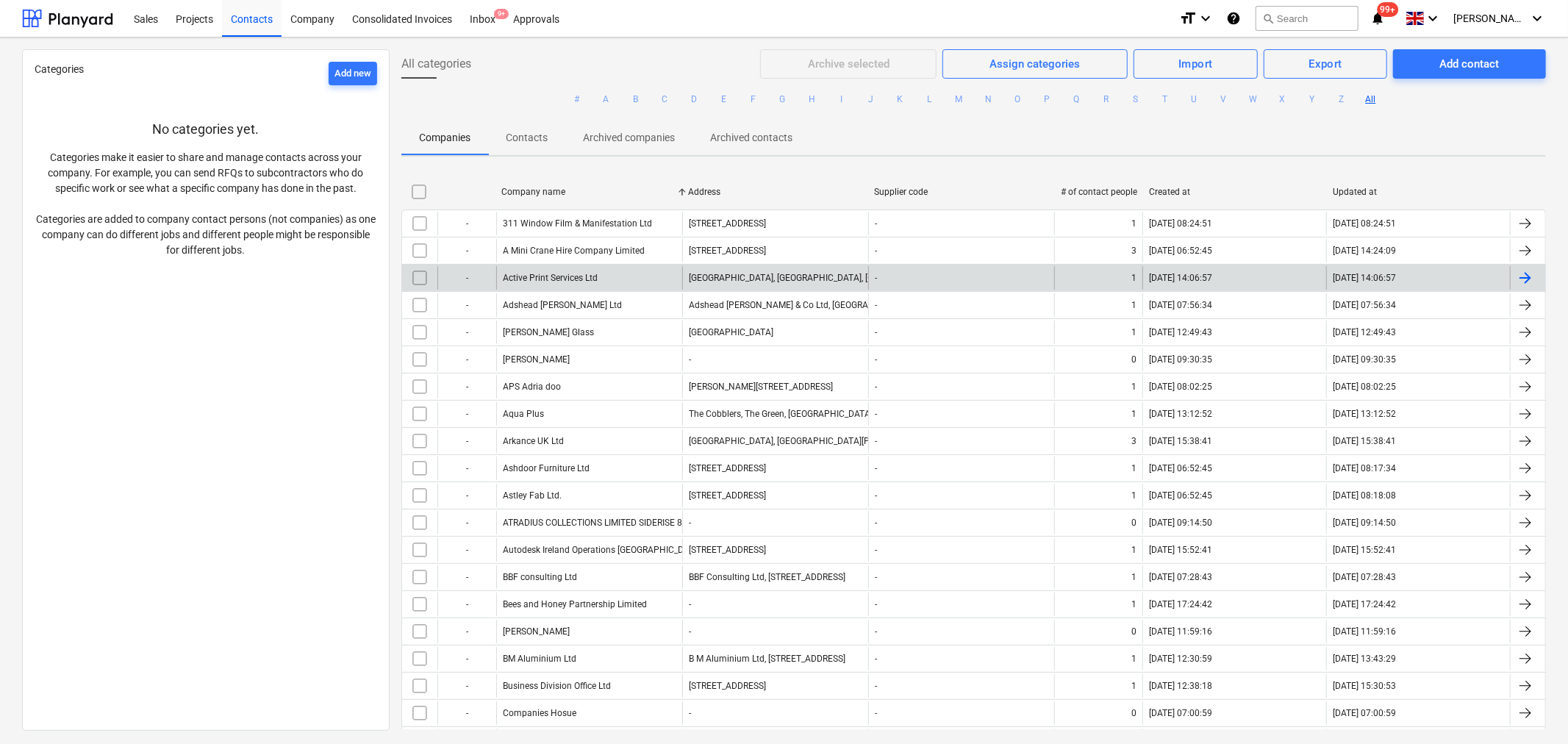
checkbox input "false"
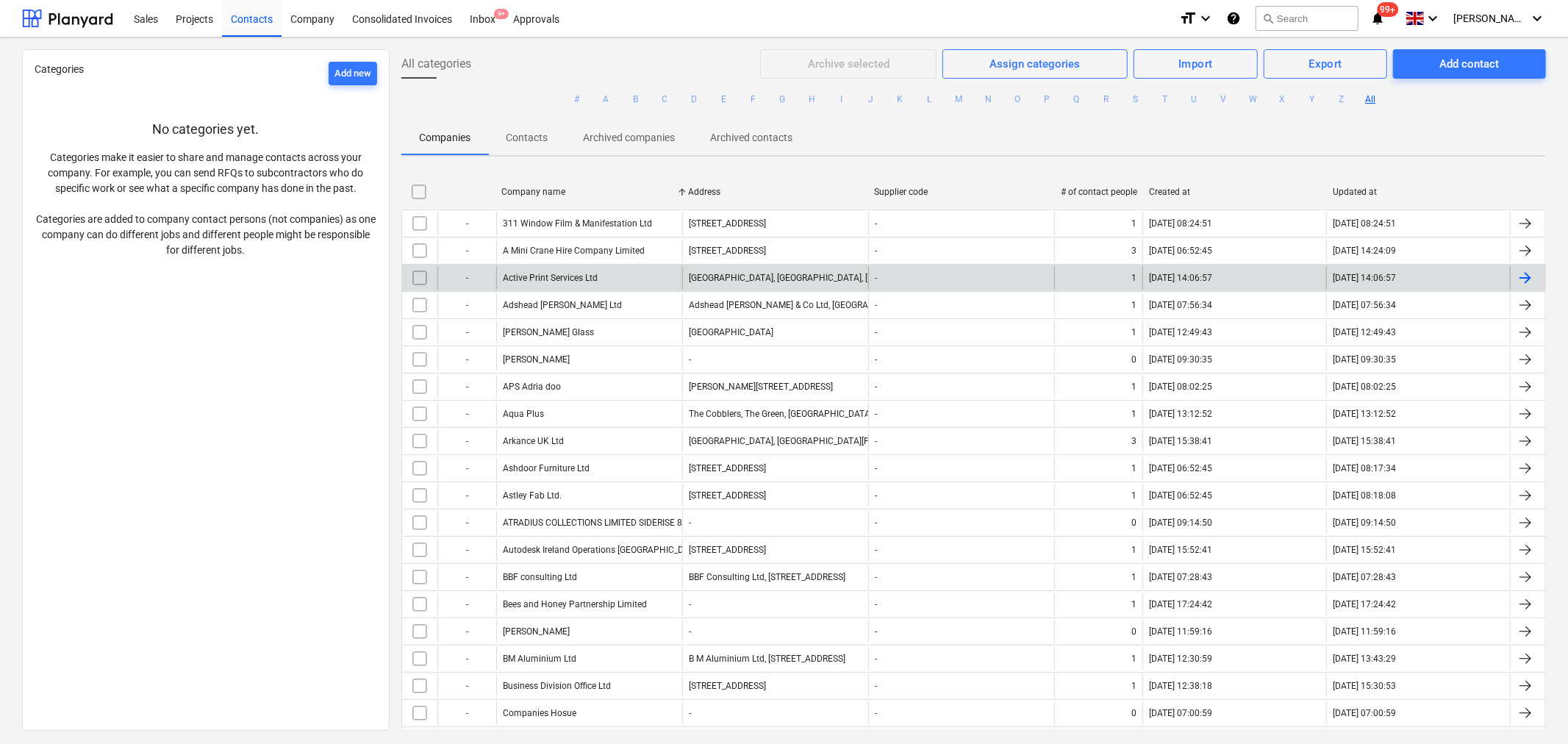
checkbox input "false"
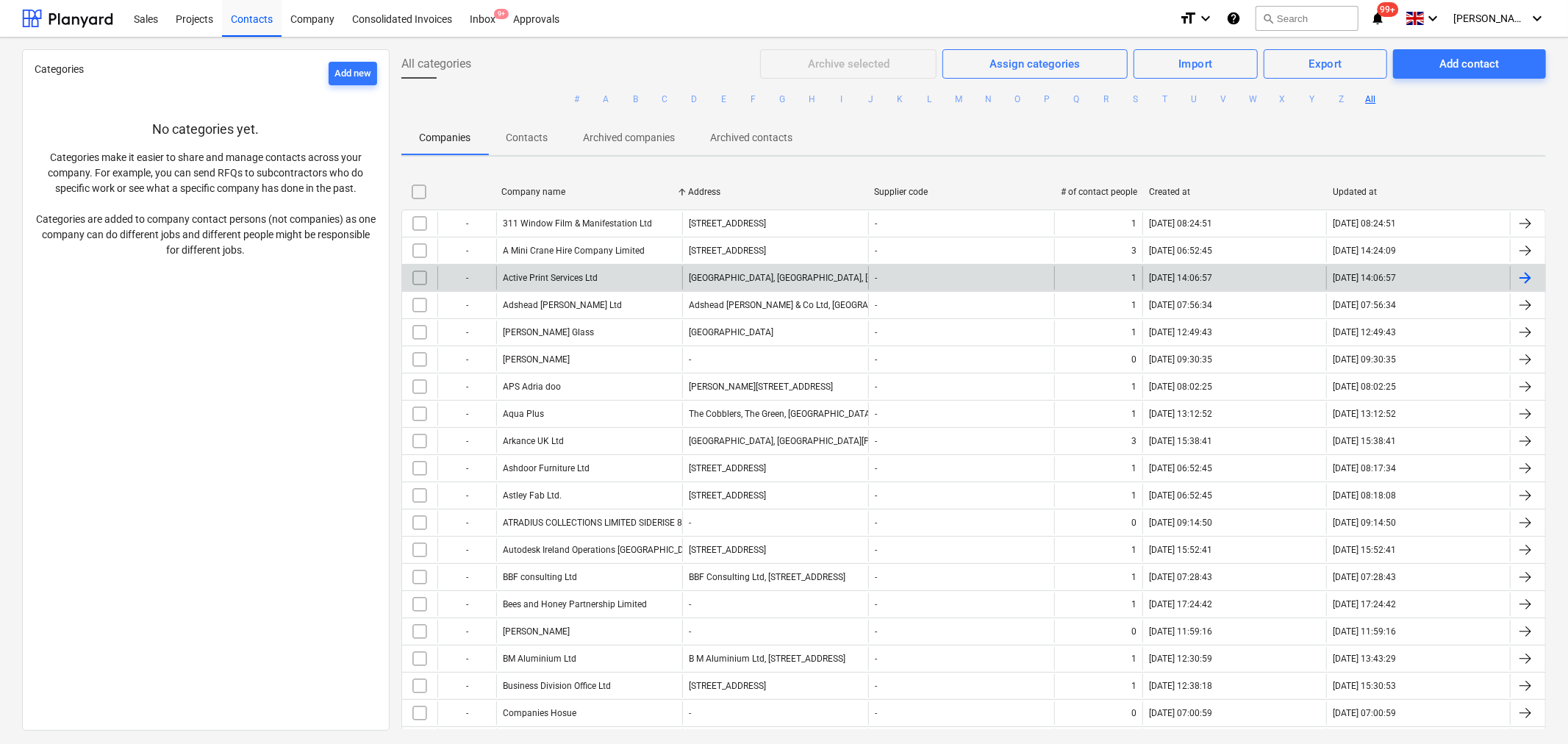
checkbox input "false"
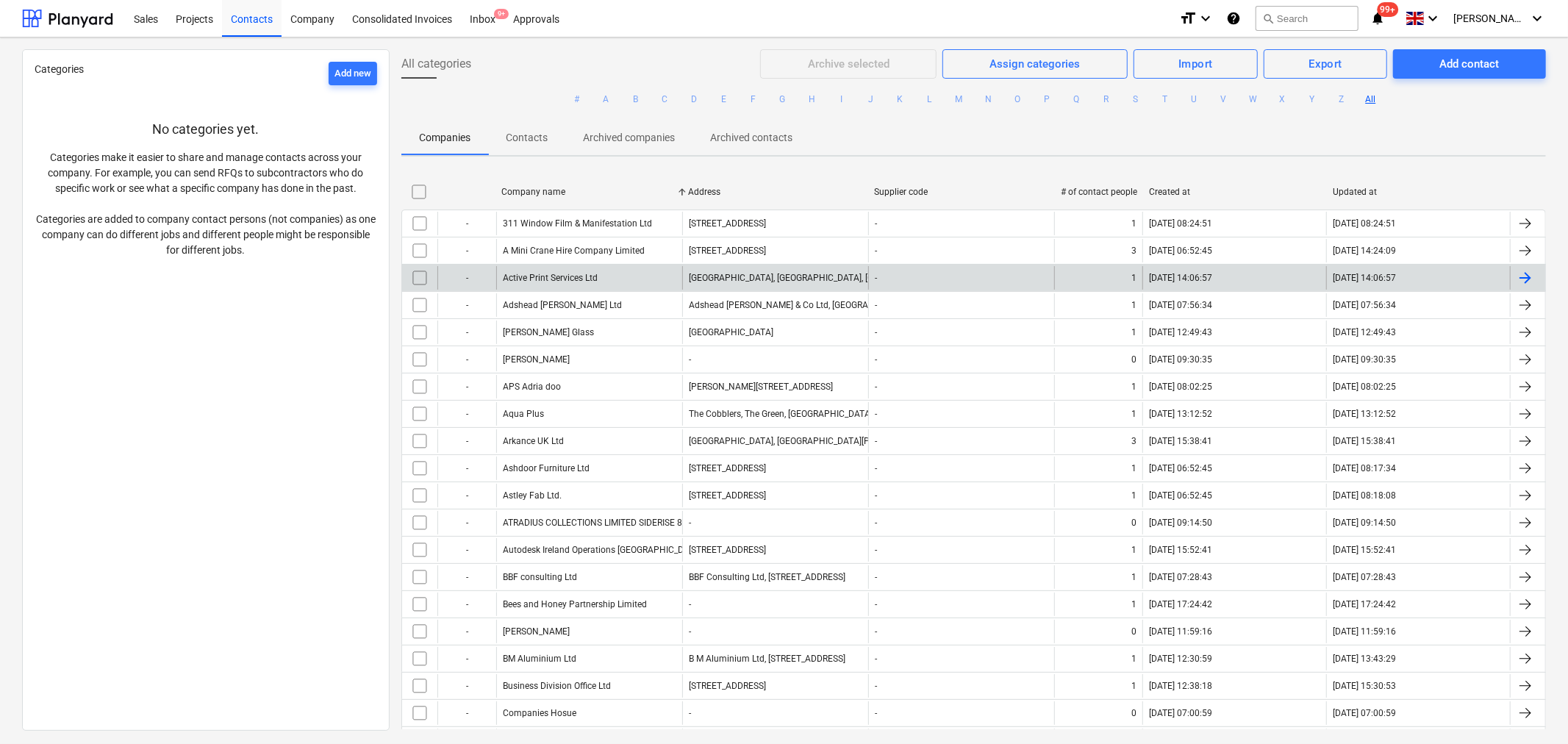
checkbox input "false"
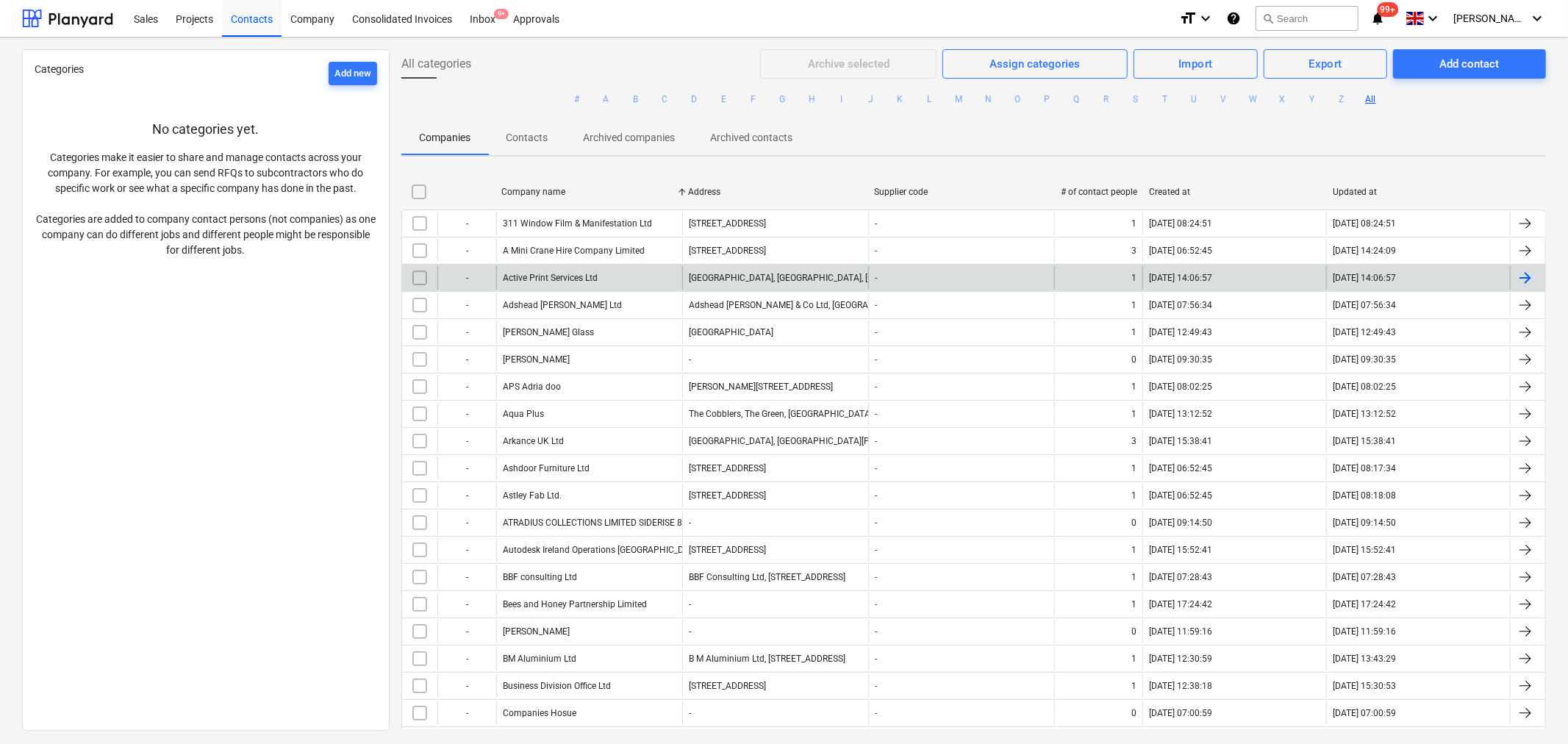
checkbox input "false"
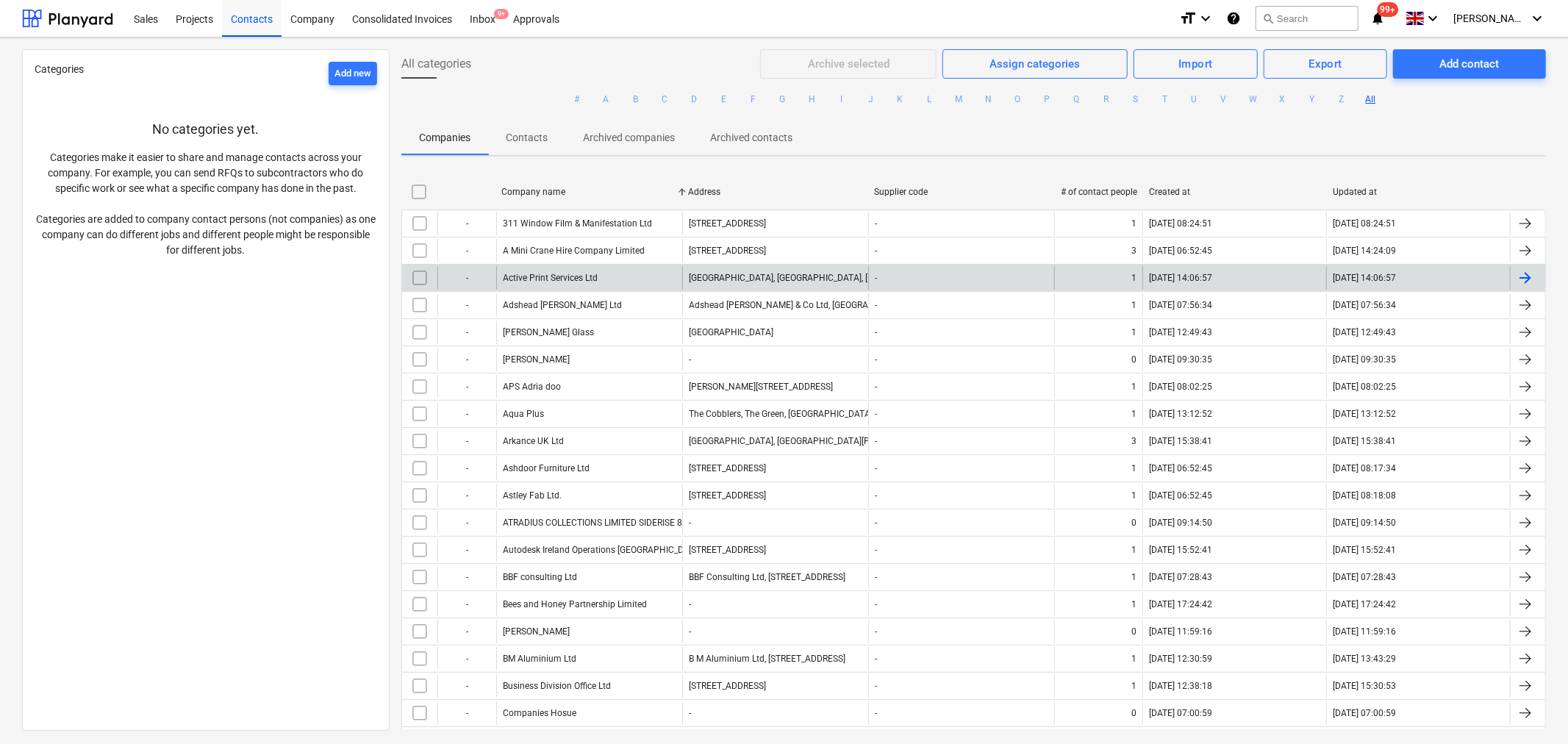
checkbox input "false"
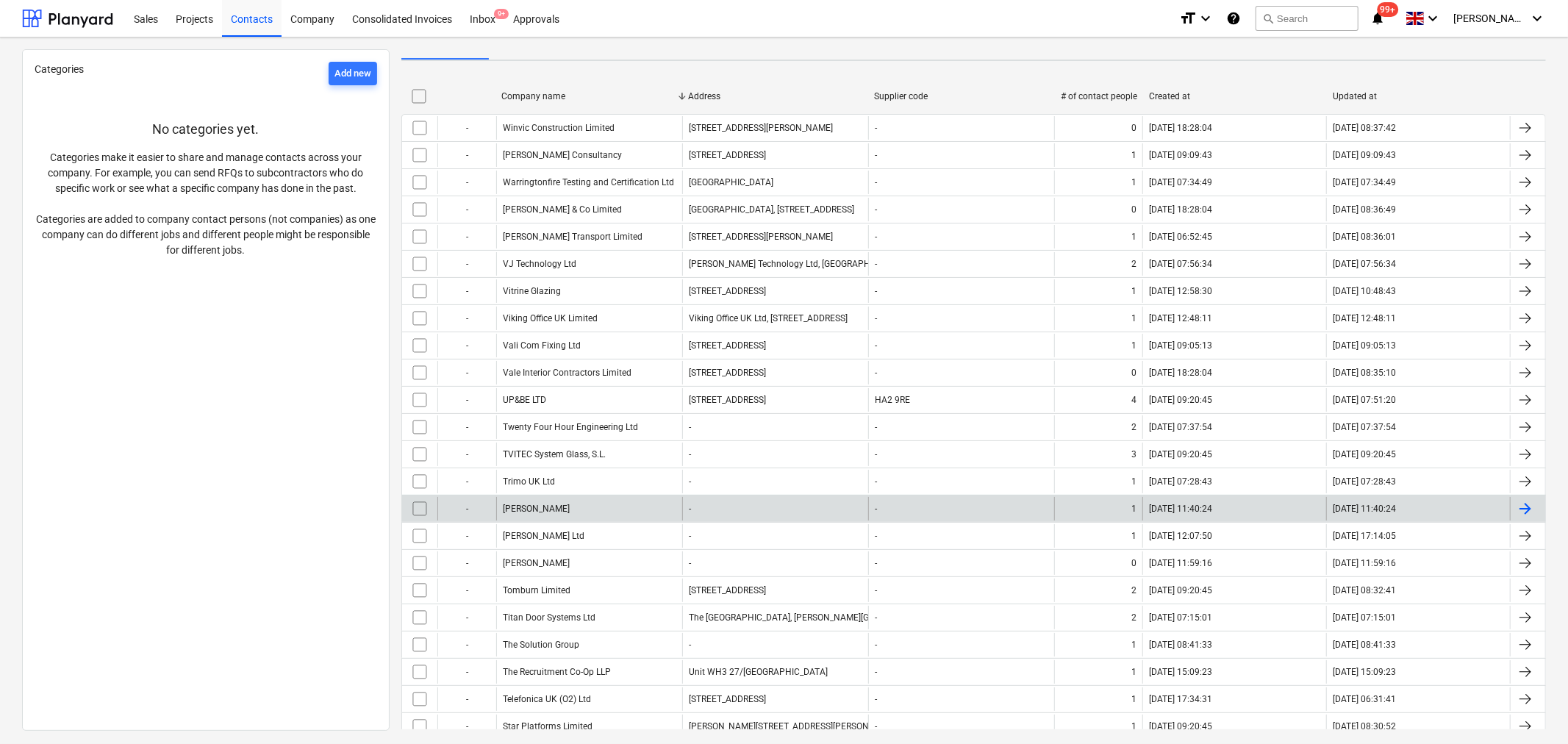
scroll to position [82, 0]
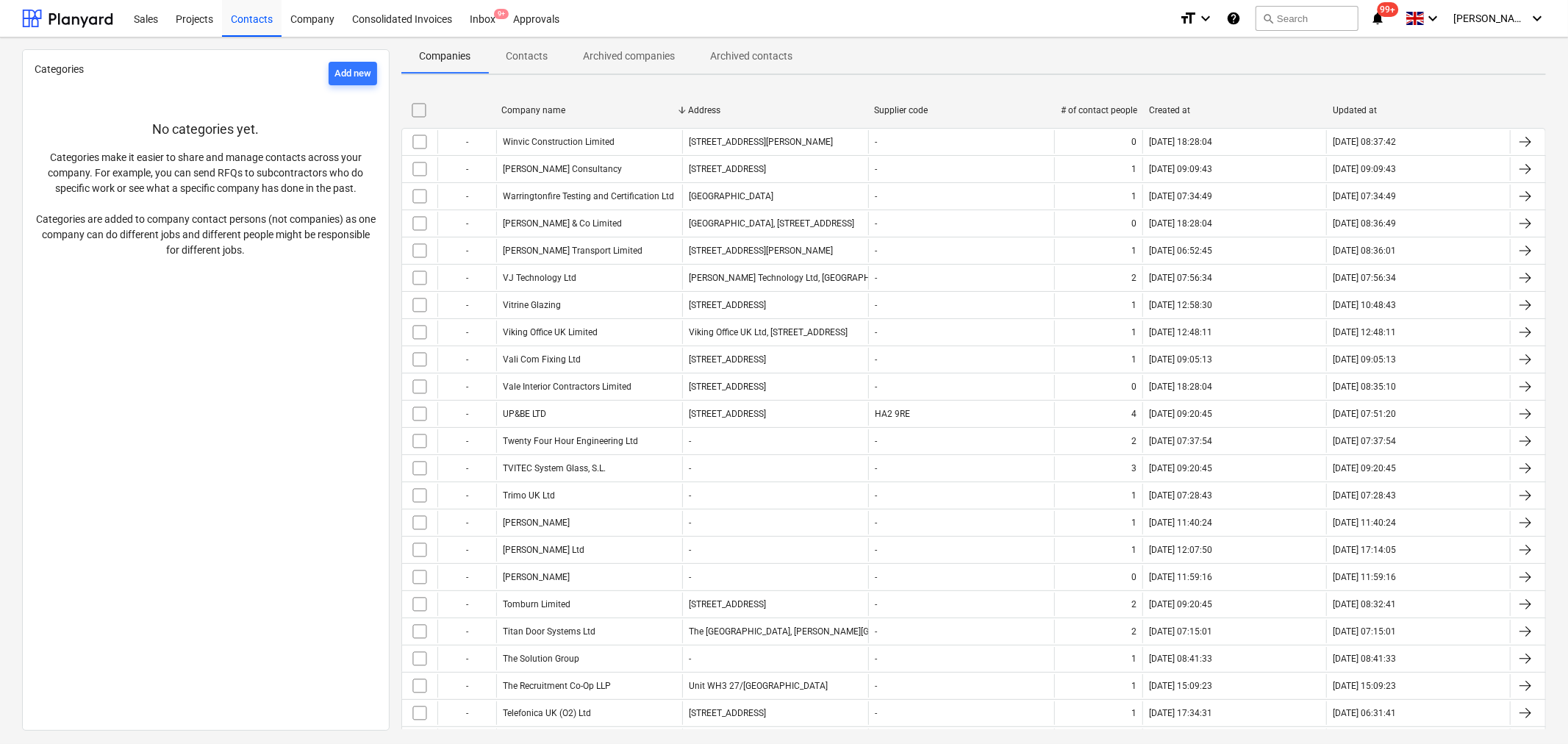
click at [552, 111] on div "Company name" at bounding box center [588, 110] width 175 height 10
checkbox input "false"
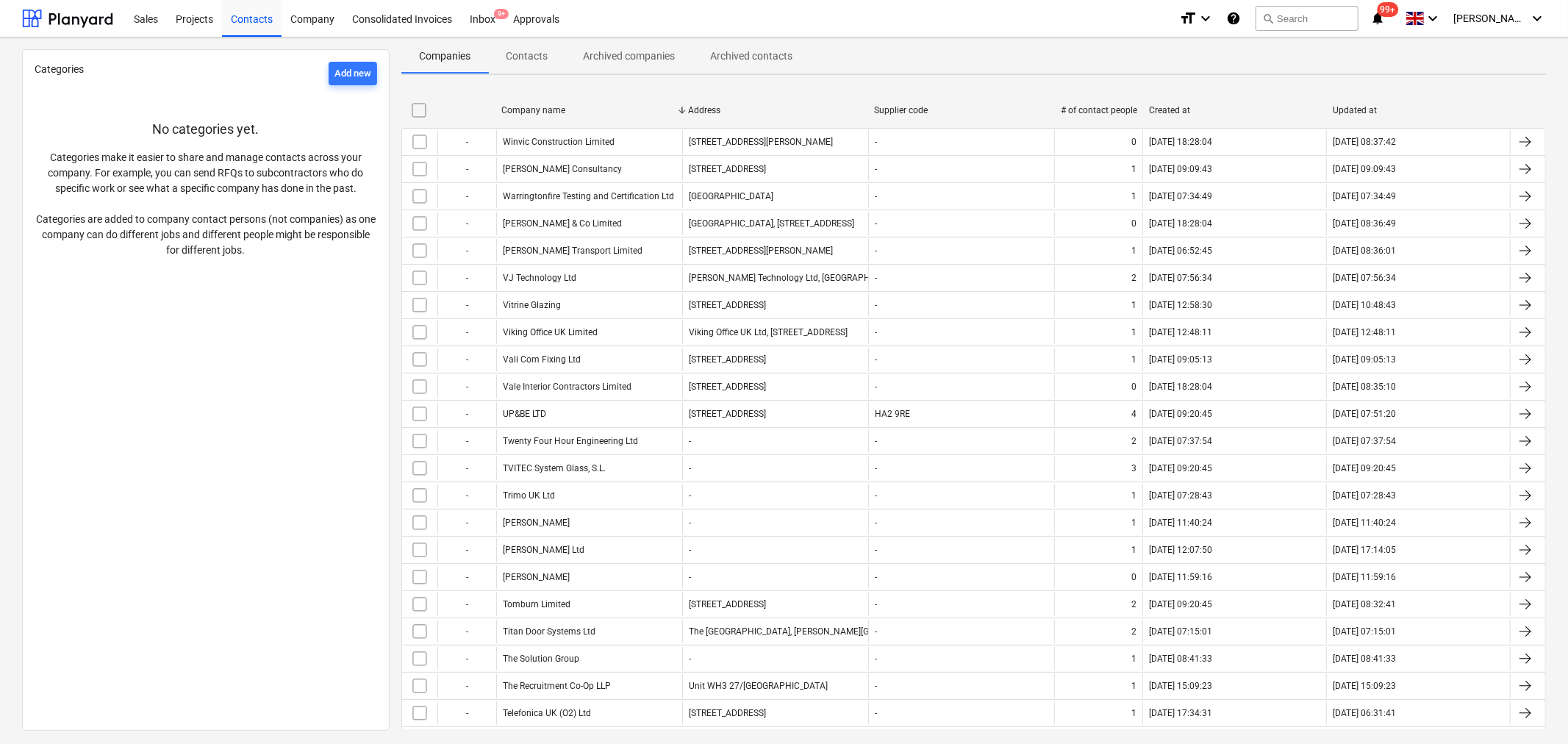
checkbox input "false"
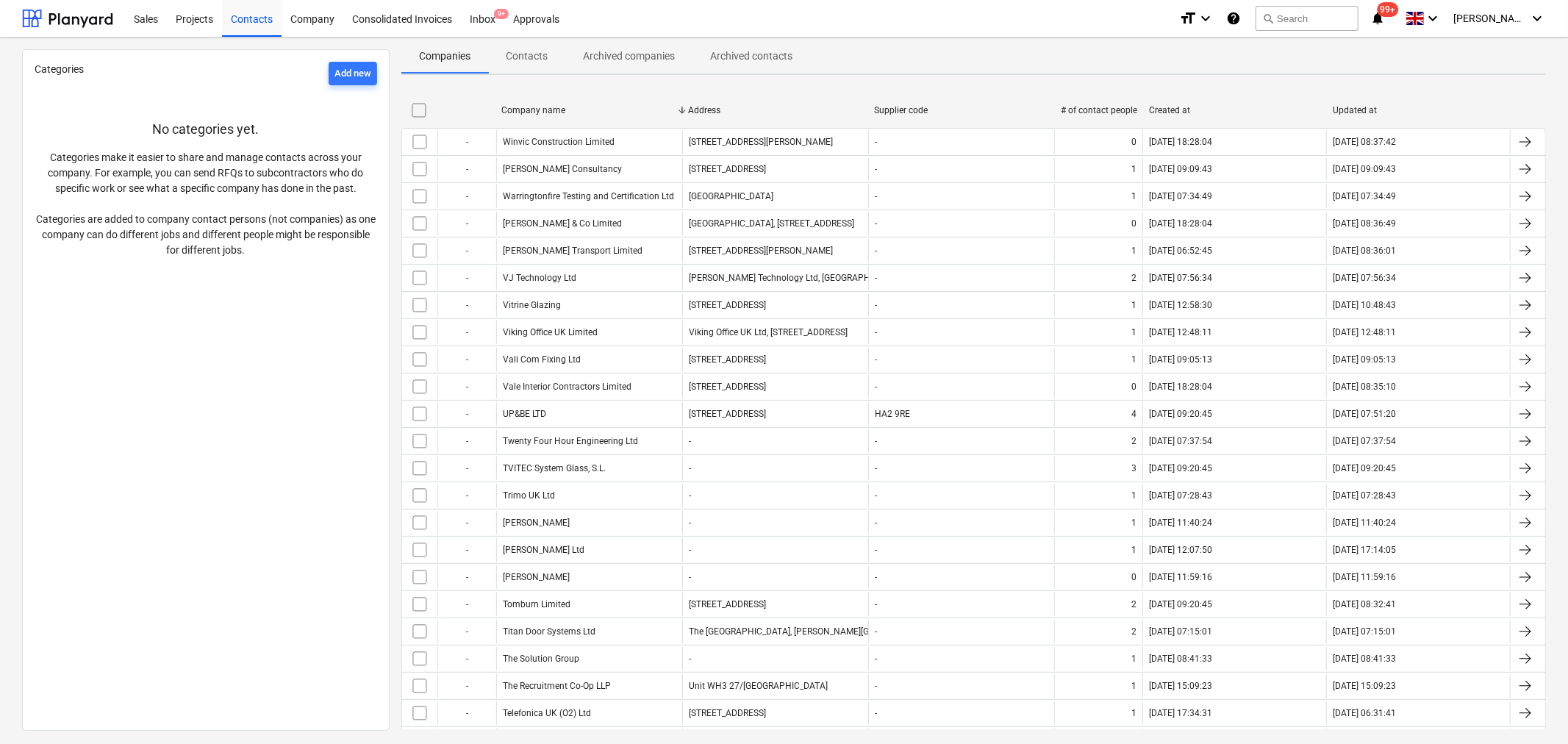
checkbox input "false"
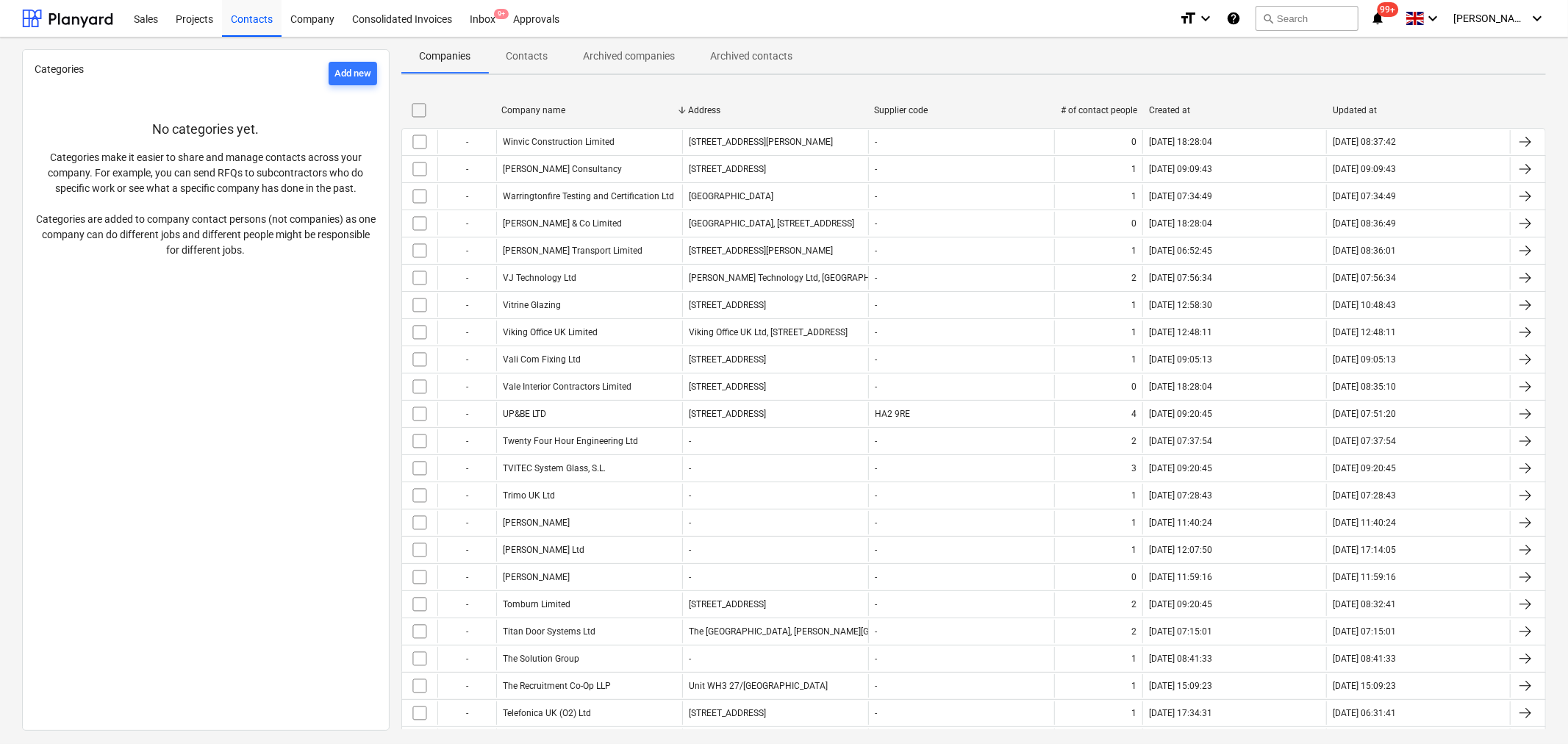
checkbox input "false"
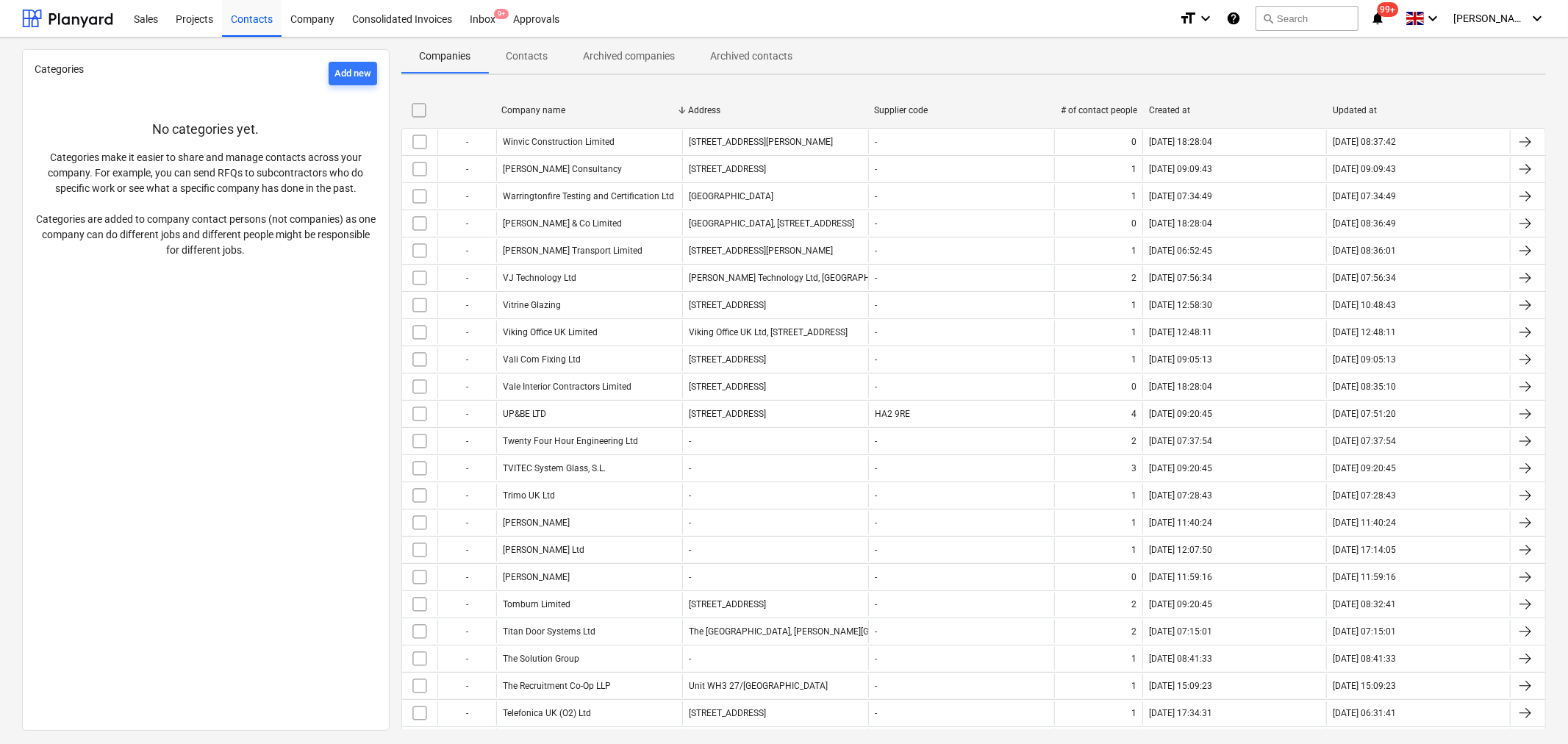
checkbox input "false"
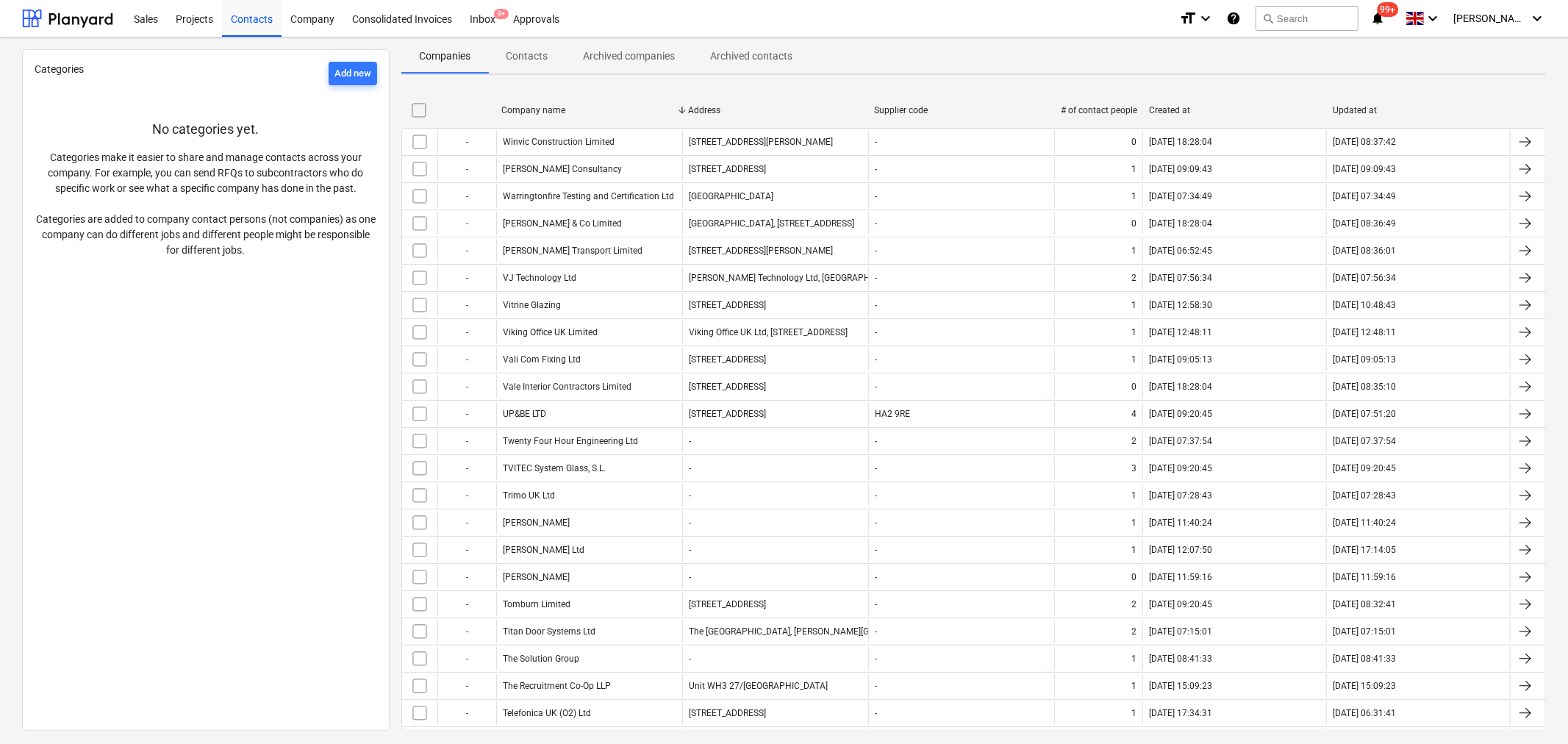
checkbox input "false"
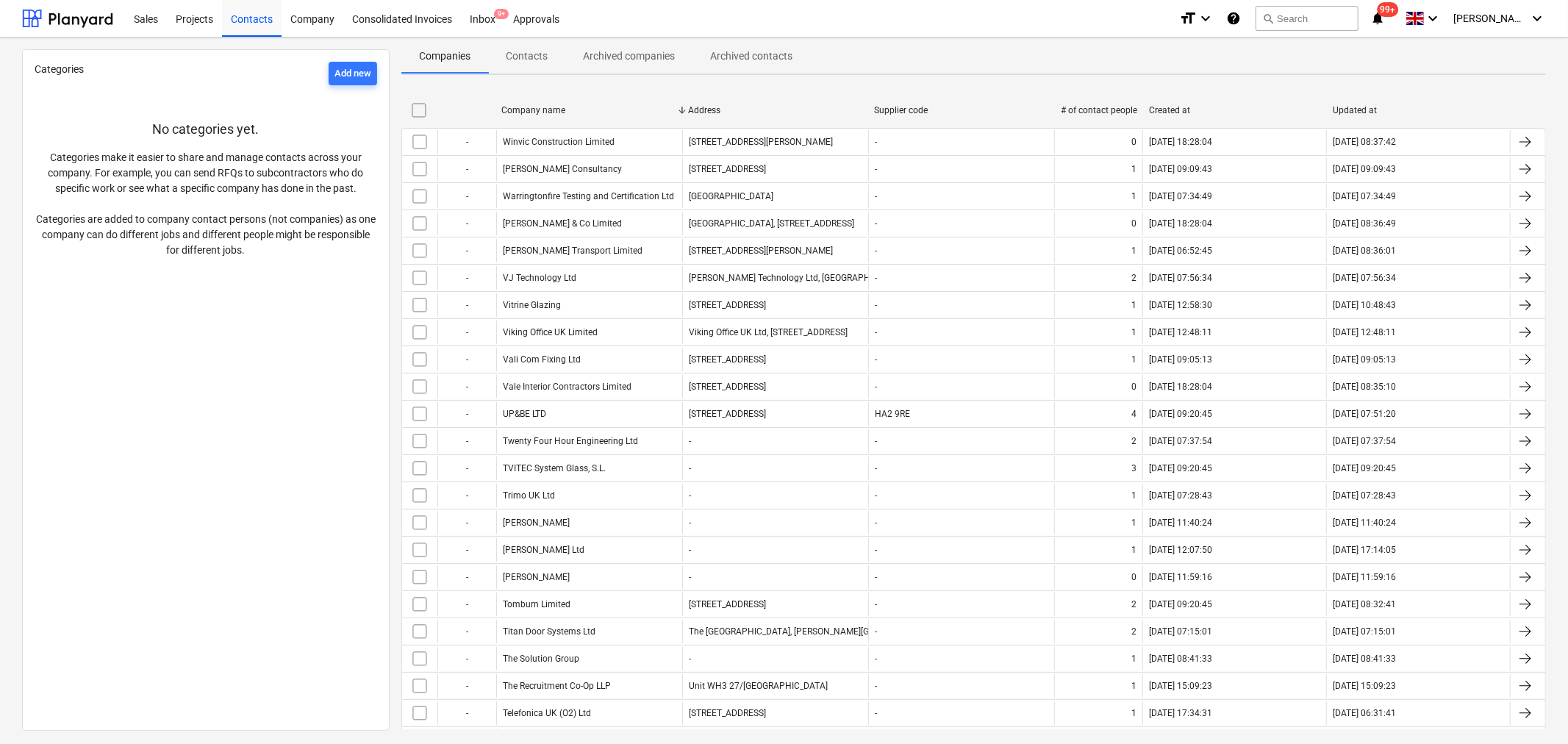
checkbox input "false"
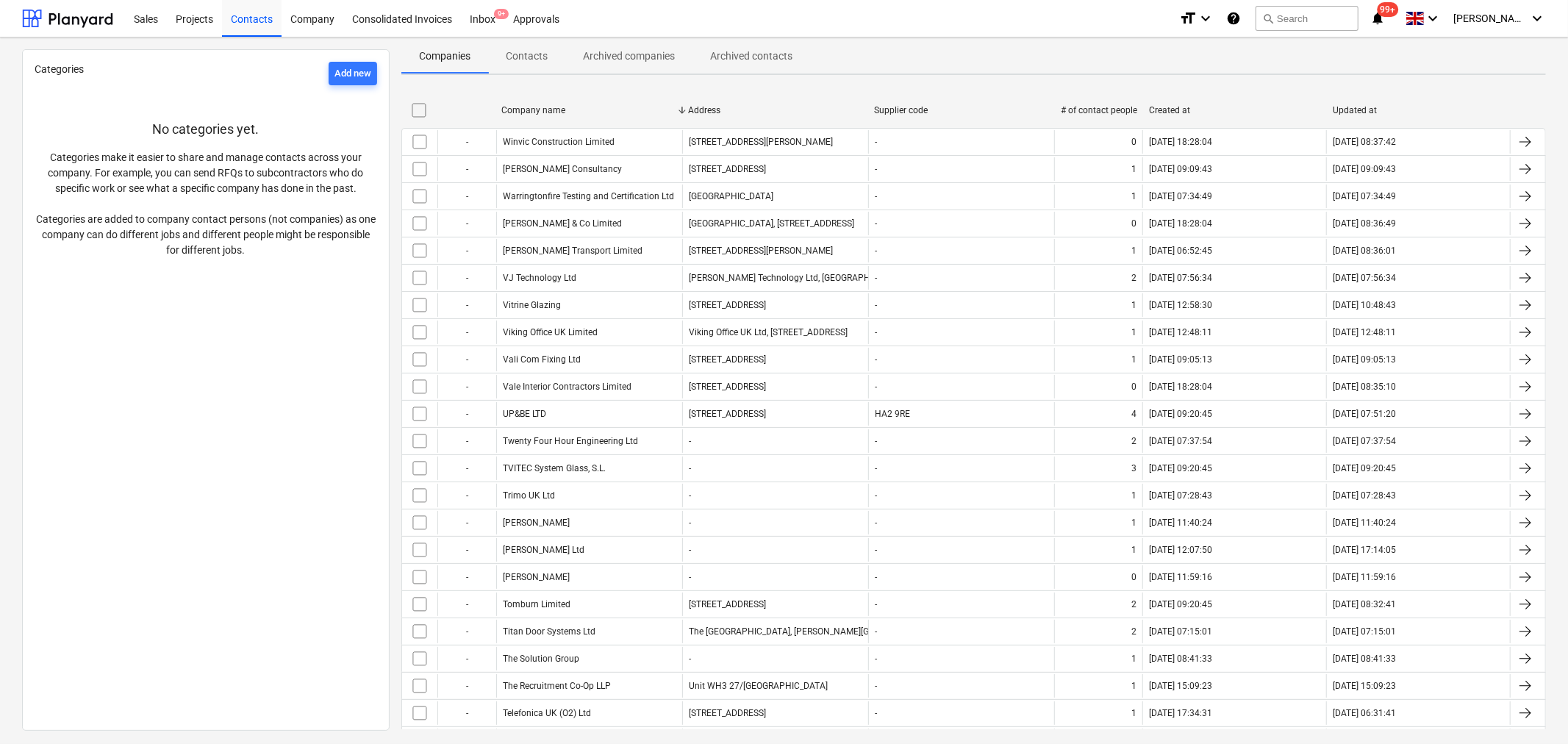
checkbox input "false"
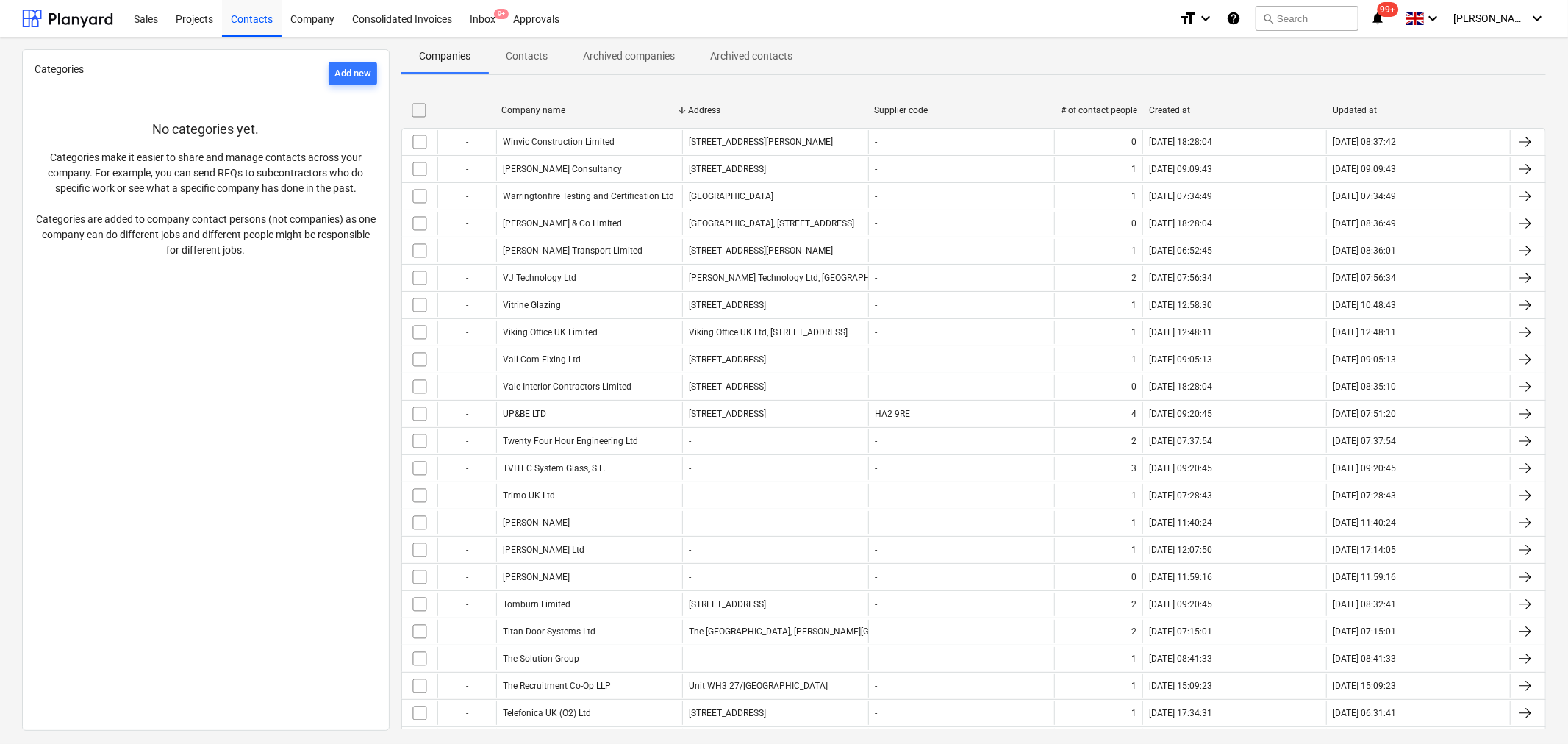
checkbox input "false"
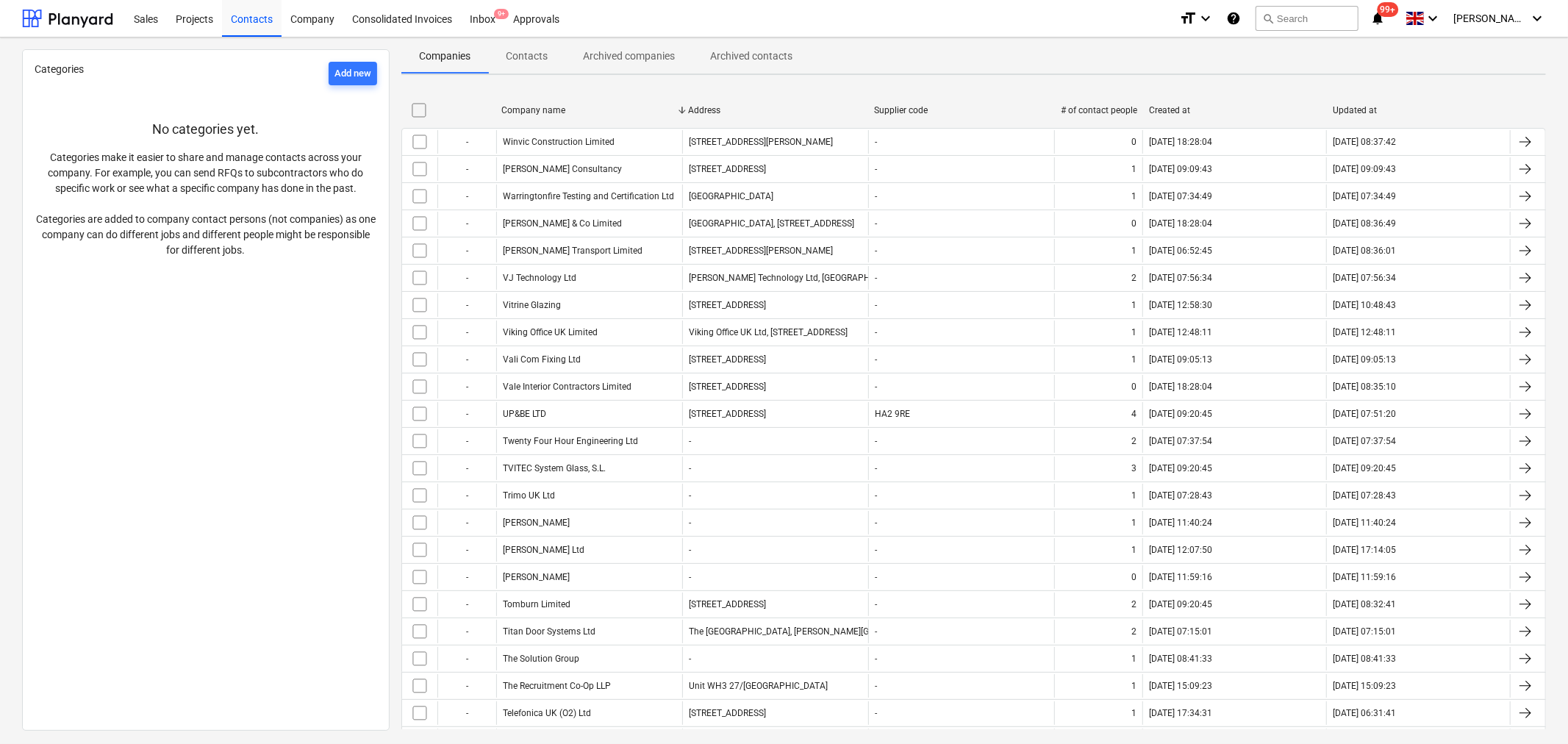
checkbox input "false"
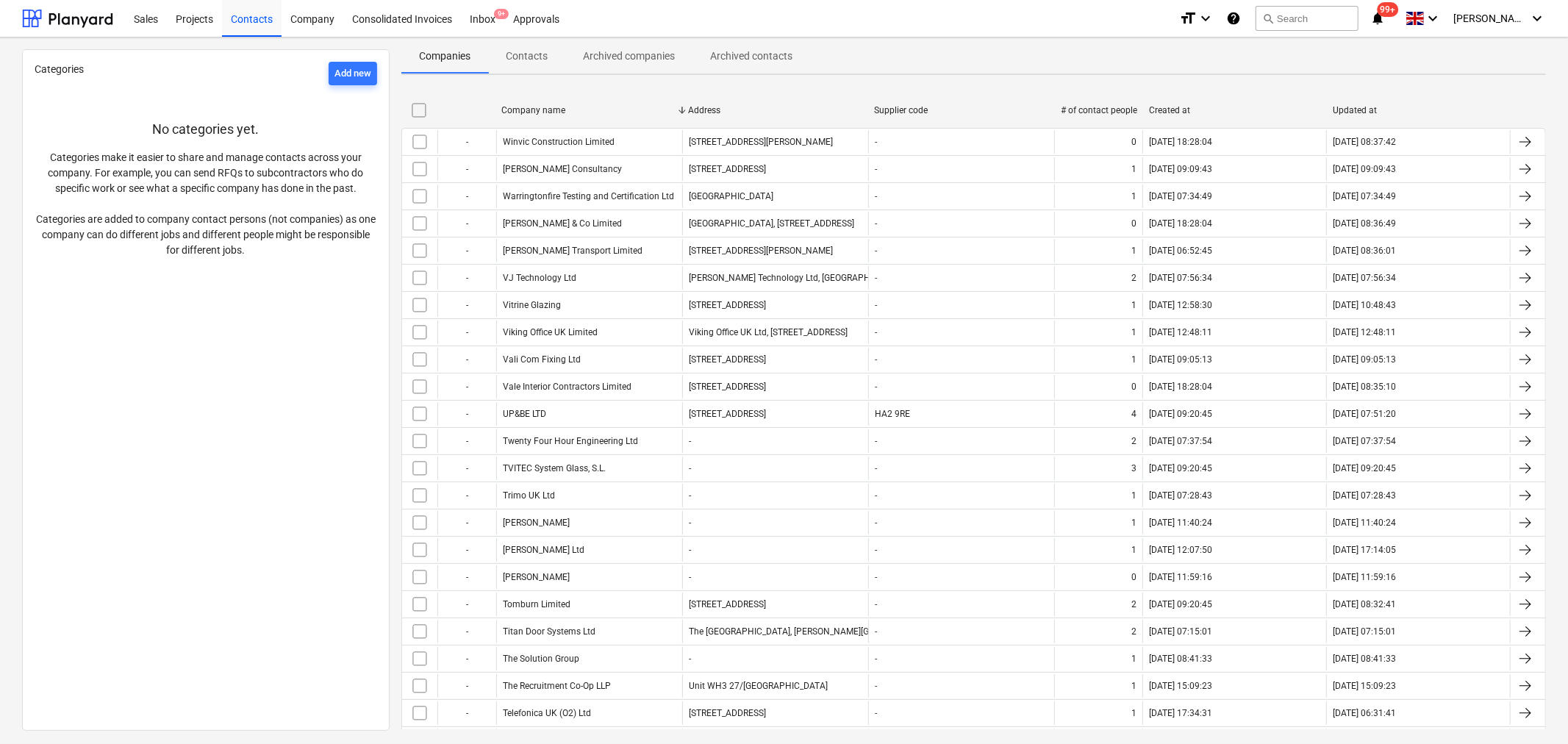
checkbox input "false"
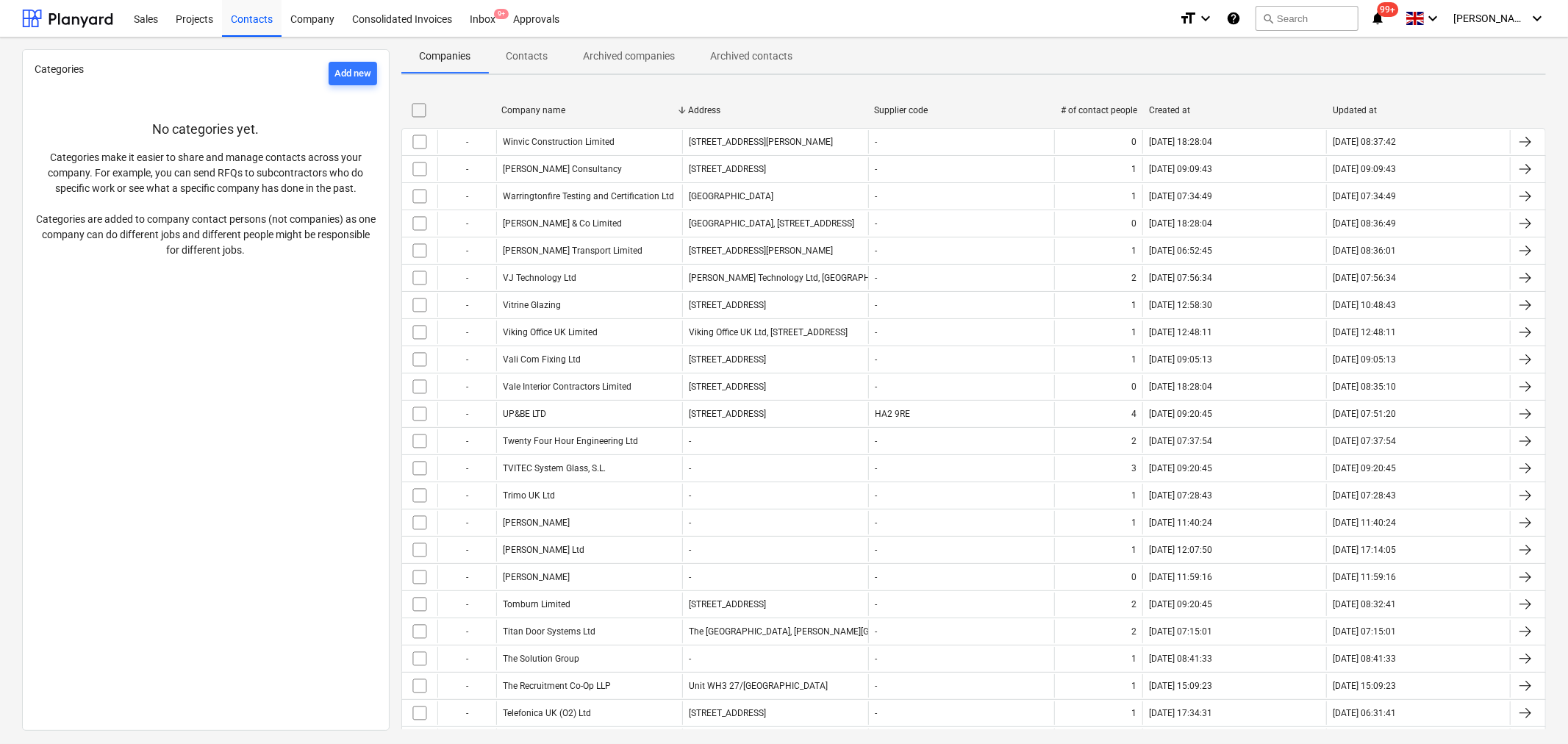
checkbox input "false"
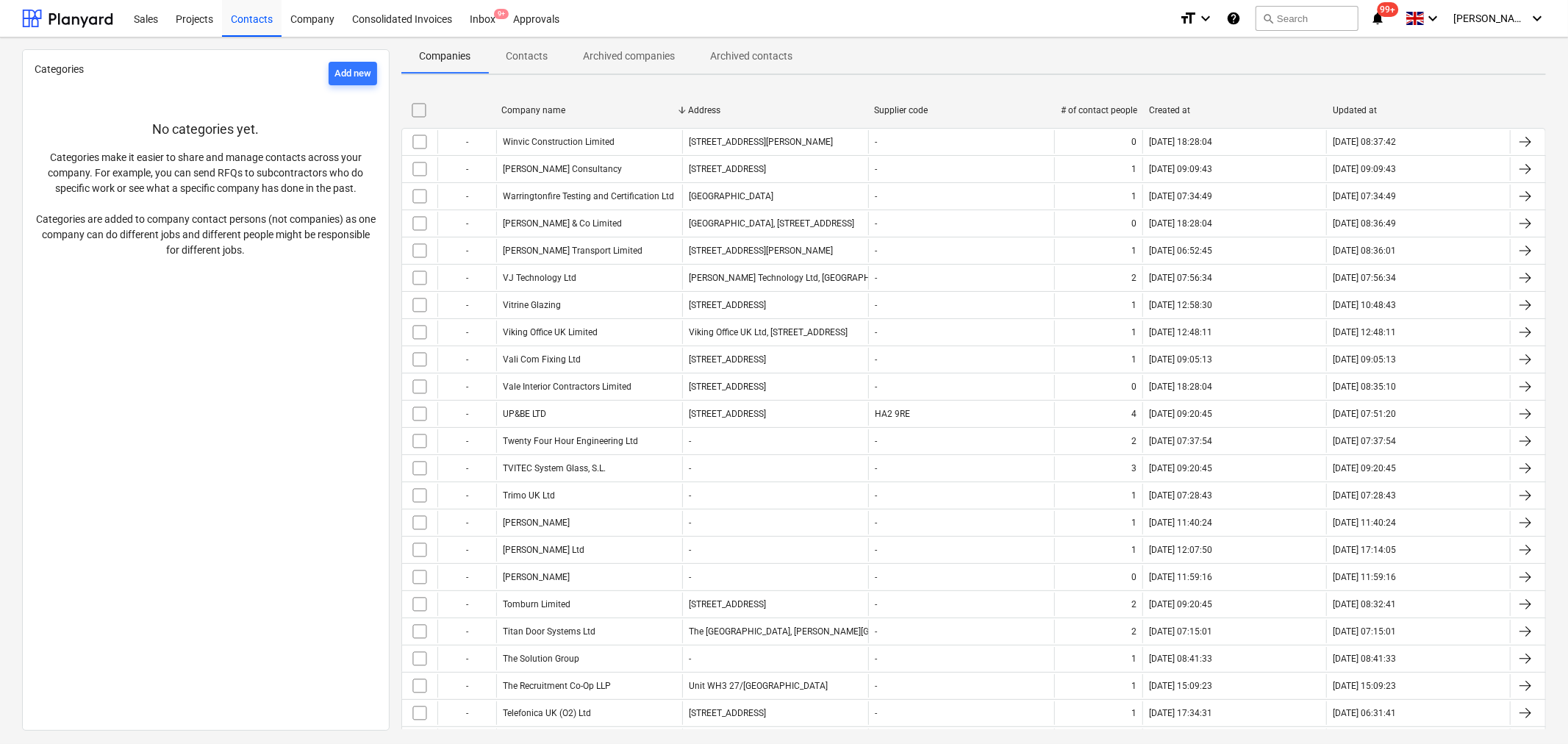
checkbox input "false"
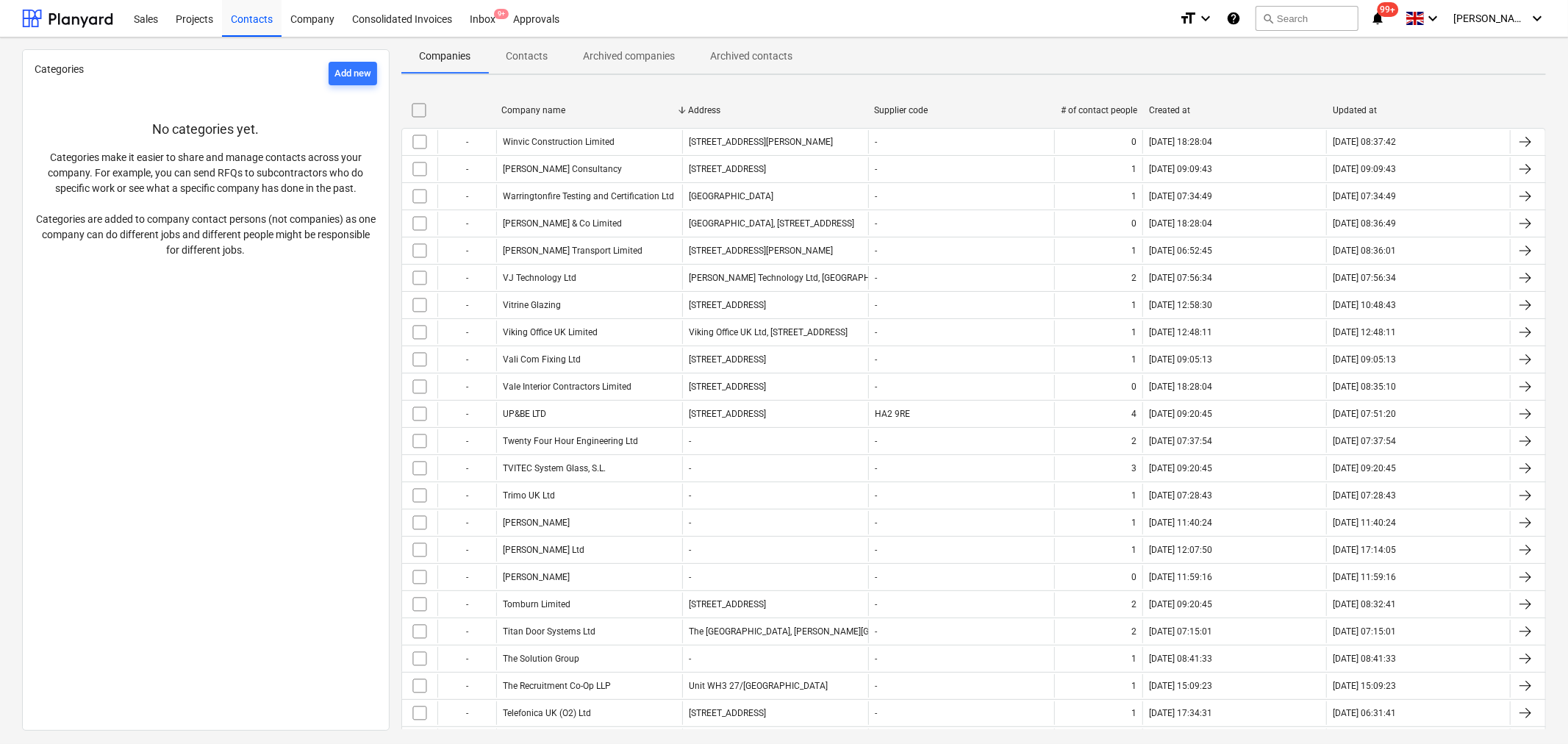
checkbox input "false"
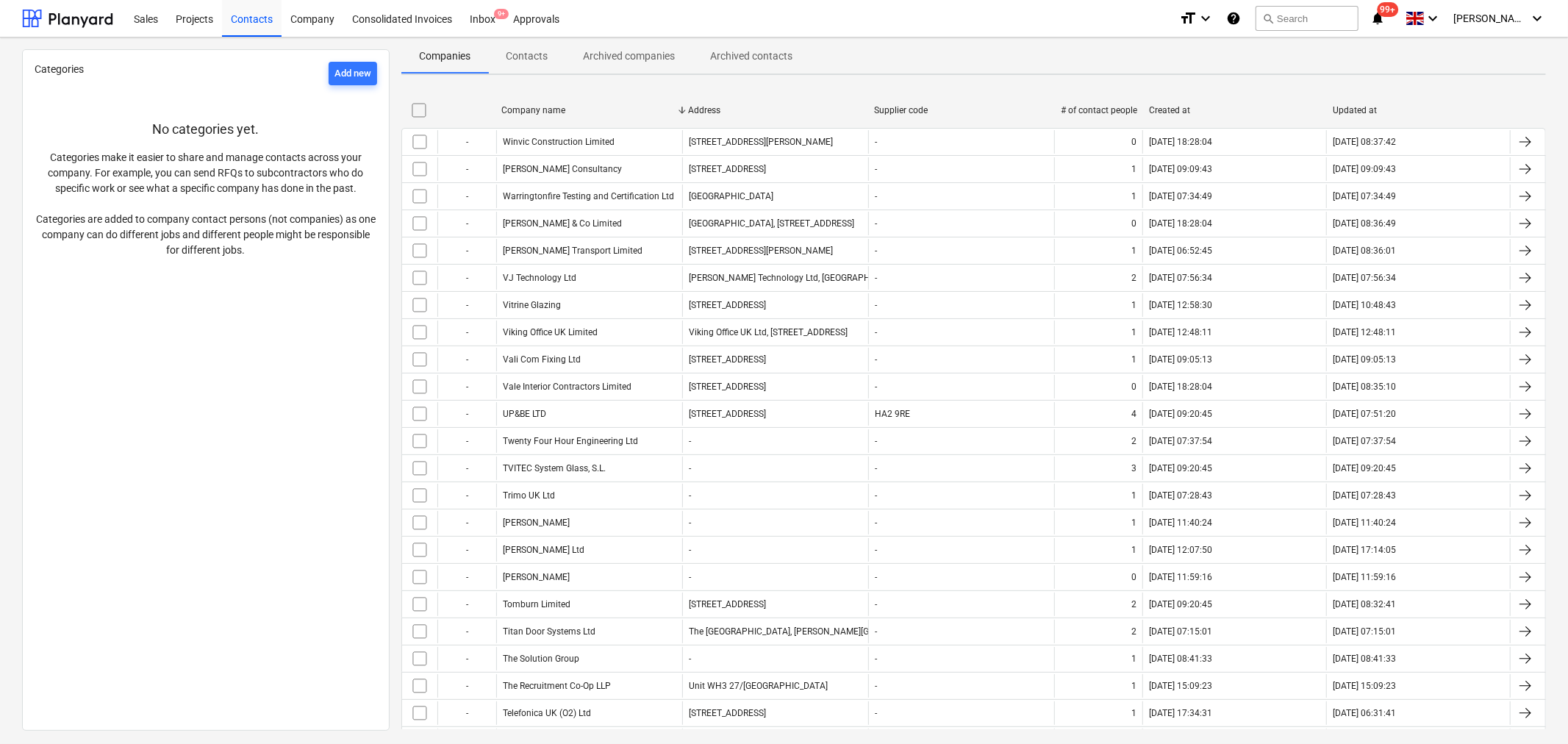
checkbox input "false"
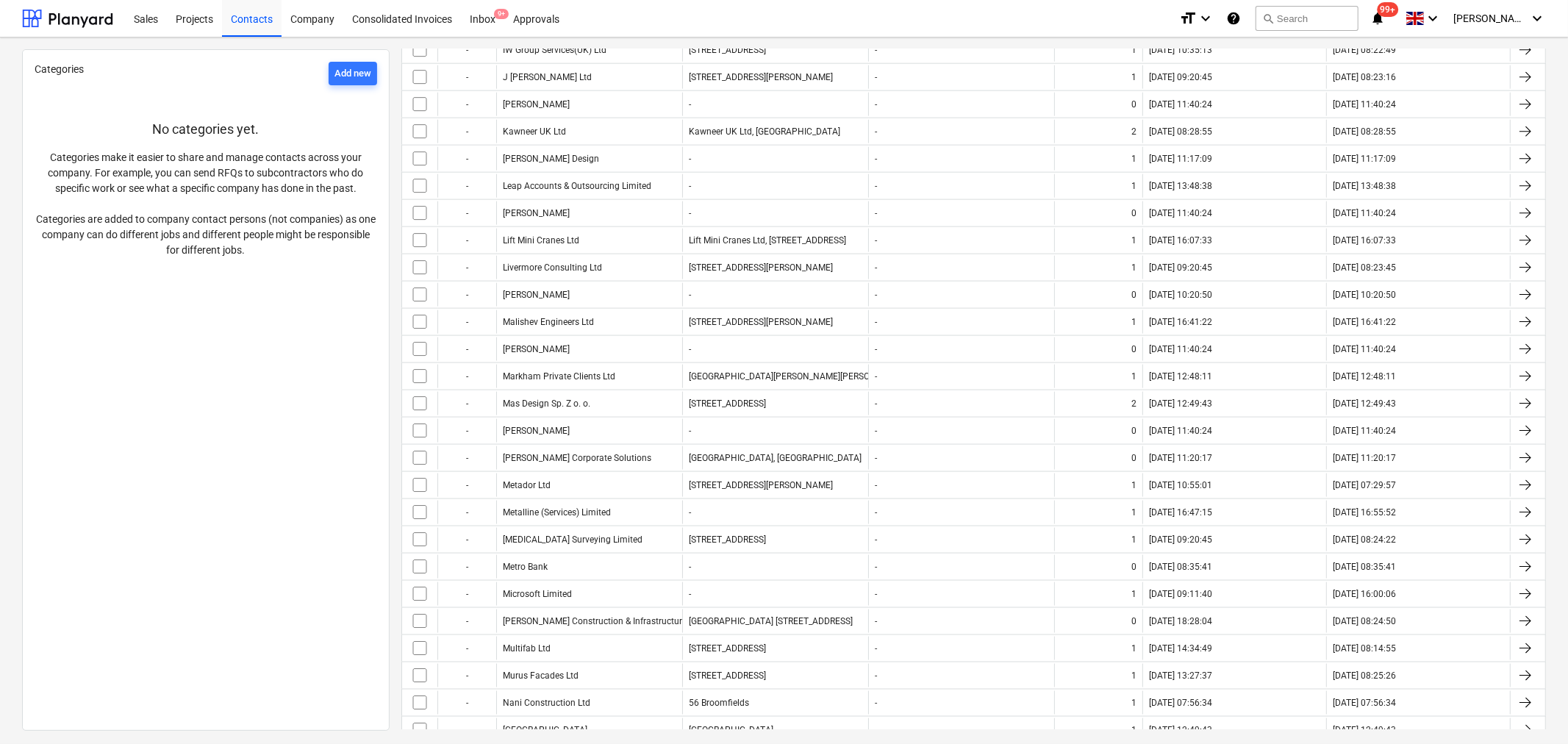
scroll to position [1471, 0]
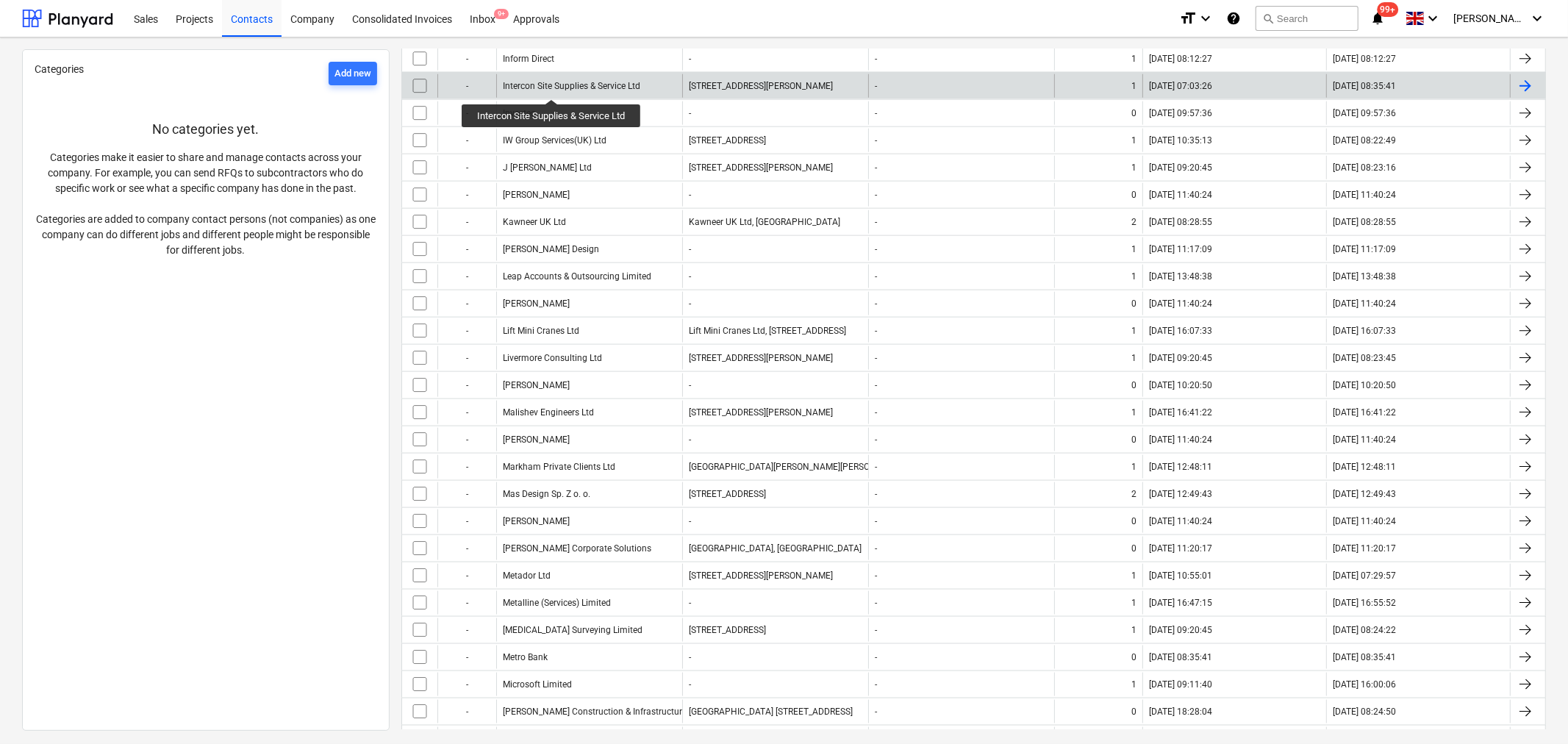
click at [552, 86] on div "Intercon Site Supplies & Service Ltd" at bounding box center [571, 85] width 138 height 10
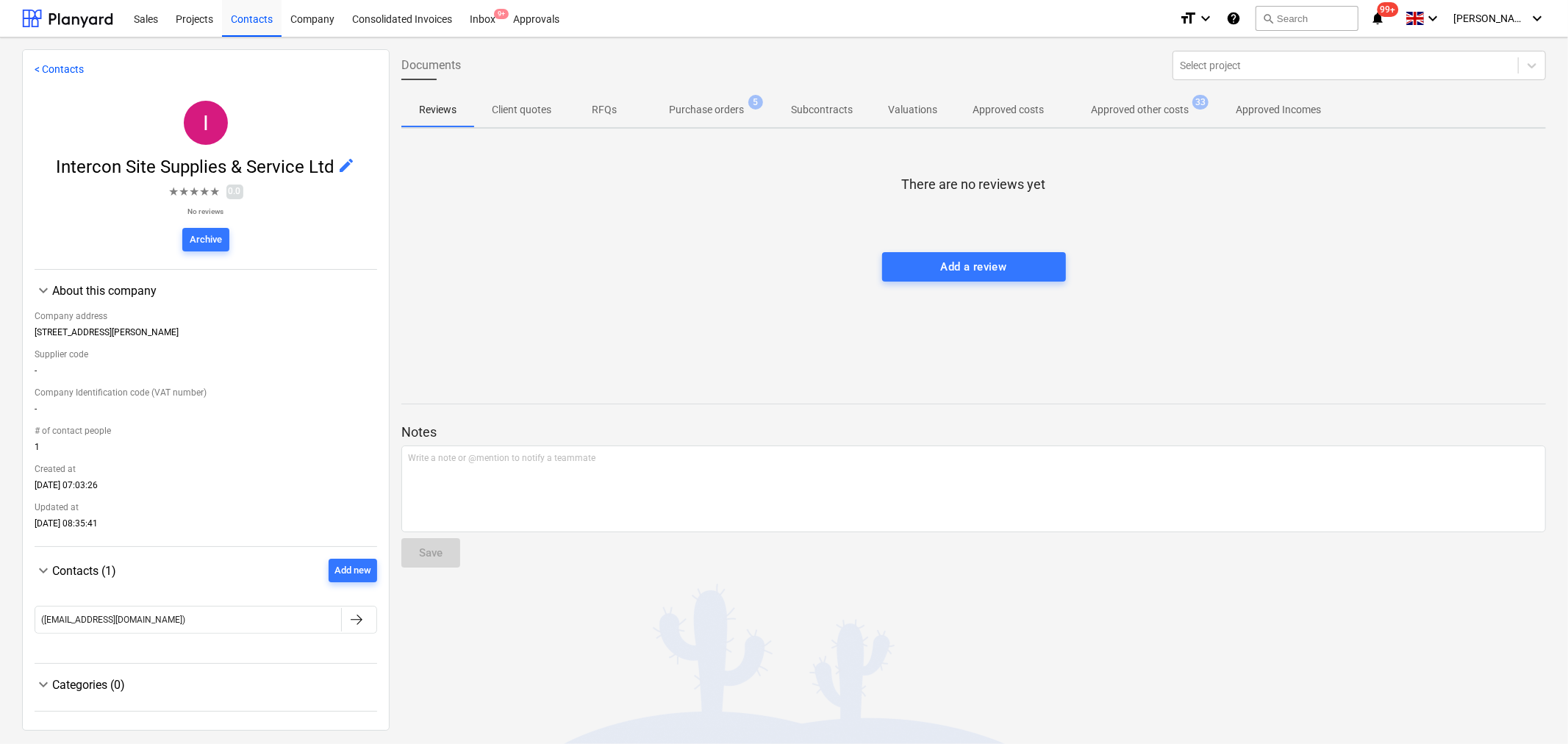
click at [1141, 108] on p "Approved other costs" at bounding box center [1139, 110] width 98 height 15
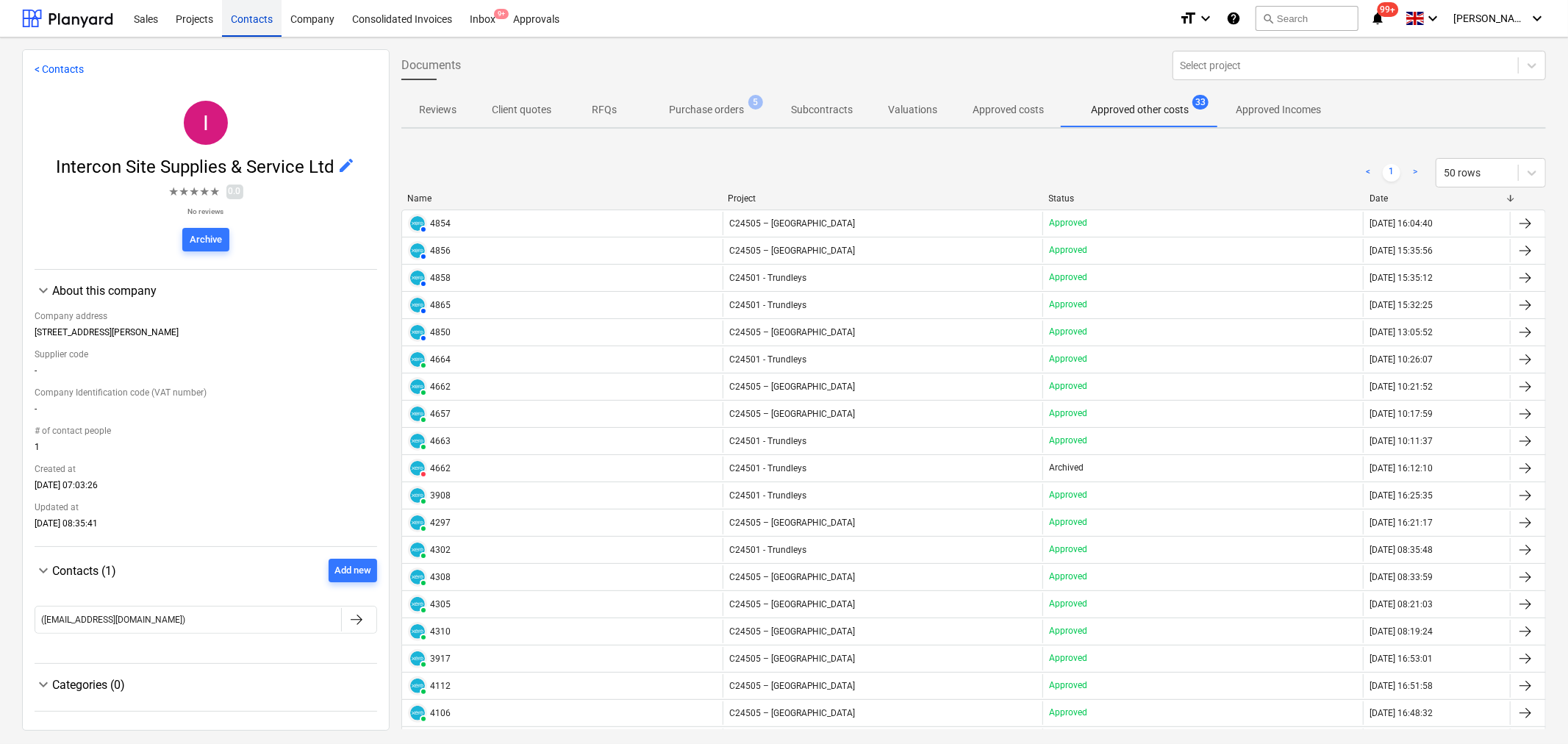
click at [245, 24] on div "Contacts" at bounding box center [251, 18] width 59 height 38
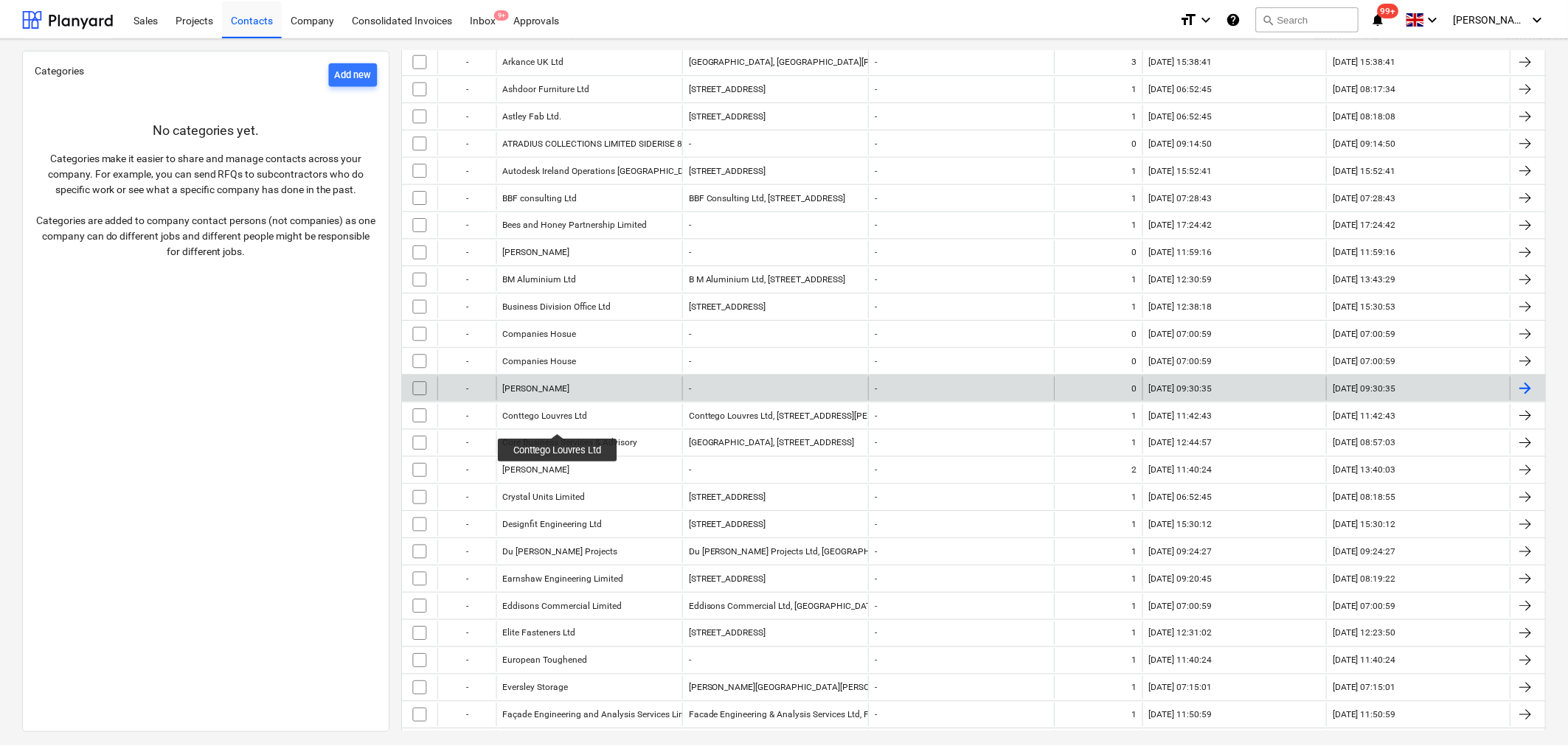
scroll to position [409, 0]
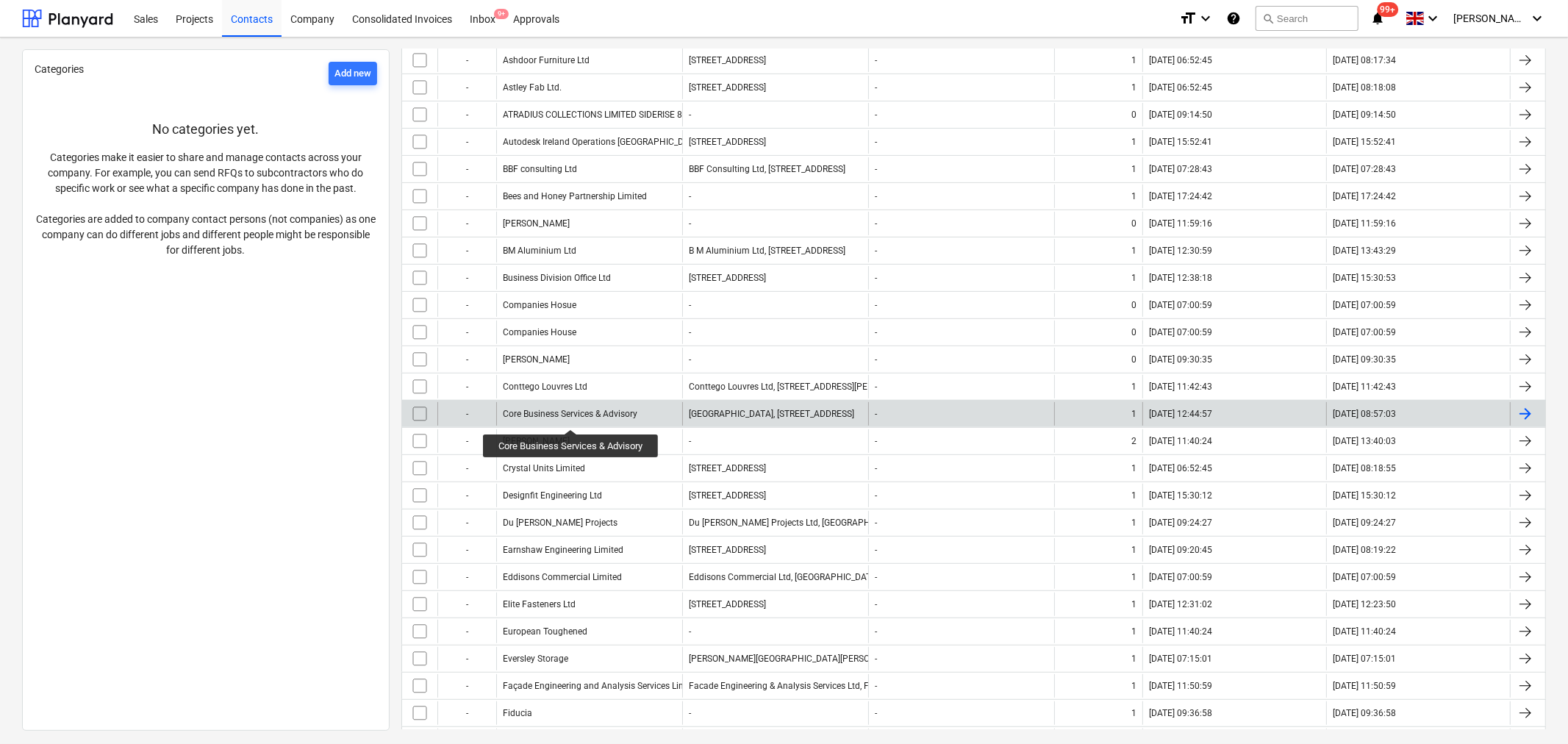
click at [572, 416] on div "Core Business Services & Advisory" at bounding box center [570, 413] width 135 height 10
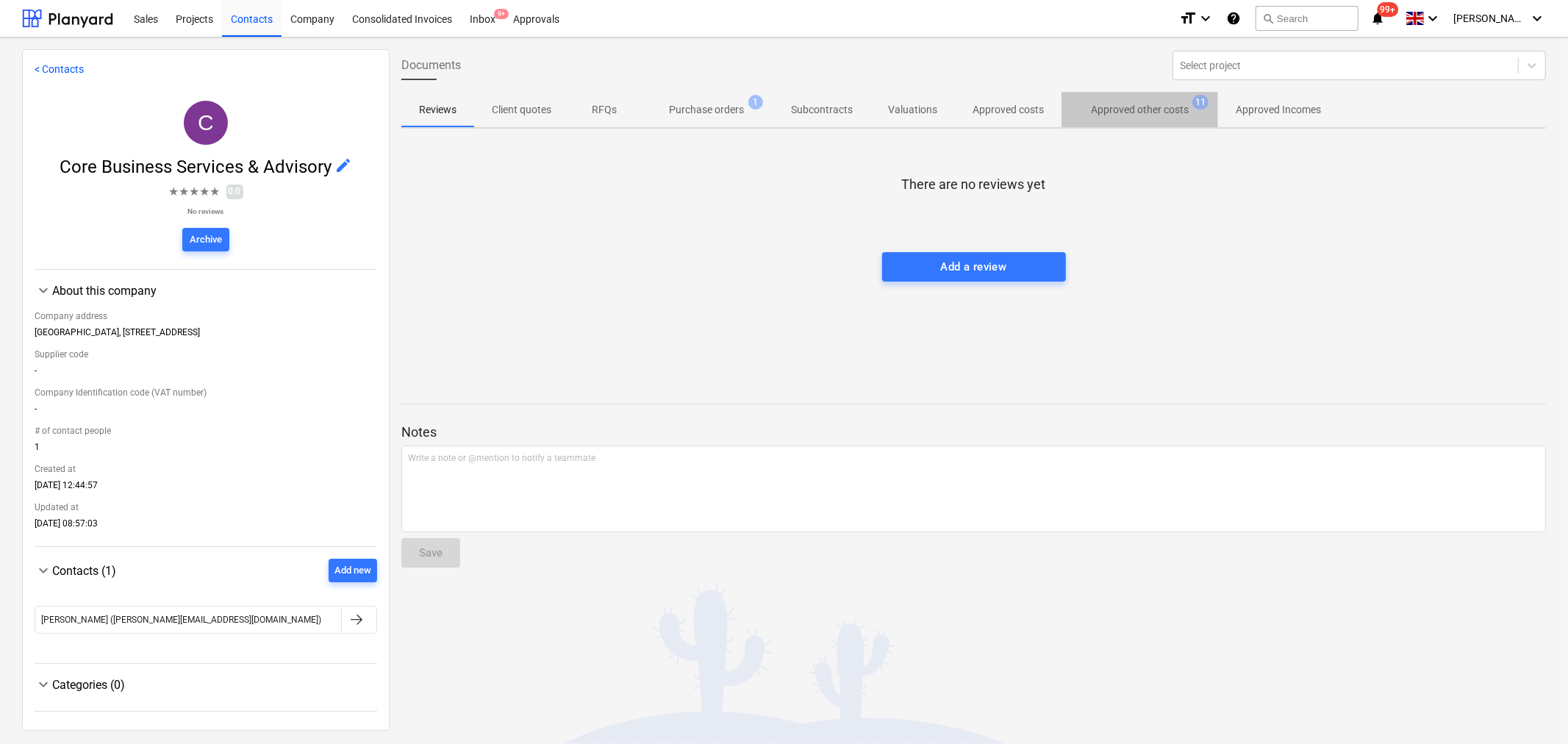
click at [1137, 102] on p "Approved other costs" at bounding box center [1139, 110] width 98 height 15
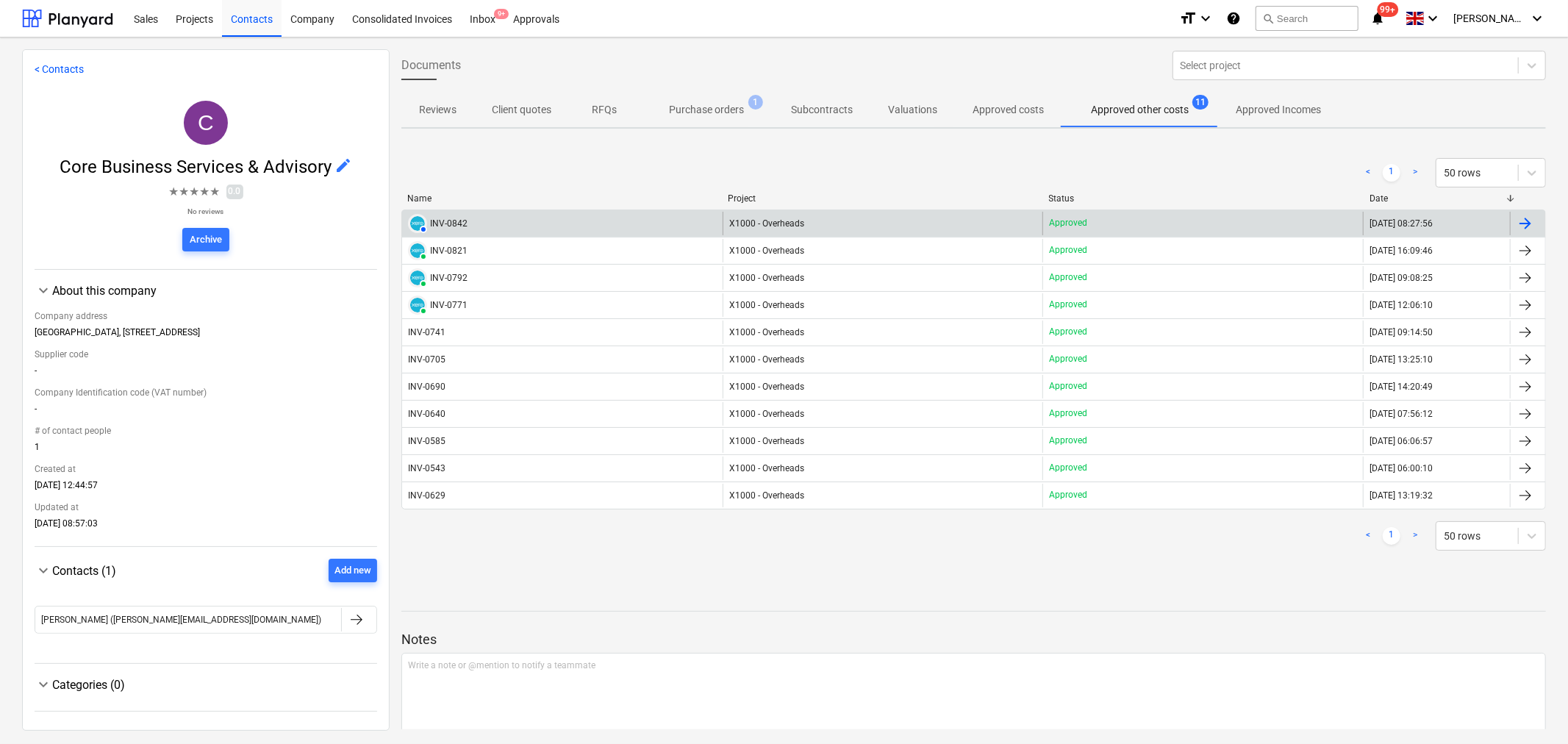
click at [457, 225] on div "INV-0842" at bounding box center [448, 223] width 38 height 10
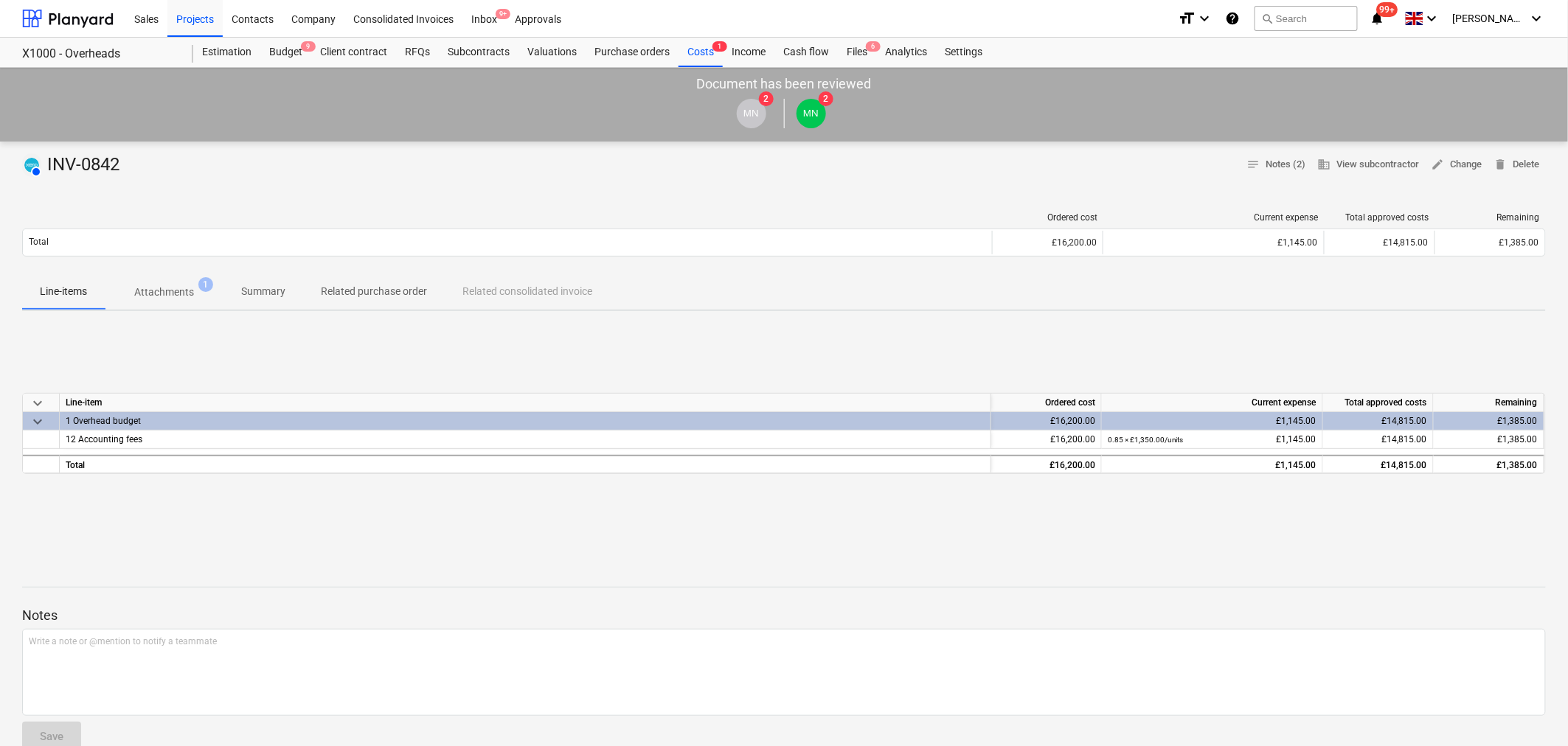
click at [171, 292] on p "Attachments" at bounding box center [164, 292] width 59 height 15
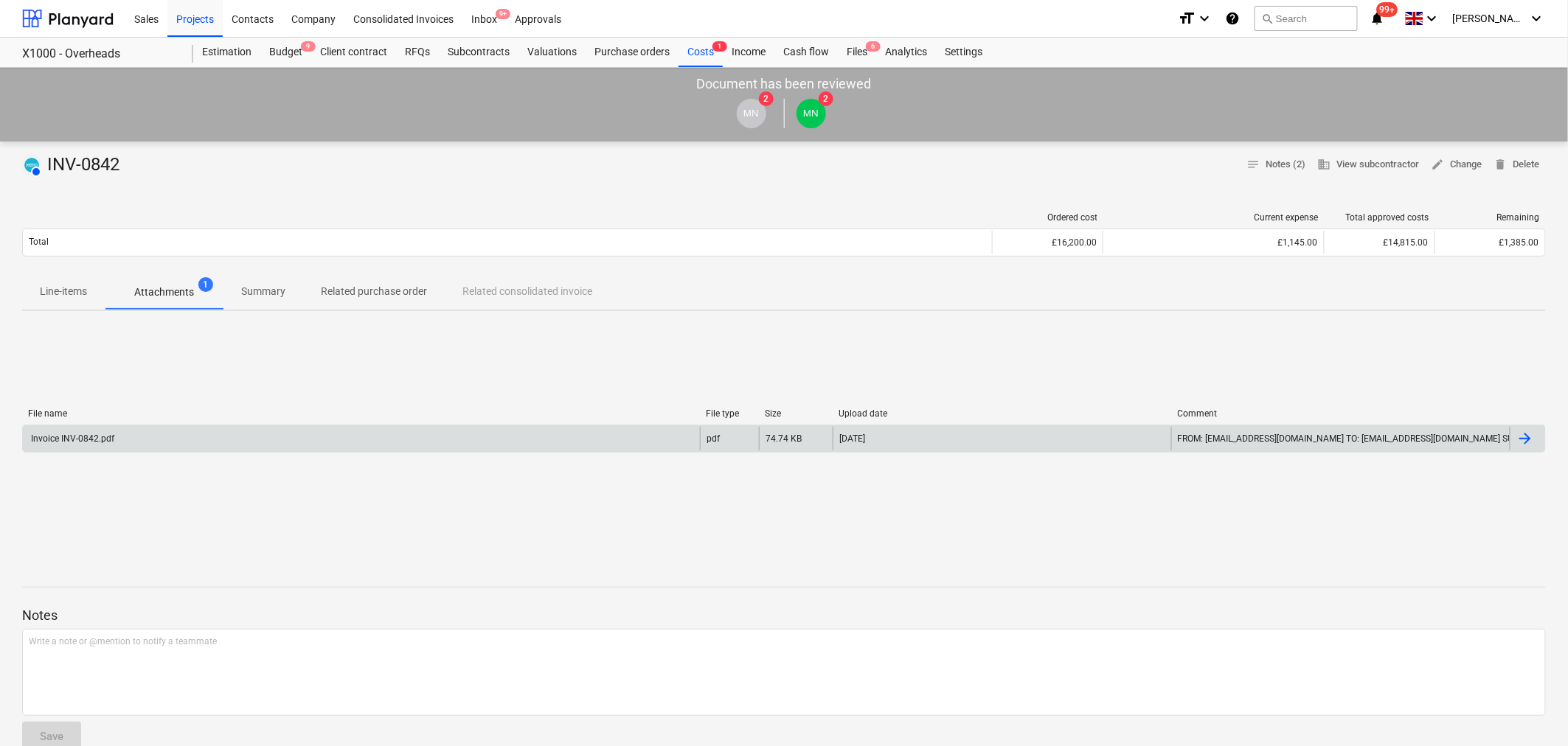
click at [123, 434] on div "Invoice INV-0842.pdf" at bounding box center [361, 438] width 677 height 24
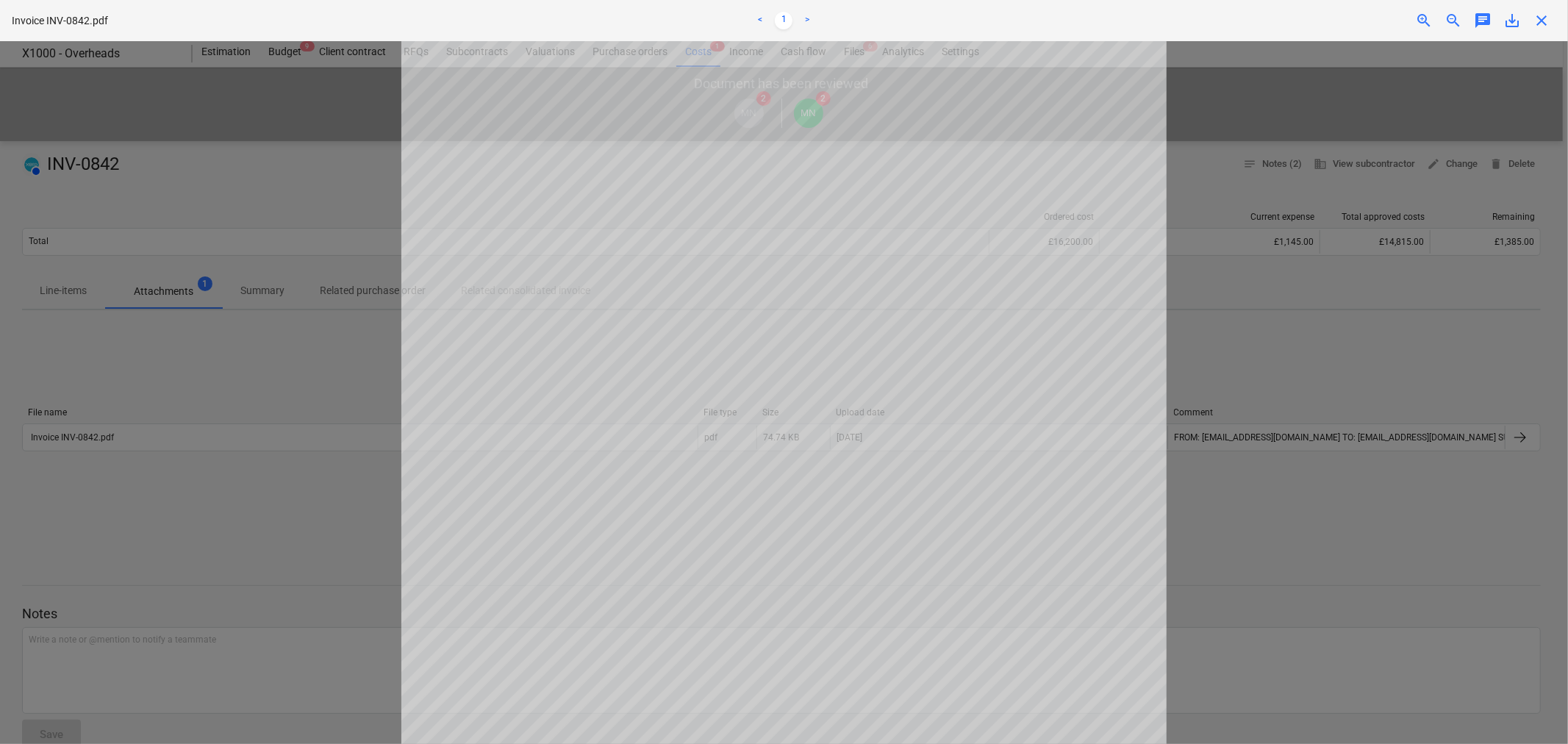
click at [1540, 15] on span "close" at bounding box center [1541, 20] width 18 height 18
